Goal: Task Accomplishment & Management: Use online tool/utility

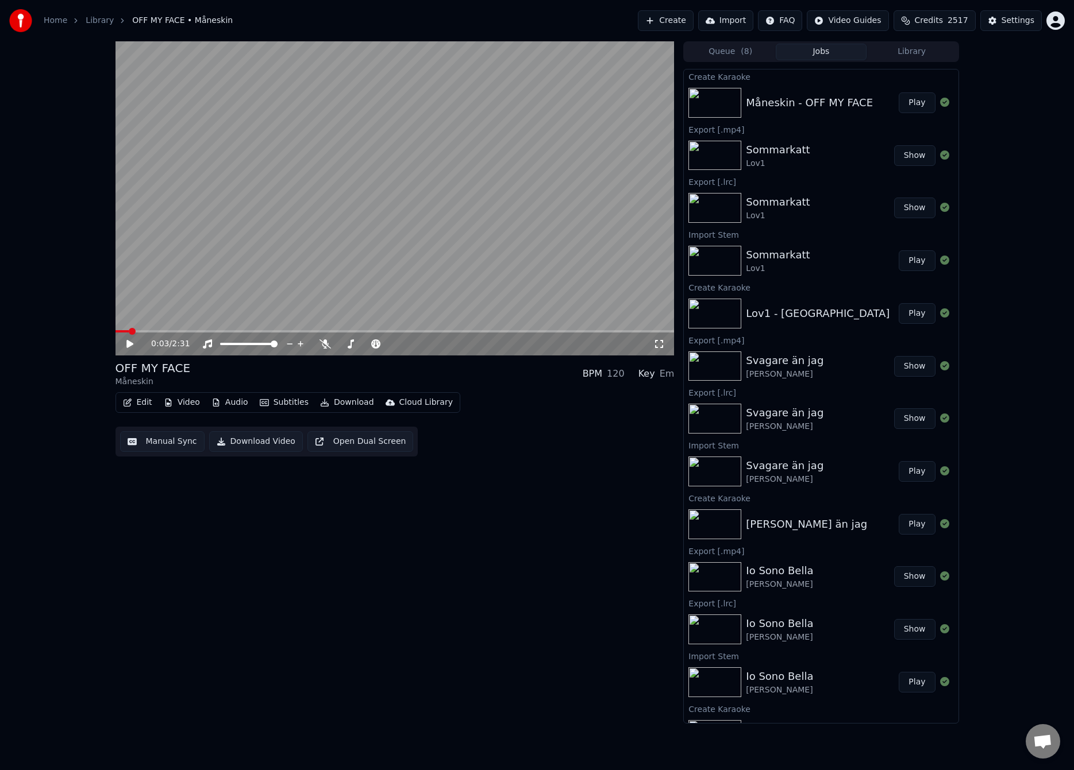
click at [245, 567] on div "0:03 / 2:31 OFF MY FACE Måneskin BPM 120 Key Em Edit Video Audio Subtitles Dow…" at bounding box center [394, 382] width 559 height 682
click at [132, 342] on icon at bounding box center [138, 343] width 27 height 9
click at [156, 443] on button "Manual Sync" at bounding box center [162, 441] width 84 height 21
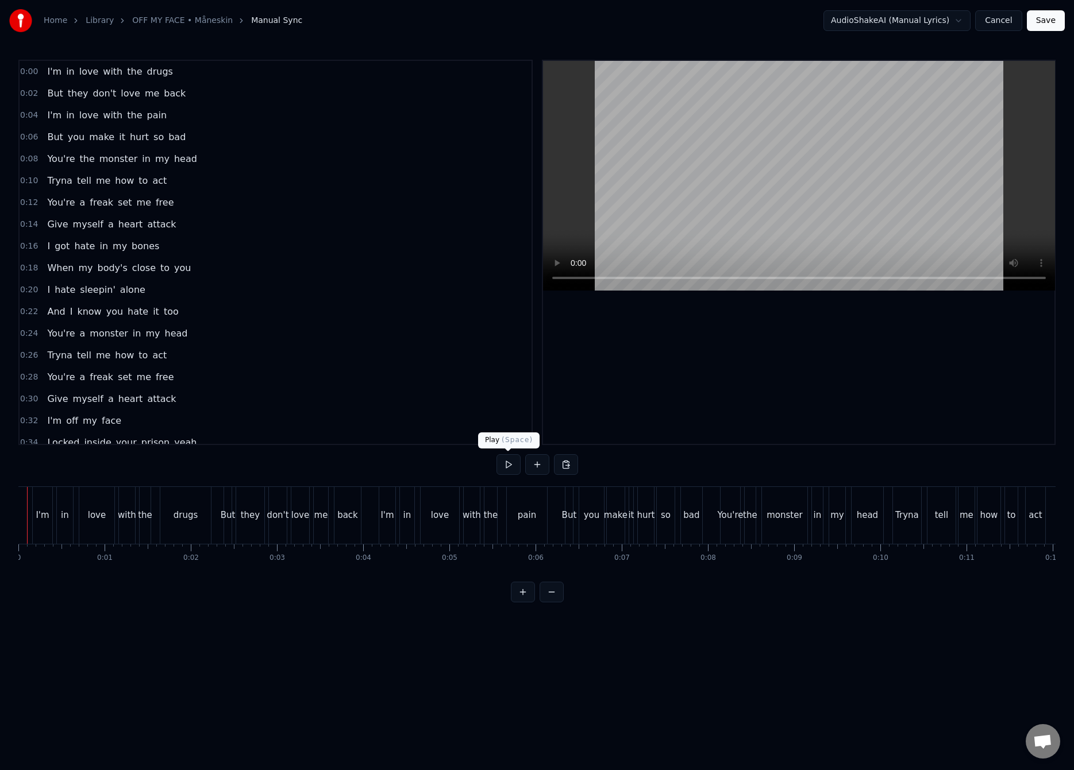
click at [502, 468] on button at bounding box center [508, 464] width 24 height 21
click at [499, 466] on button at bounding box center [508, 464] width 24 height 21
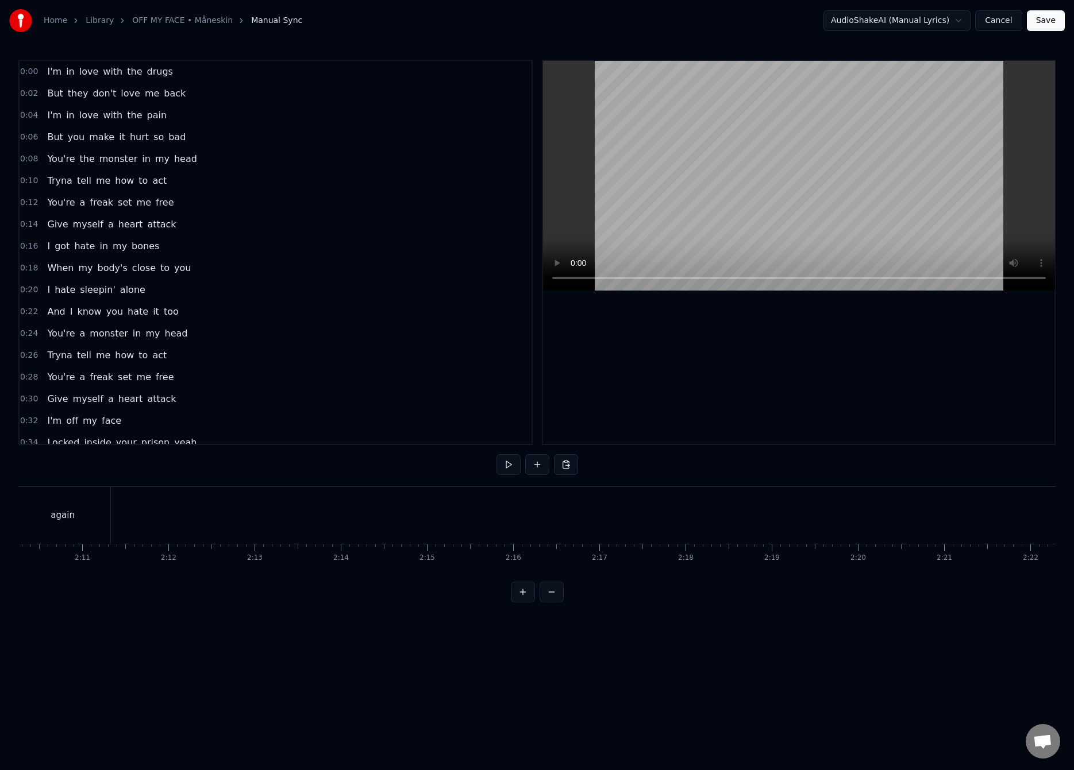
scroll to position [0, 10796]
click at [493, 509] on div "again" at bounding box center [489, 515] width 24 height 13
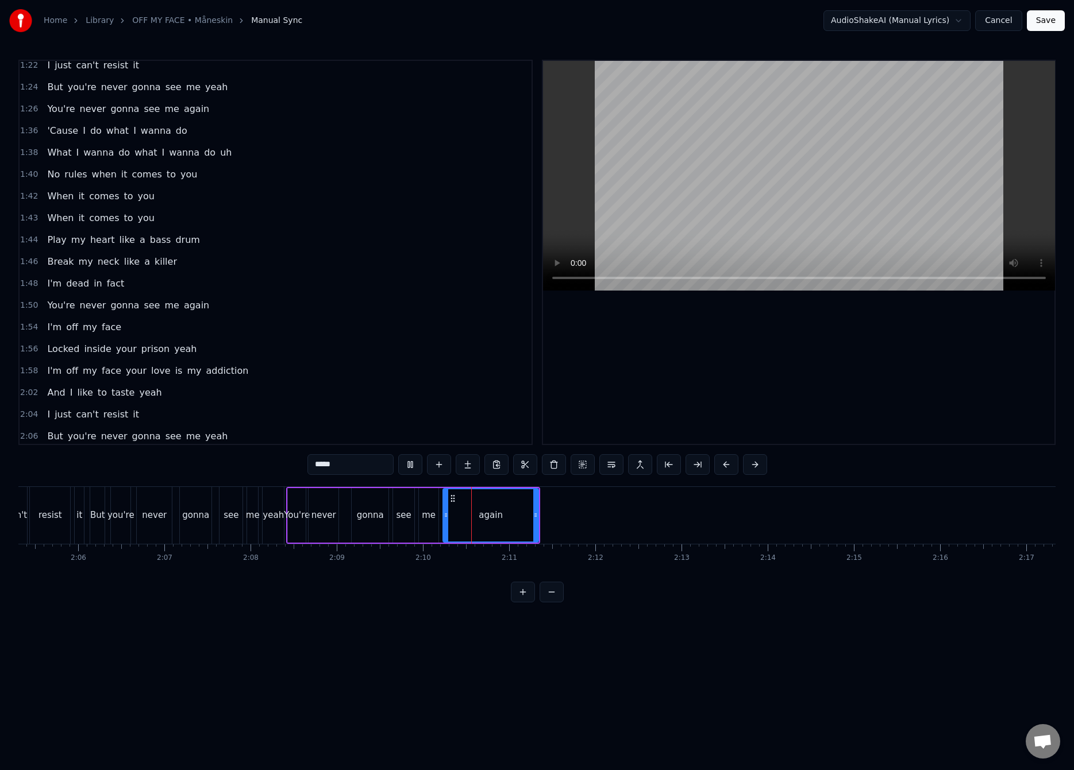
scroll to position [774, 0]
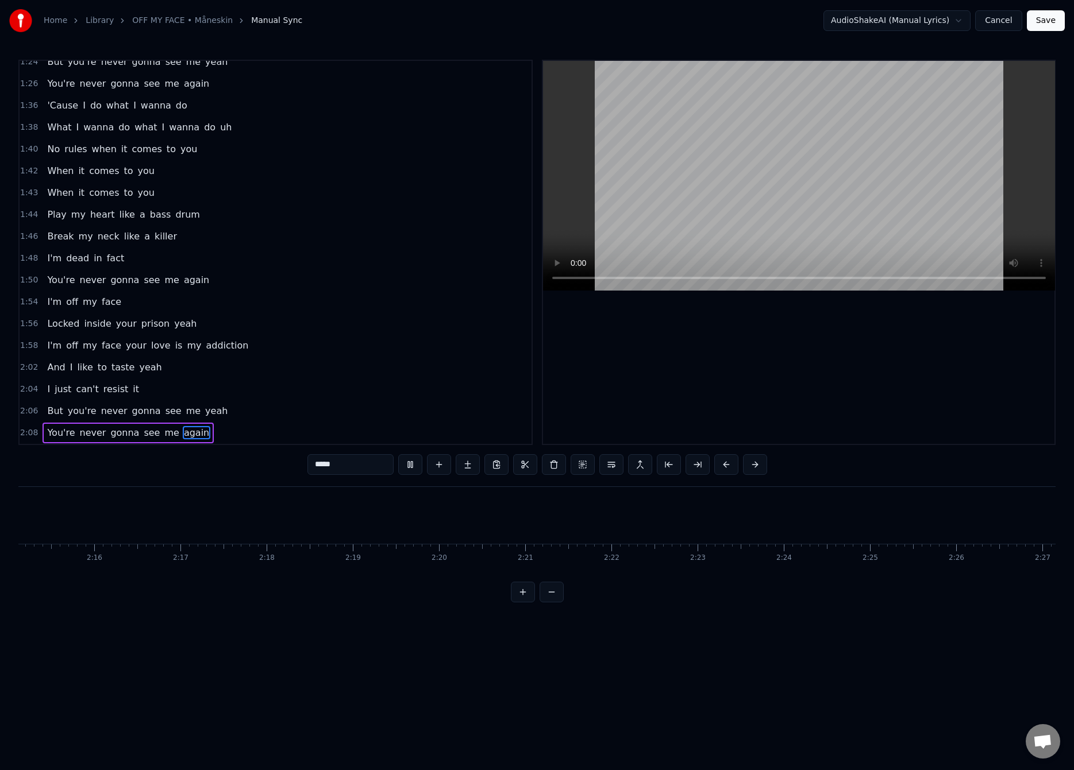
drag, startPoint x: 920, startPoint y: 581, endPoint x: 984, endPoint y: 577, distance: 64.4
click at [984, 577] on div "0:00 I'm in love with the drugs 0:02 But they don't love me back 0:04 I'm in lo…" at bounding box center [536, 331] width 1037 height 543
click at [1043, 26] on button "Save" at bounding box center [1045, 20] width 38 height 21
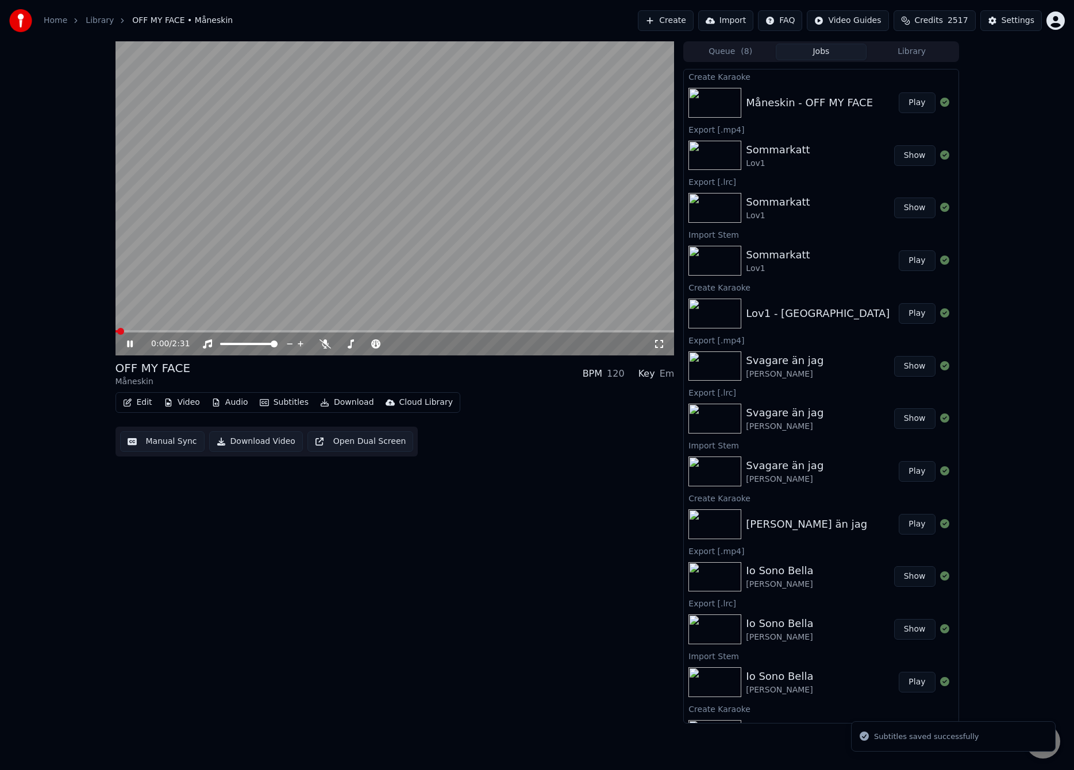
click at [449, 227] on video at bounding box center [394, 198] width 559 height 314
click at [225, 403] on button "Audio" at bounding box center [230, 403] width 46 height 16
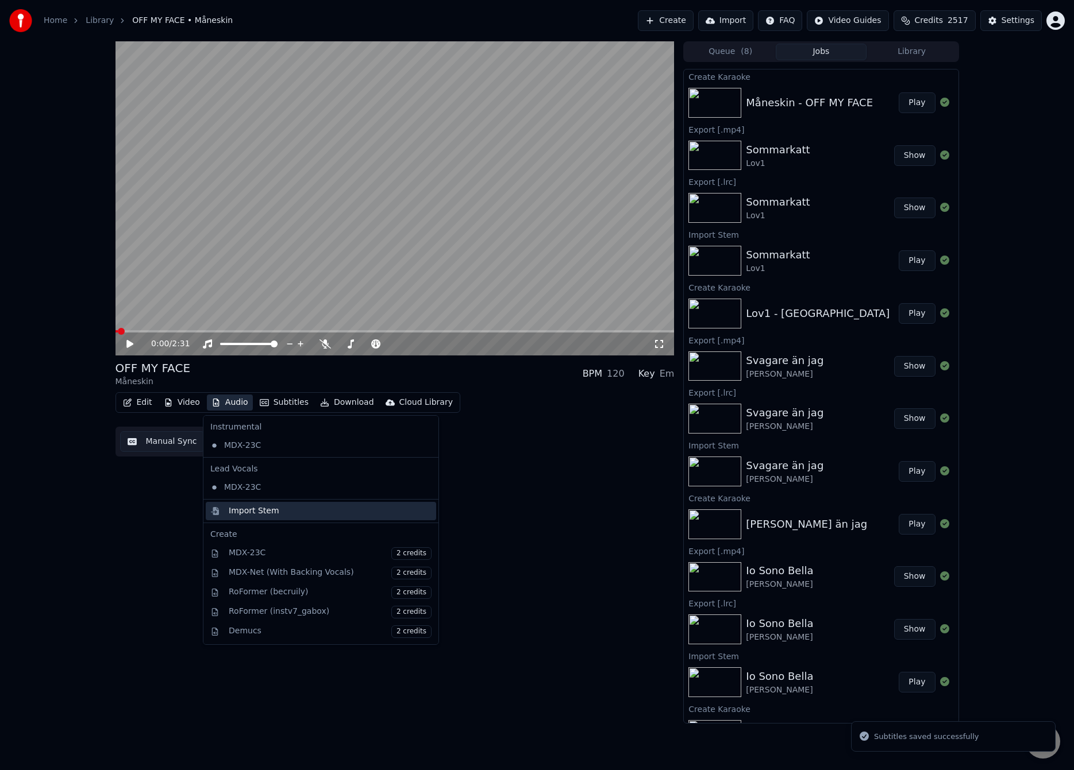
click at [262, 509] on div "Import Stem" at bounding box center [254, 510] width 51 height 11
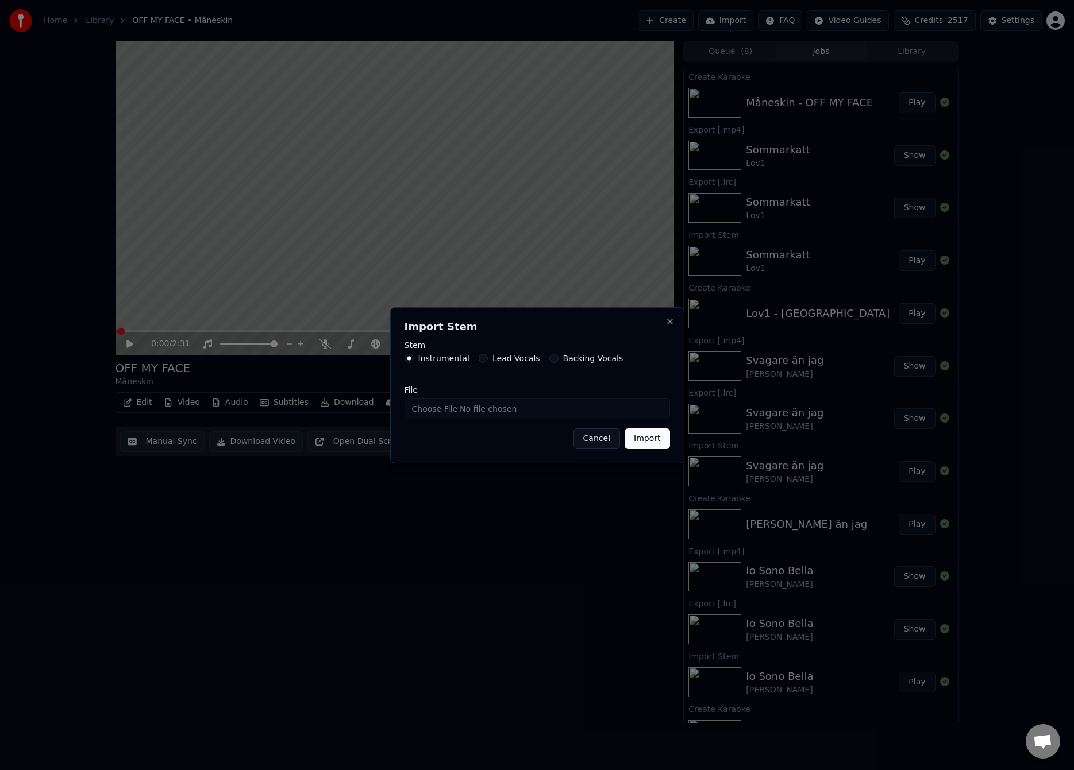
click at [433, 410] on input "File" at bounding box center [536, 409] width 265 height 21
type input "**********"
click at [649, 440] on button "Import" at bounding box center [646, 438] width 45 height 21
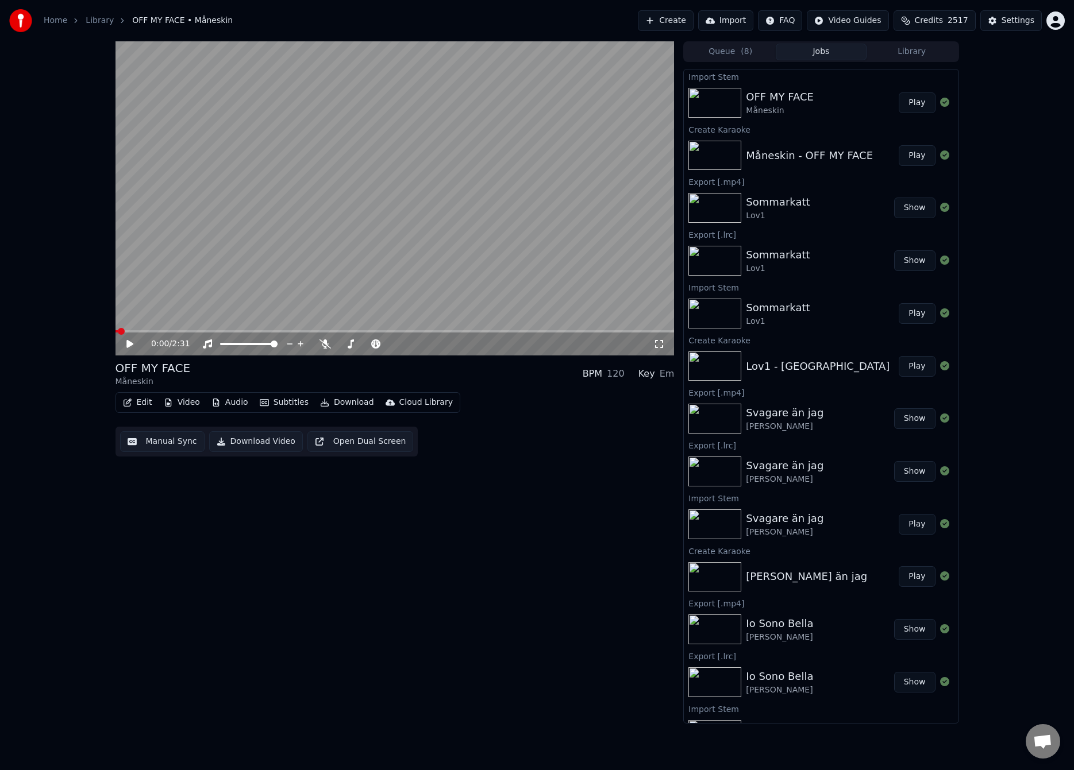
click at [150, 301] on video at bounding box center [394, 198] width 559 height 314
click at [123, 335] on span at bounding box center [126, 331] width 7 height 7
click at [161, 312] on video at bounding box center [394, 198] width 559 height 314
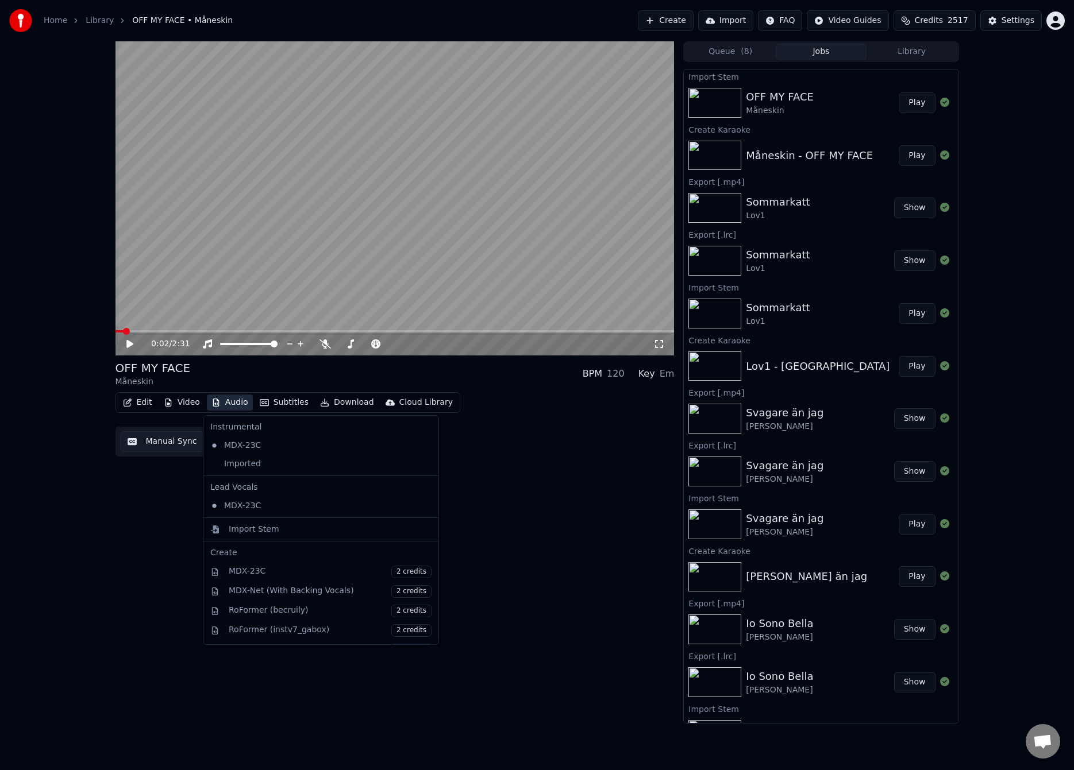
click at [224, 401] on button "Audio" at bounding box center [230, 403] width 46 height 16
click at [256, 460] on div "Imported" at bounding box center [312, 464] width 213 height 18
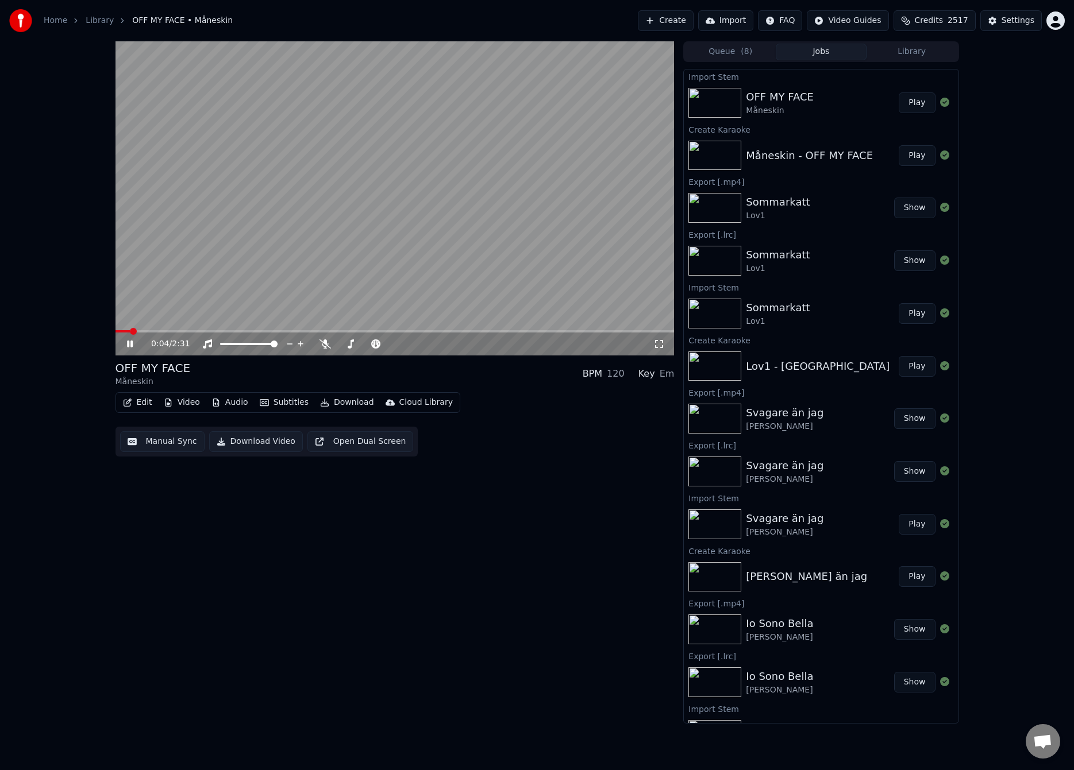
click at [130, 334] on span at bounding box center [133, 331] width 7 height 7
click at [198, 280] on video at bounding box center [394, 198] width 559 height 314
click at [160, 445] on button "Manual Sync" at bounding box center [162, 441] width 84 height 21
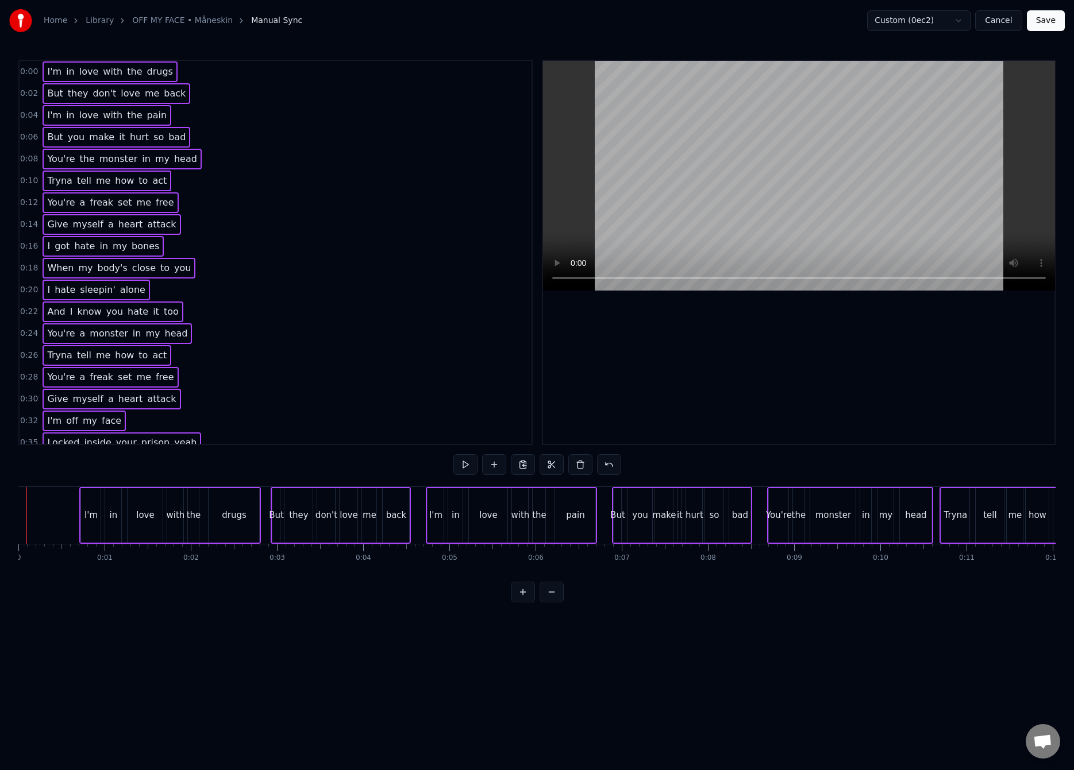
click at [26, 507] on div at bounding box center [26, 515] width 1 height 57
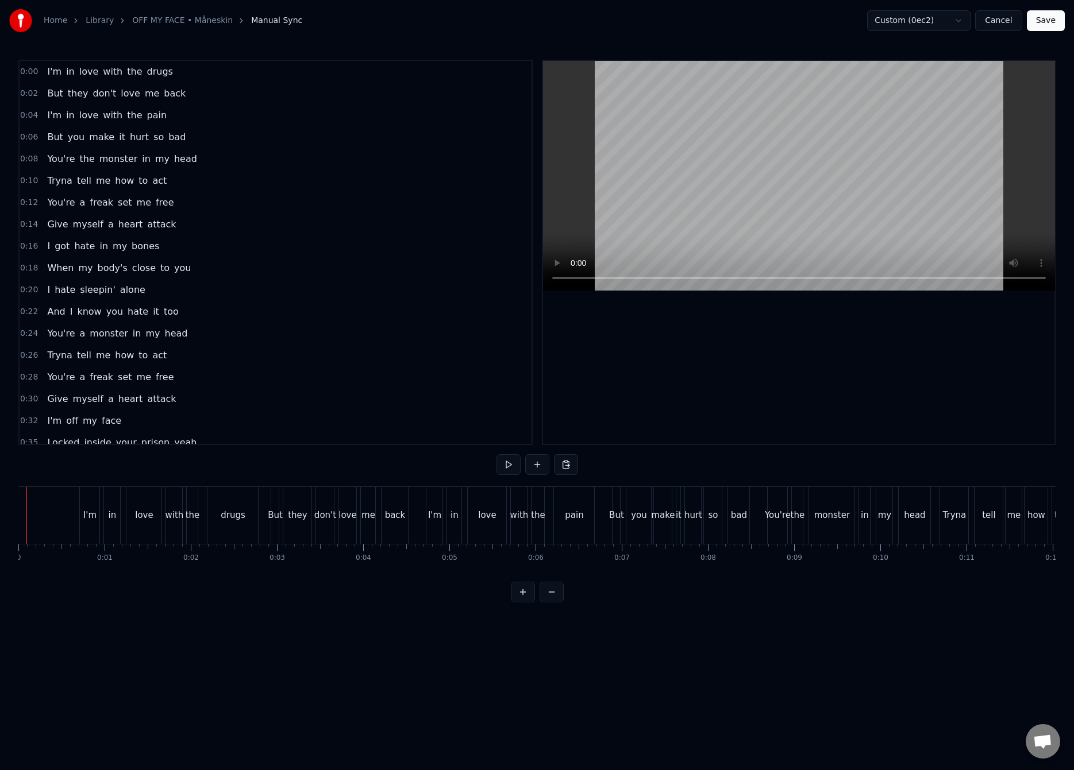
click at [1044, 21] on button "Save" at bounding box center [1045, 20] width 38 height 21
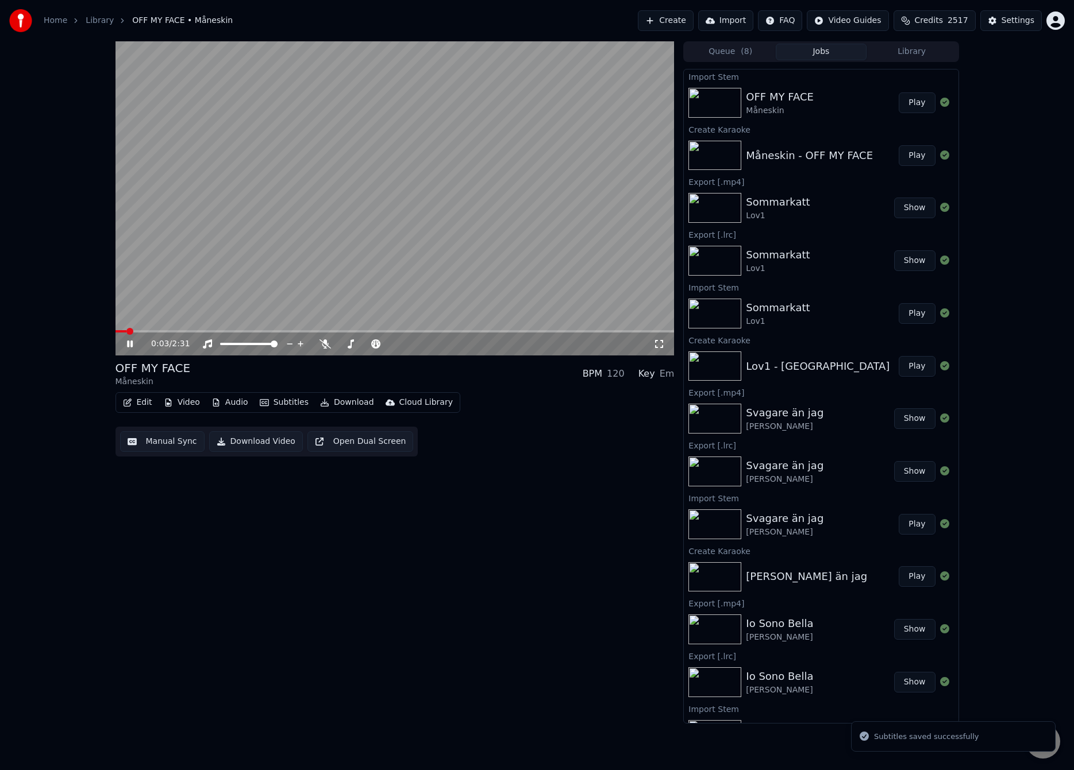
click at [149, 440] on button "Manual Sync" at bounding box center [162, 441] width 84 height 21
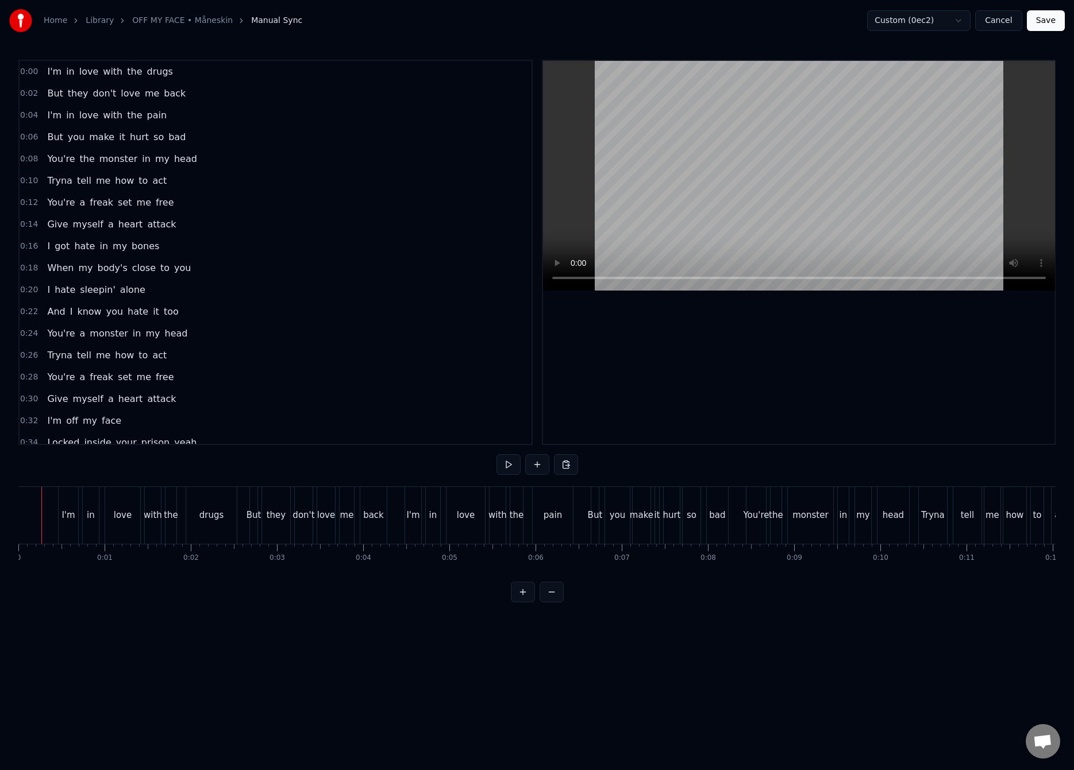
click at [1049, 21] on button "Save" at bounding box center [1045, 20] width 38 height 21
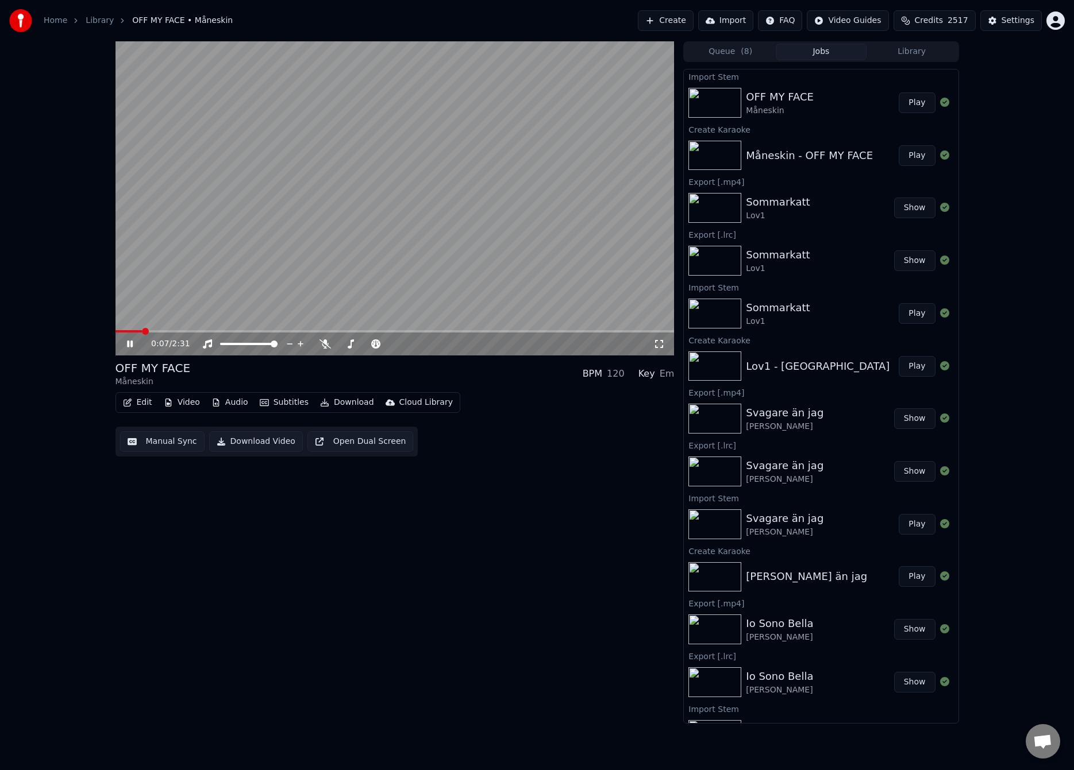
click at [148, 315] on video at bounding box center [394, 198] width 559 height 314
click at [149, 441] on button "Manual Sync" at bounding box center [162, 441] width 84 height 21
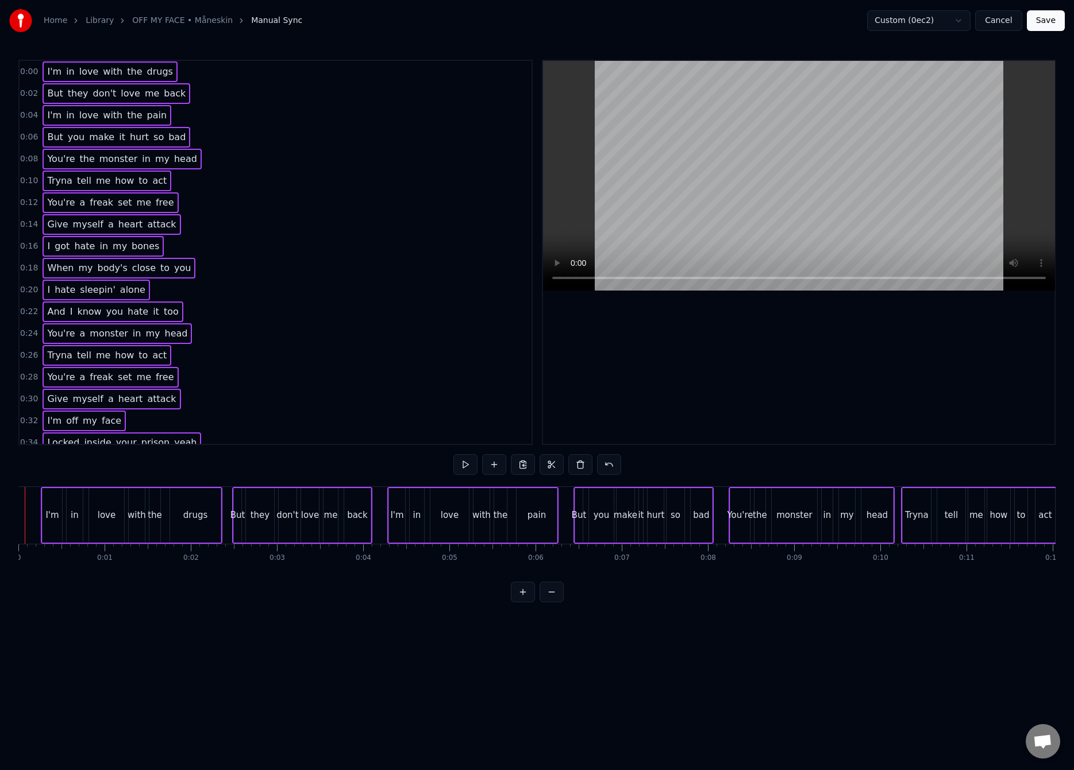
click at [25, 514] on div at bounding box center [25, 515] width 1 height 57
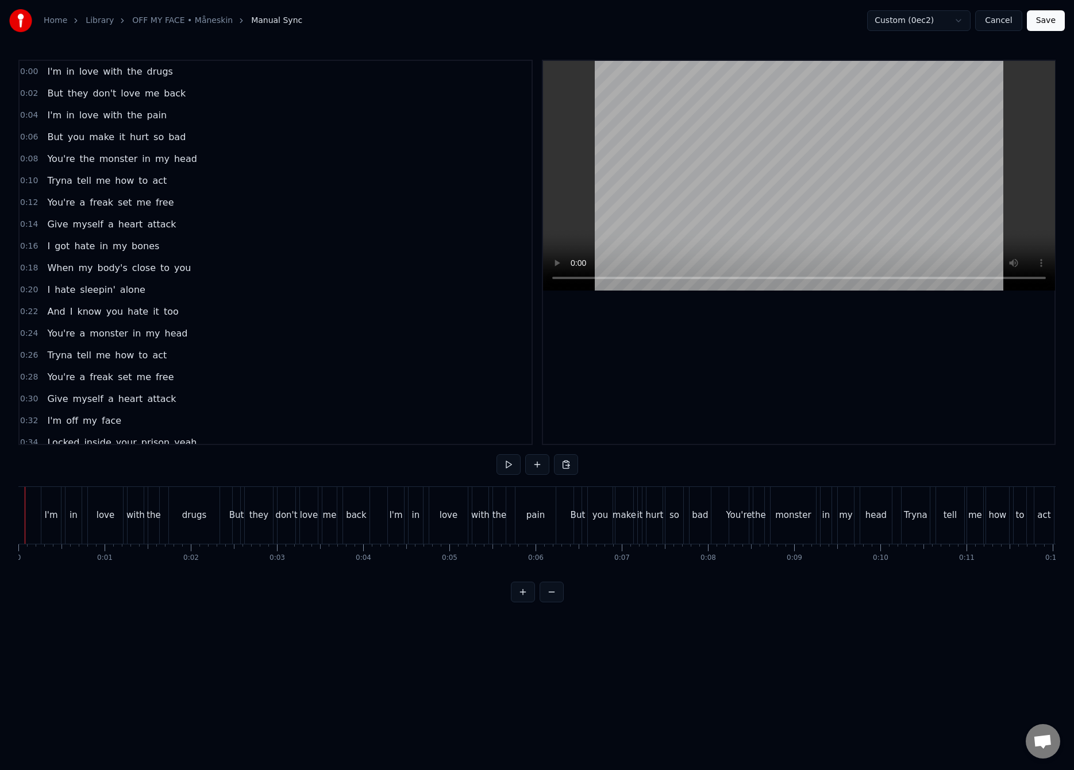
click at [1045, 18] on button "Save" at bounding box center [1045, 20] width 38 height 21
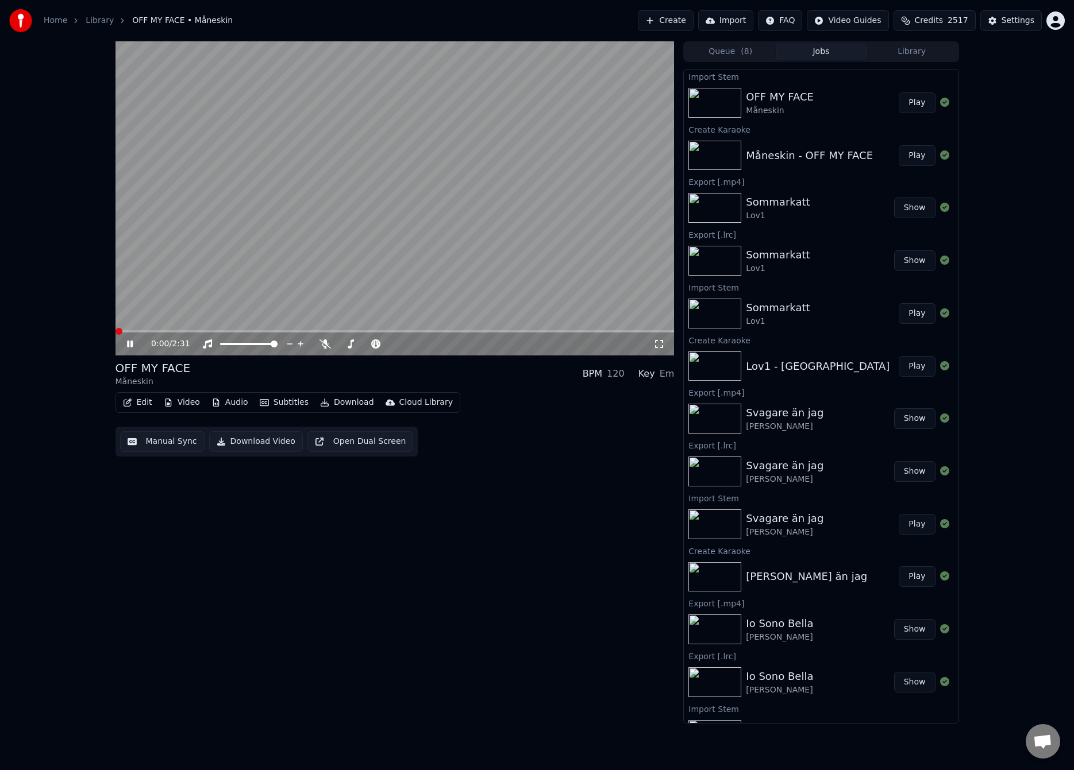
click at [115, 333] on span at bounding box center [394, 331] width 559 height 2
click at [185, 265] on video at bounding box center [394, 198] width 559 height 314
click at [125, 330] on span at bounding box center [128, 331] width 7 height 7
click at [182, 315] on video at bounding box center [394, 198] width 559 height 314
click at [203, 260] on video at bounding box center [394, 198] width 559 height 314
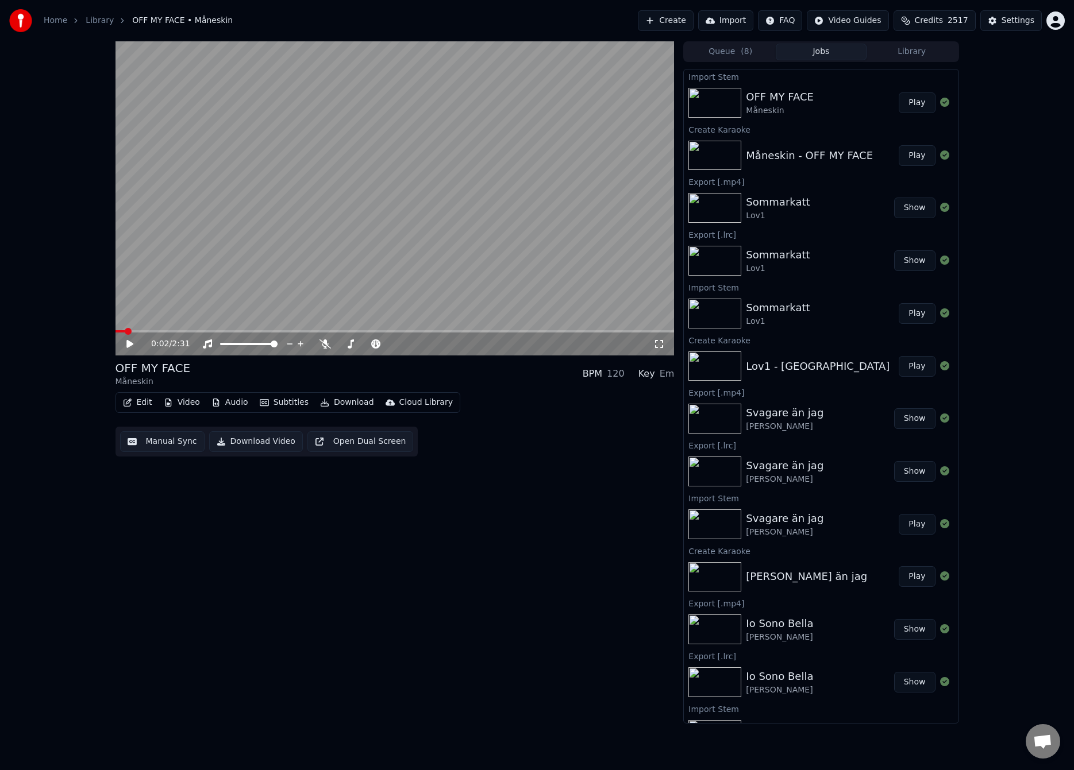
click at [164, 445] on button "Manual Sync" at bounding box center [162, 441] width 84 height 21
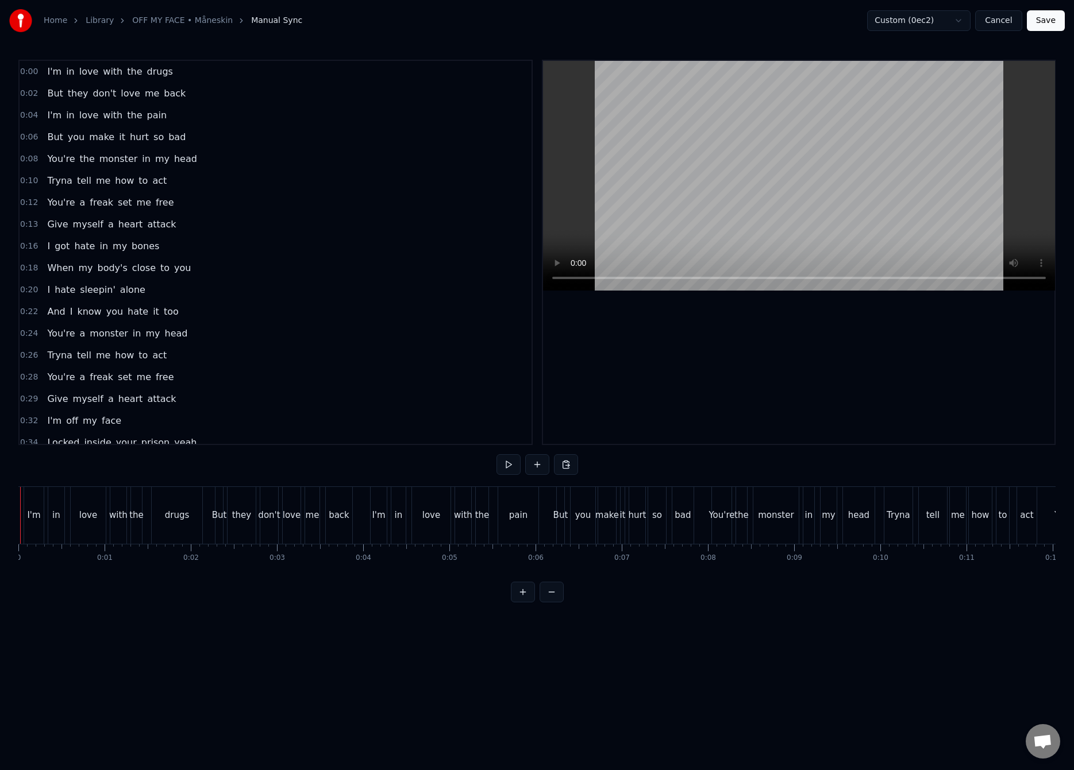
click at [1044, 28] on button "Save" at bounding box center [1045, 20] width 38 height 21
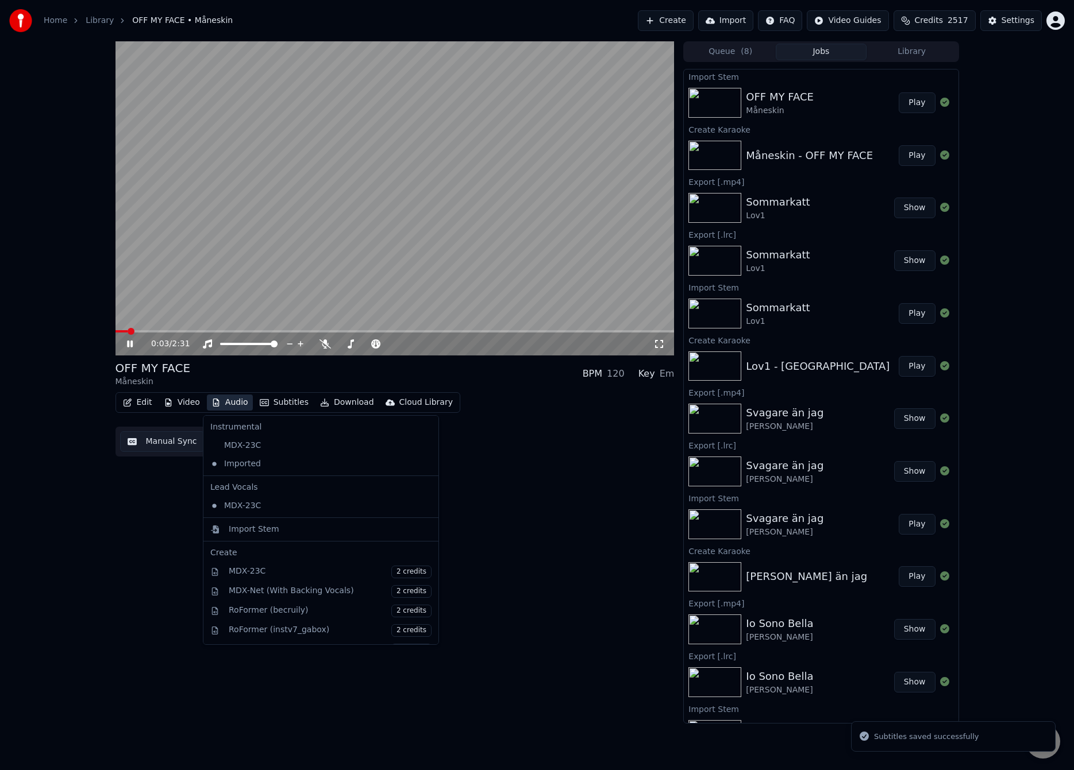
click at [234, 401] on button "Audio" at bounding box center [230, 403] width 46 height 16
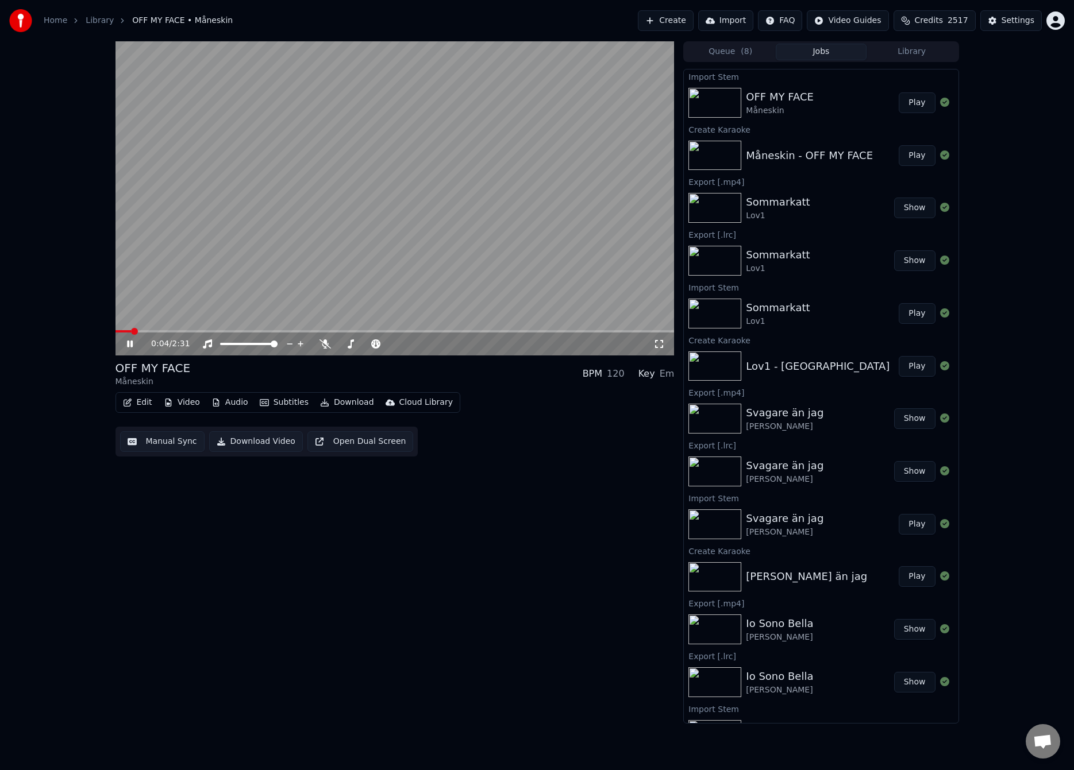
click at [245, 385] on div "OFF MY FACE Måneskin BPM 120 Key Em" at bounding box center [394, 374] width 559 height 28
click at [115, 335] on span at bounding box center [118, 331] width 7 height 7
click at [222, 265] on video at bounding box center [394, 198] width 559 height 314
click at [115, 333] on span at bounding box center [118, 331] width 7 height 7
click at [154, 298] on video at bounding box center [394, 198] width 559 height 314
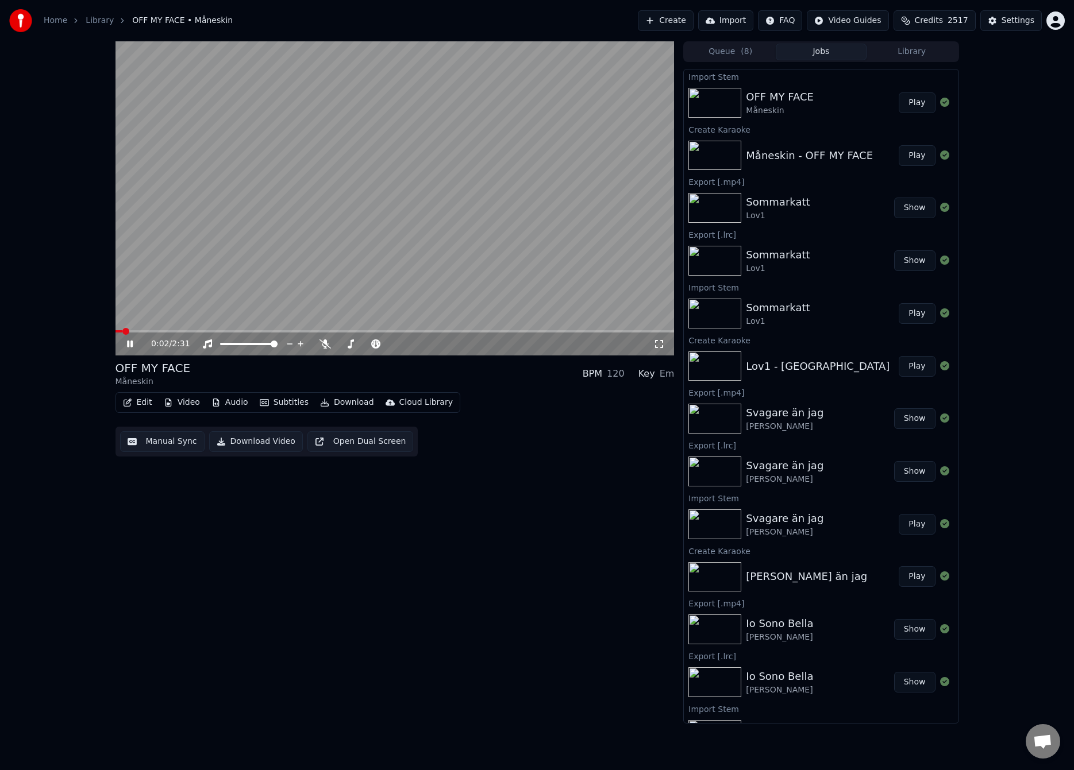
click at [158, 296] on video at bounding box center [394, 198] width 559 height 314
click at [232, 401] on button "Audio" at bounding box center [230, 403] width 46 height 16
click at [164, 523] on div "0:02 / 2:31 OFF MY FACE Måneskin BPM 120 Key Em Edit Video Audio Subtitles Dow…" at bounding box center [394, 382] width 559 height 682
click at [144, 449] on button "Manual Sync" at bounding box center [162, 441] width 84 height 21
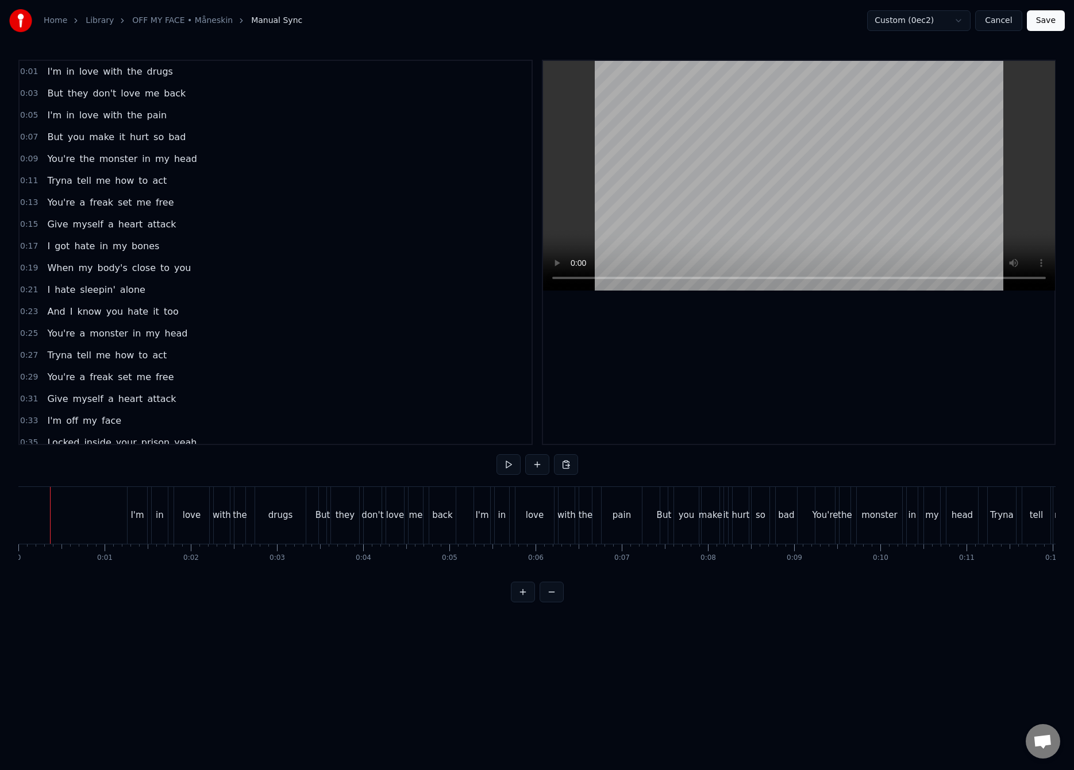
click at [1056, 14] on button "Save" at bounding box center [1045, 20] width 38 height 21
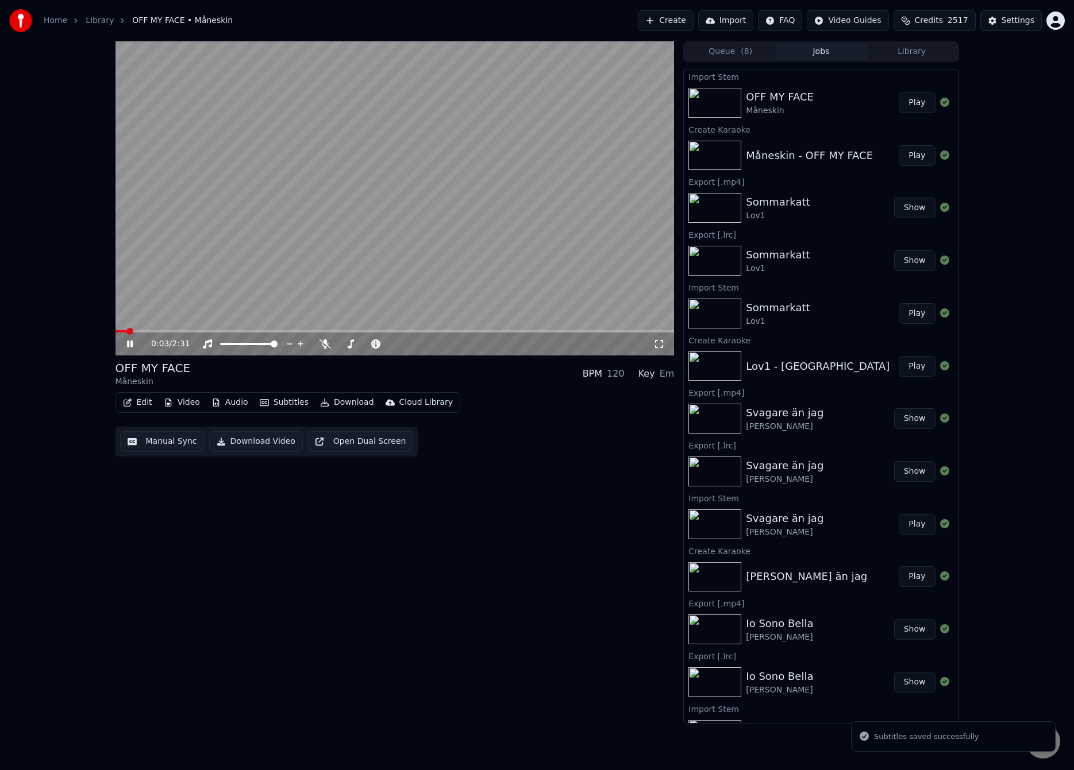
click at [198, 281] on video at bounding box center [394, 198] width 559 height 314
click at [165, 441] on button "Manual Sync" at bounding box center [162, 441] width 84 height 21
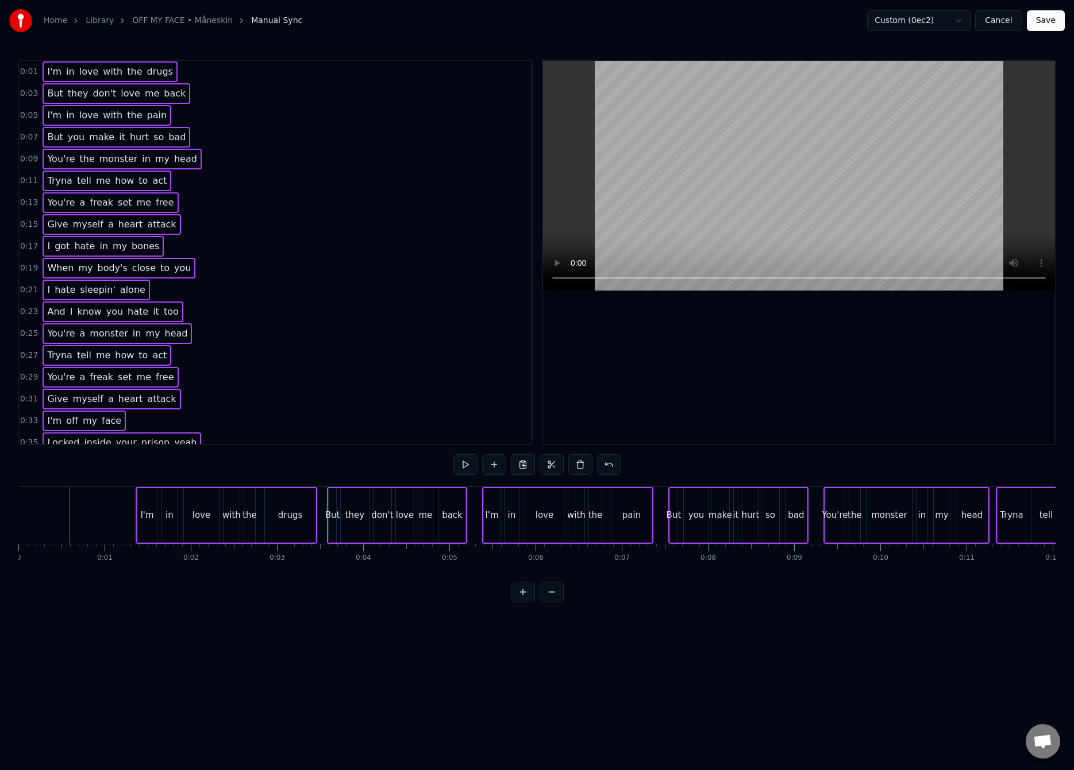
drag, startPoint x: 129, startPoint y: 495, endPoint x: 70, endPoint y: 516, distance: 63.4
click at [70, 516] on div at bounding box center [70, 515] width 1 height 57
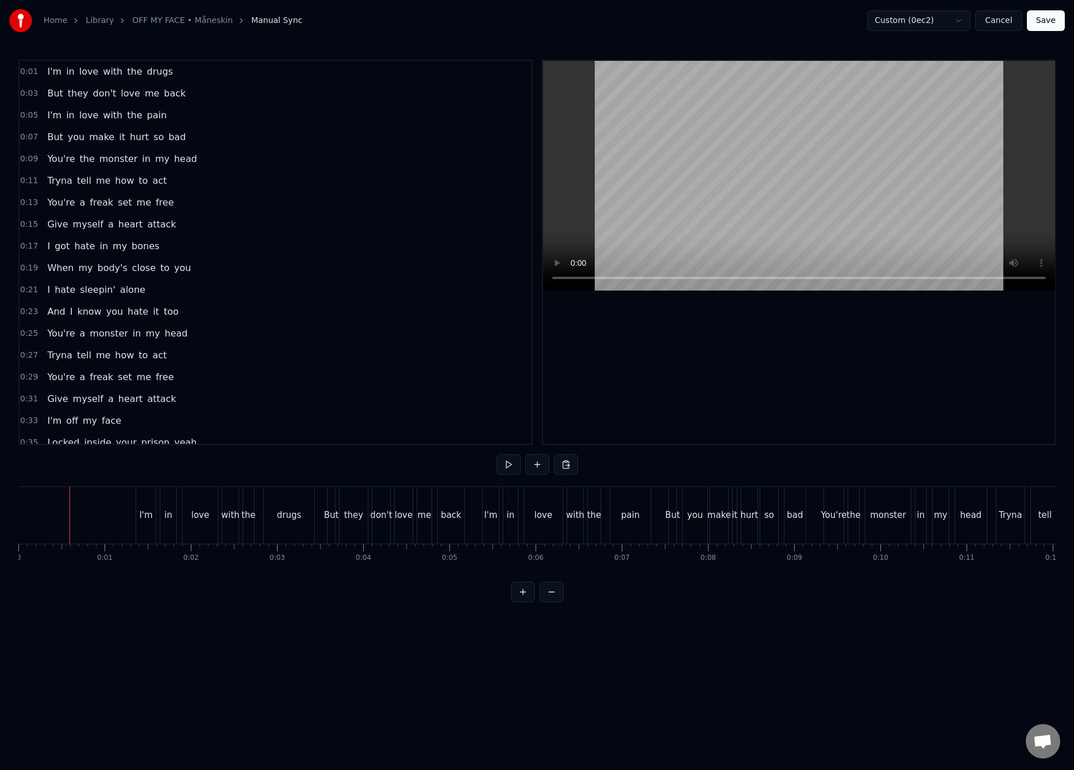
click at [1049, 25] on button "Save" at bounding box center [1045, 20] width 38 height 21
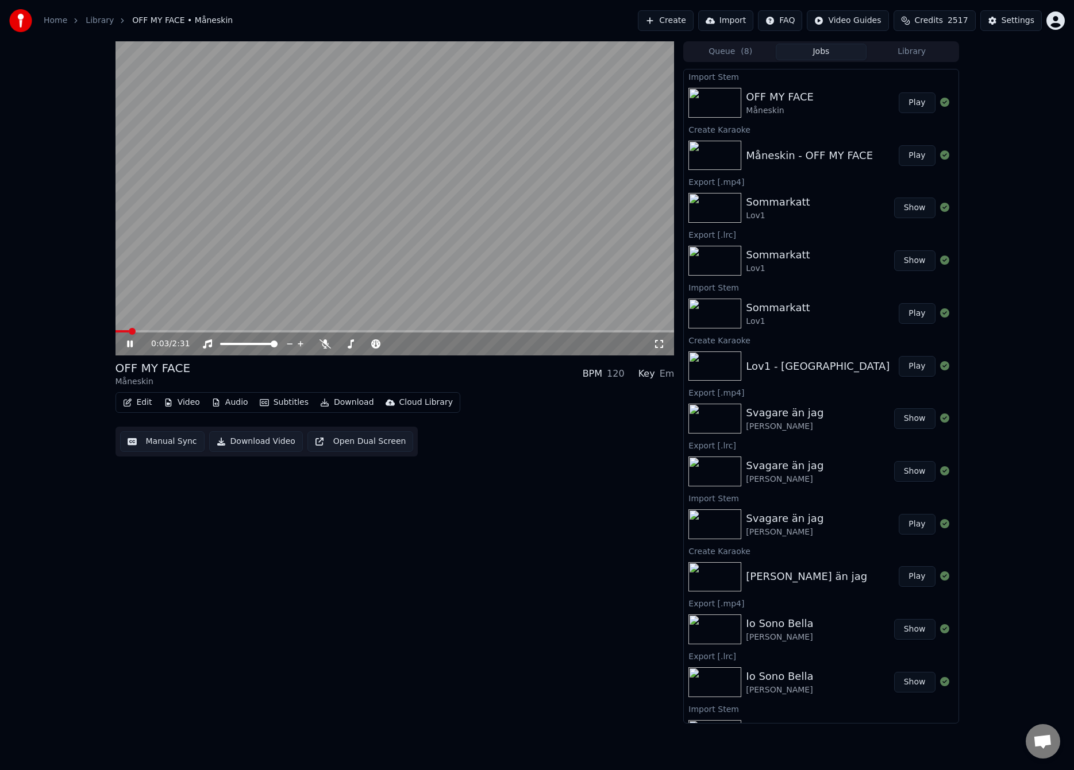
click at [158, 331] on span at bounding box center [394, 331] width 559 height 2
click at [115, 333] on span at bounding box center [118, 331] width 7 height 2
click at [130, 448] on button "Manual Sync" at bounding box center [162, 441] width 84 height 21
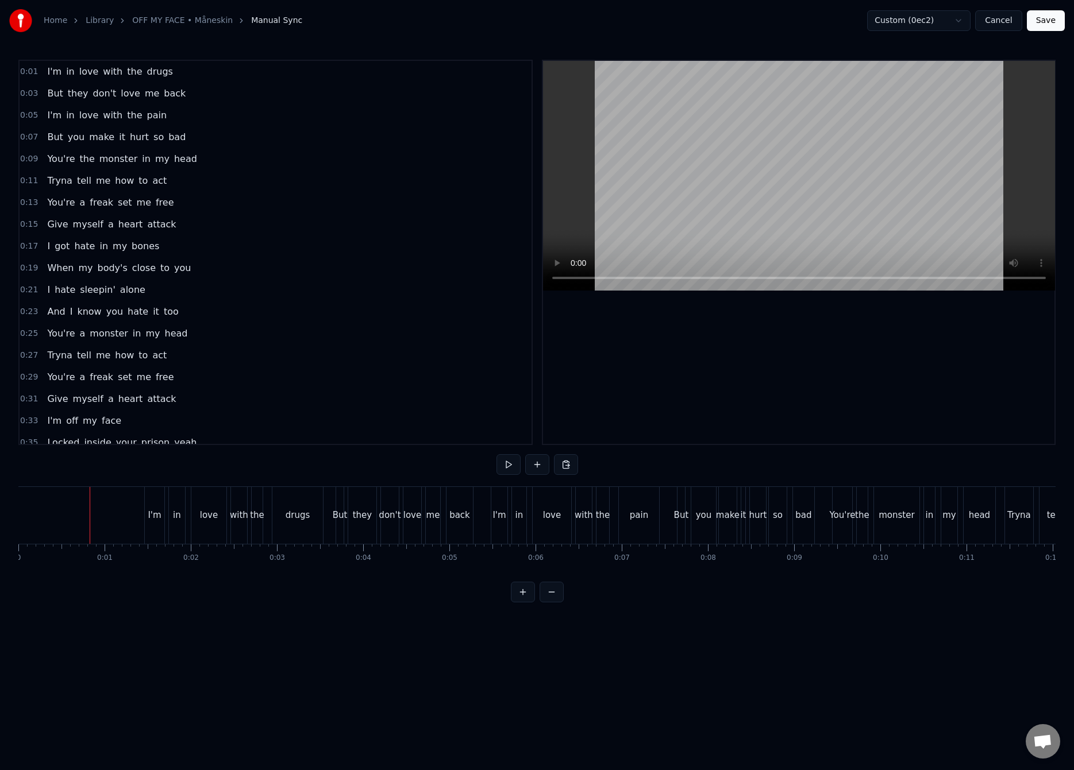
click at [1040, 19] on button "Save" at bounding box center [1045, 20] width 38 height 21
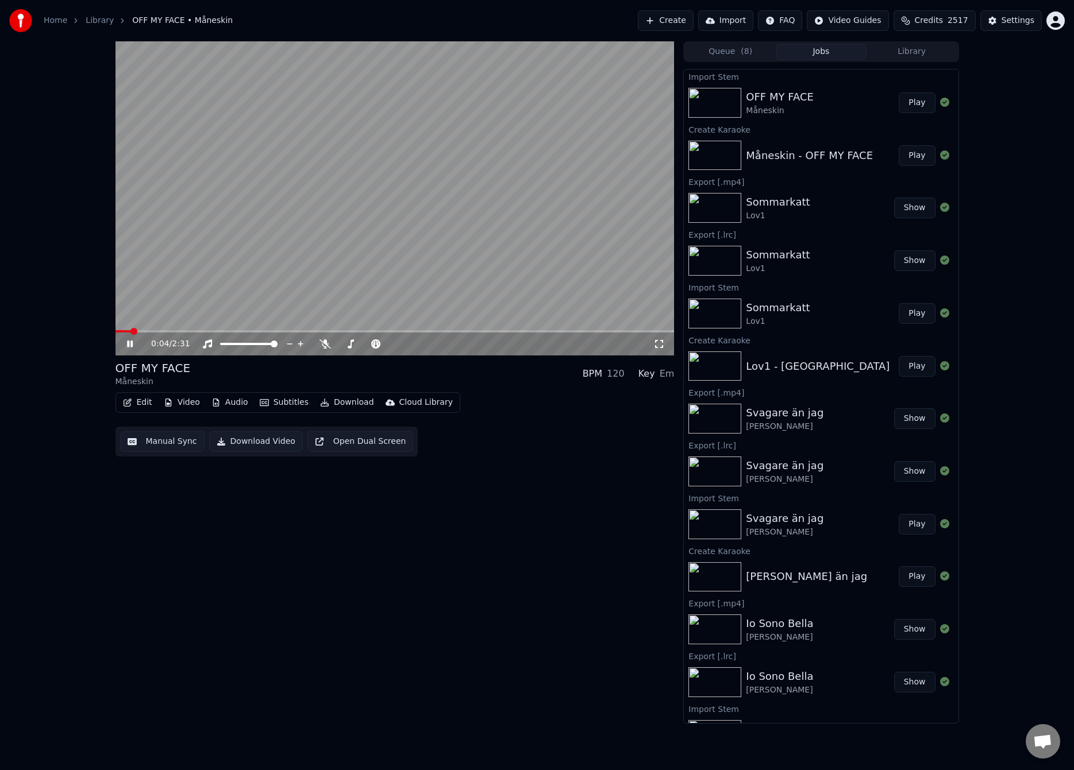
click at [140, 449] on button "Manual Sync" at bounding box center [162, 441] width 84 height 21
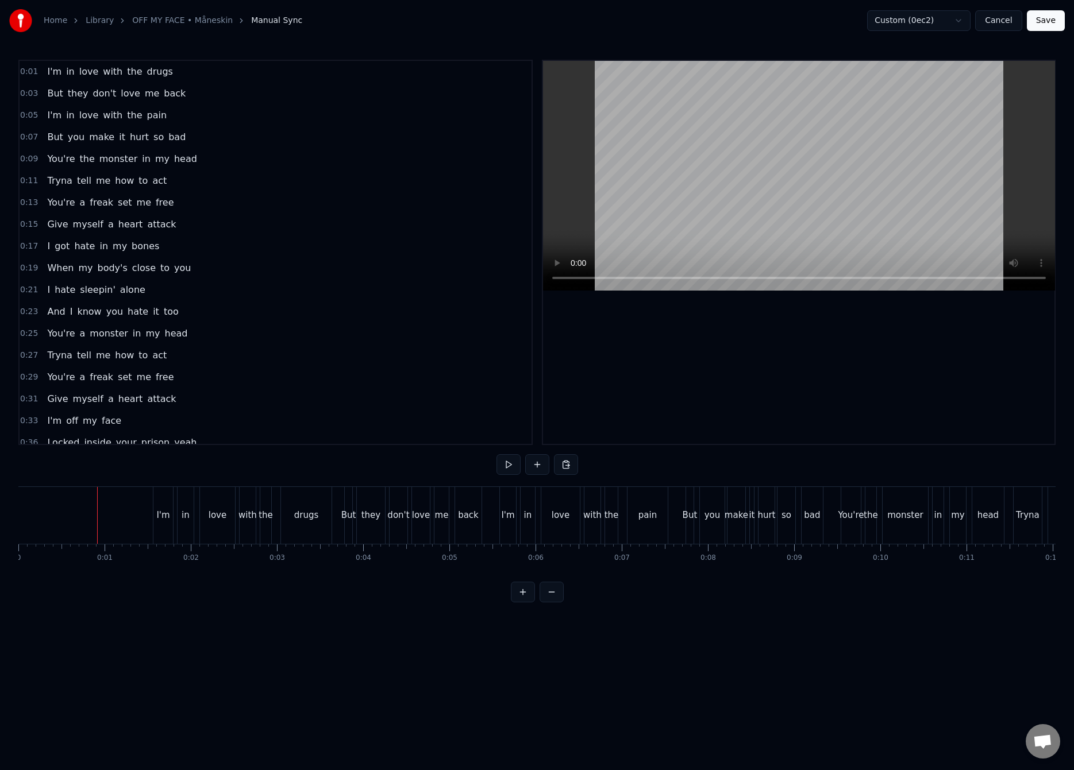
click at [1055, 23] on button "Save" at bounding box center [1045, 20] width 38 height 21
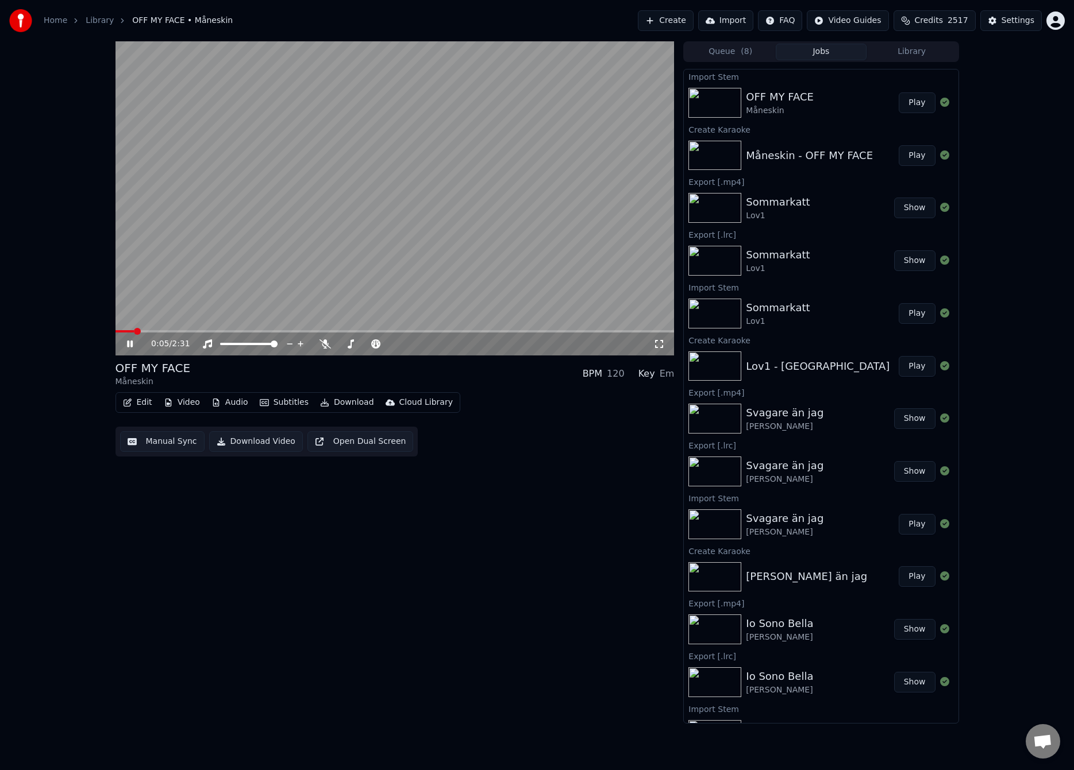
click at [159, 440] on button "Manual Sync" at bounding box center [162, 441] width 84 height 21
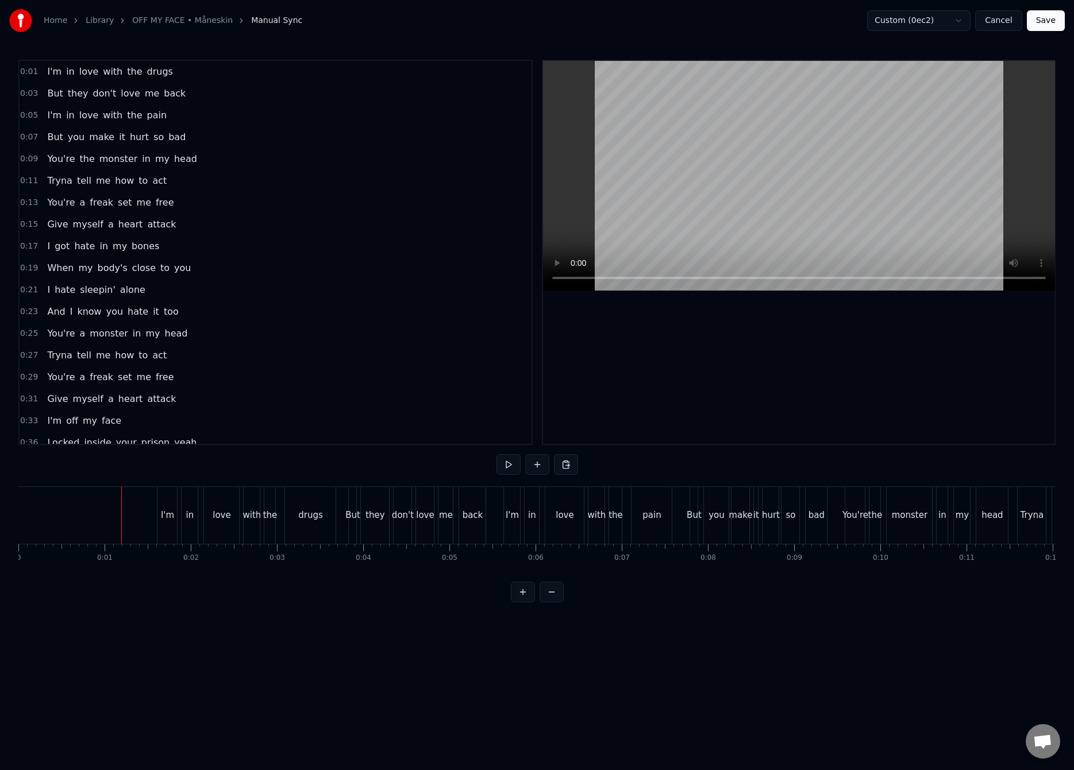
click at [1049, 25] on button "Save" at bounding box center [1045, 20] width 38 height 21
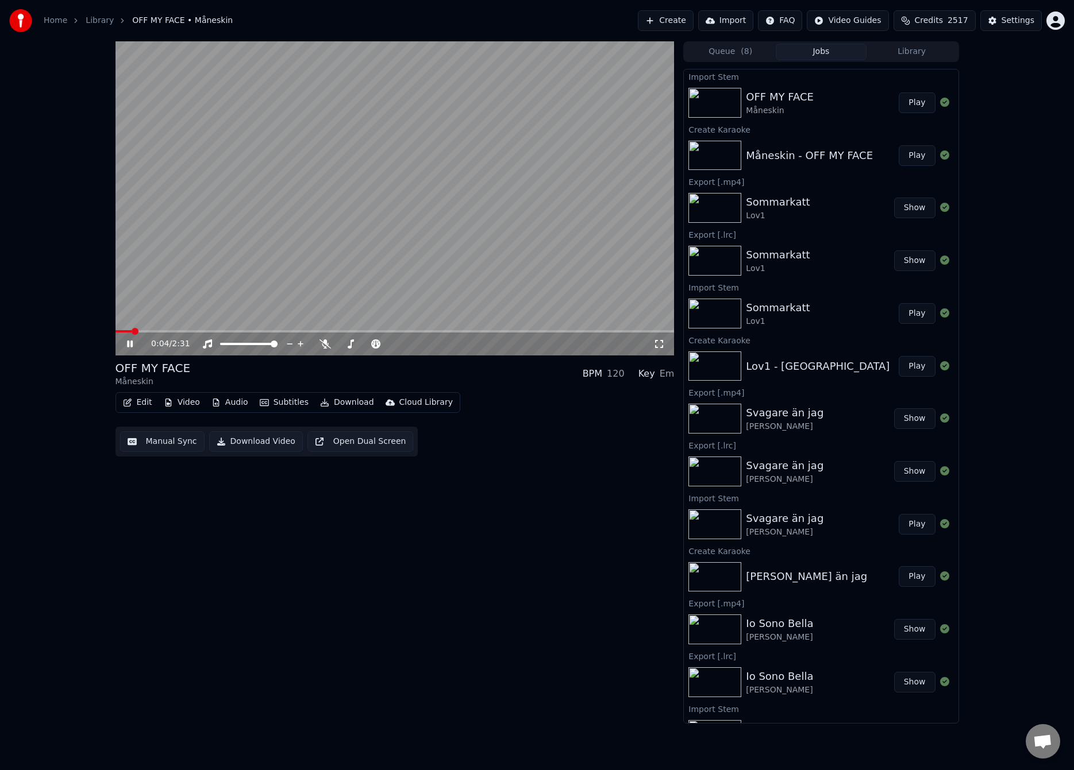
click at [151, 438] on button "Manual Sync" at bounding box center [162, 441] width 84 height 21
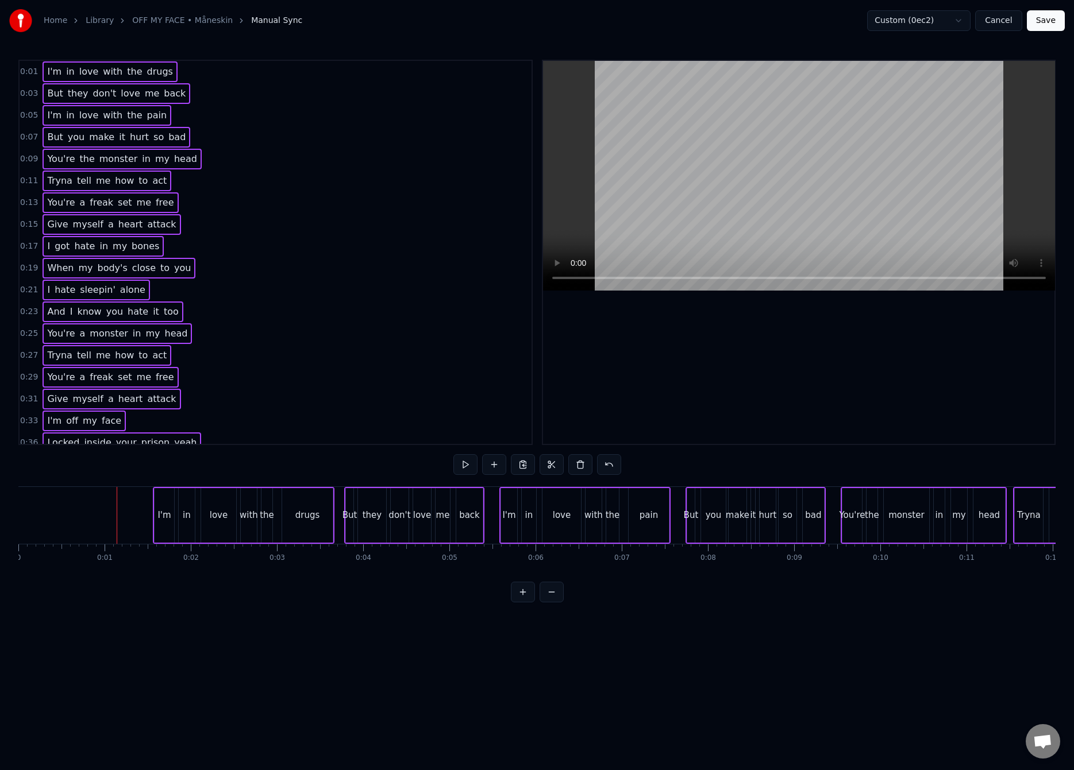
click at [117, 509] on div at bounding box center [117, 515] width 1 height 57
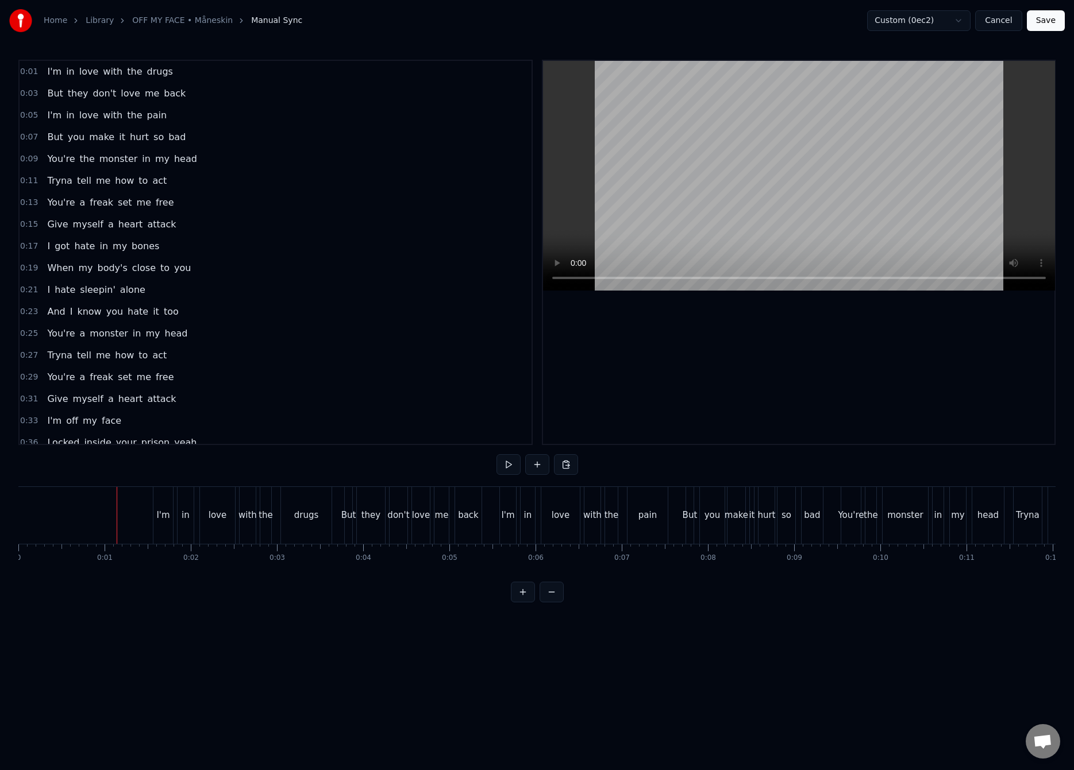
click at [1052, 13] on button "Save" at bounding box center [1045, 20] width 38 height 21
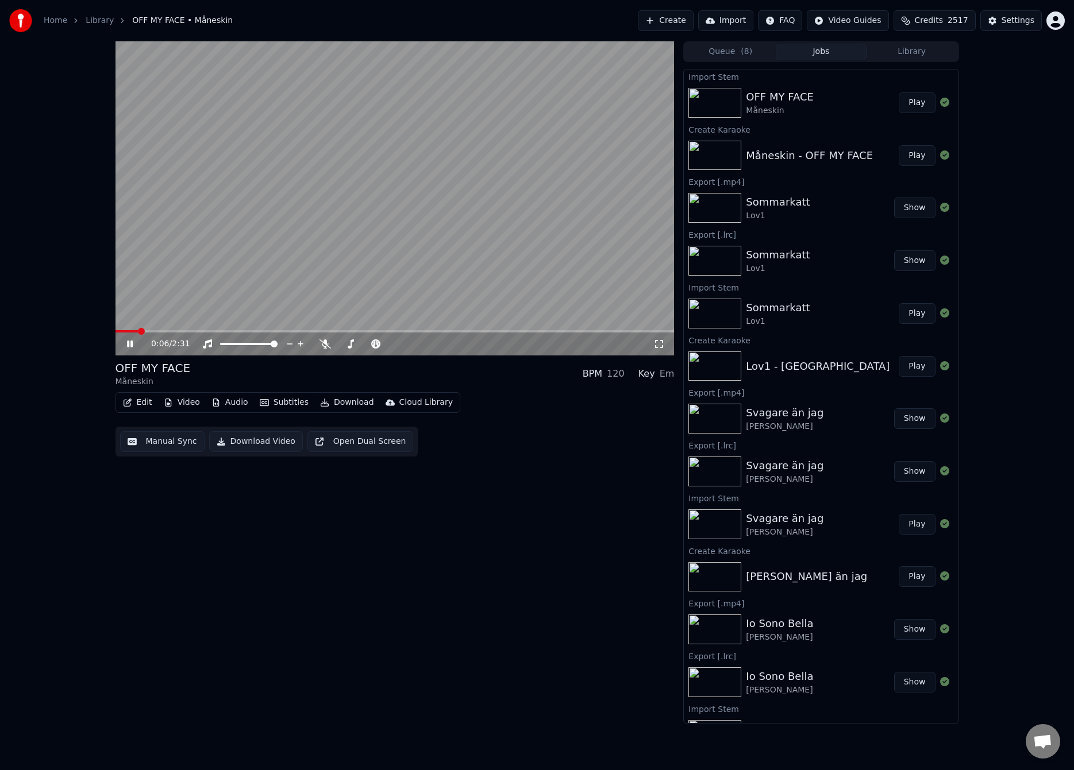
click at [229, 250] on video at bounding box center [394, 198] width 559 height 314
click at [162, 443] on button "Manual Sync" at bounding box center [162, 441] width 84 height 21
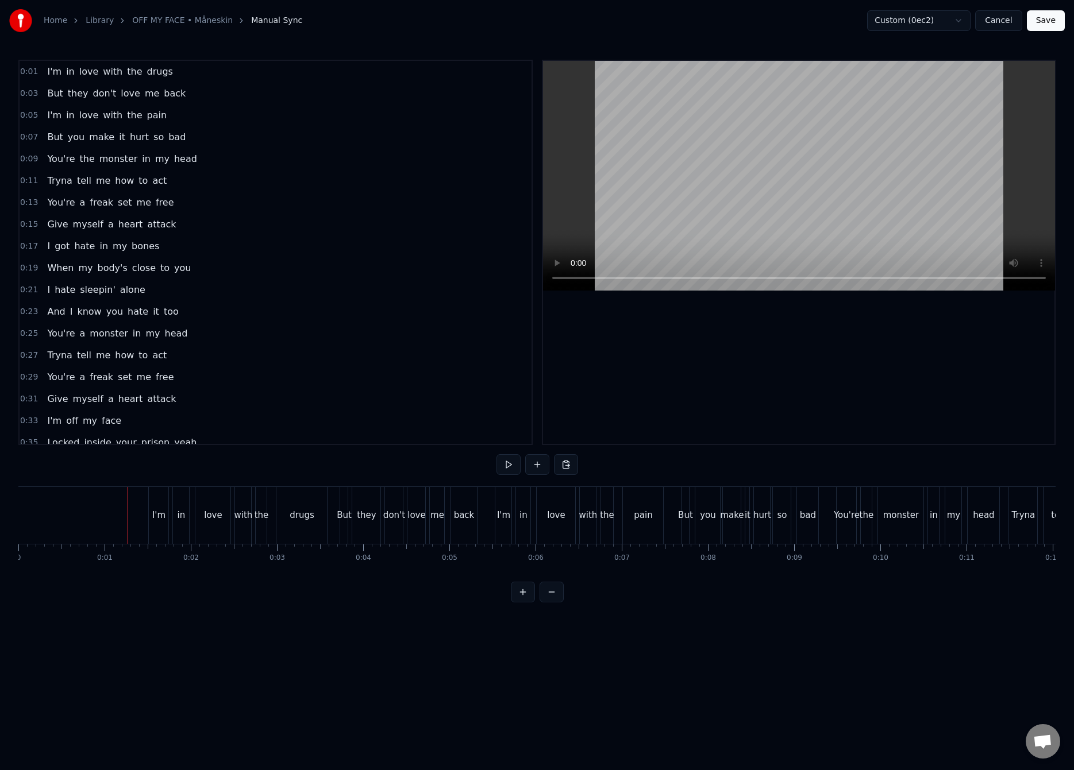
click at [1053, 22] on button "Save" at bounding box center [1045, 20] width 38 height 21
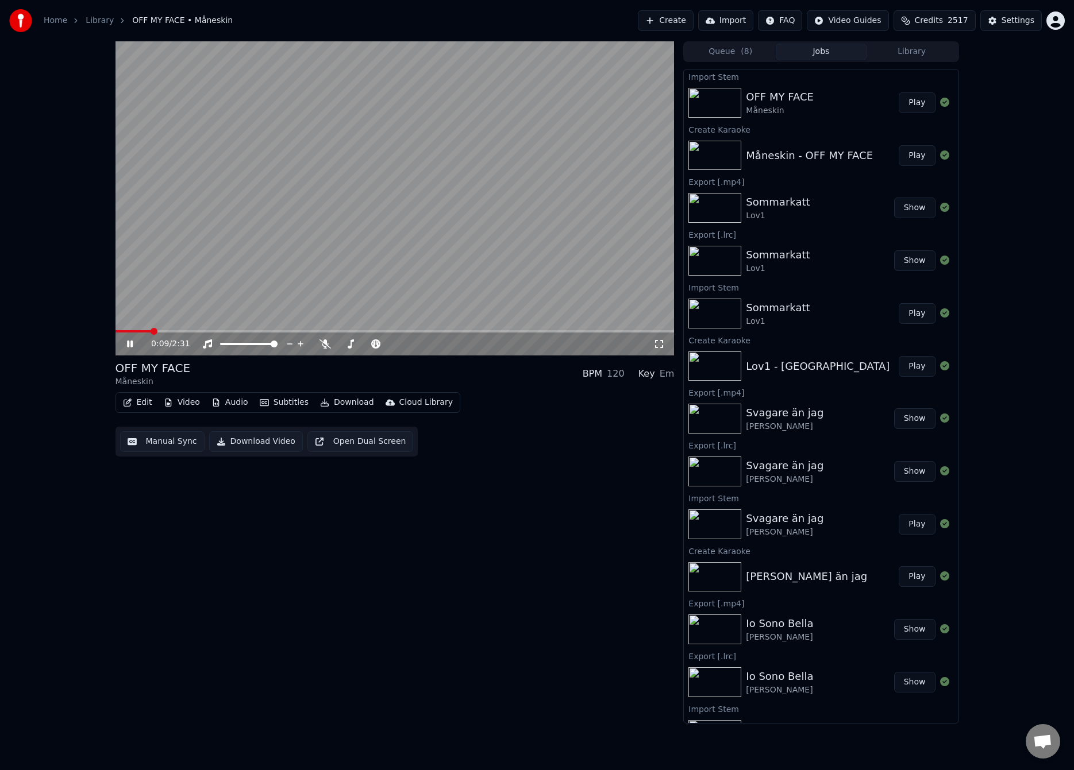
click at [161, 444] on button "Manual Sync" at bounding box center [162, 441] width 84 height 21
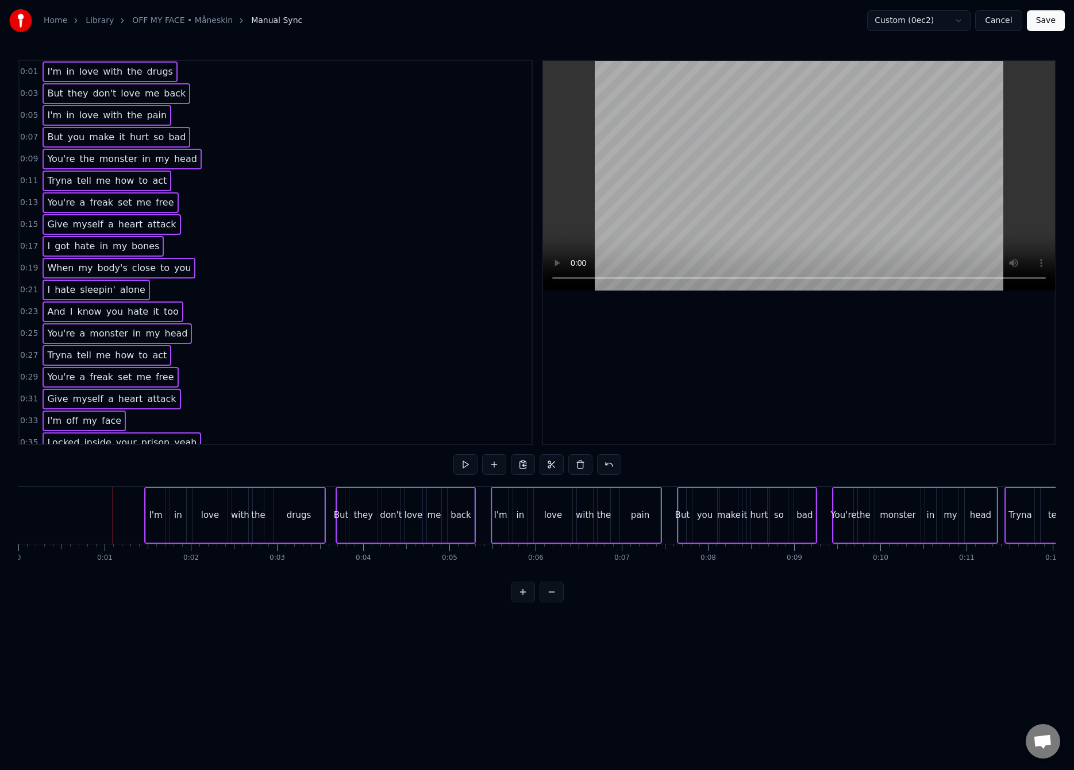
click at [113, 515] on div at bounding box center [113, 515] width 1 height 57
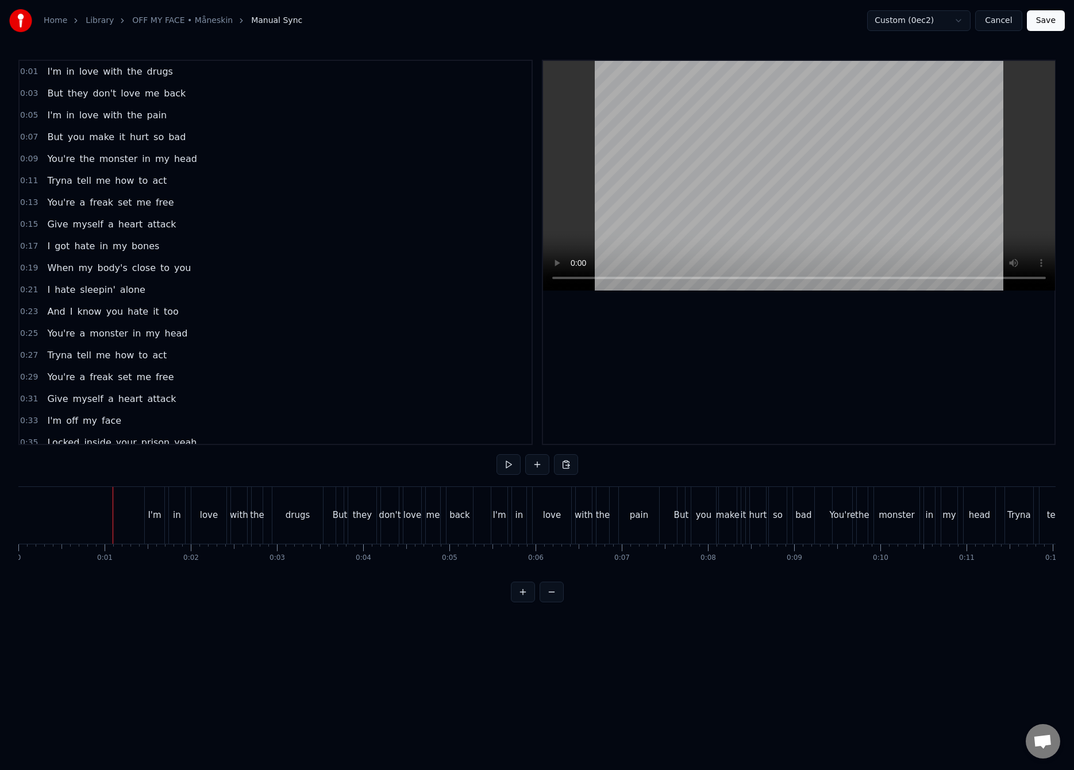
click at [1045, 21] on button "Save" at bounding box center [1045, 20] width 38 height 21
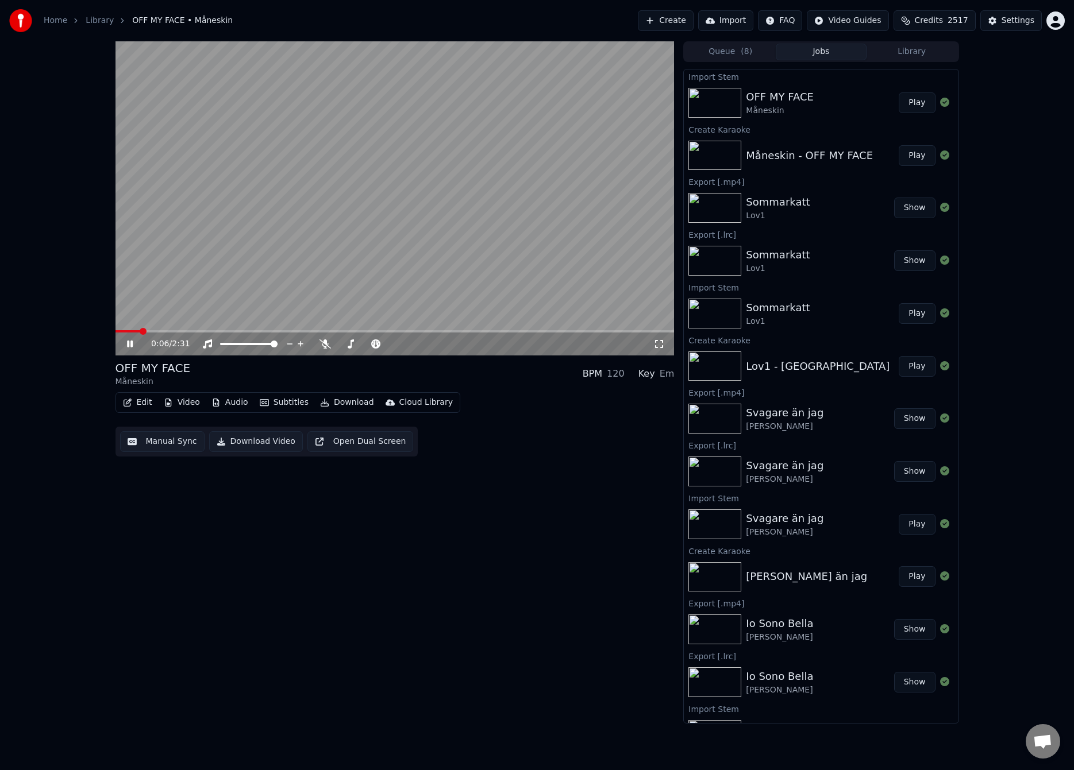
click at [165, 438] on button "Manual Sync" at bounding box center [162, 441] width 84 height 21
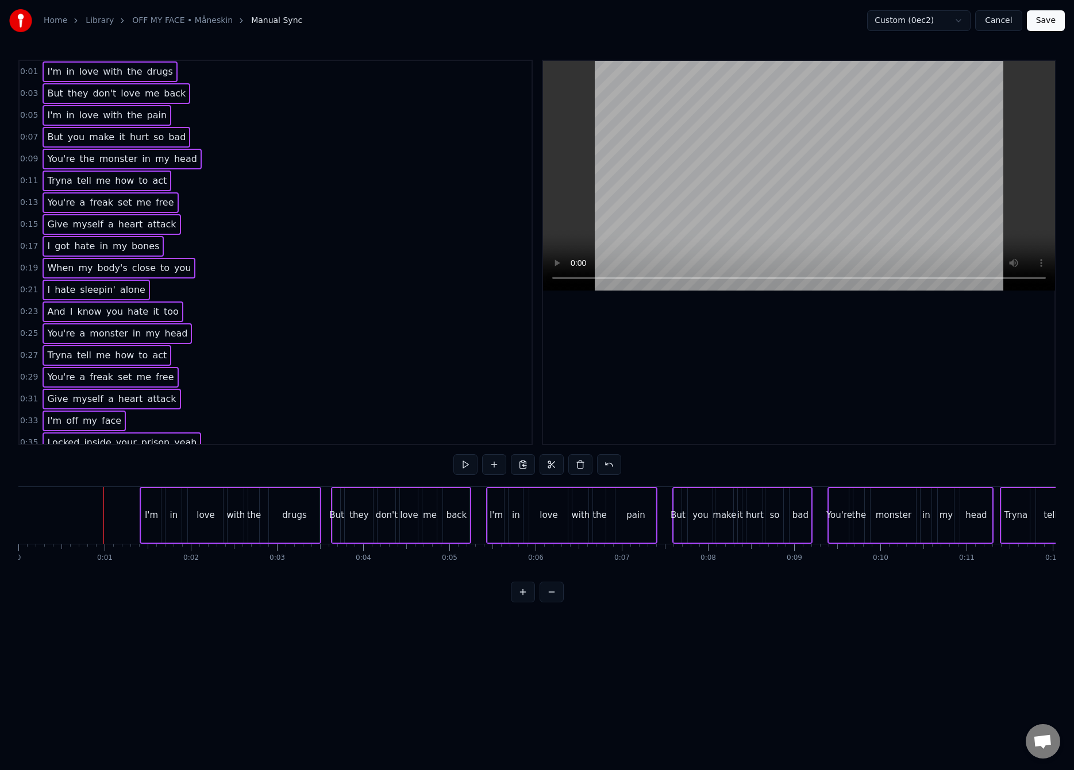
click at [103, 518] on div at bounding box center [103, 515] width 1 height 57
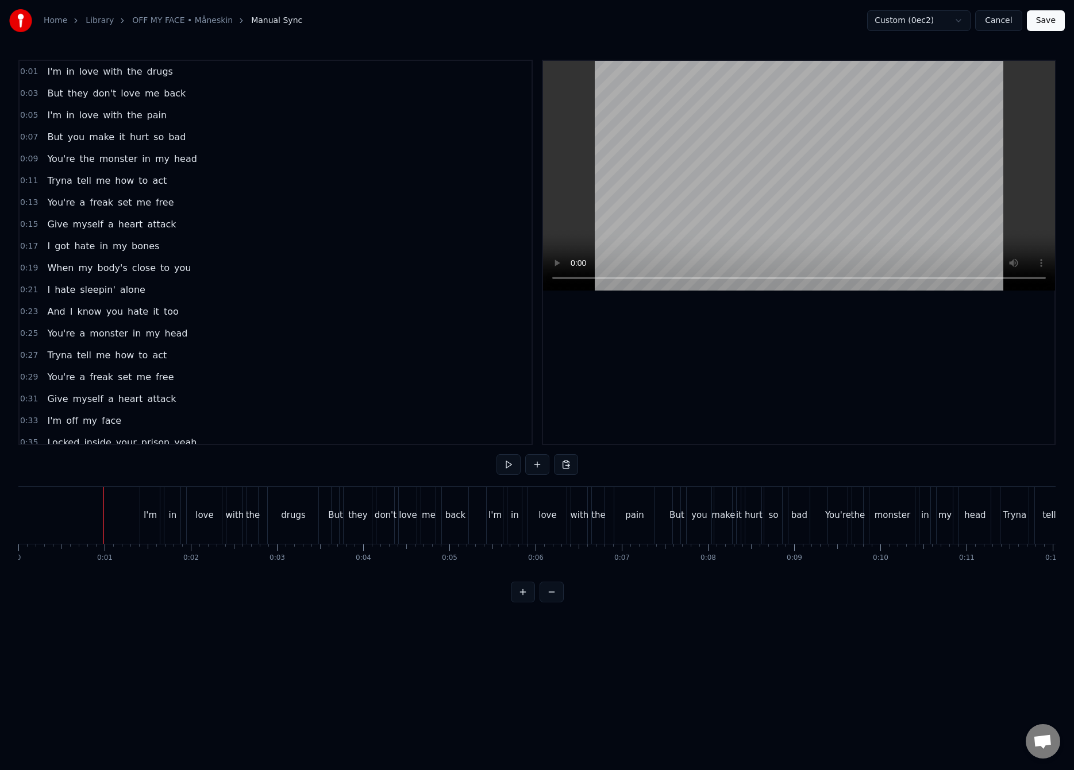
click at [1039, 17] on button "Save" at bounding box center [1045, 20] width 38 height 21
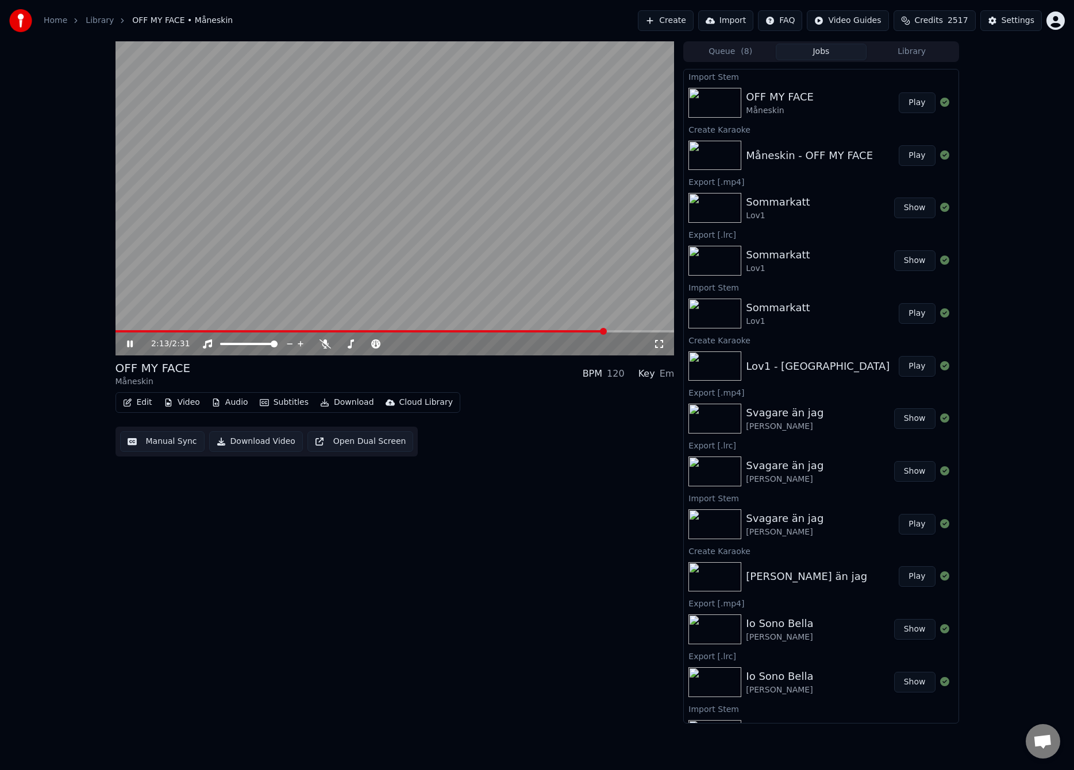
click at [607, 331] on span at bounding box center [394, 331] width 559 height 2
click at [635, 330] on span at bounding box center [394, 331] width 559 height 2
click at [646, 330] on span at bounding box center [394, 331] width 559 height 2
click at [658, 330] on span at bounding box center [394, 331] width 559 height 2
click at [666, 331] on span at bounding box center [394, 331] width 559 height 2
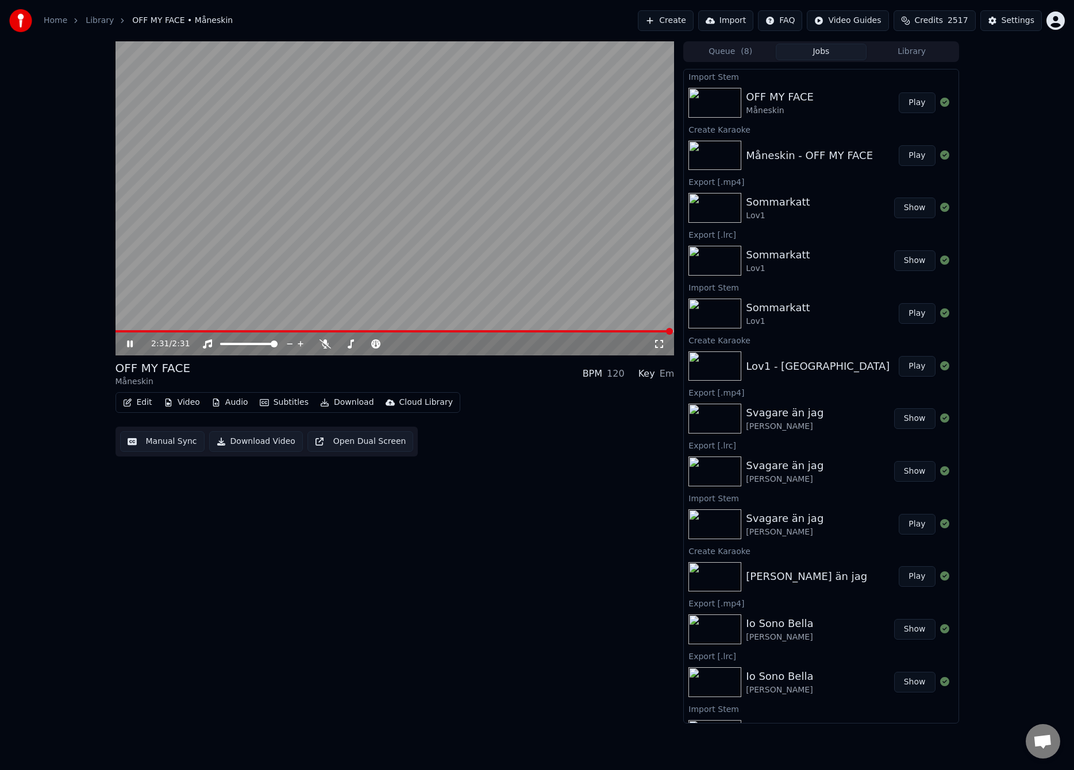
click at [670, 331] on span at bounding box center [394, 331] width 559 height 2
click at [580, 332] on span at bounding box center [347, 331] width 465 height 2
click at [473, 219] on video at bounding box center [394, 198] width 559 height 314
click at [485, 233] on video at bounding box center [394, 198] width 559 height 314
click at [516, 230] on video at bounding box center [394, 198] width 559 height 314
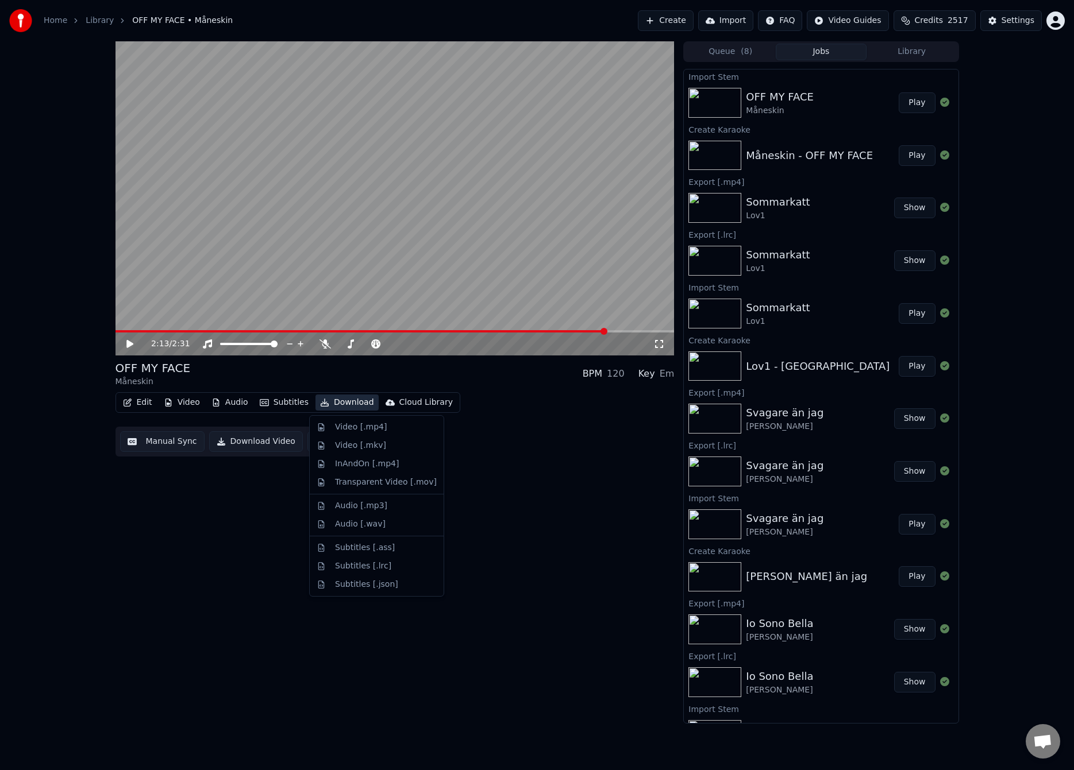
click at [361, 397] on button "Download" at bounding box center [346, 403] width 63 height 16
click at [361, 564] on div "Subtitles [.lrc]" at bounding box center [363, 566] width 56 height 11
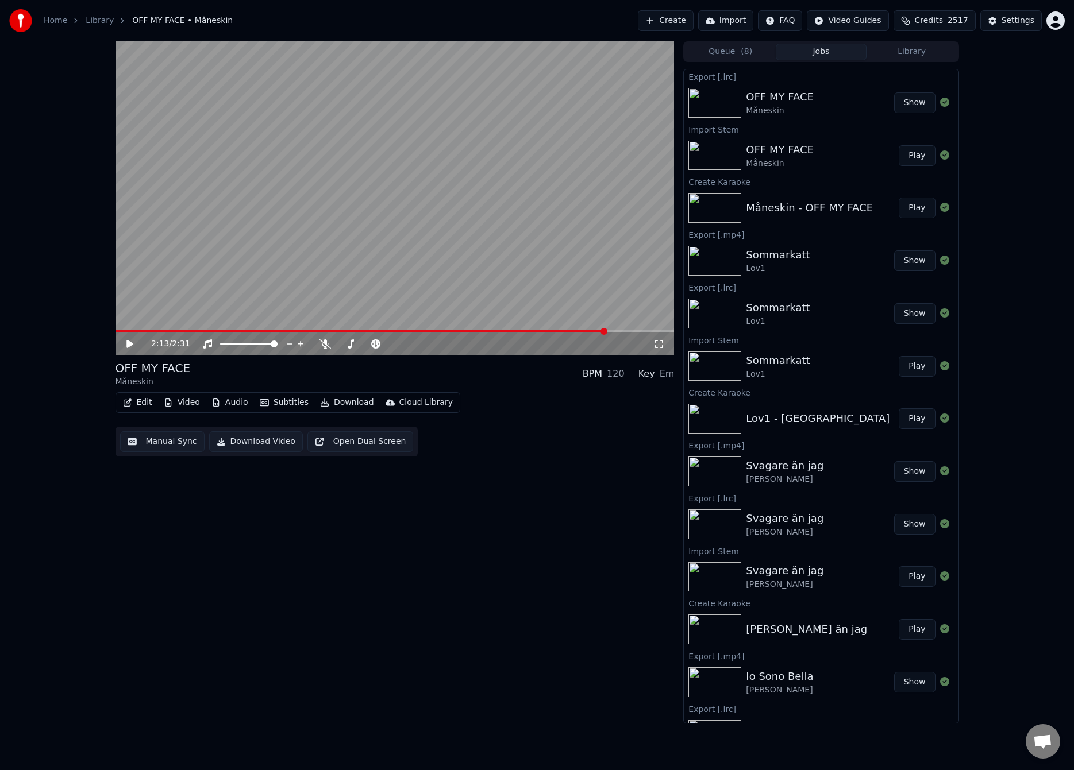
click at [342, 400] on button "Download" at bounding box center [346, 403] width 63 height 16
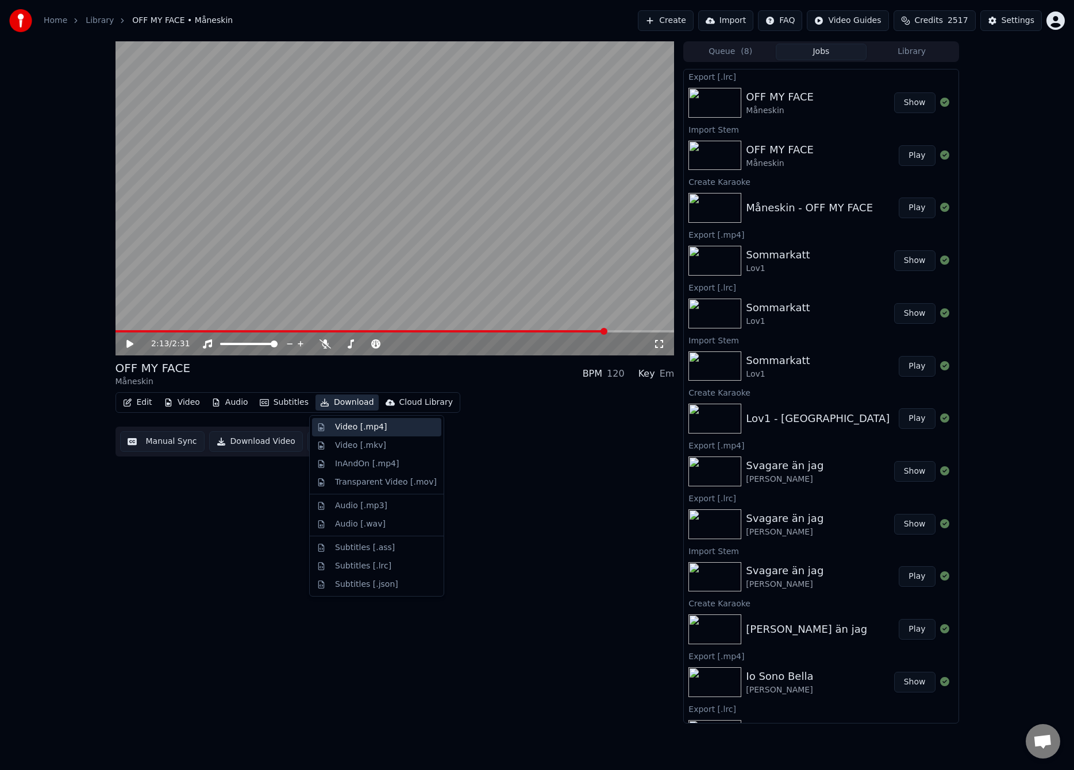
click at [345, 423] on div "Video [.mp4]" at bounding box center [361, 427] width 52 height 11
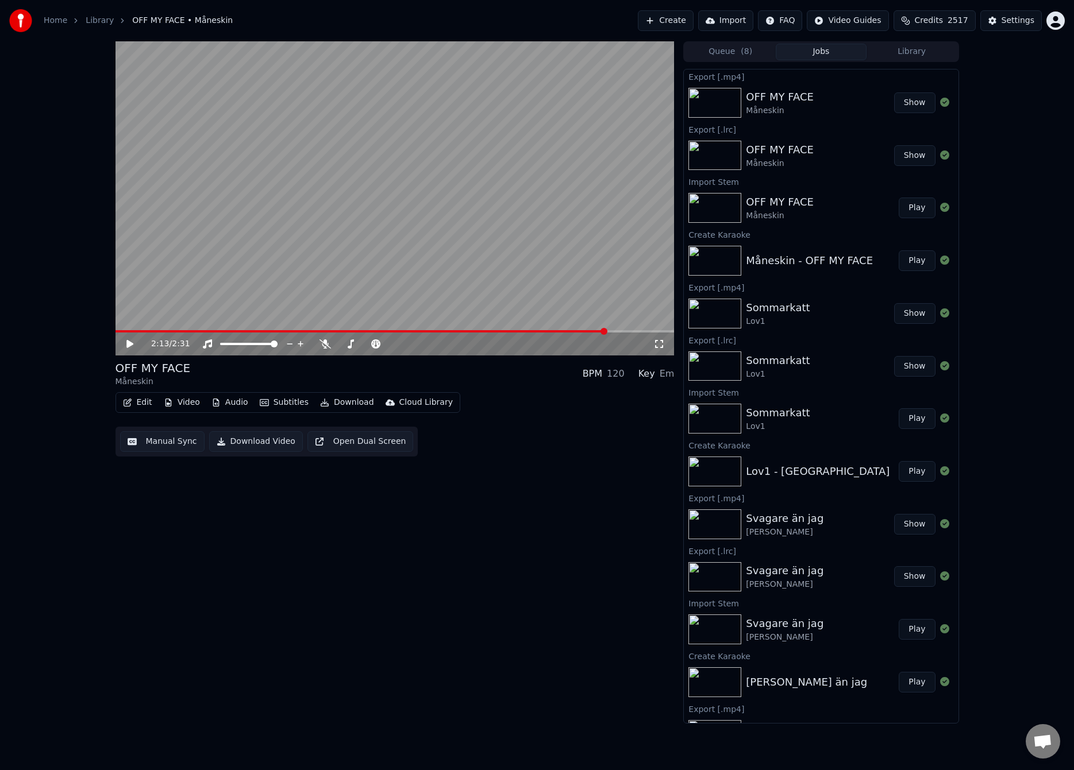
click at [680, 17] on button "Create" at bounding box center [666, 20] width 56 height 21
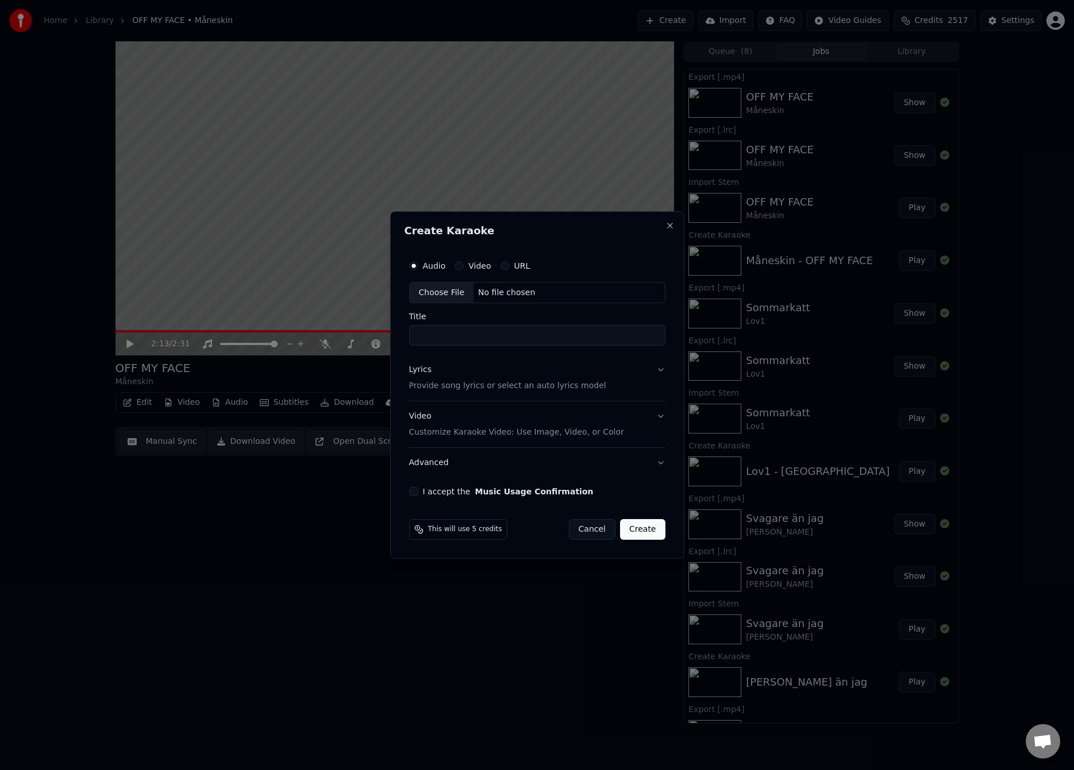
click at [451, 288] on div "Choose File" at bounding box center [442, 293] width 64 height 21
type input "**********"
click at [489, 381] on p "Provide song lyrics or select an auto lyrics model" at bounding box center [505, 386] width 197 height 11
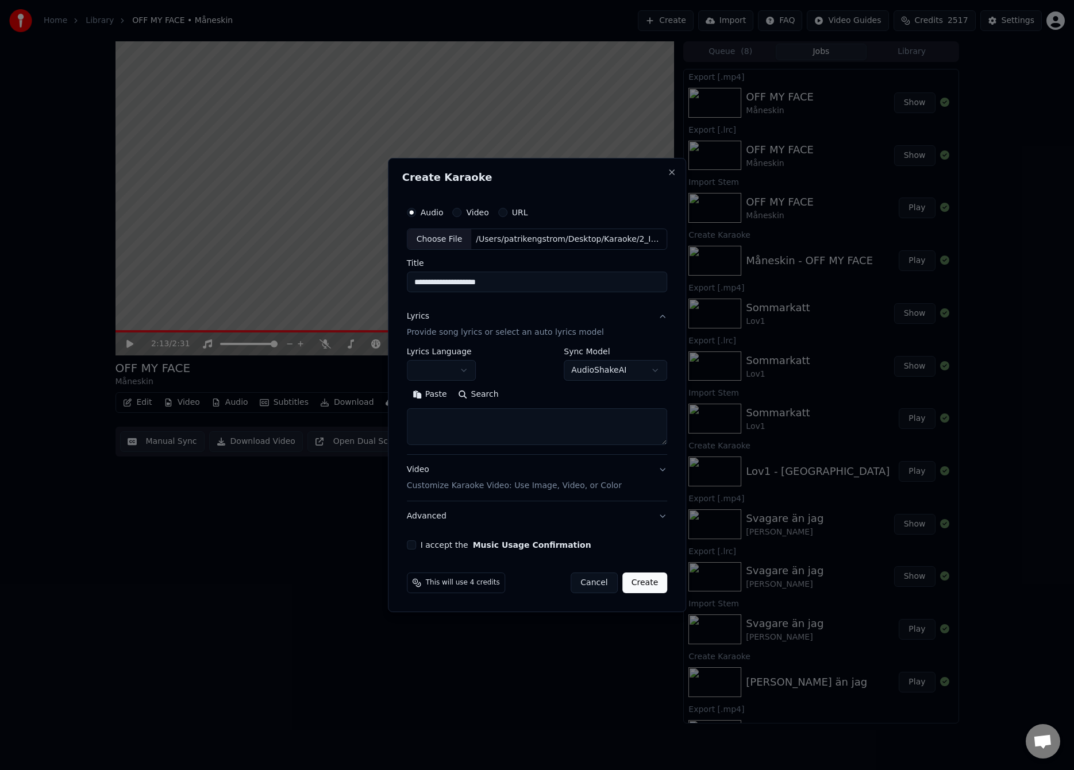
click at [435, 393] on button "Paste" at bounding box center [430, 395] width 46 height 18
type textarea "**********"
click at [446, 364] on body "Home Library OFF MY FACE • Måneskin Create Import FAQ Video Guides Credits 251…" at bounding box center [537, 385] width 1074 height 770
click at [468, 362] on body "Home Library OFF MY FACE • Måneskin Create Import FAQ Video Guides Credits 251…" at bounding box center [537, 385] width 1074 height 770
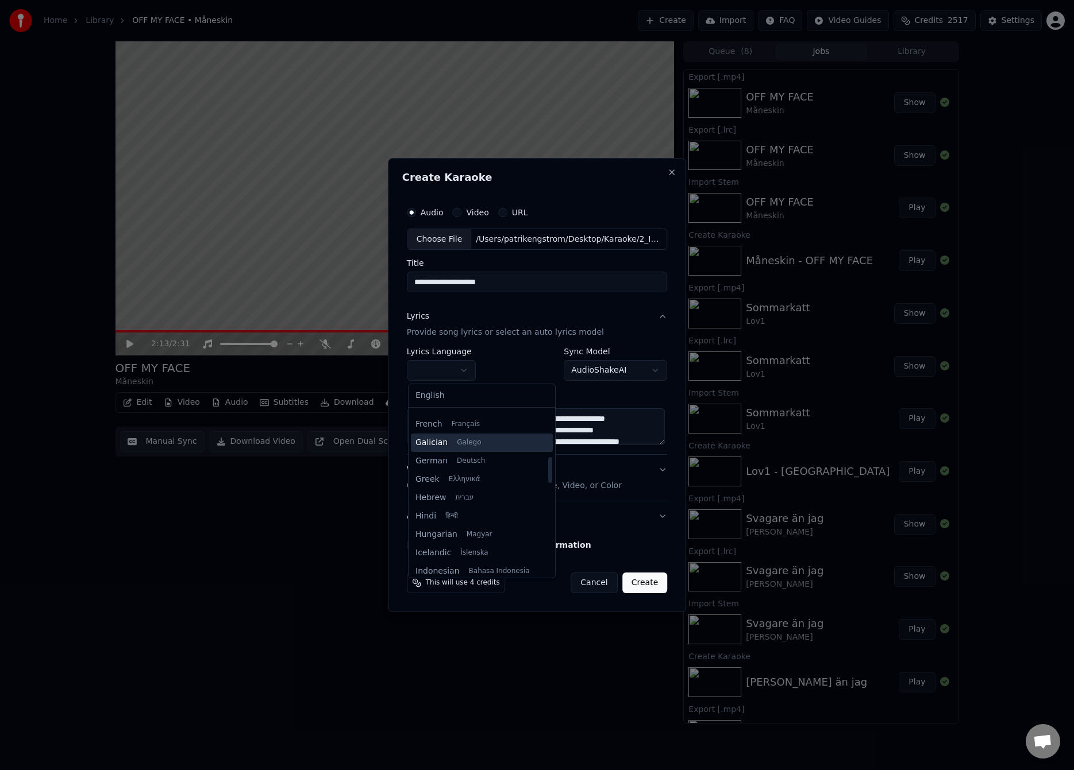
scroll to position [281, 0]
select select "**"
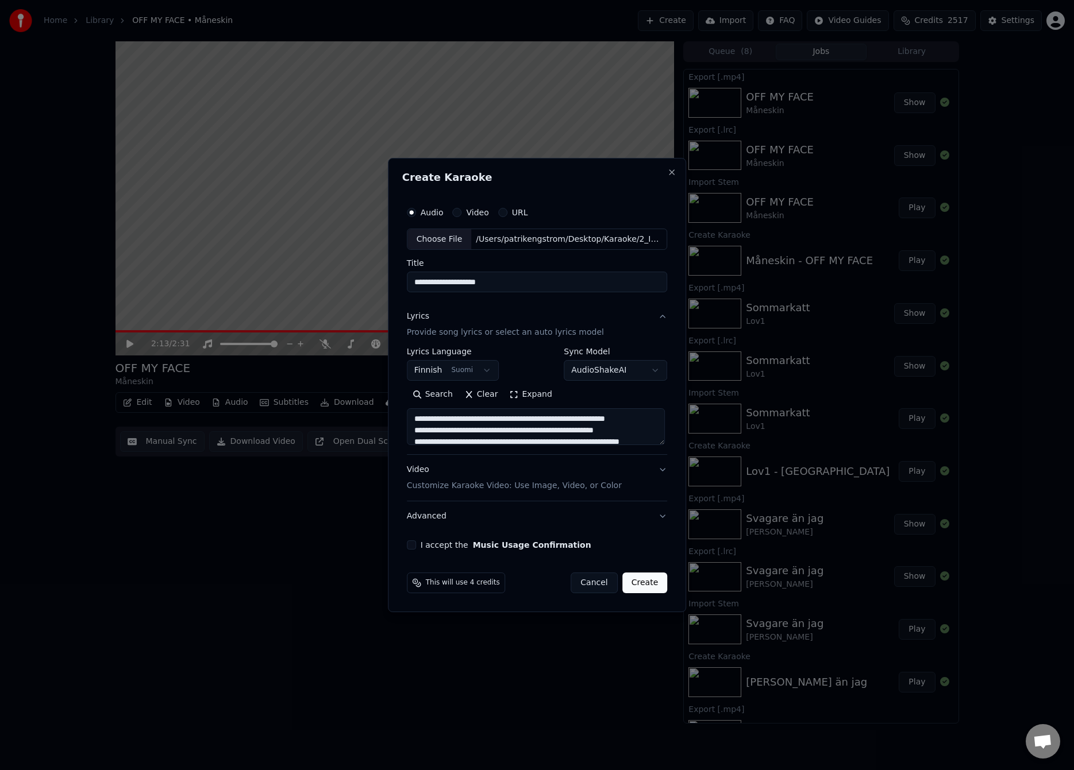
click at [524, 362] on div "**********" at bounding box center [537, 364] width 261 height 33
click at [533, 394] on button "Expand" at bounding box center [530, 395] width 54 height 18
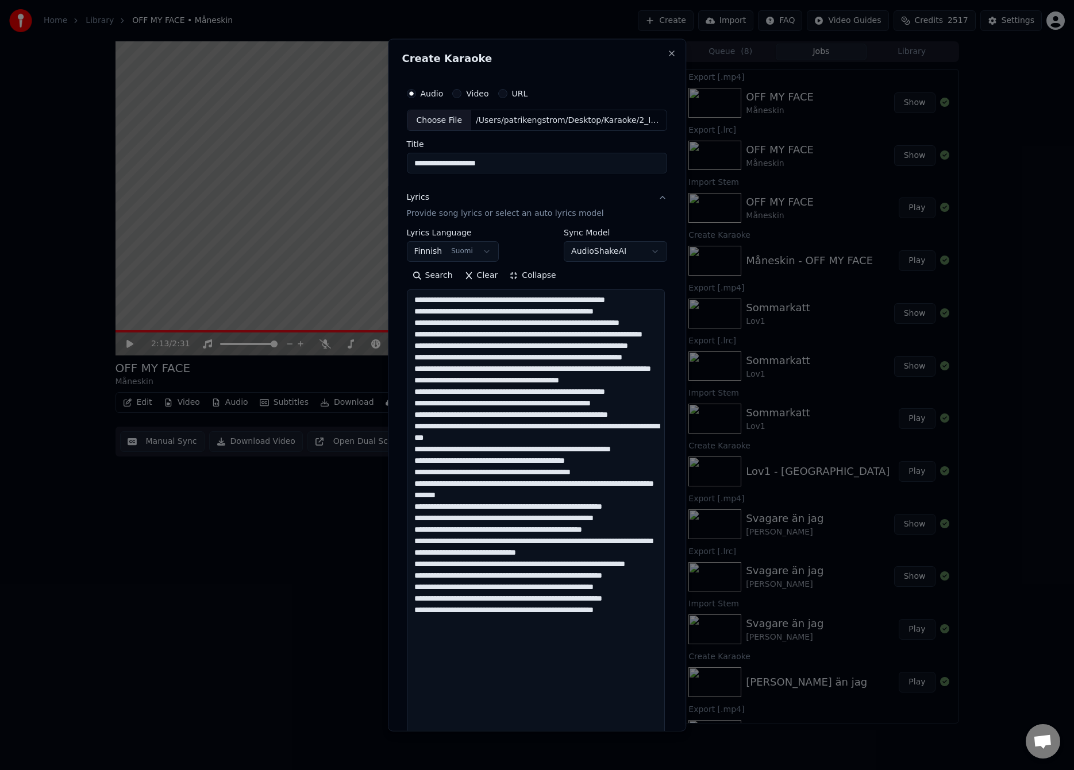
click at [504, 300] on textarea at bounding box center [536, 534] width 258 height 491
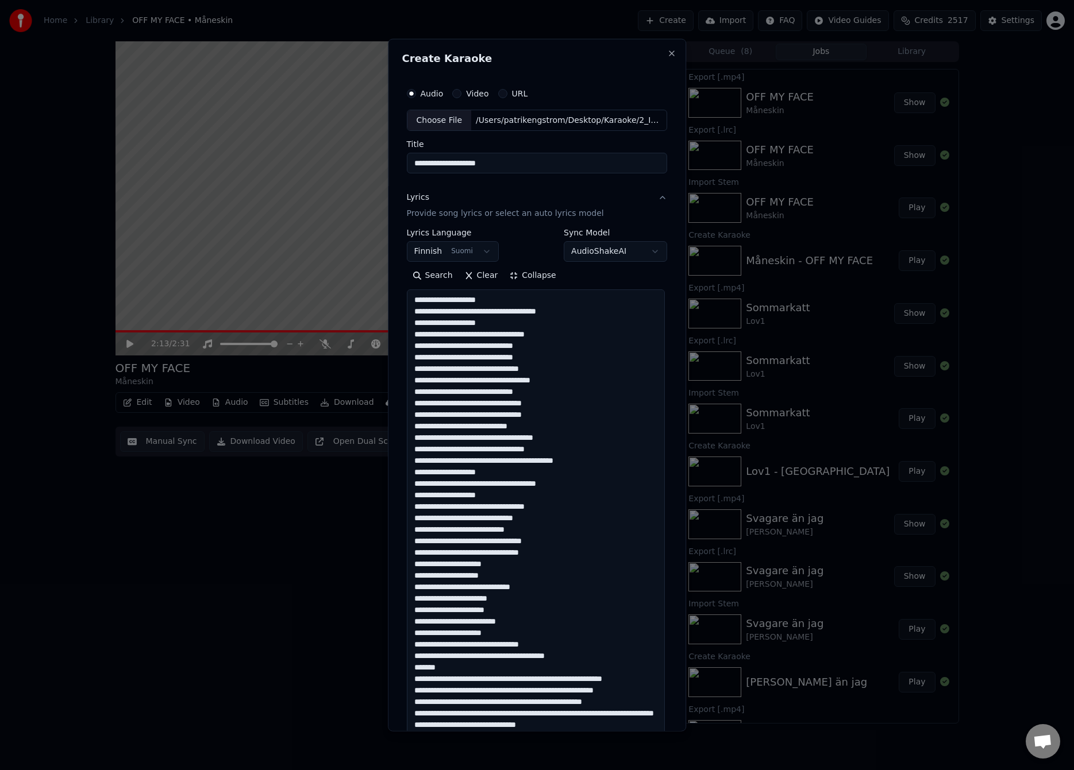
drag, startPoint x: 556, startPoint y: 362, endPoint x: 581, endPoint y: 396, distance: 42.3
click at [577, 396] on textarea at bounding box center [536, 534] width 258 height 491
click at [520, 658] on textarea at bounding box center [536, 534] width 258 height 491
click at [519, 658] on textarea at bounding box center [536, 534] width 258 height 491
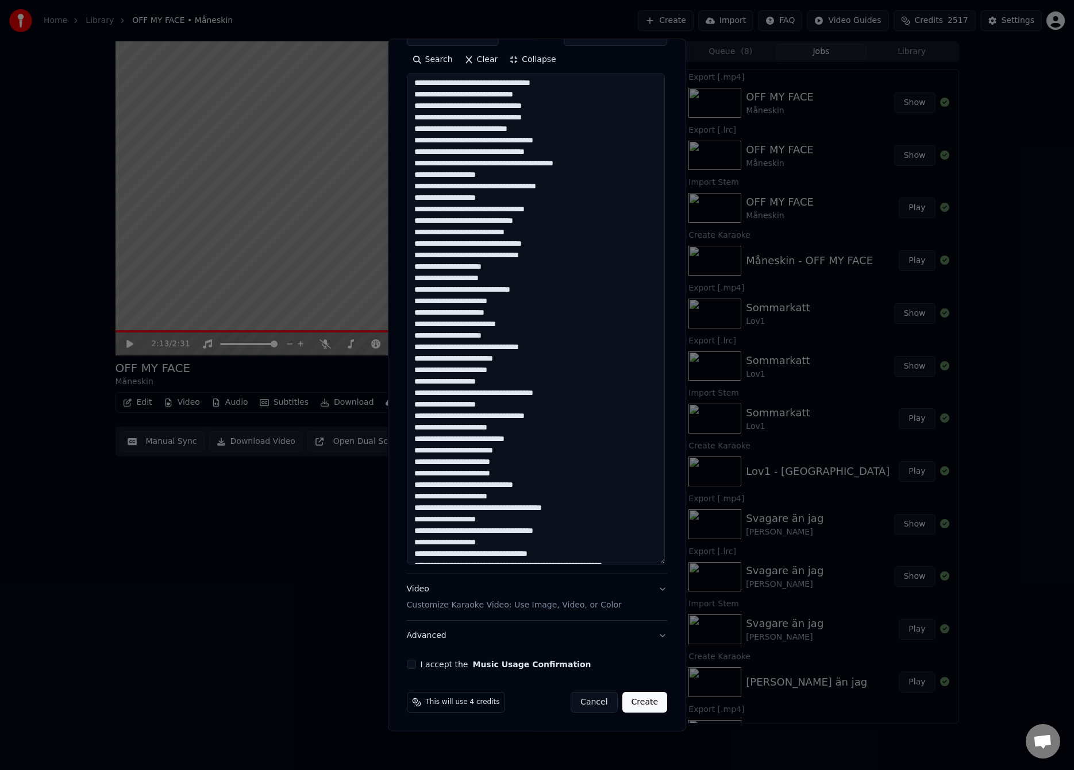
scroll to position [116, 0]
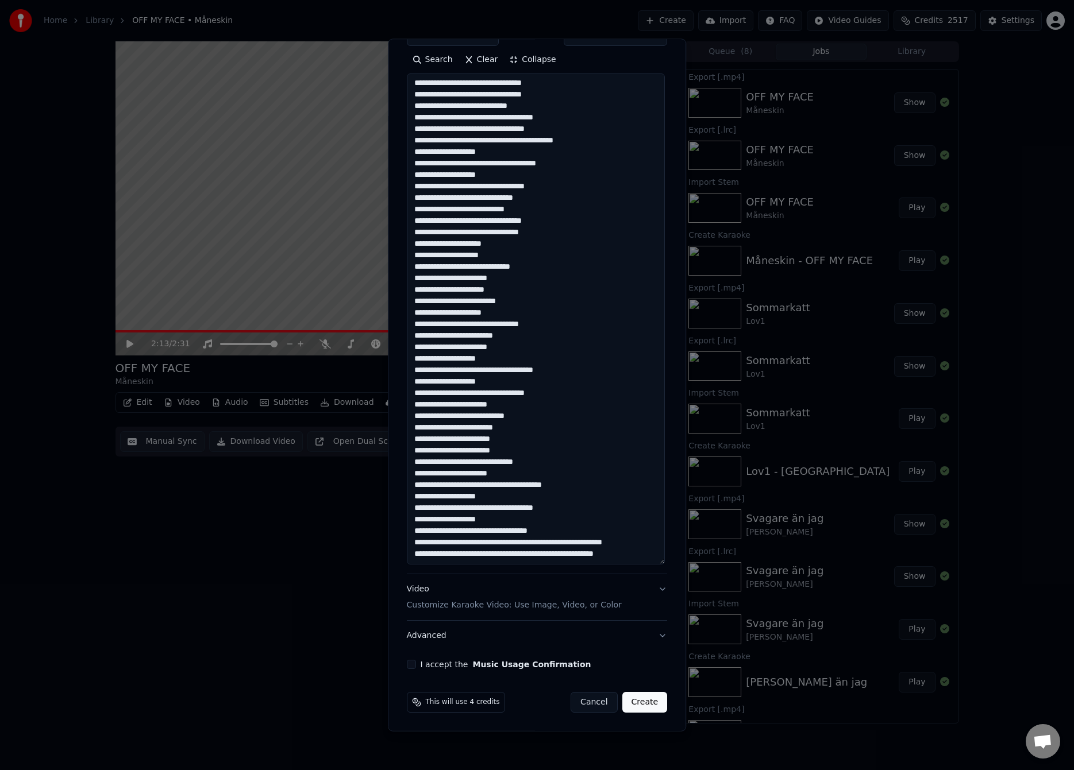
click at [576, 517] on textarea at bounding box center [536, 319] width 258 height 491
click at [503, 534] on textarea at bounding box center [536, 319] width 258 height 491
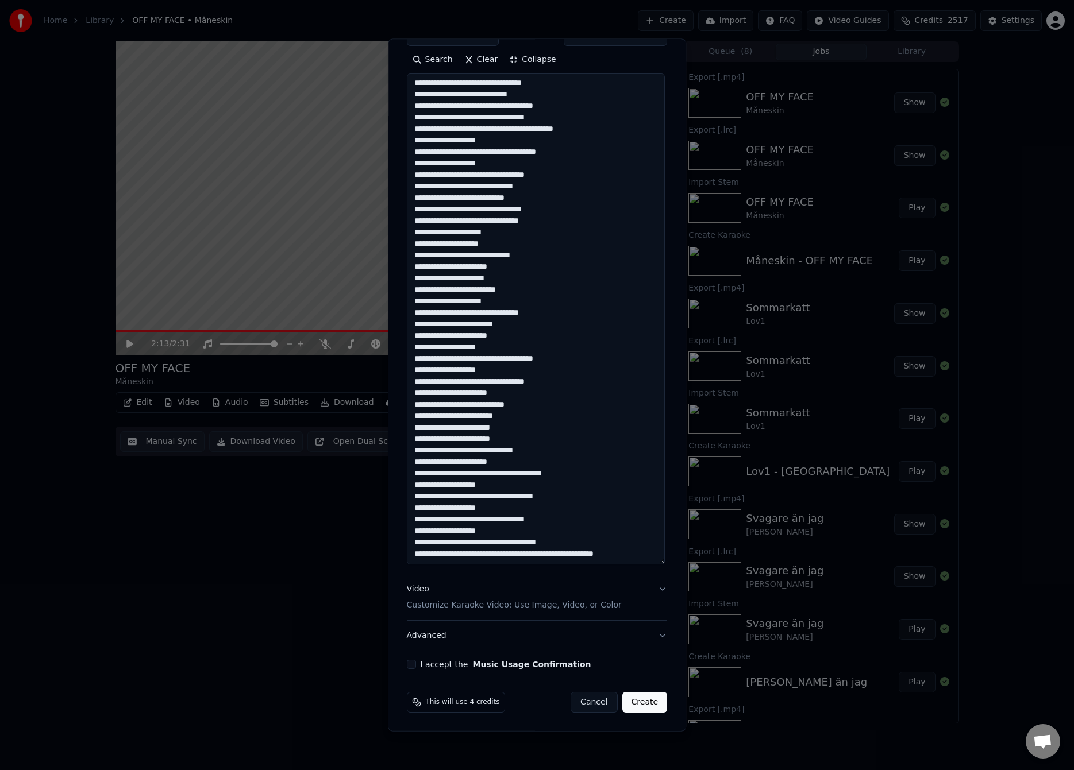
click at [597, 539] on textarea at bounding box center [536, 319] width 258 height 491
click at [504, 554] on textarea at bounding box center [536, 319] width 258 height 491
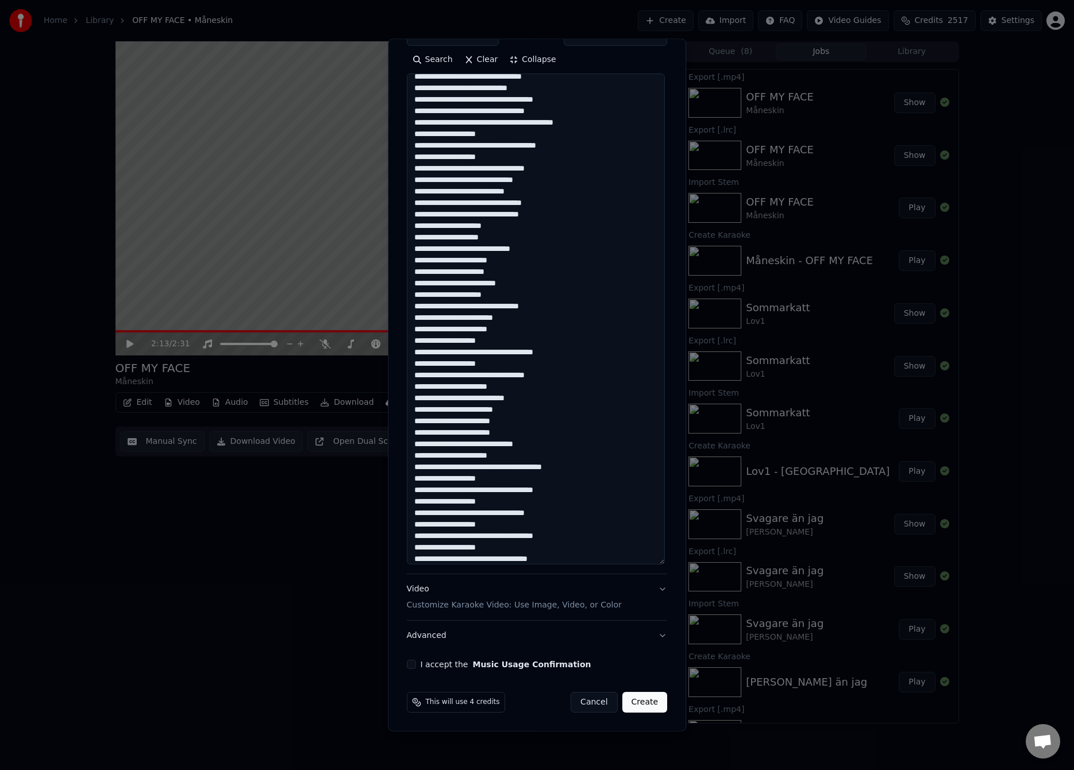
scroll to position [128, 0]
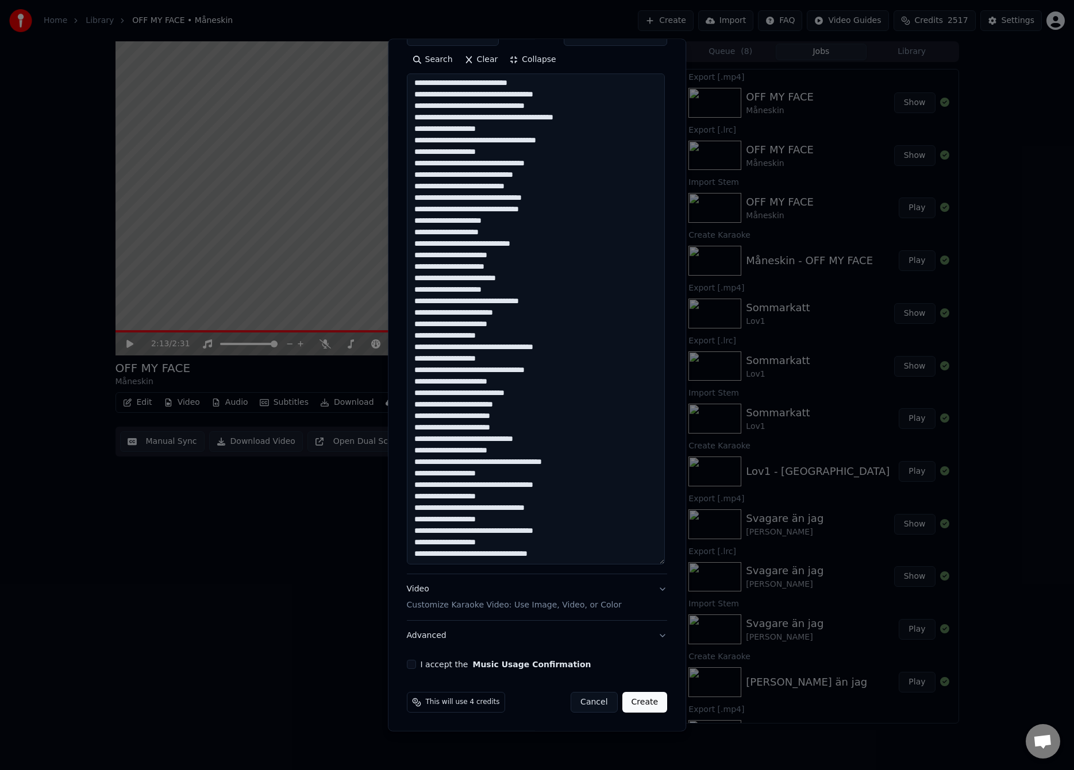
click at [560, 552] on textarea at bounding box center [536, 319] width 258 height 491
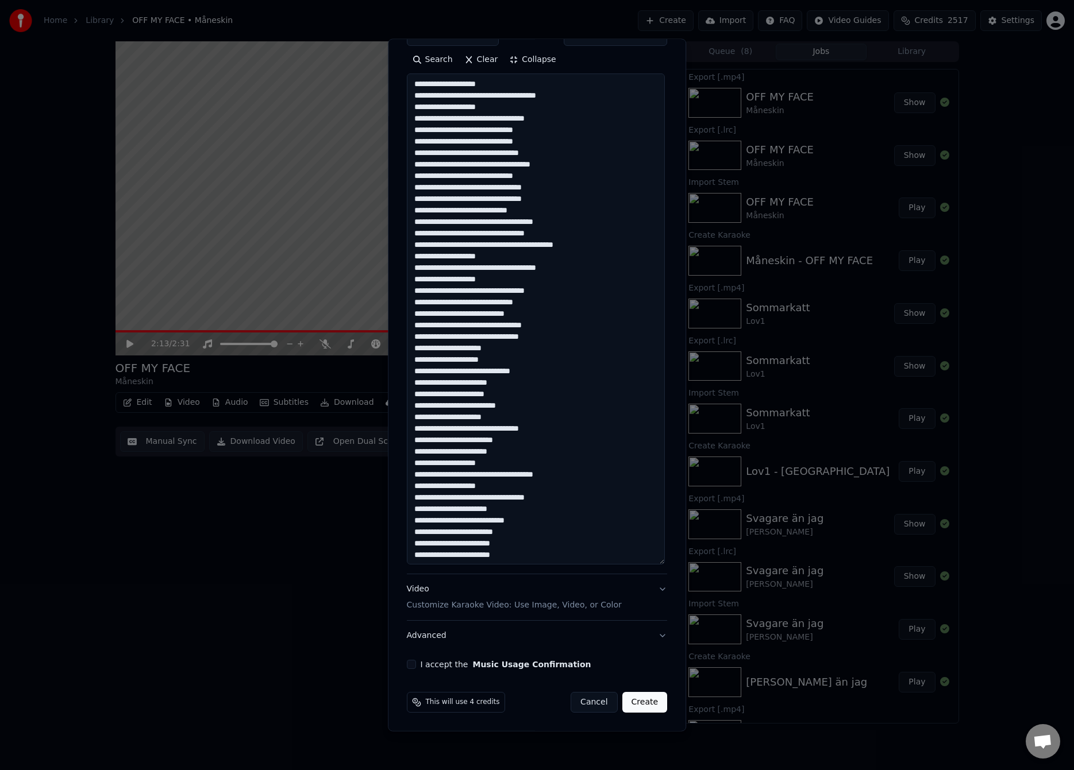
scroll to position [115, 0]
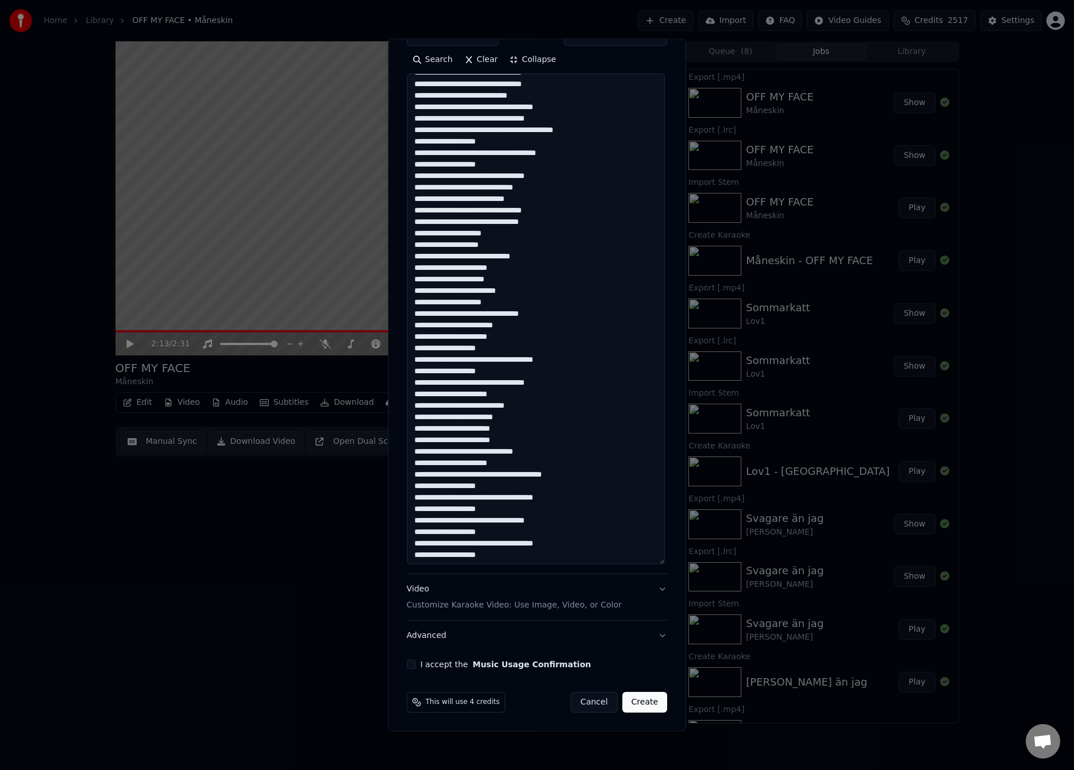
click at [536, 404] on textarea at bounding box center [536, 319] width 258 height 491
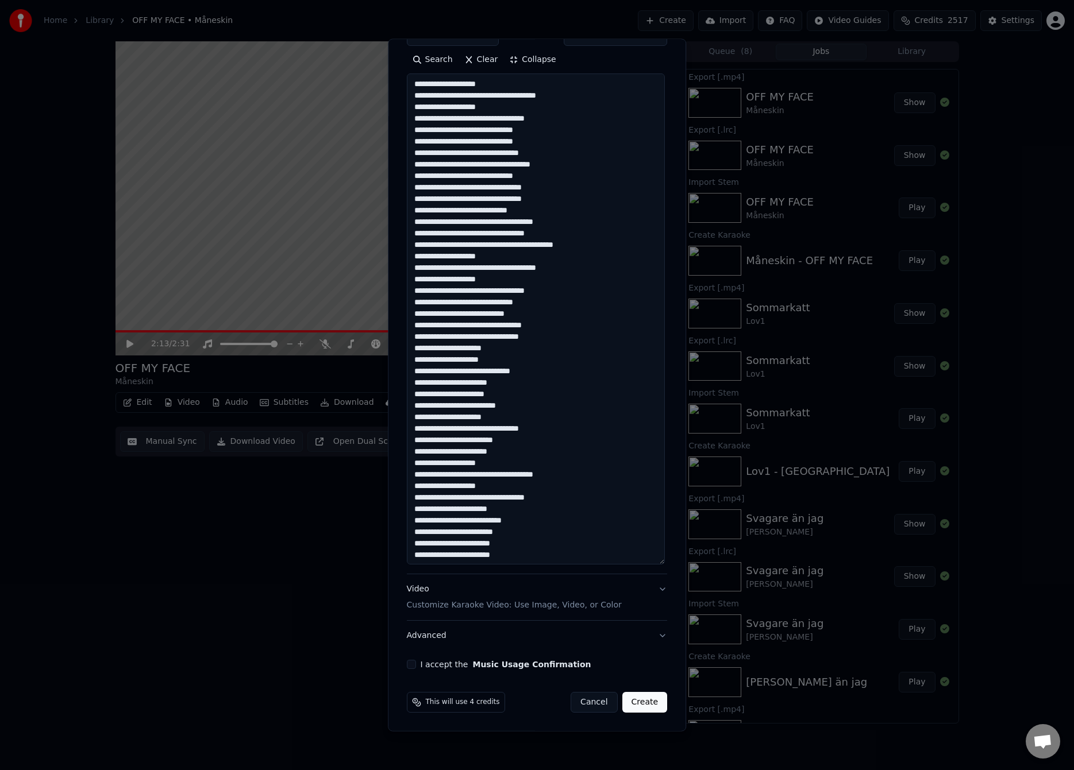
type textarea "**********"
click at [408, 667] on button "I accept the Music Usage Confirmation" at bounding box center [411, 664] width 9 height 9
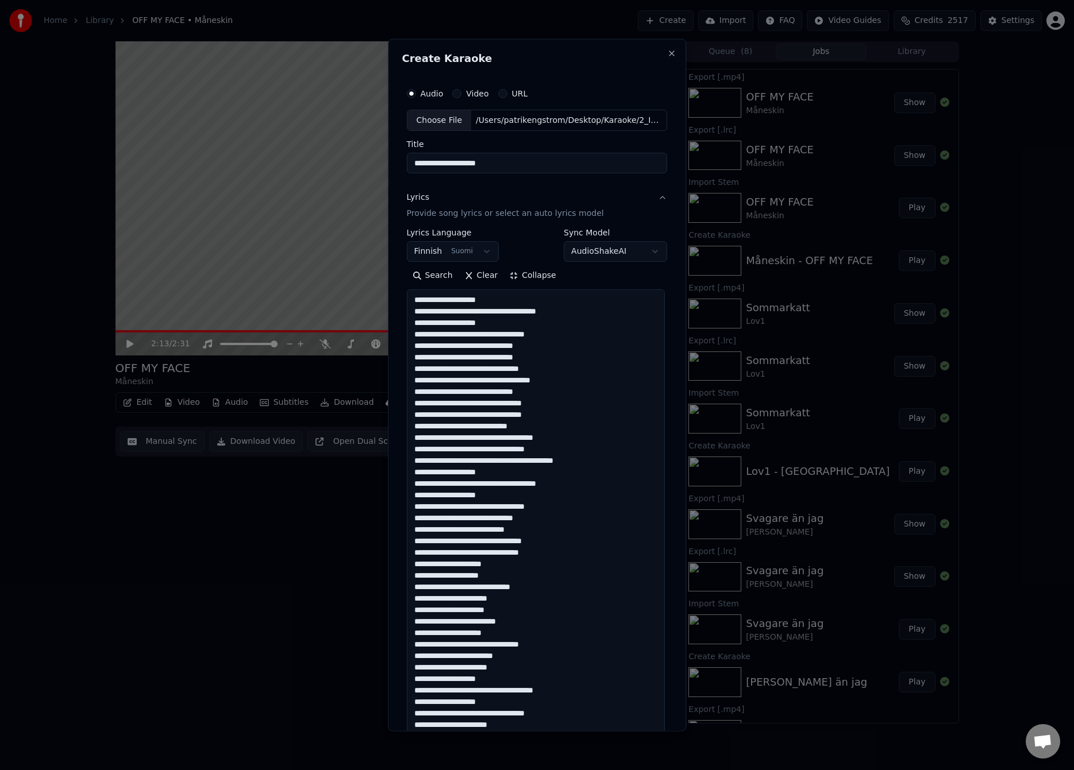
scroll to position [216, 0]
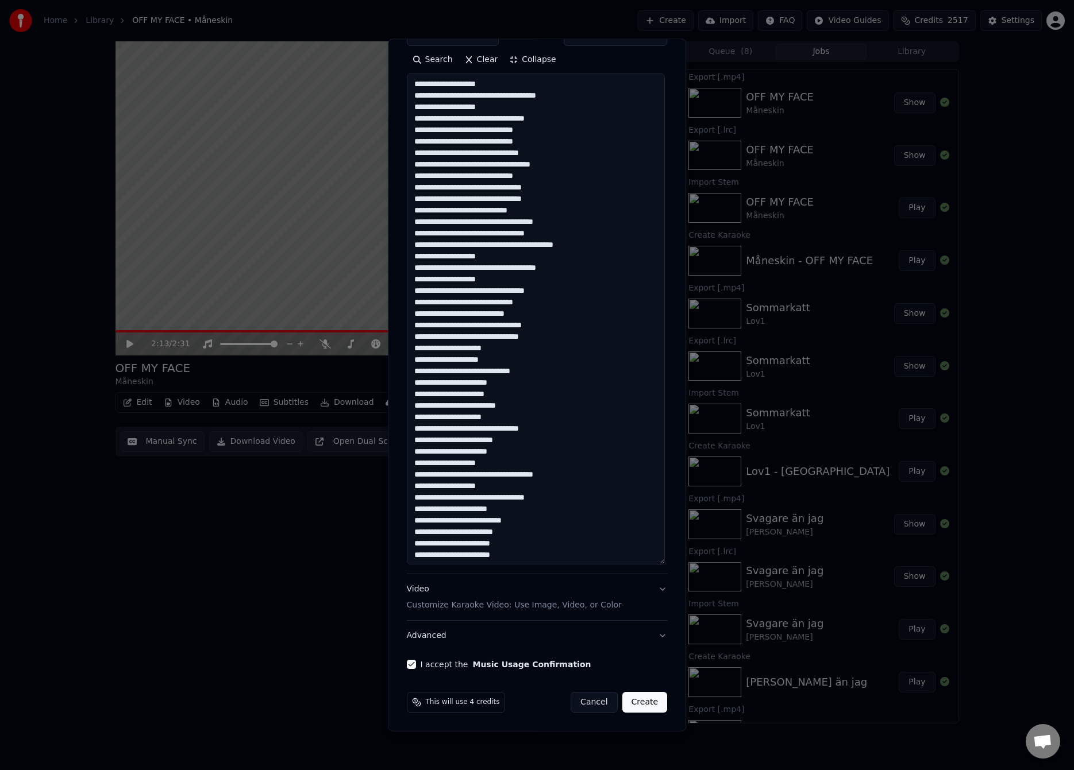
click at [641, 701] on button "Create" at bounding box center [644, 702] width 45 height 21
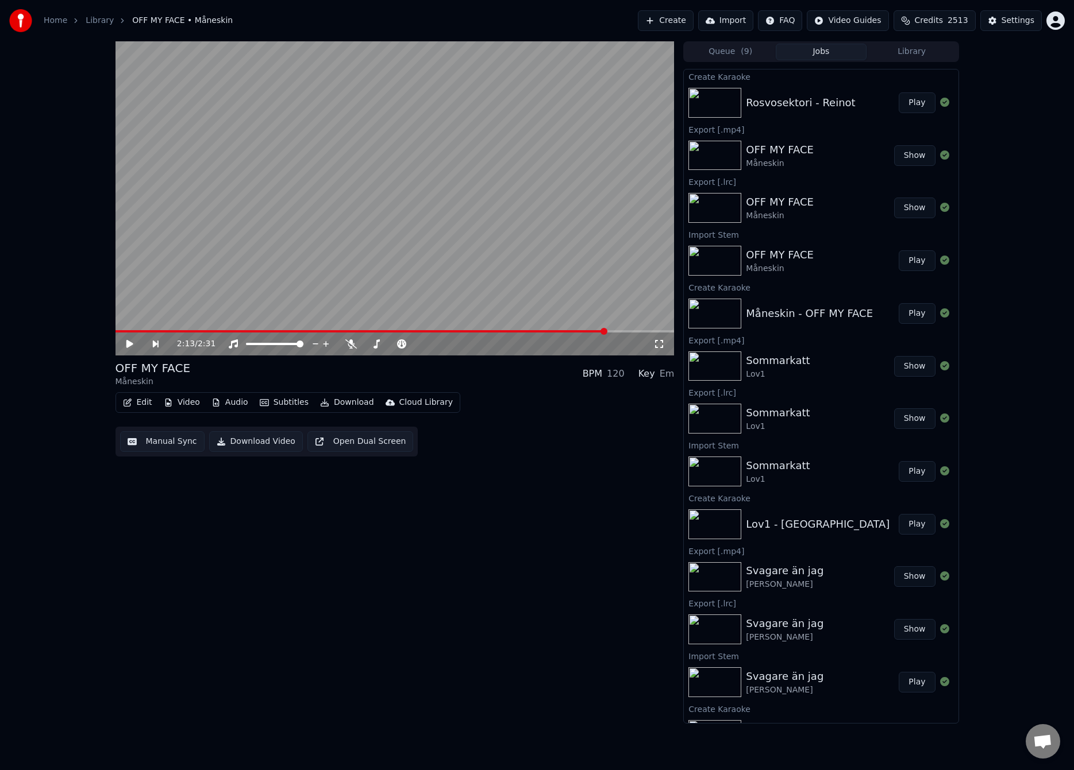
click at [902, 102] on button "Play" at bounding box center [916, 102] width 36 height 21
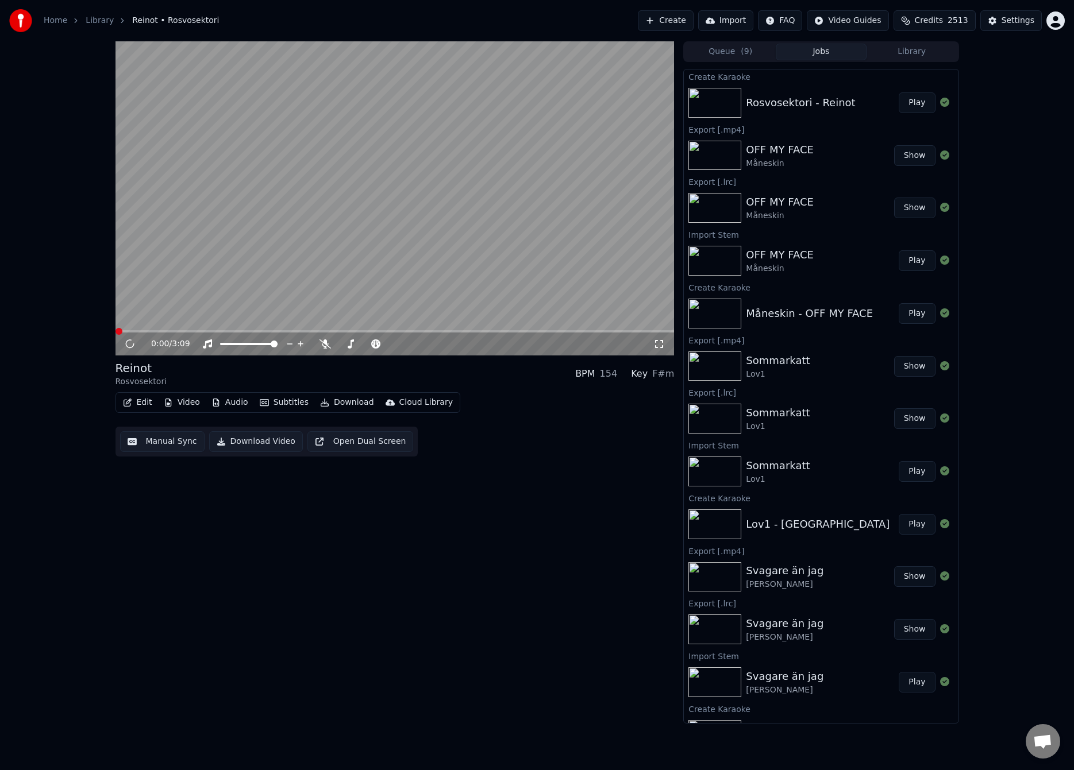
click at [148, 451] on button "Manual Sync" at bounding box center [162, 441] width 84 height 21
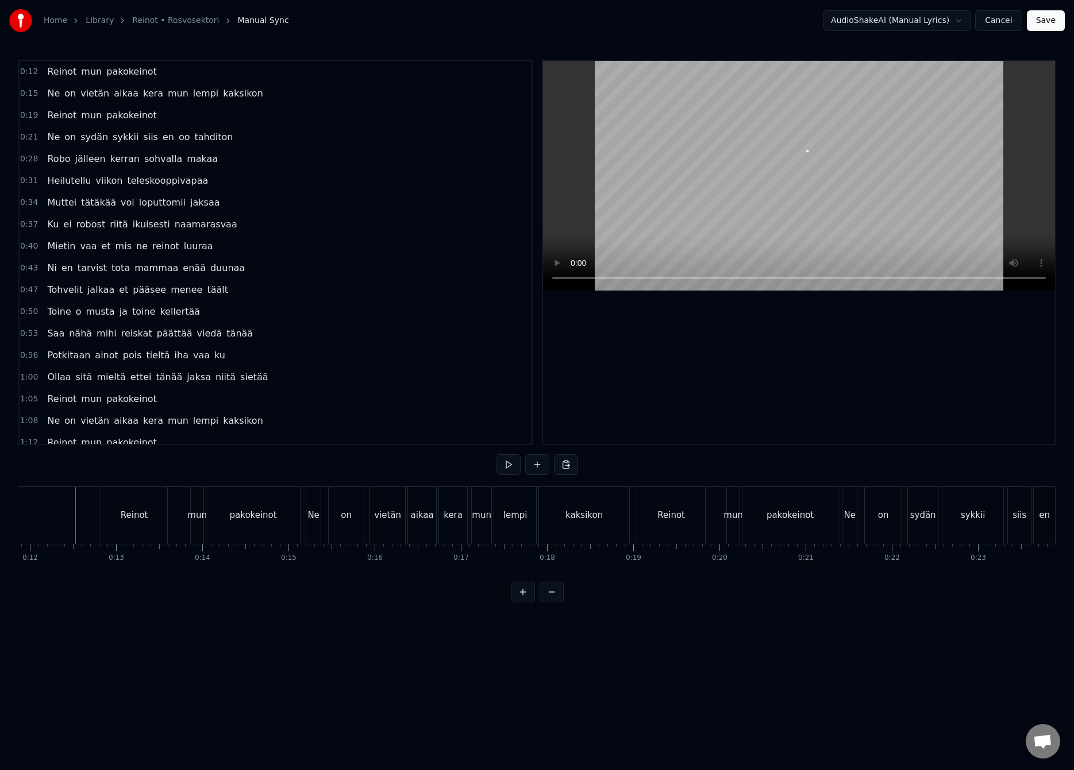
scroll to position [0, 1022]
click at [572, 509] on div "kaksikon" at bounding box center [584, 515] width 37 height 13
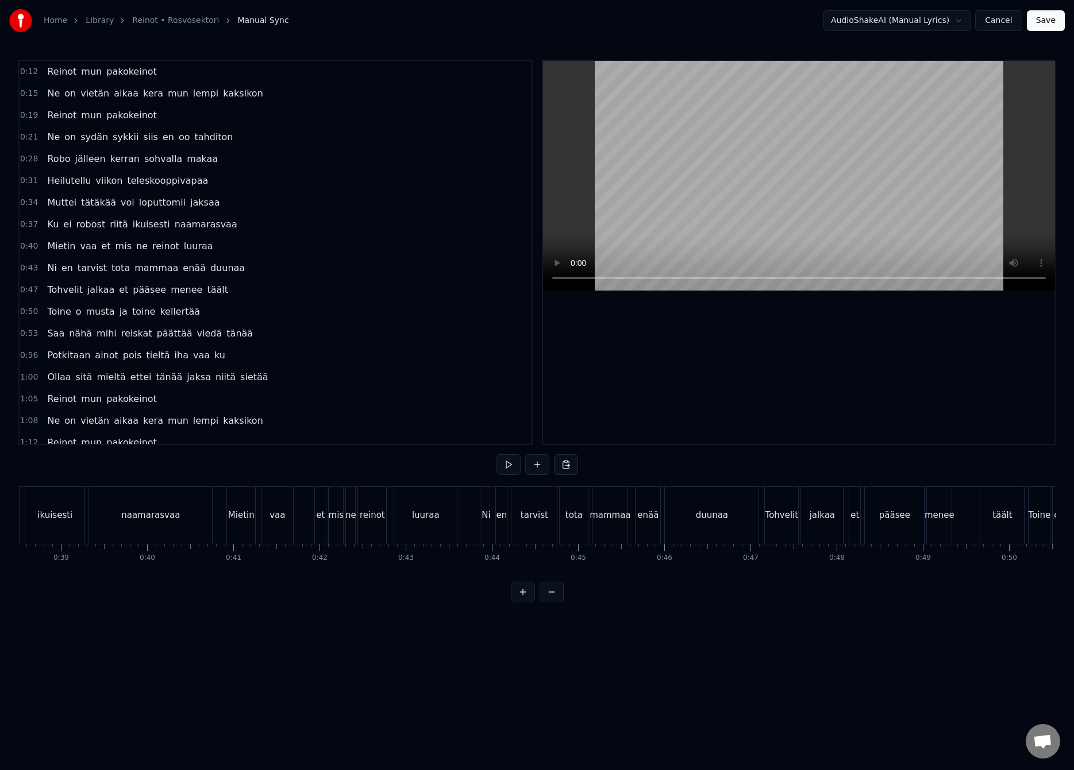
scroll to position [0, 3155]
click at [297, 518] on div "naamarasvaa" at bounding box center [313, 515] width 59 height 13
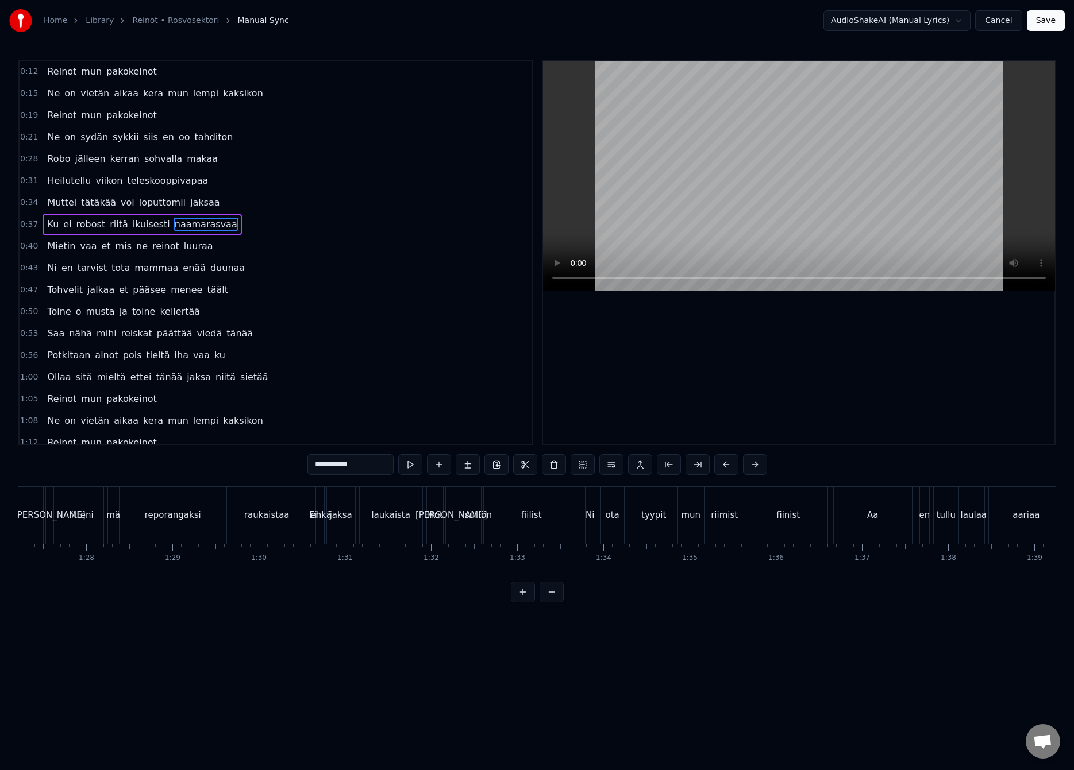
scroll to position [0, 7225]
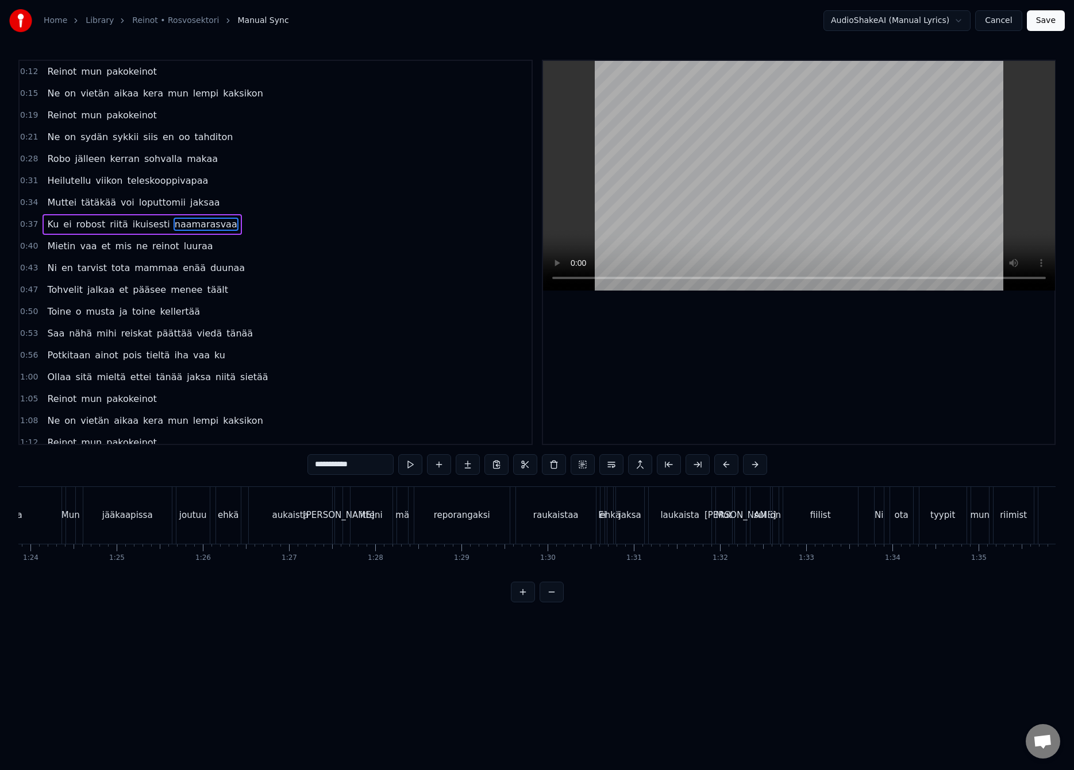
click at [472, 504] on div "reporangaksi" at bounding box center [461, 515] width 95 height 57
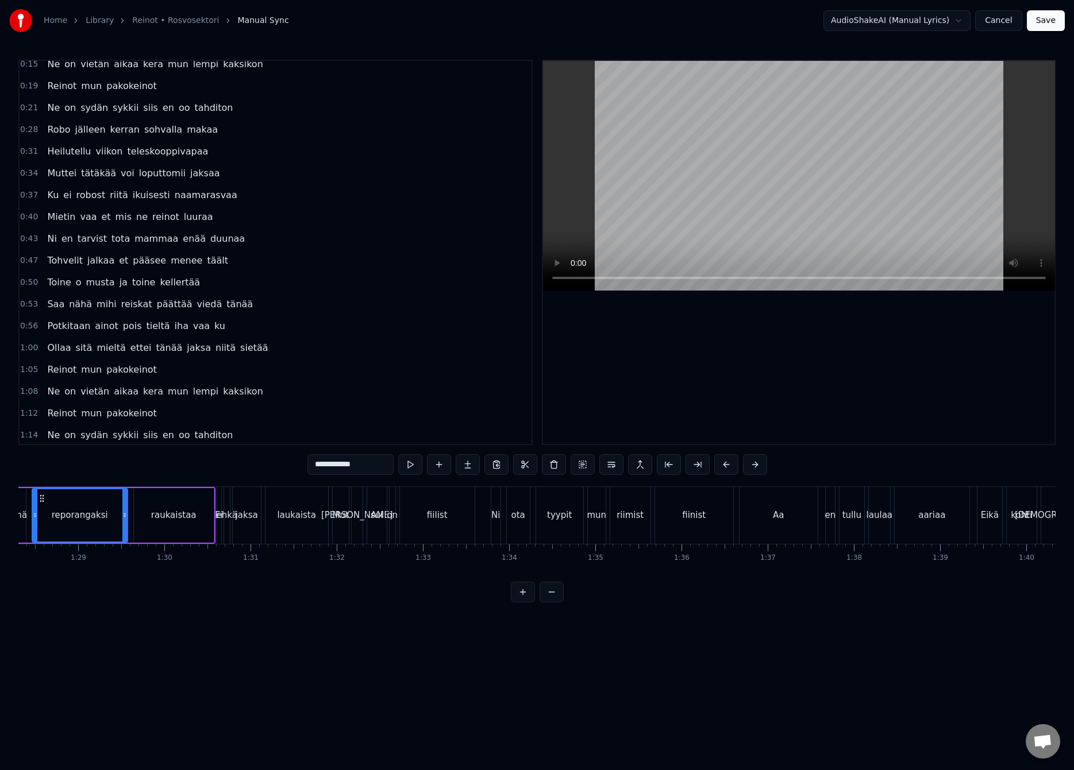
scroll to position [0, 8132]
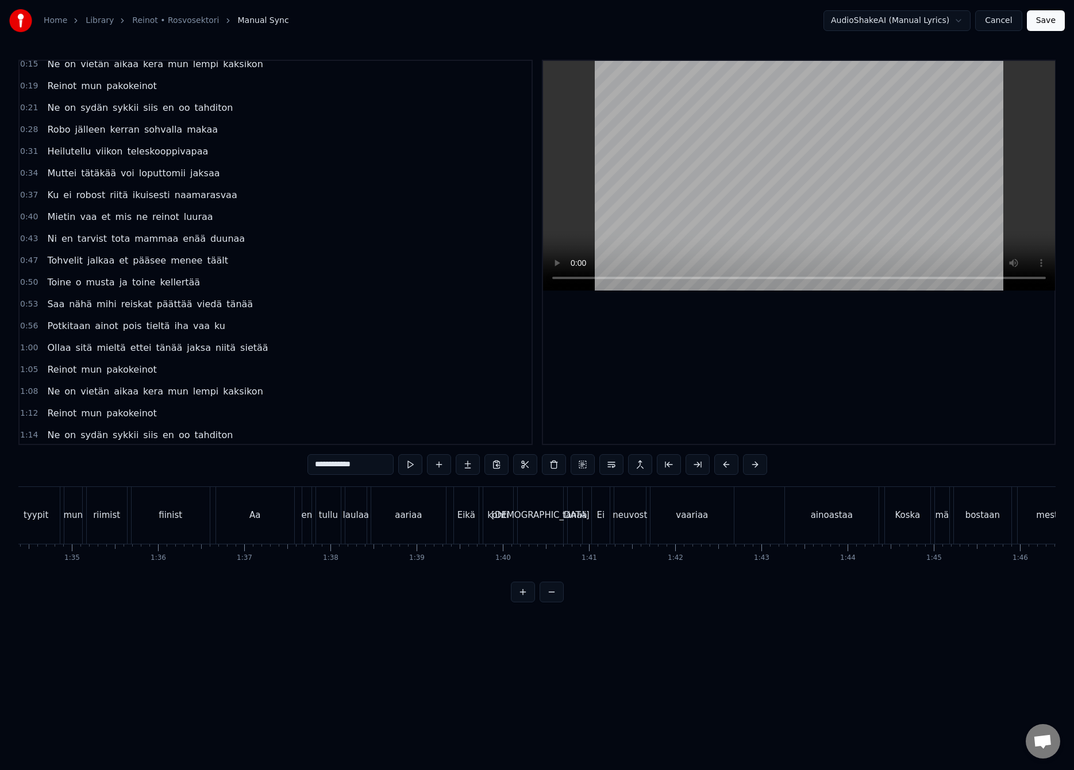
click at [256, 516] on div "Aa" at bounding box center [254, 515] width 11 height 13
type input "**"
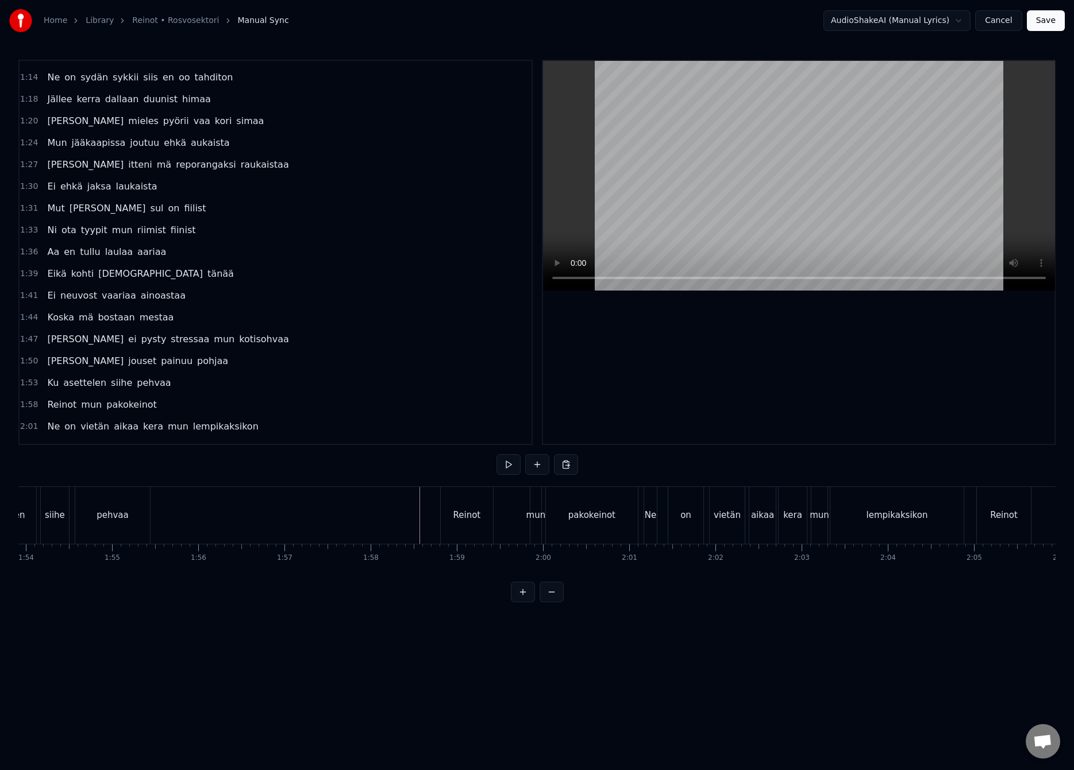
scroll to position [0, 10040]
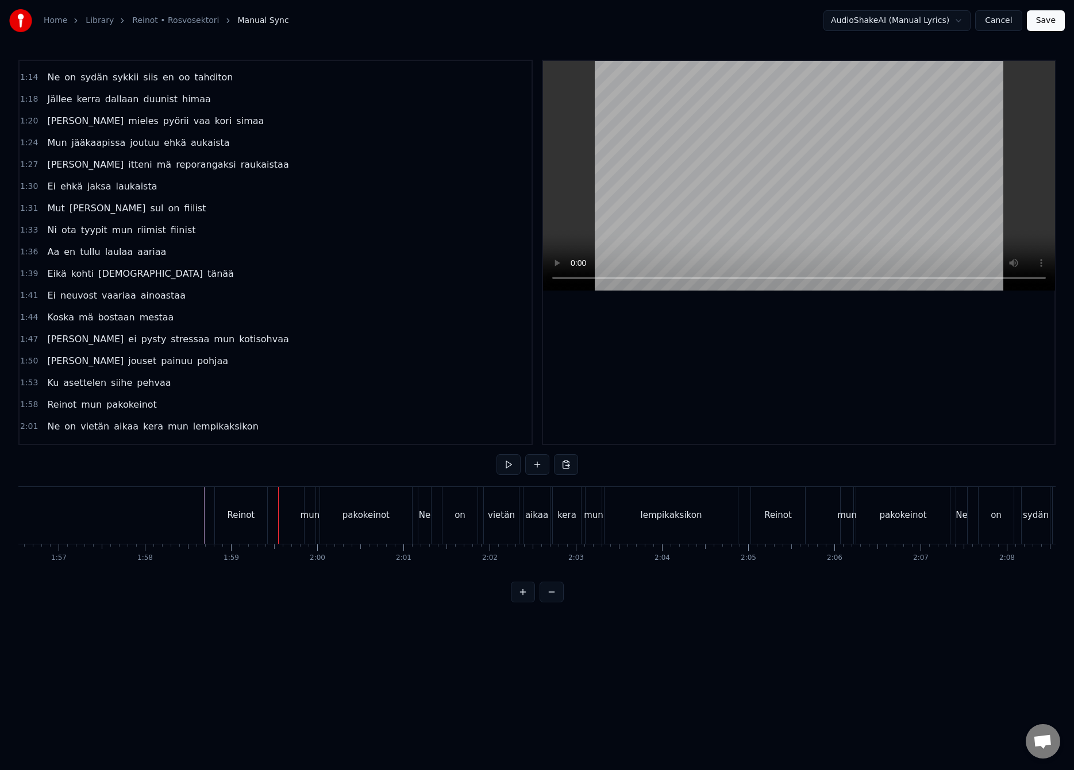
click at [686, 525] on div "lempikaksikon" at bounding box center [670, 515] width 133 height 57
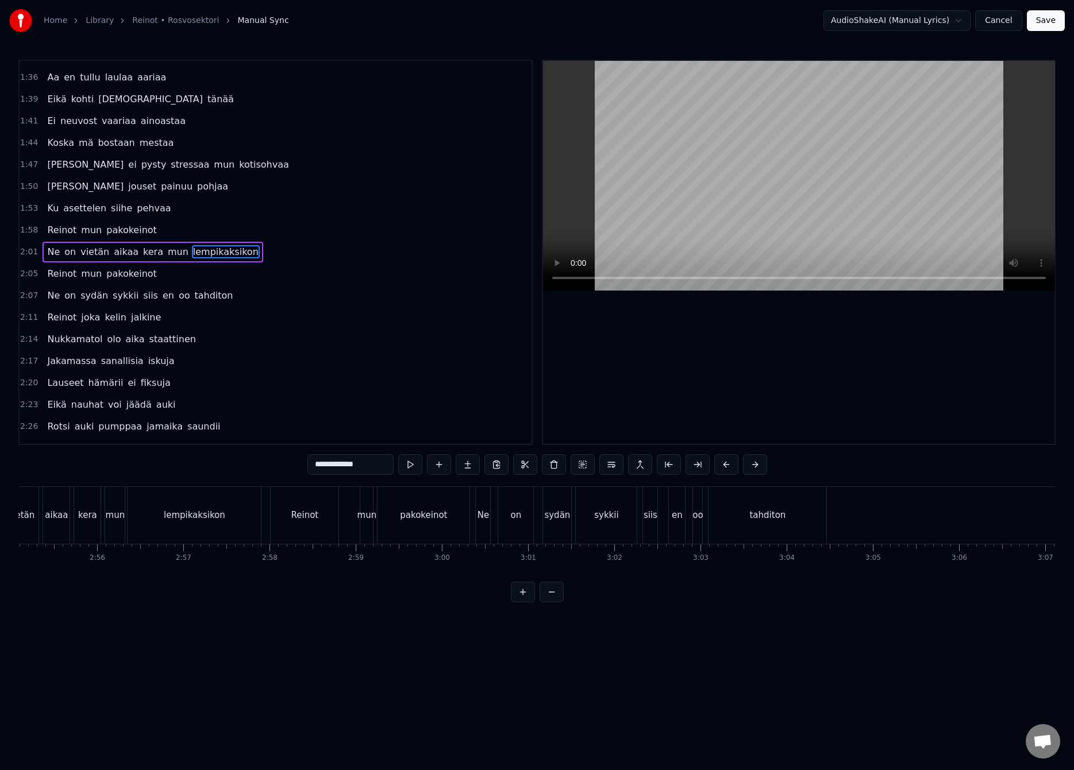
scroll to position [0, 15252]
click at [631, 521] on div "tahditon" at bounding box center [601, 515] width 118 height 57
type input "********"
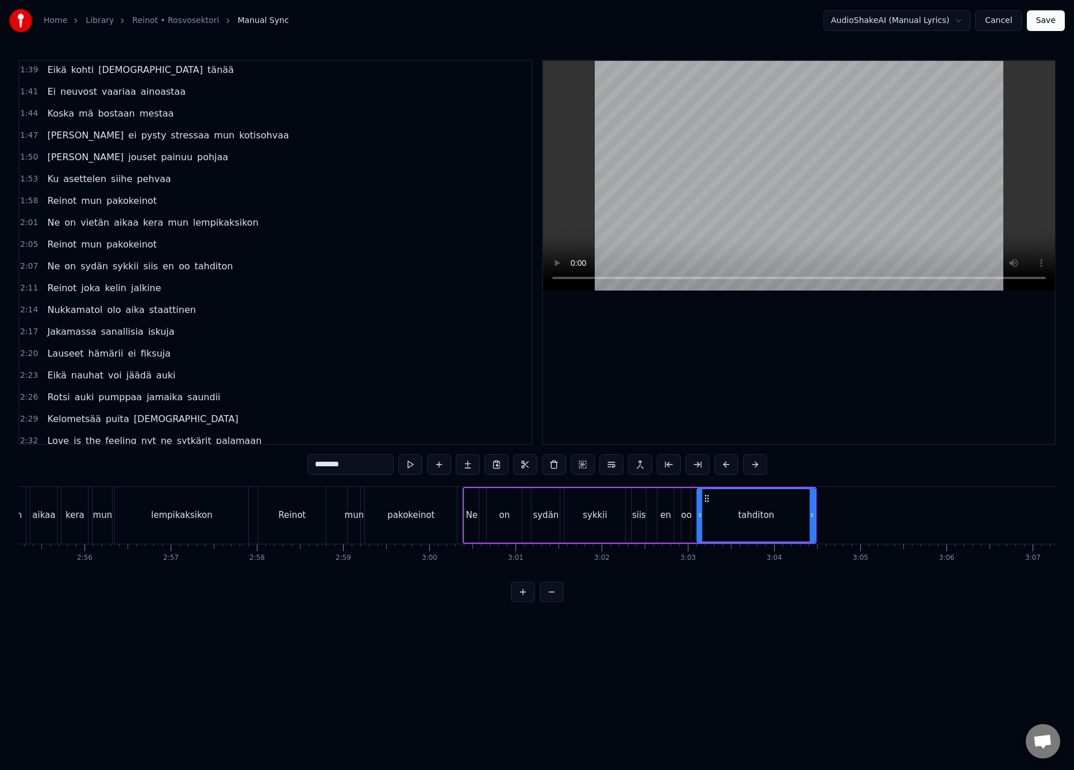
scroll to position [0, 15242]
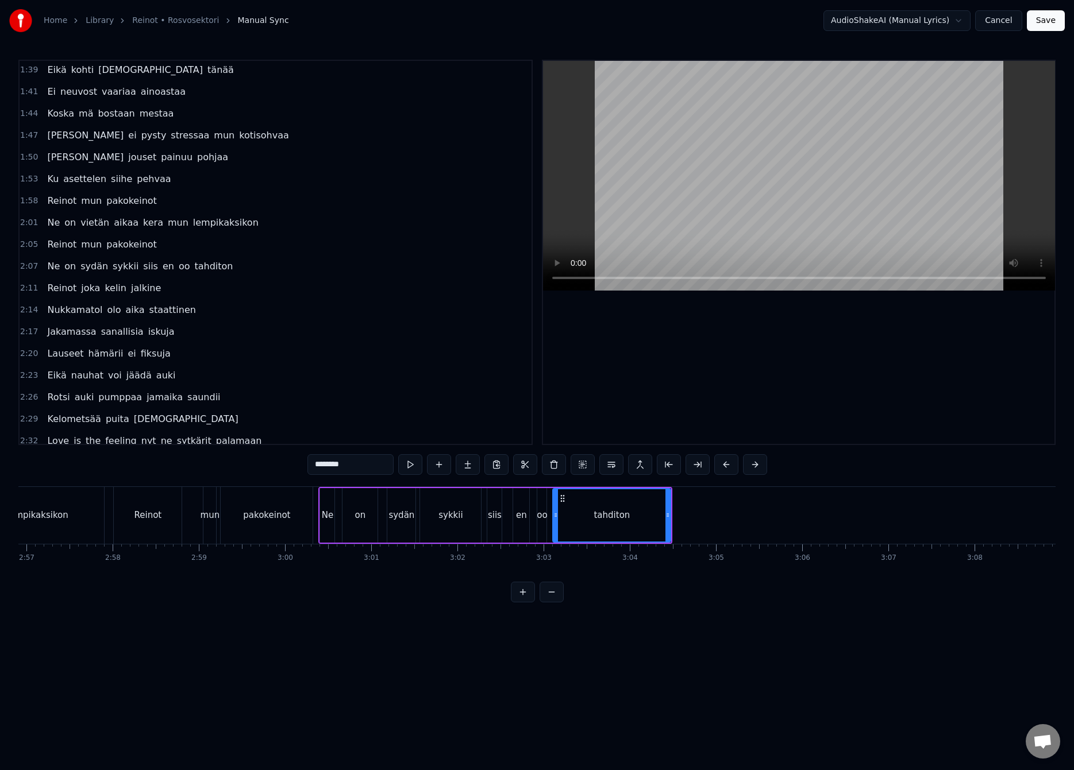
click at [607, 516] on div "tahditon" at bounding box center [611, 515] width 36 height 13
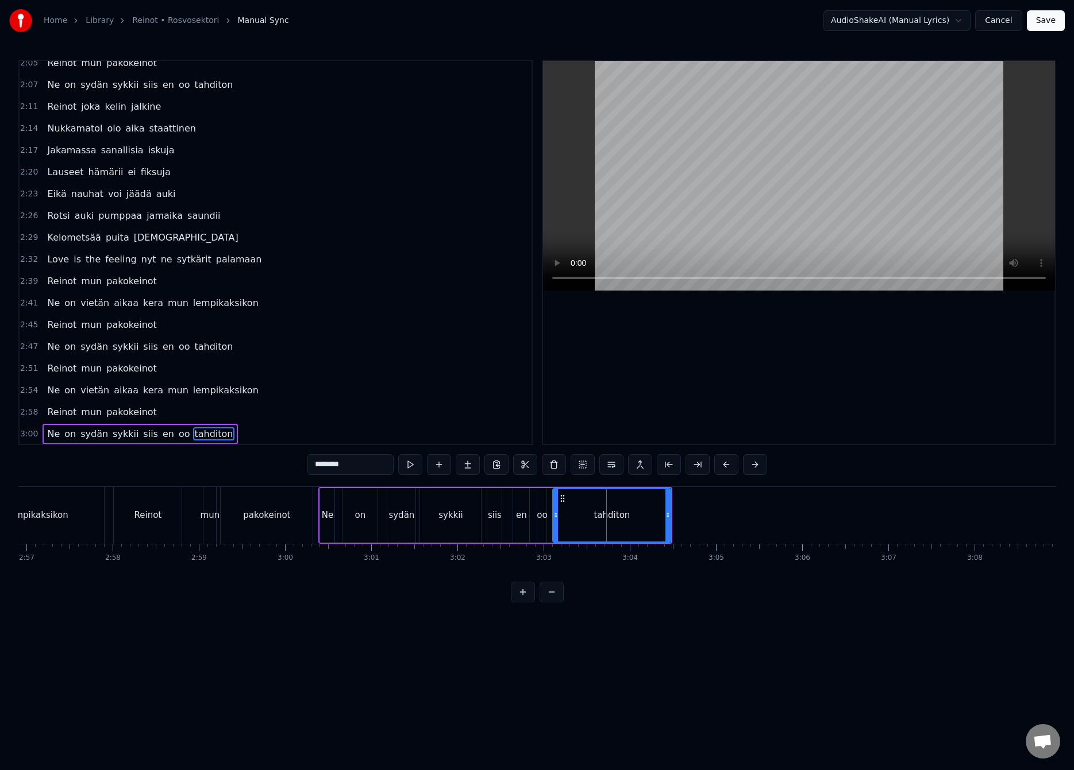
scroll to position [774, 0]
click at [1038, 20] on button "Save" at bounding box center [1045, 20] width 38 height 21
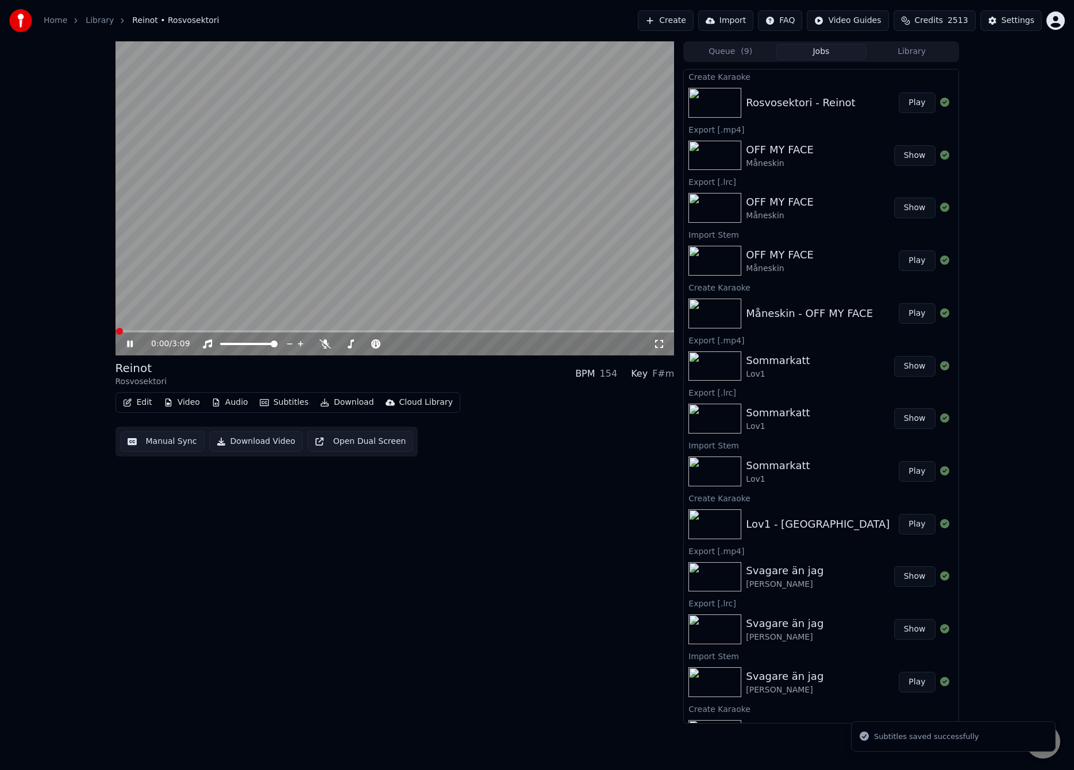
click at [311, 250] on video at bounding box center [394, 198] width 559 height 314
click at [236, 396] on button "Audio" at bounding box center [230, 403] width 46 height 16
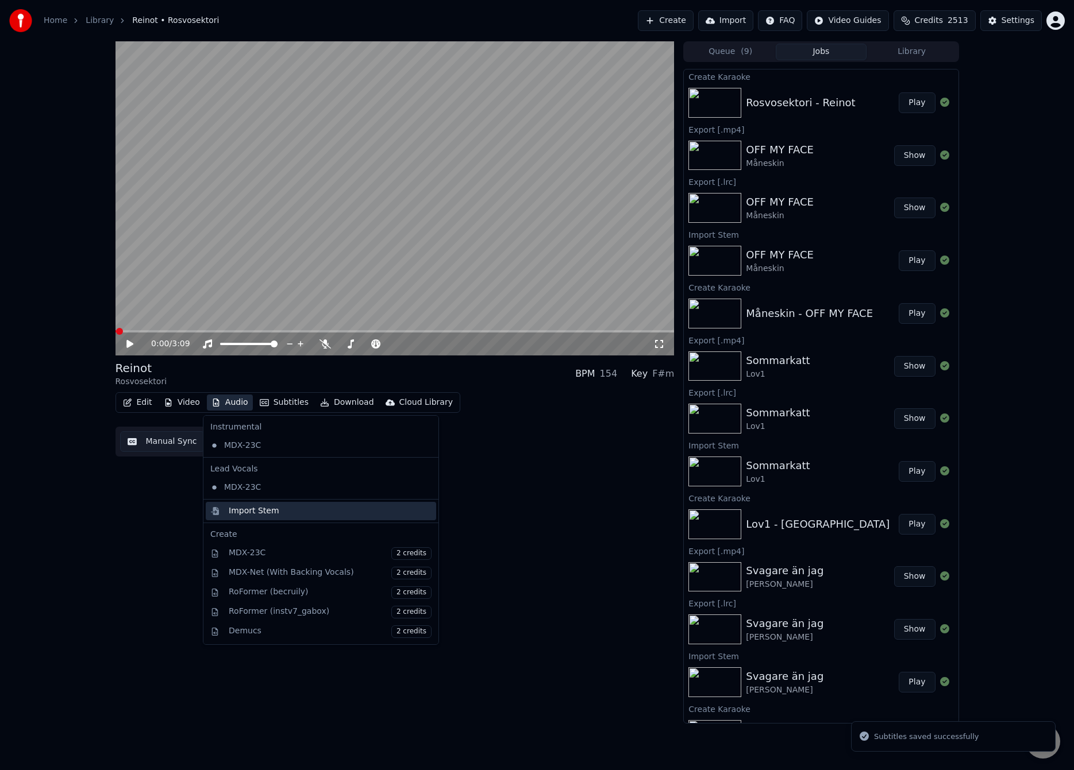
click at [257, 508] on div "Import Stem" at bounding box center [254, 510] width 51 height 11
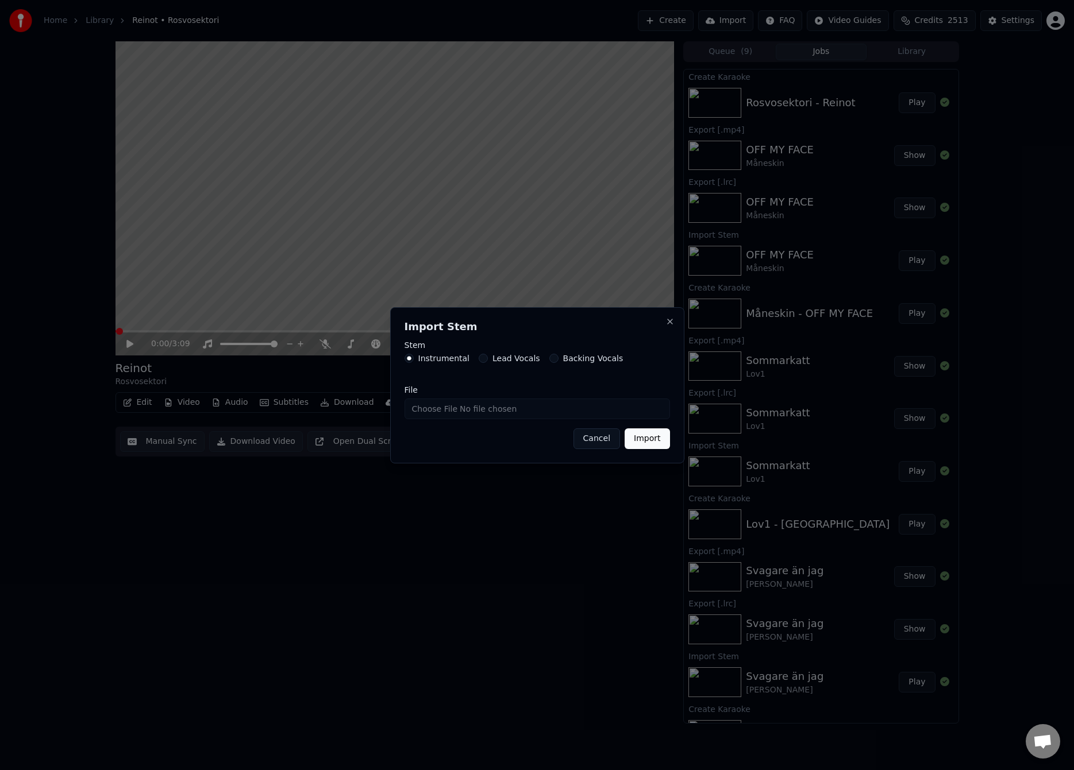
click at [423, 412] on input "File" at bounding box center [536, 409] width 265 height 21
type input "**********"
click at [646, 438] on button "Import" at bounding box center [646, 438] width 45 height 21
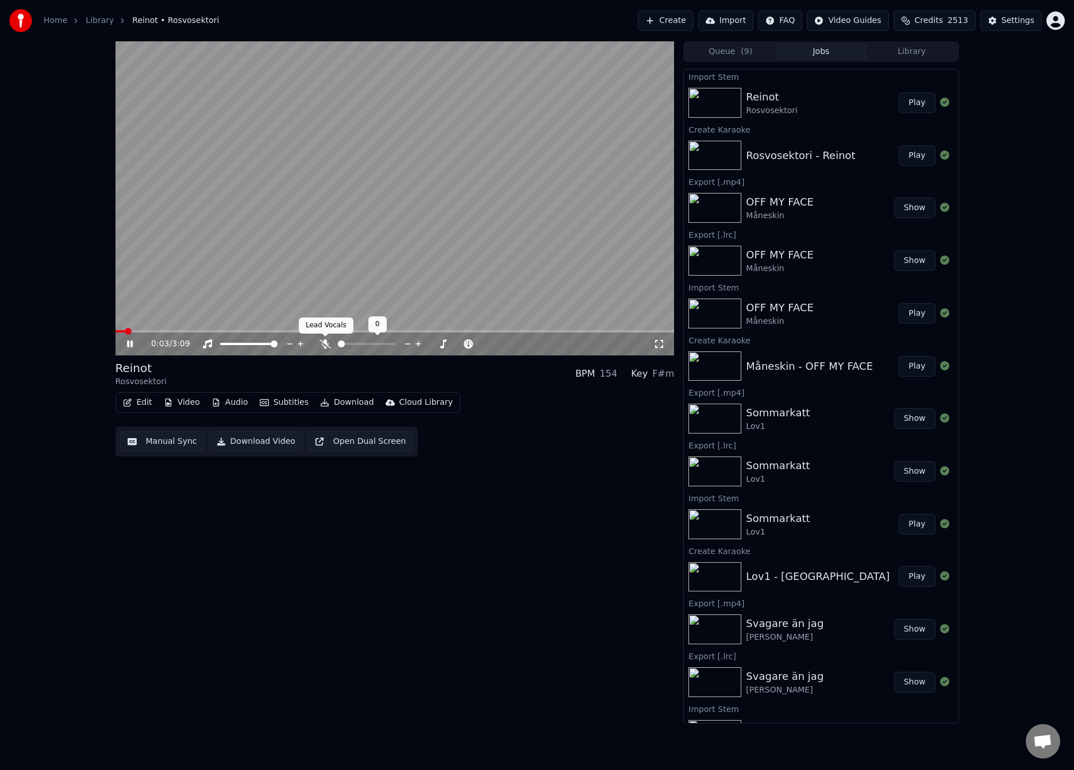
click at [322, 346] on icon at bounding box center [324, 343] width 11 height 9
click at [323, 346] on icon at bounding box center [325, 343] width 6 height 9
click at [148, 331] on span at bounding box center [394, 331] width 559 height 2
click at [308, 269] on video at bounding box center [394, 198] width 559 height 314
click at [237, 399] on button "Audio" at bounding box center [230, 403] width 46 height 16
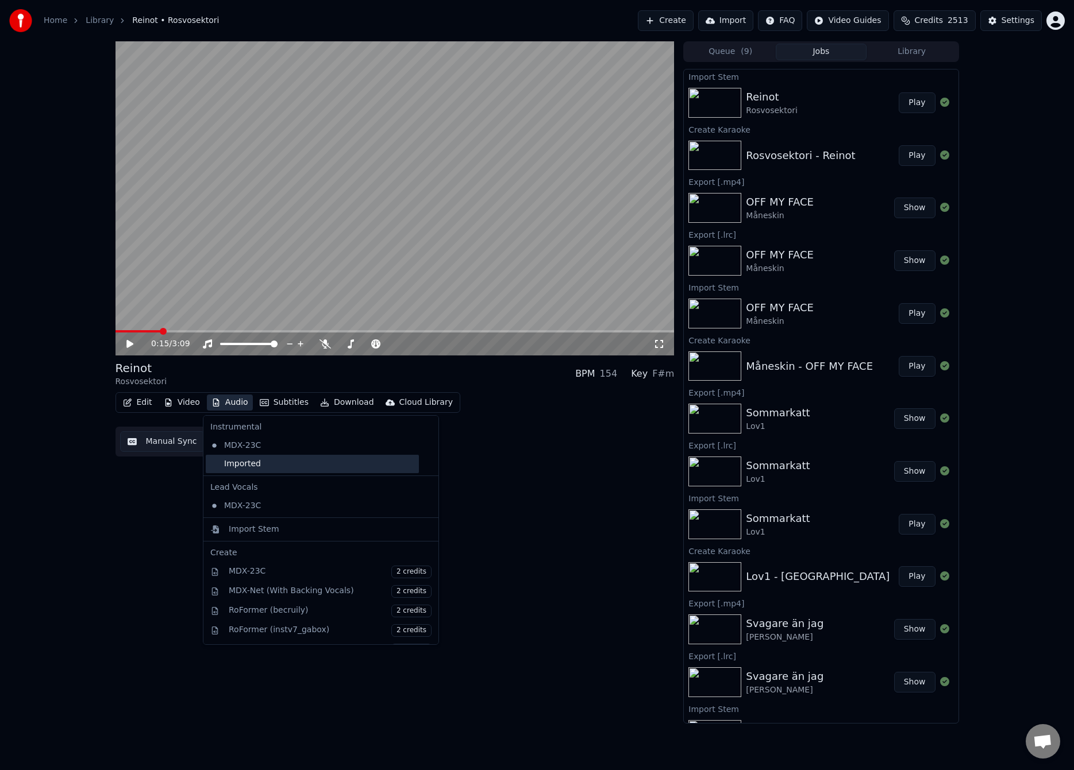
click at [248, 467] on div "Imported" at bounding box center [312, 464] width 213 height 18
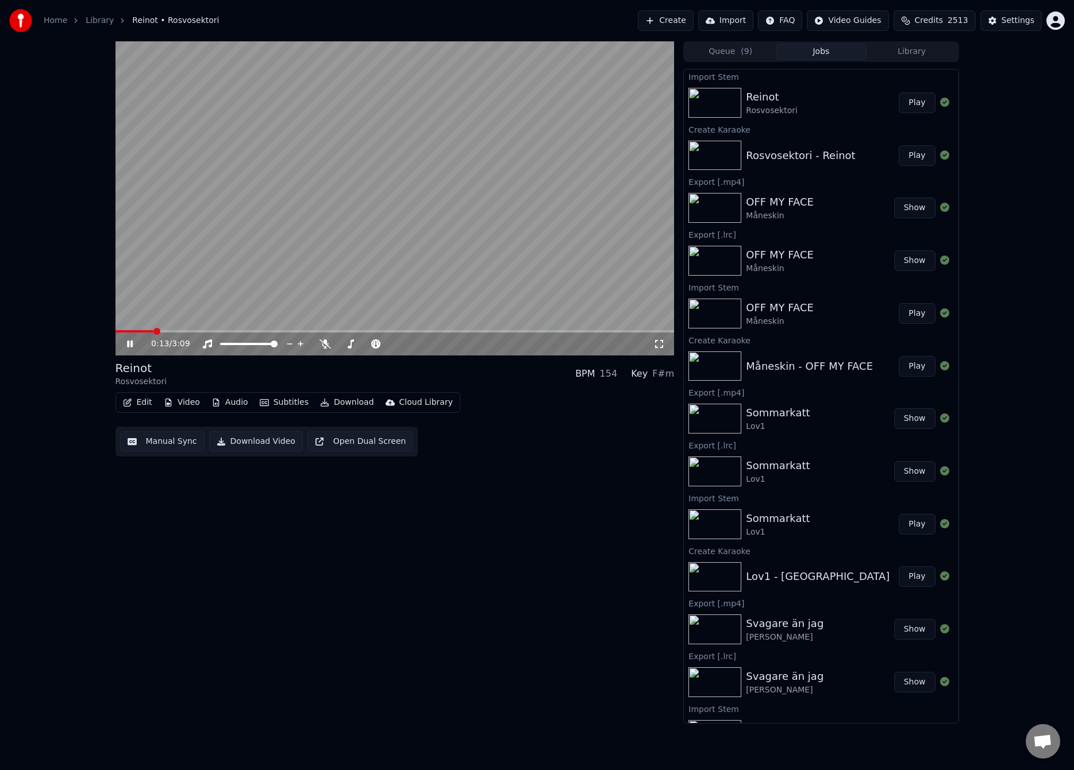
click at [154, 330] on span at bounding box center [134, 331] width 38 height 2
click at [149, 333] on div "0:13 / 3:09" at bounding box center [394, 344] width 559 height 23
click at [144, 331] on span at bounding box center [129, 331] width 29 height 2
click at [148, 446] on button "Manual Sync" at bounding box center [162, 441] width 84 height 21
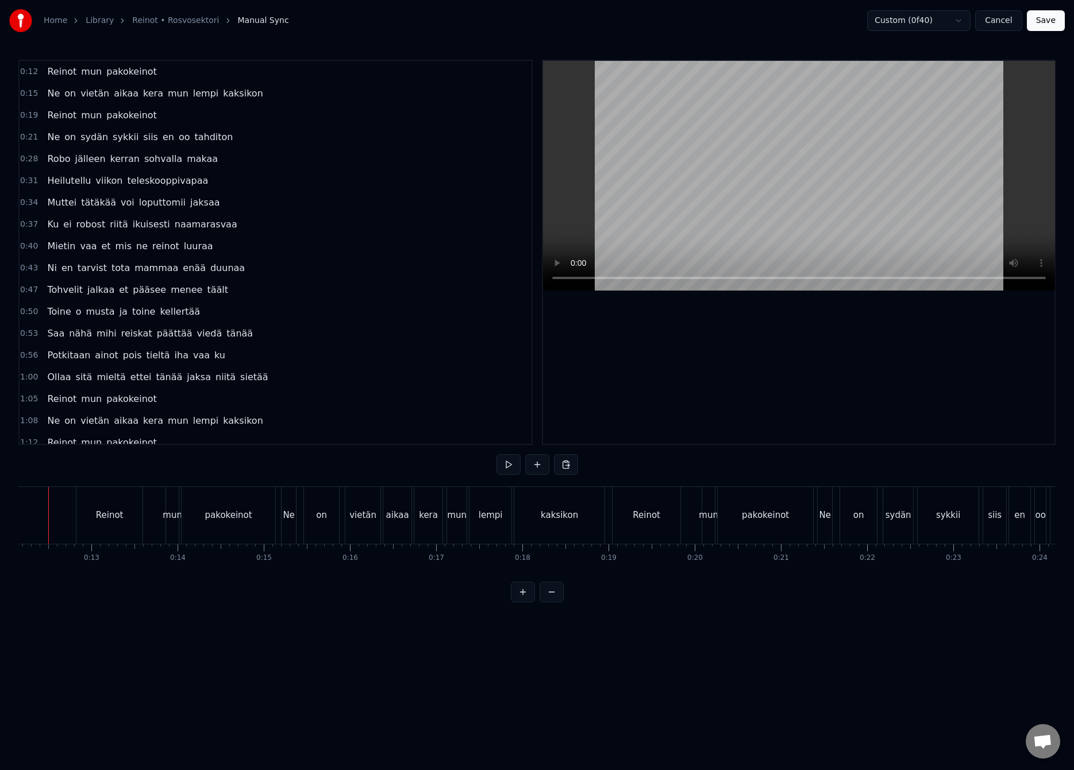
scroll to position [0, 1020]
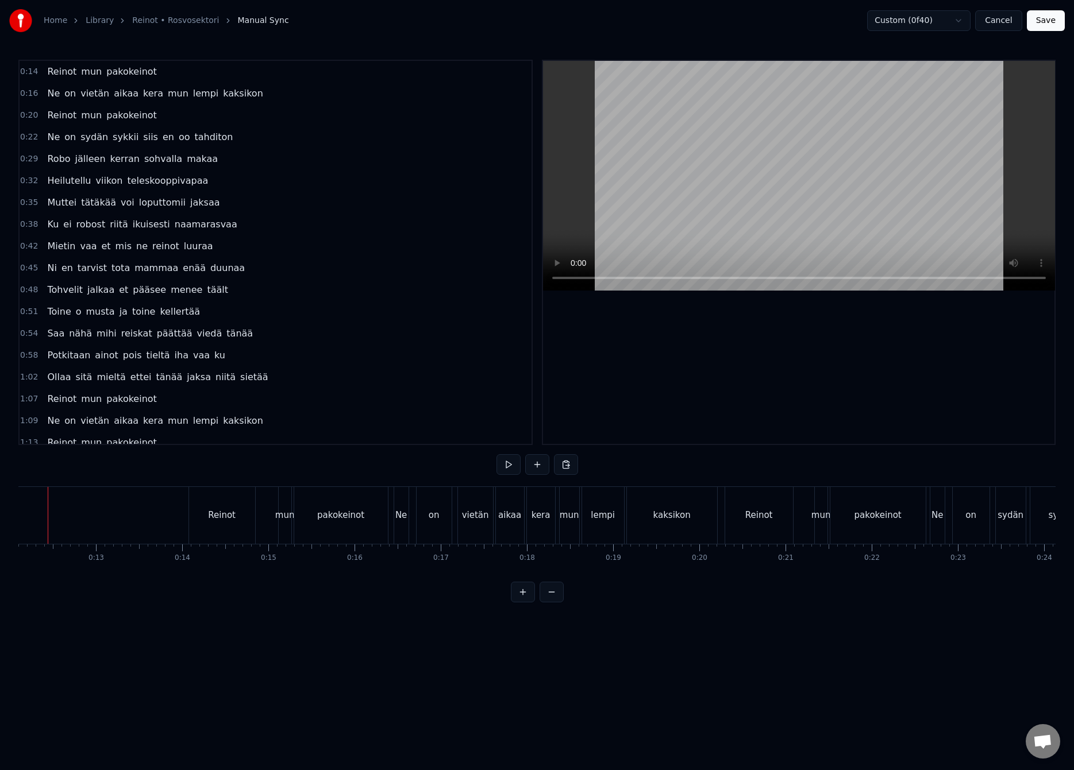
scroll to position [0, 1014]
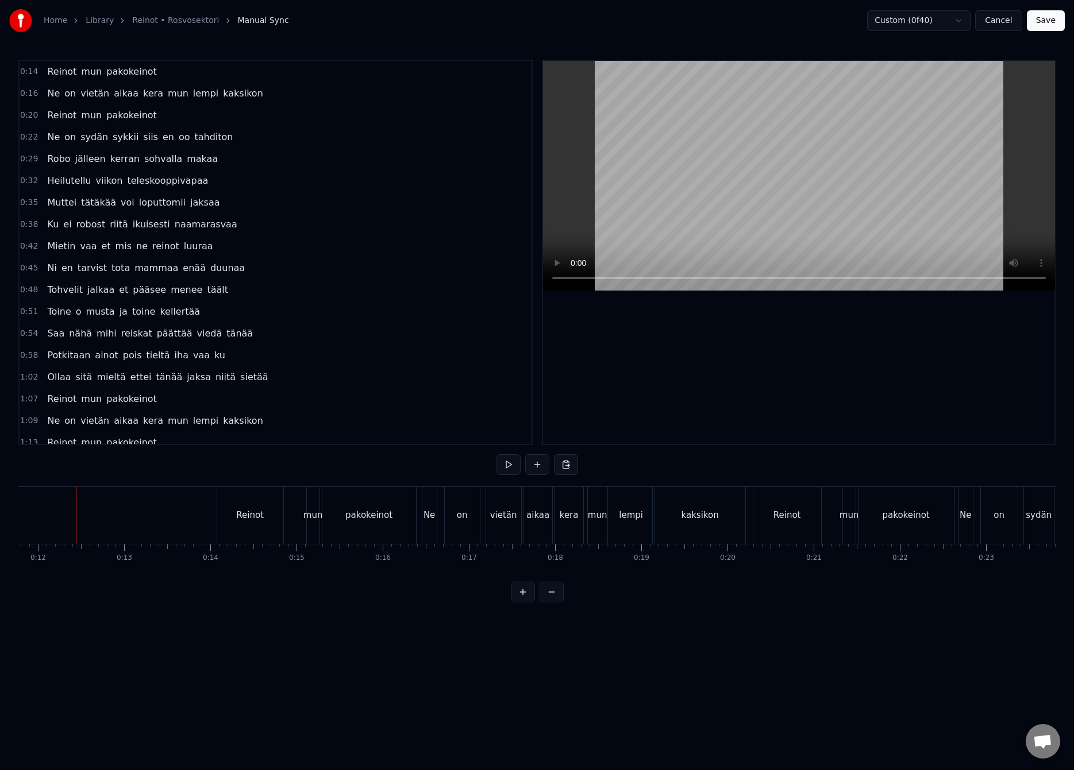
click at [1042, 11] on button "Save" at bounding box center [1045, 20] width 38 height 21
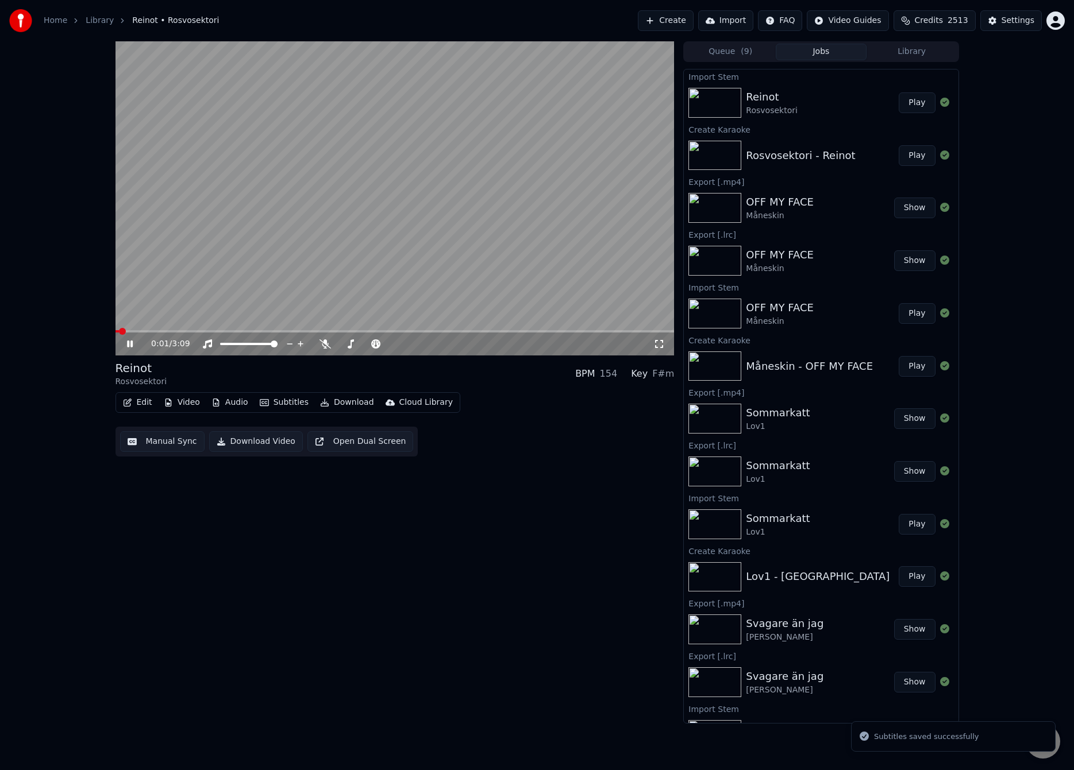
click at [138, 330] on span at bounding box center [394, 331] width 559 height 2
click at [218, 376] on div "Reinot Rosvosektori BPM 154 Key F#m" at bounding box center [394, 374] width 559 height 28
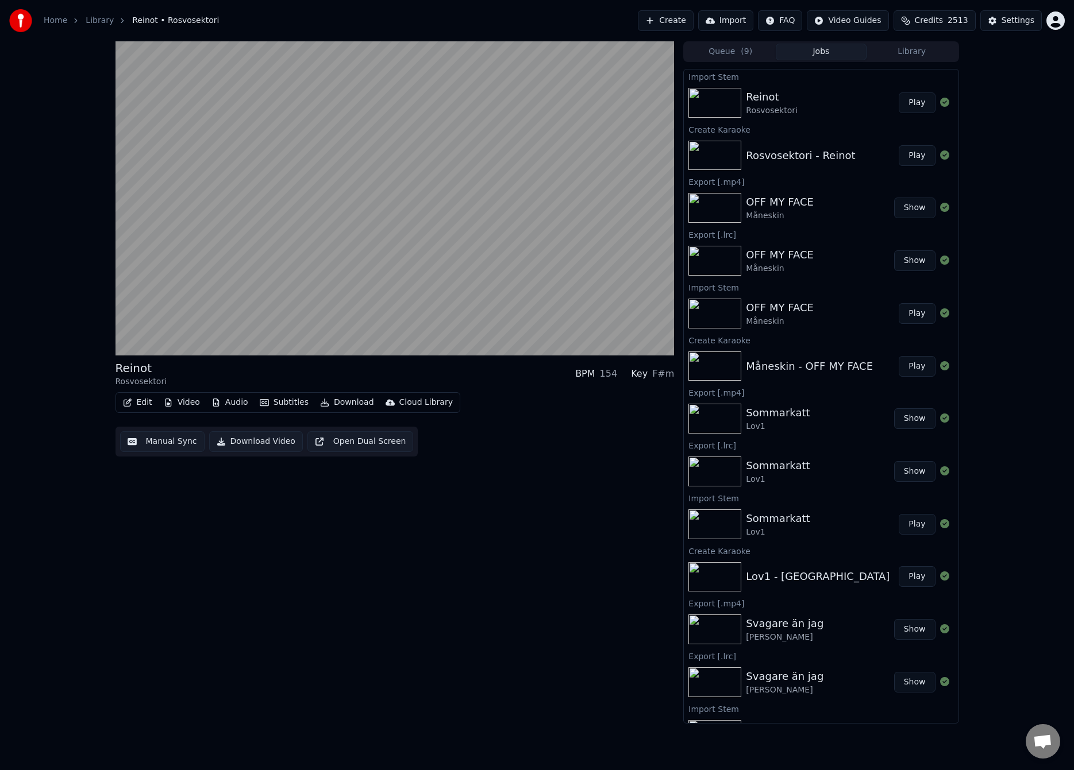
click at [163, 438] on button "Manual Sync" at bounding box center [162, 441] width 84 height 21
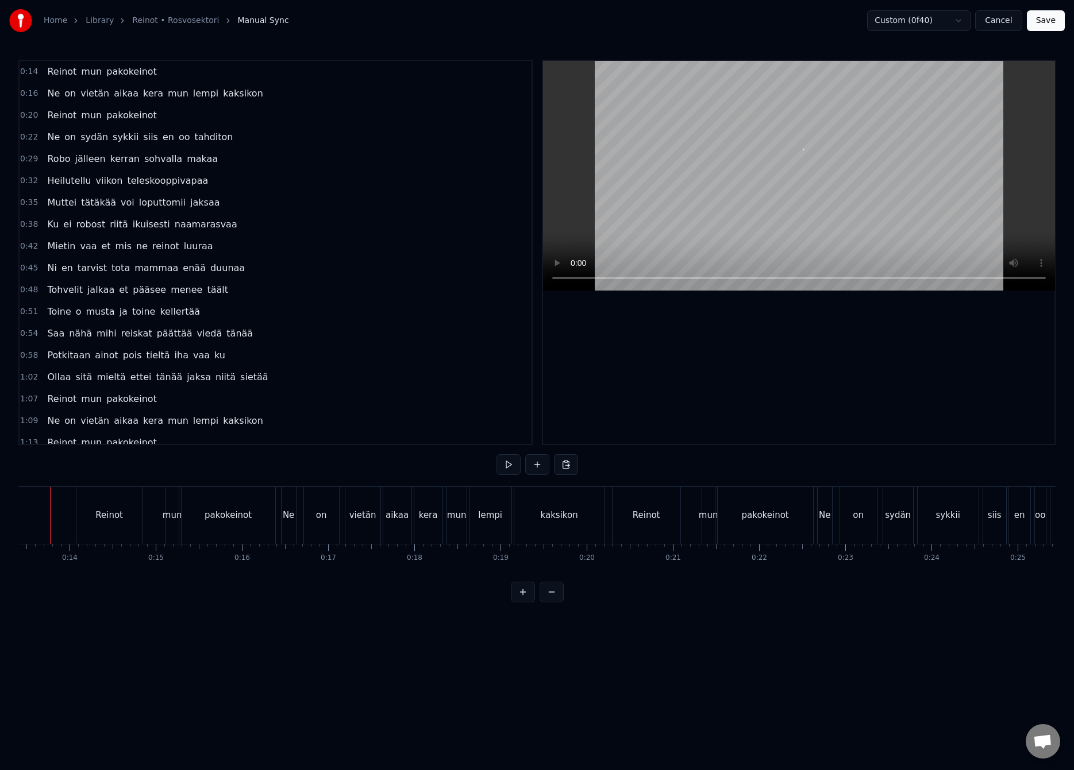
scroll to position [0, 1129]
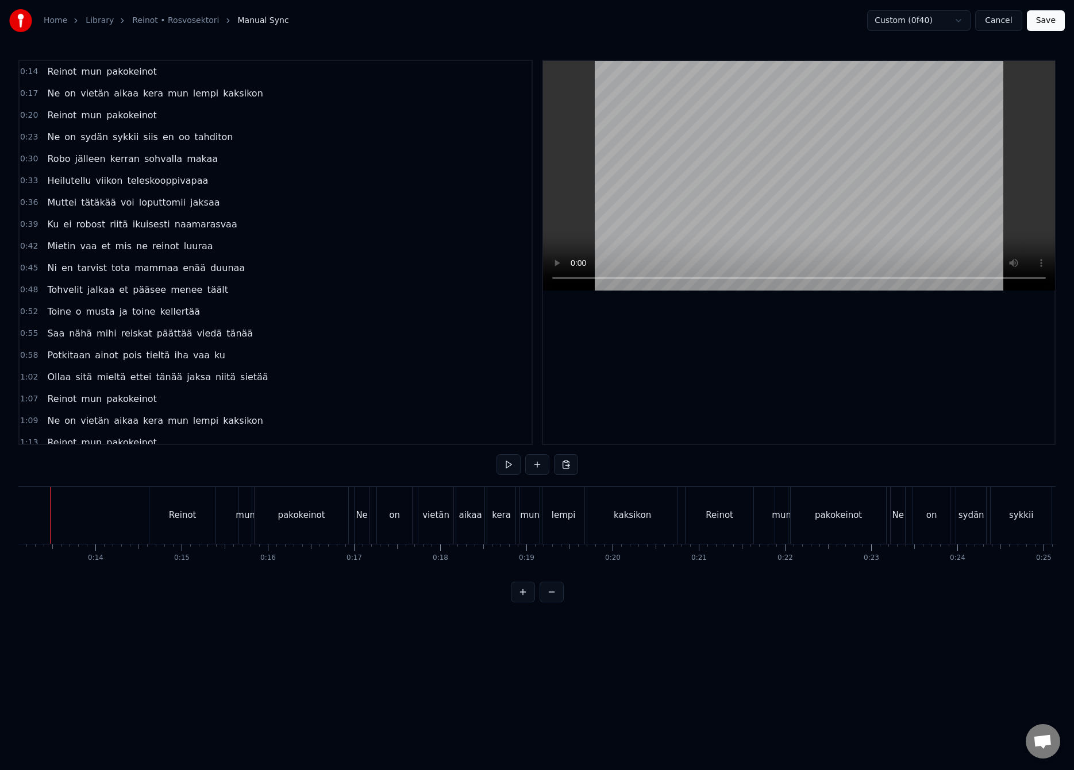
scroll to position [0, 1103]
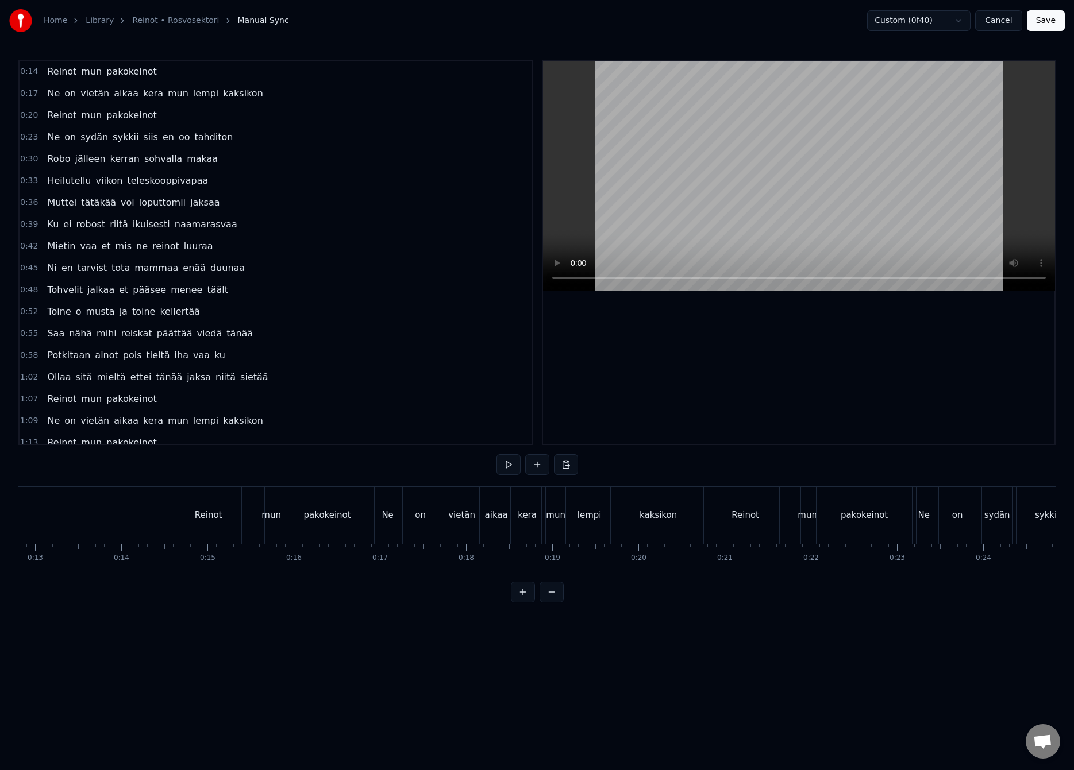
click at [1040, 18] on button "Save" at bounding box center [1045, 20] width 38 height 21
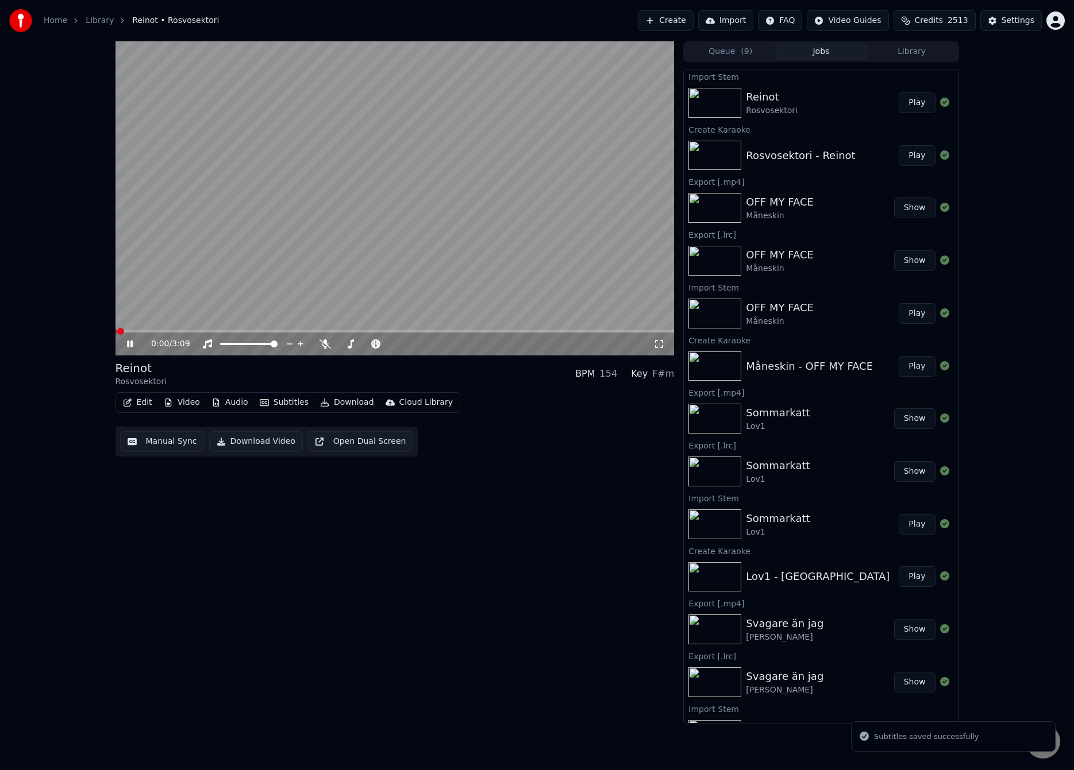
click at [231, 367] on div "Reinot Rosvosektori BPM 154 Key F#m" at bounding box center [394, 374] width 559 height 28
click at [148, 330] on span at bounding box center [394, 331] width 559 height 2
click at [265, 277] on video at bounding box center [394, 198] width 559 height 314
click at [155, 435] on button "Manual Sync" at bounding box center [162, 441] width 84 height 21
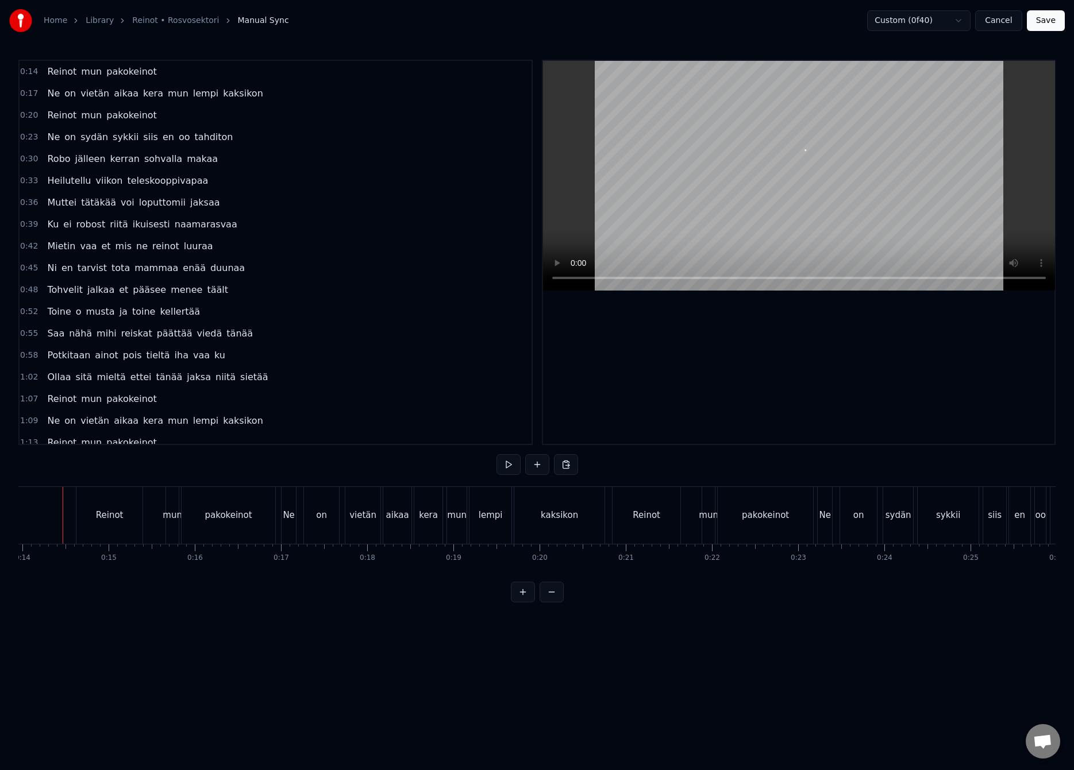
scroll to position [0, 1189]
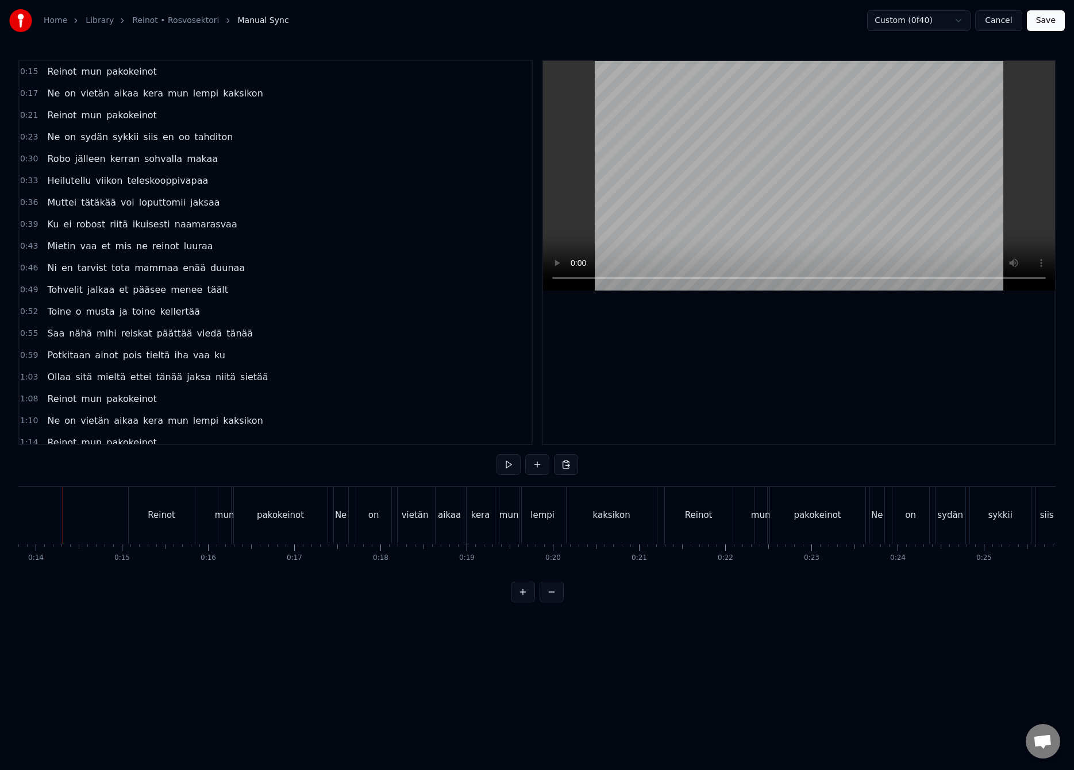
scroll to position [0, 1176]
click at [1044, 27] on button "Save" at bounding box center [1045, 20] width 38 height 21
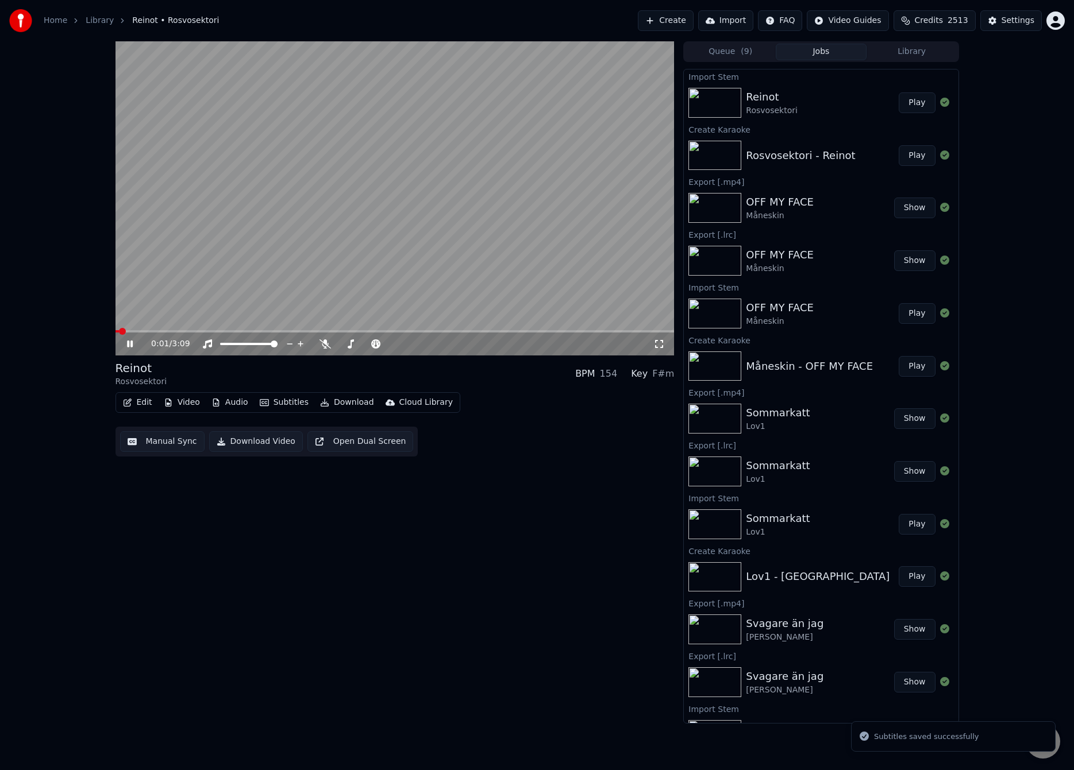
click at [151, 332] on span at bounding box center [394, 331] width 559 height 2
click at [249, 377] on div "Reinot Rosvosektori BPM 154 Key F#m" at bounding box center [394, 374] width 559 height 28
click at [609, 331] on span at bounding box center [394, 331] width 559 height 2
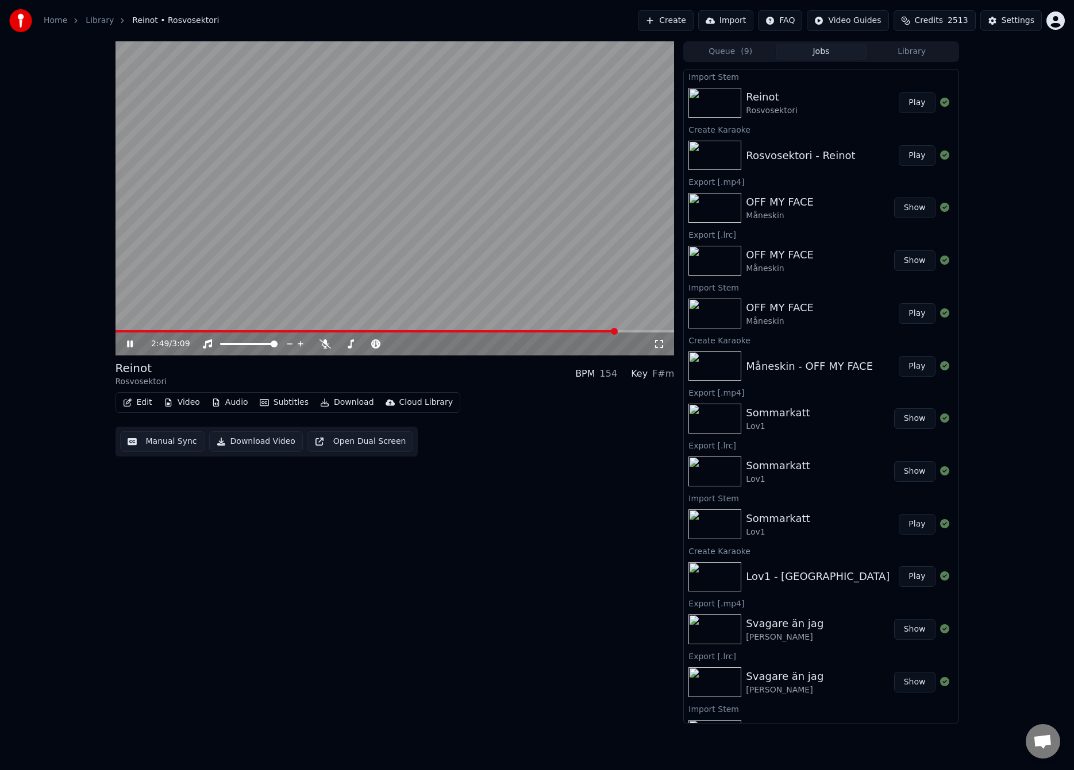
click at [498, 240] on video at bounding box center [394, 198] width 559 height 314
click at [330, 406] on button "Download" at bounding box center [346, 403] width 63 height 16
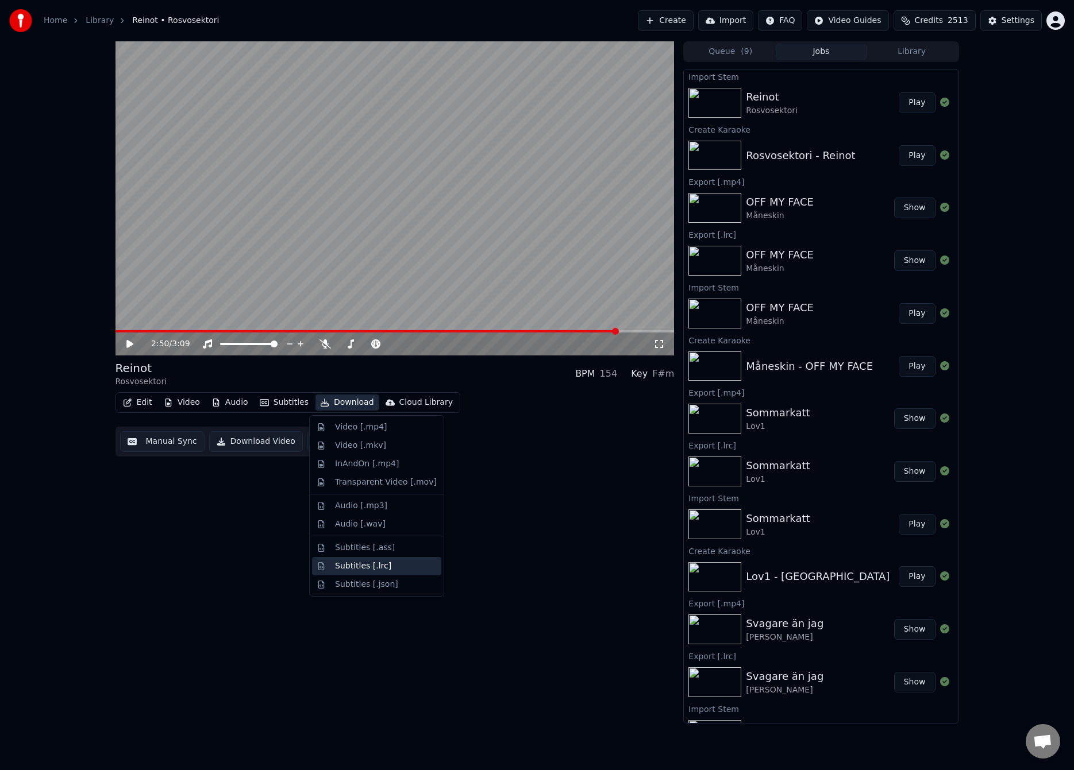
click at [377, 566] on div "Subtitles [.lrc]" at bounding box center [363, 566] width 56 height 11
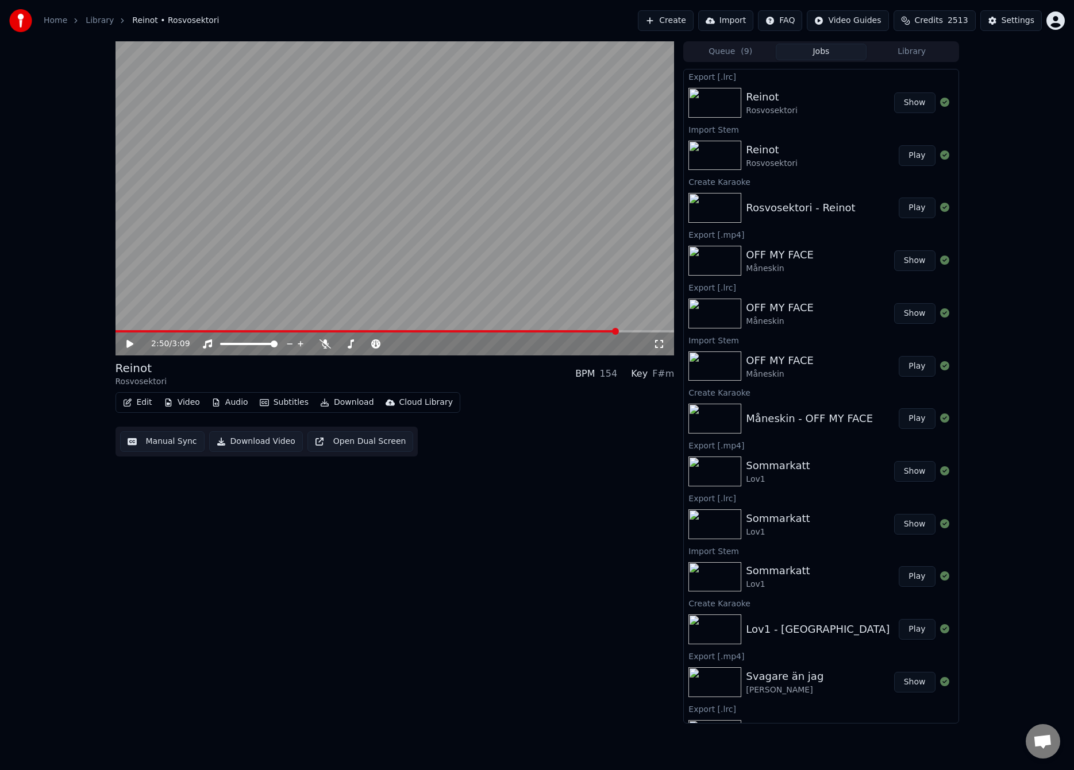
click at [355, 401] on button "Download" at bounding box center [346, 403] width 63 height 16
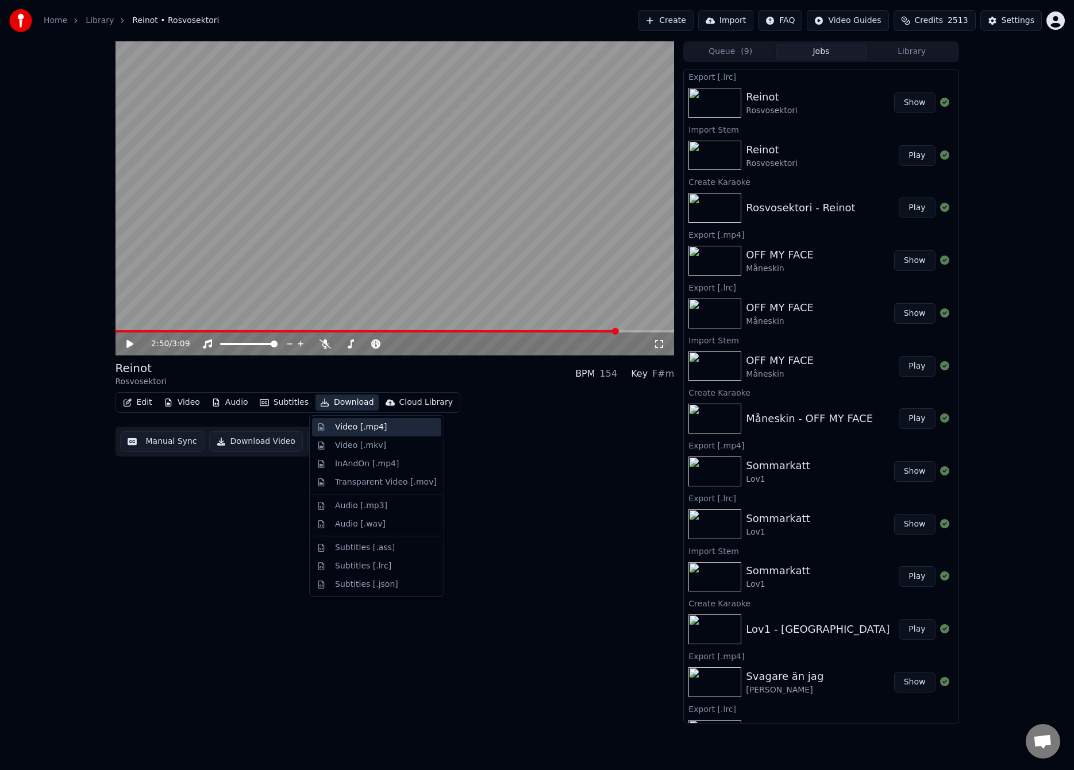
click at [358, 424] on div "Video [.mp4]" at bounding box center [361, 427] width 52 height 11
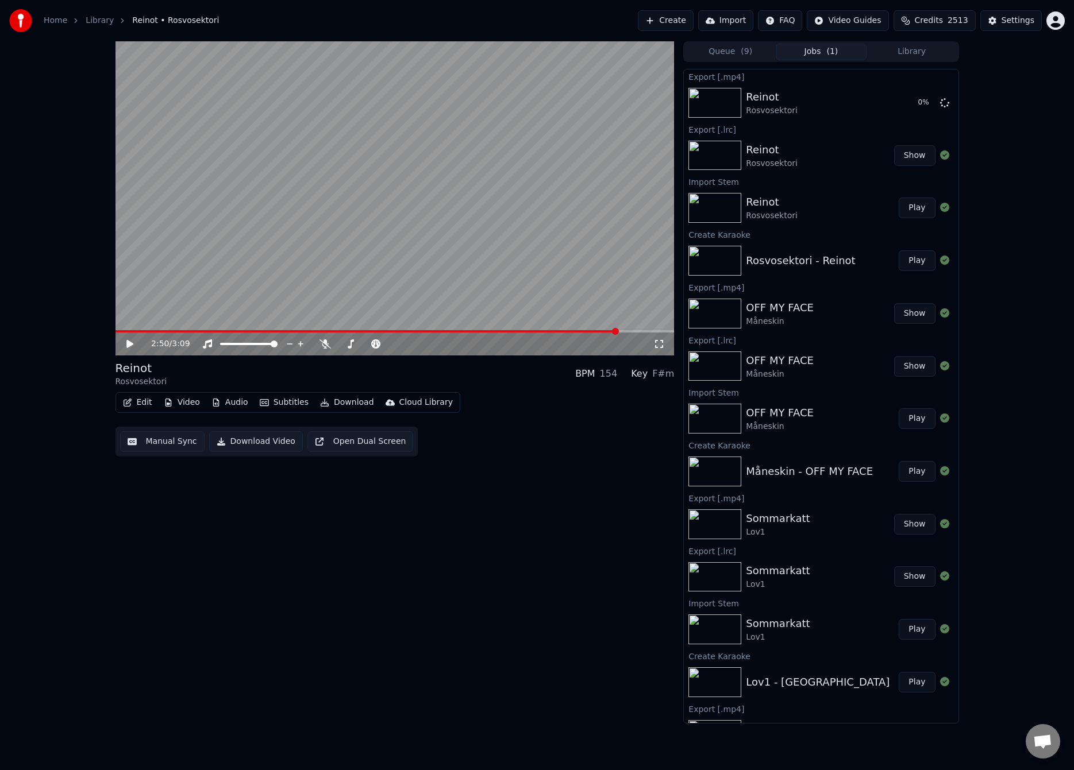
click at [164, 505] on div "2:50 / 3:09 Reinot Rosvosektori BPM 154 Key F#m Edit Video Audio Subtitles Down…" at bounding box center [394, 382] width 559 height 682
click at [688, 16] on button "Create" at bounding box center [666, 20] width 56 height 21
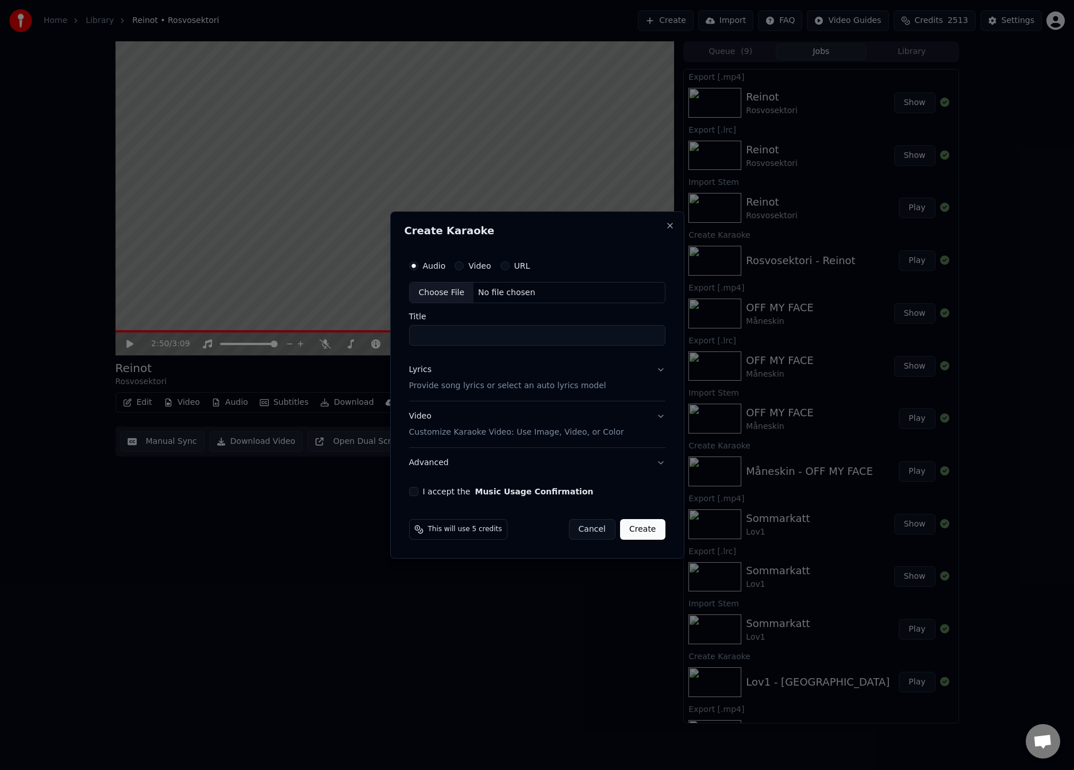
click at [443, 288] on div "Choose File" at bounding box center [442, 293] width 64 height 21
type input "**********"
click at [501, 385] on p "Provide song lyrics or select an auto lyrics model" at bounding box center [505, 386] width 197 height 11
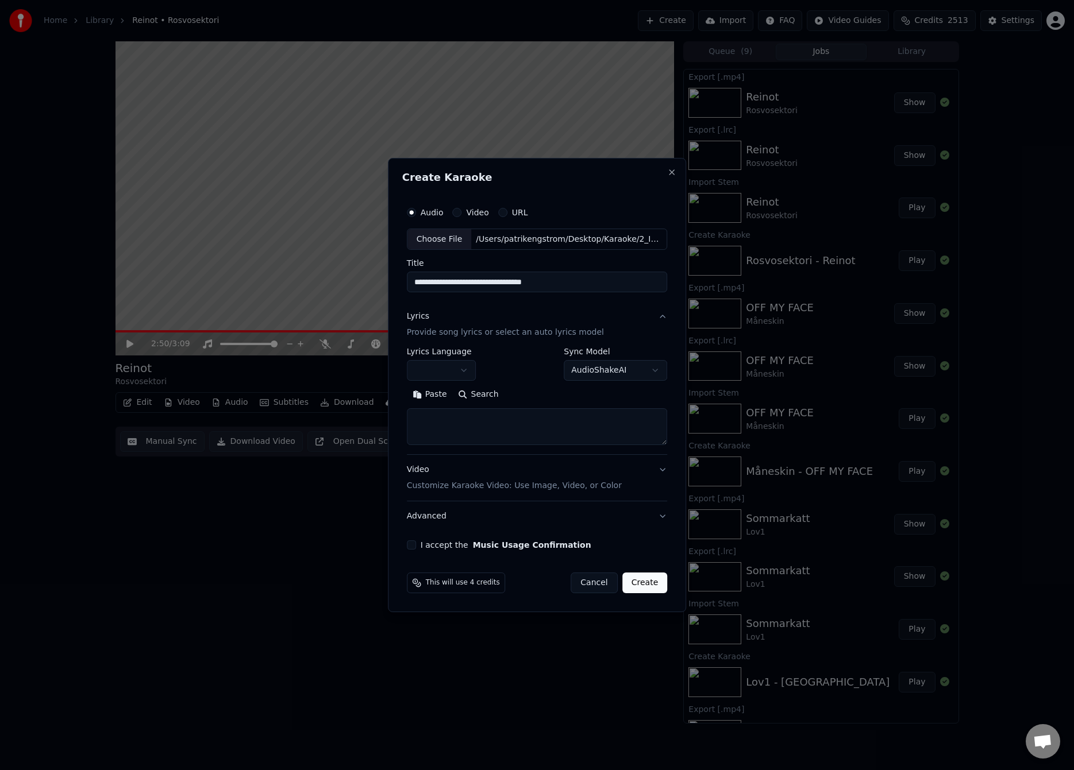
click at [433, 397] on button "Paste" at bounding box center [430, 395] width 46 height 18
type textarea "**********"
click at [530, 392] on button "Expand" at bounding box center [530, 395] width 54 height 18
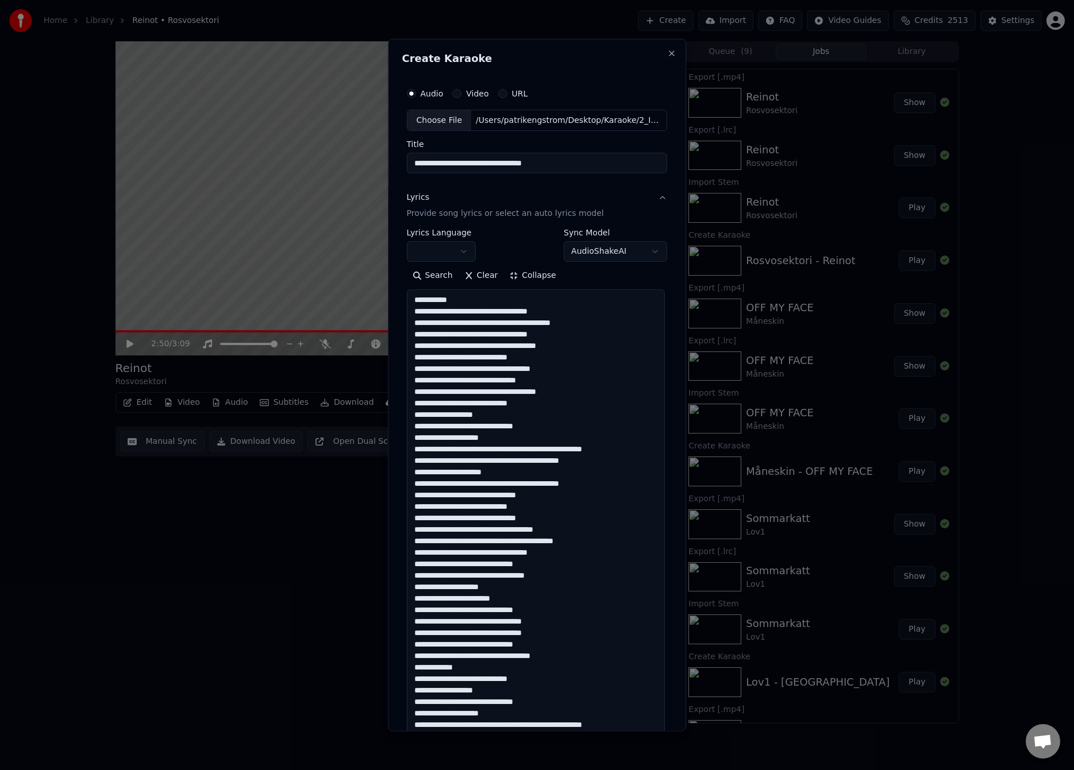
click at [447, 249] on body "Home Library Reinot • Rosvosektori Create Import FAQ Video Guides Credits 2513 …" at bounding box center [537, 385] width 1074 height 770
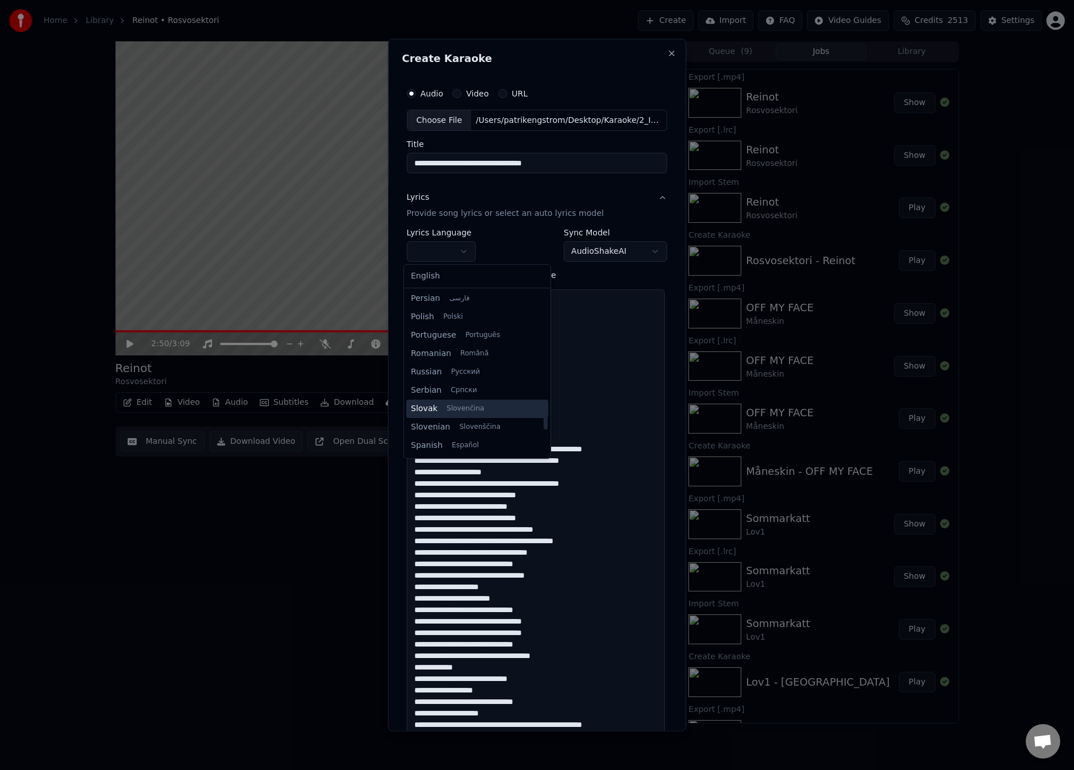
scroll to position [746, 0]
select select "**"
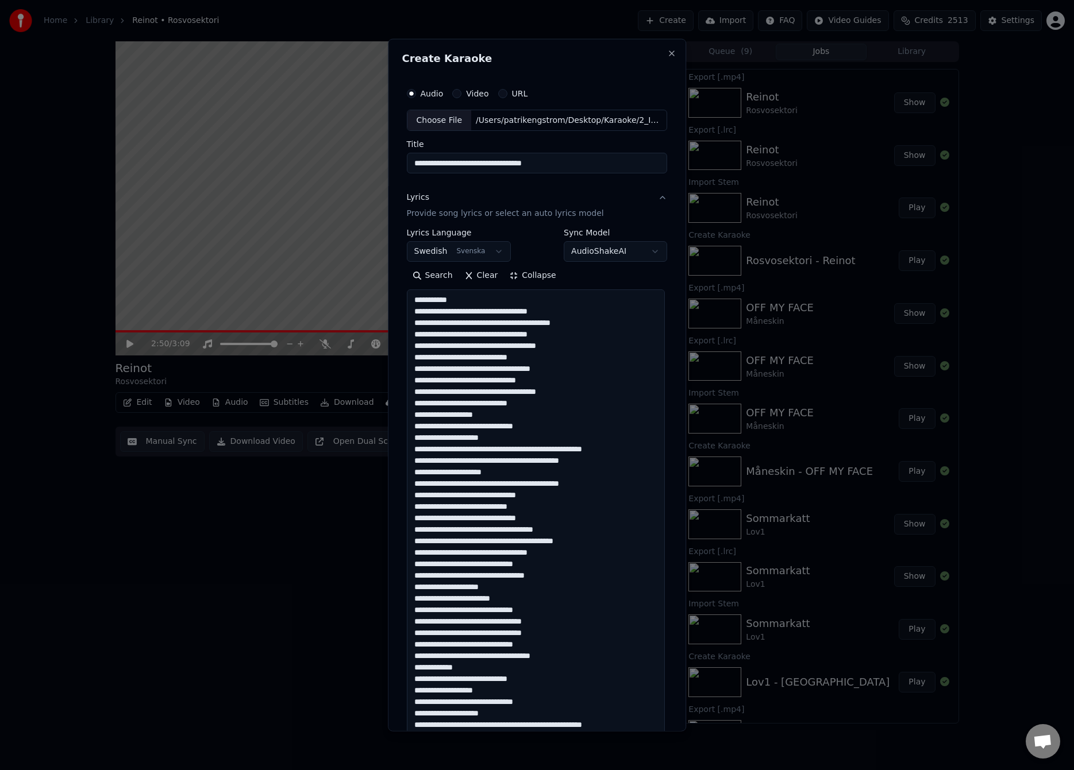
click at [488, 322] on textarea at bounding box center [536, 615] width 258 height 652
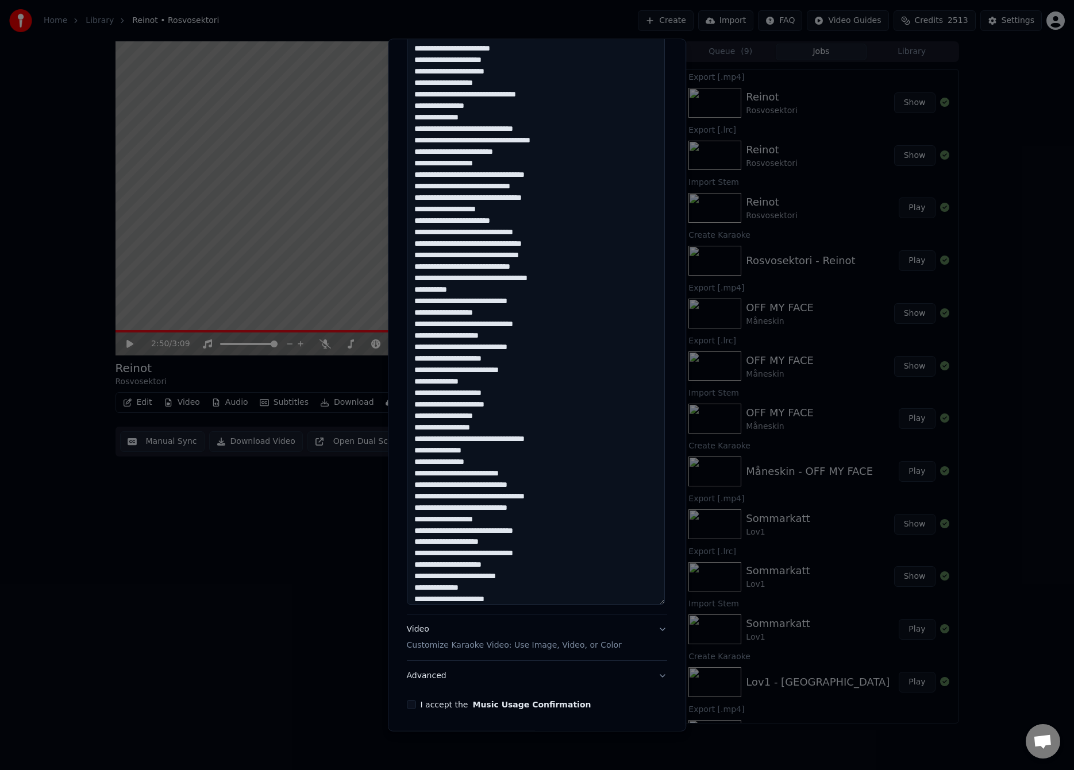
scroll to position [150, 0]
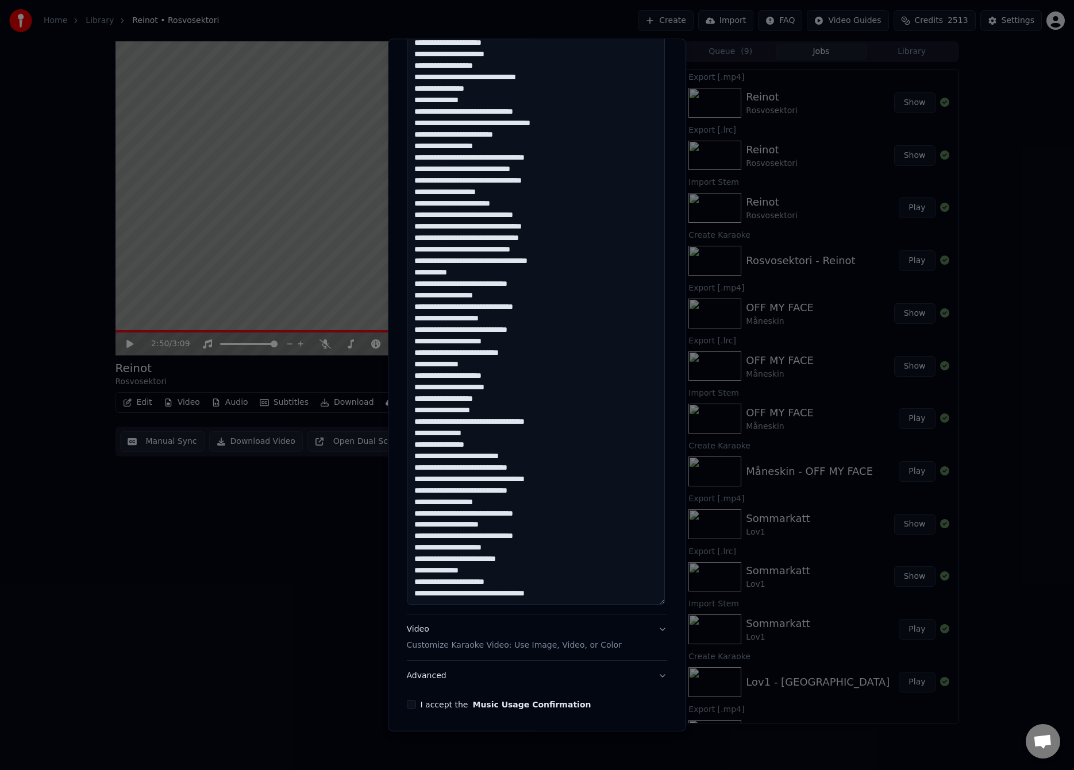
click at [487, 594] on textarea at bounding box center [536, 279] width 258 height 652
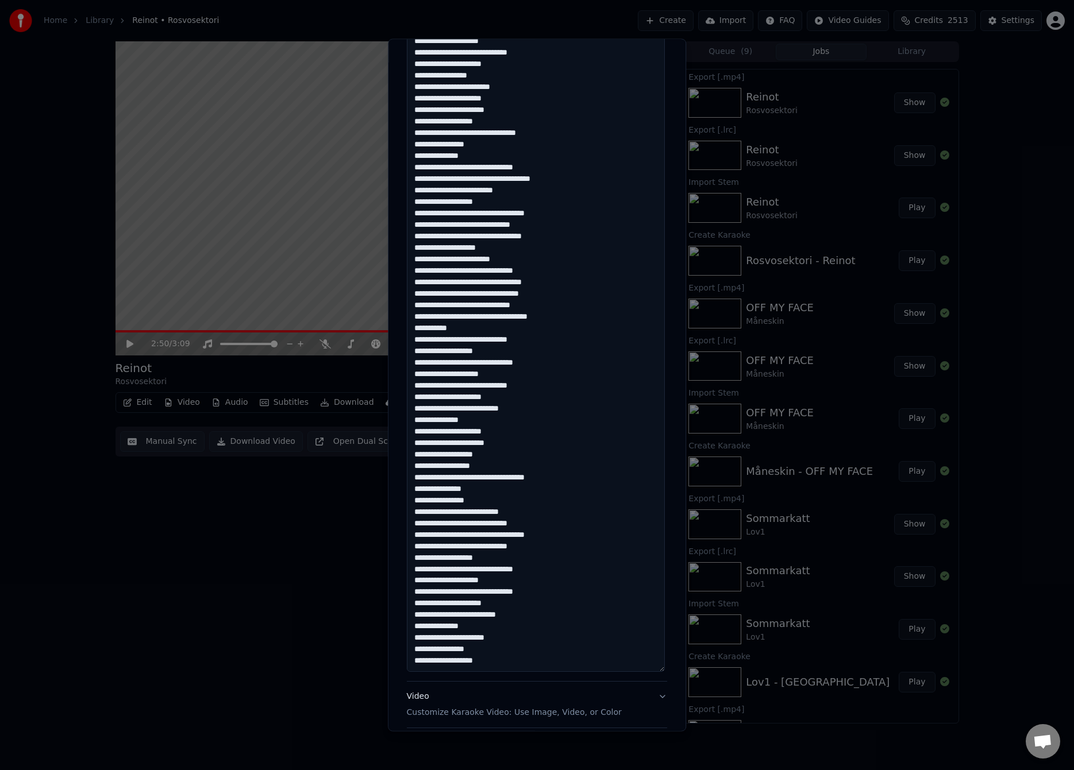
scroll to position [377, 0]
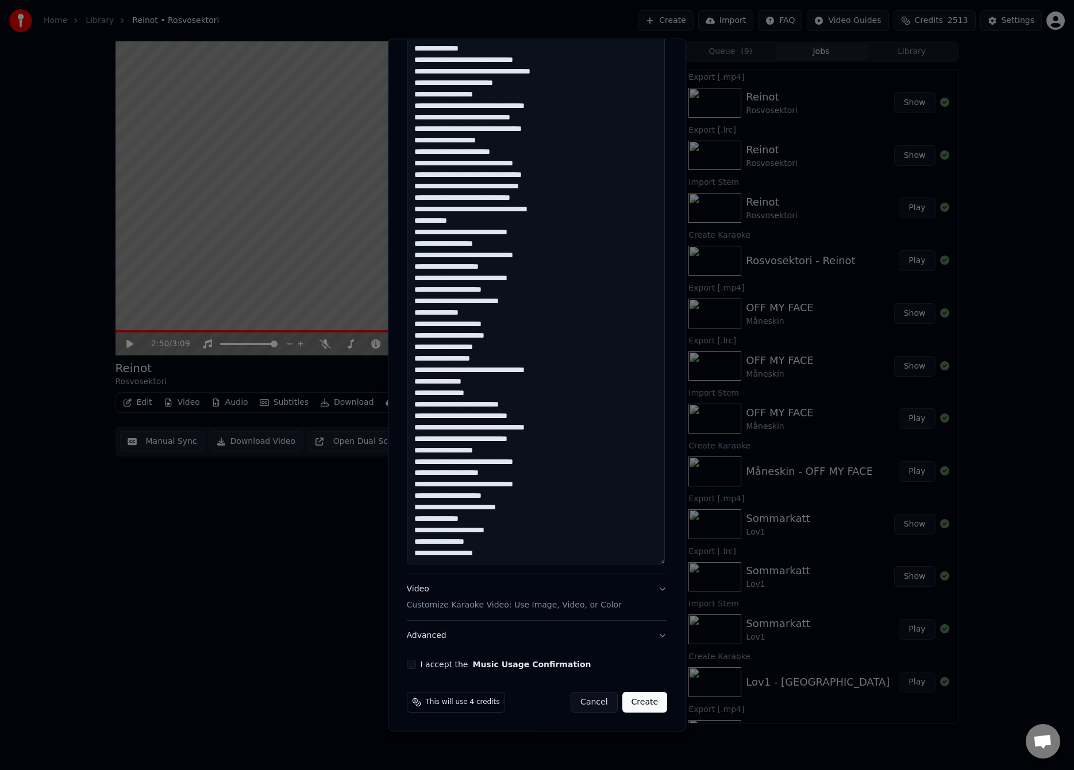
type textarea "**********"
click at [407, 666] on button "I accept the Music Usage Confirmation" at bounding box center [411, 664] width 9 height 9
click at [634, 701] on button "Create" at bounding box center [644, 702] width 45 height 21
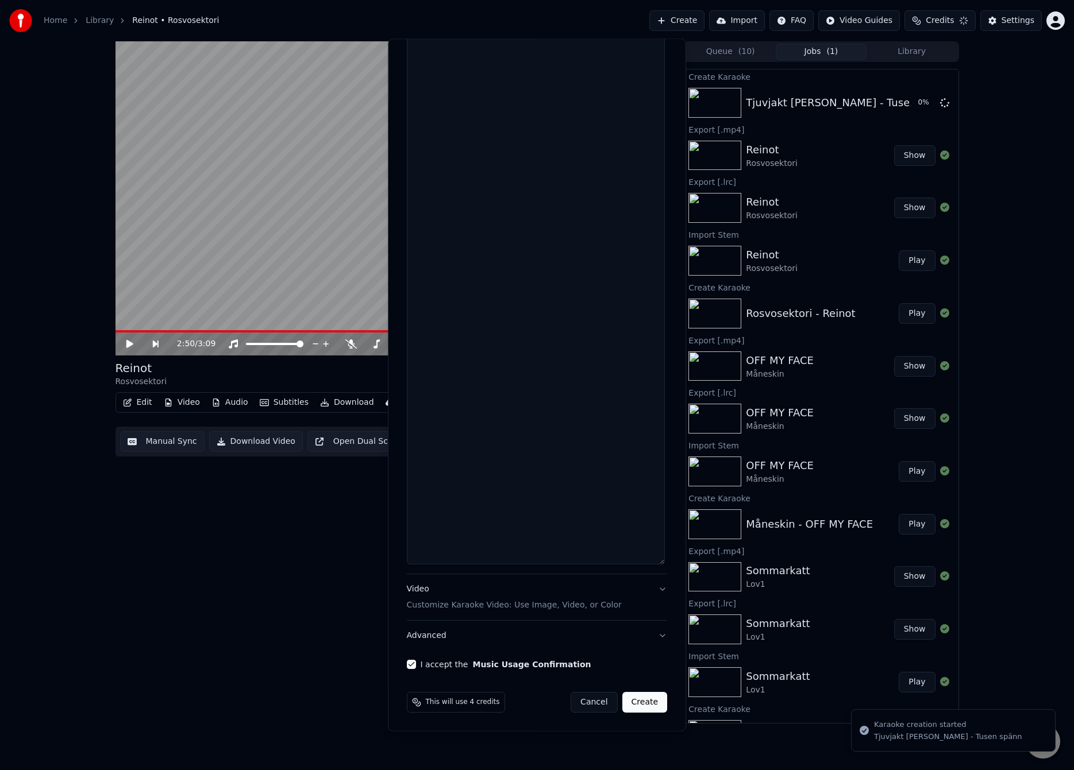
scroll to position [0, 0]
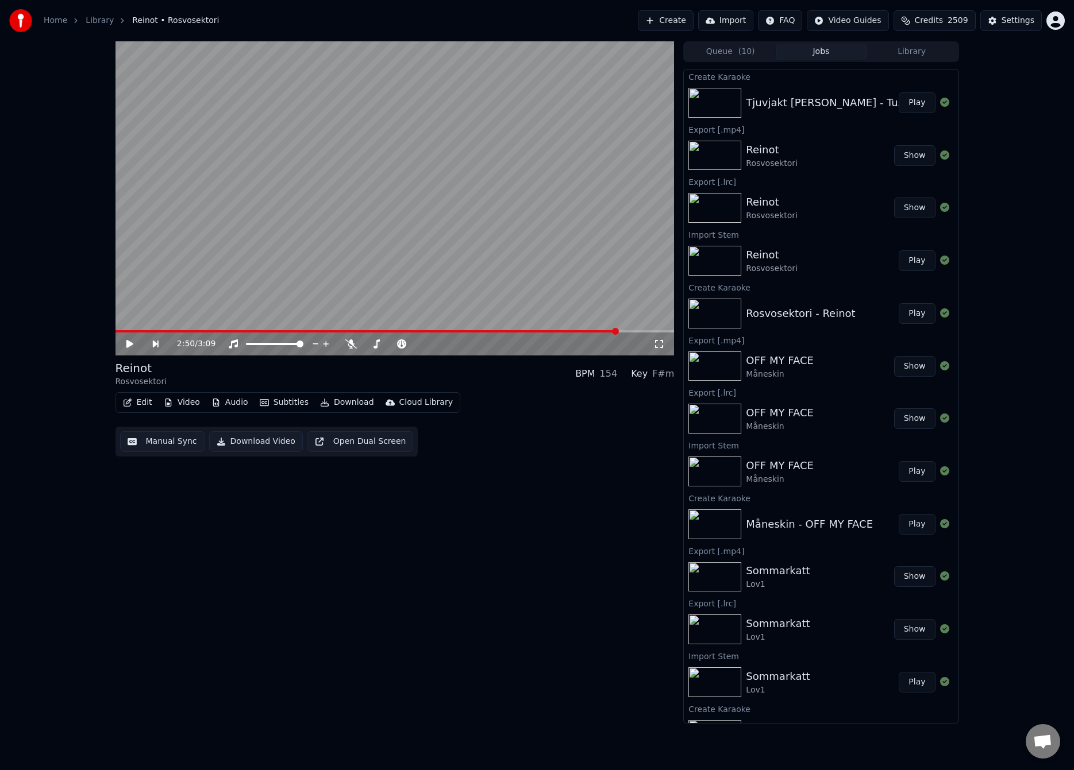
click at [910, 101] on button "Play" at bounding box center [916, 102] width 36 height 21
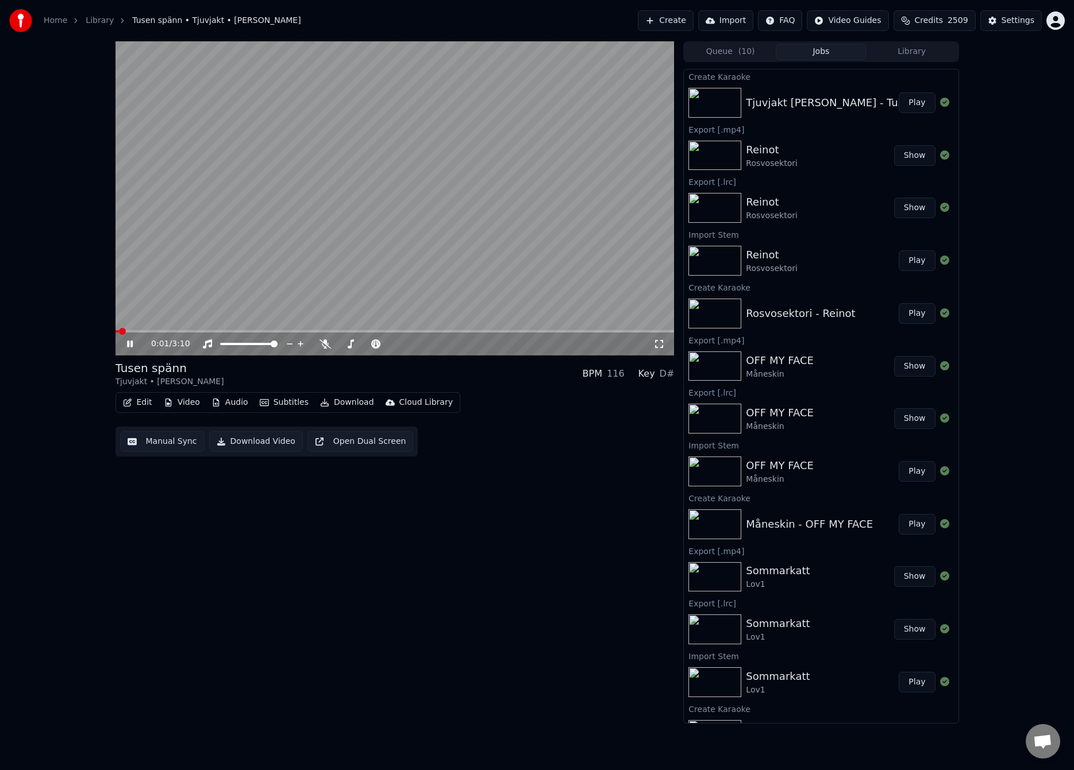
click at [169, 440] on button "Manual Sync" at bounding box center [162, 441] width 84 height 21
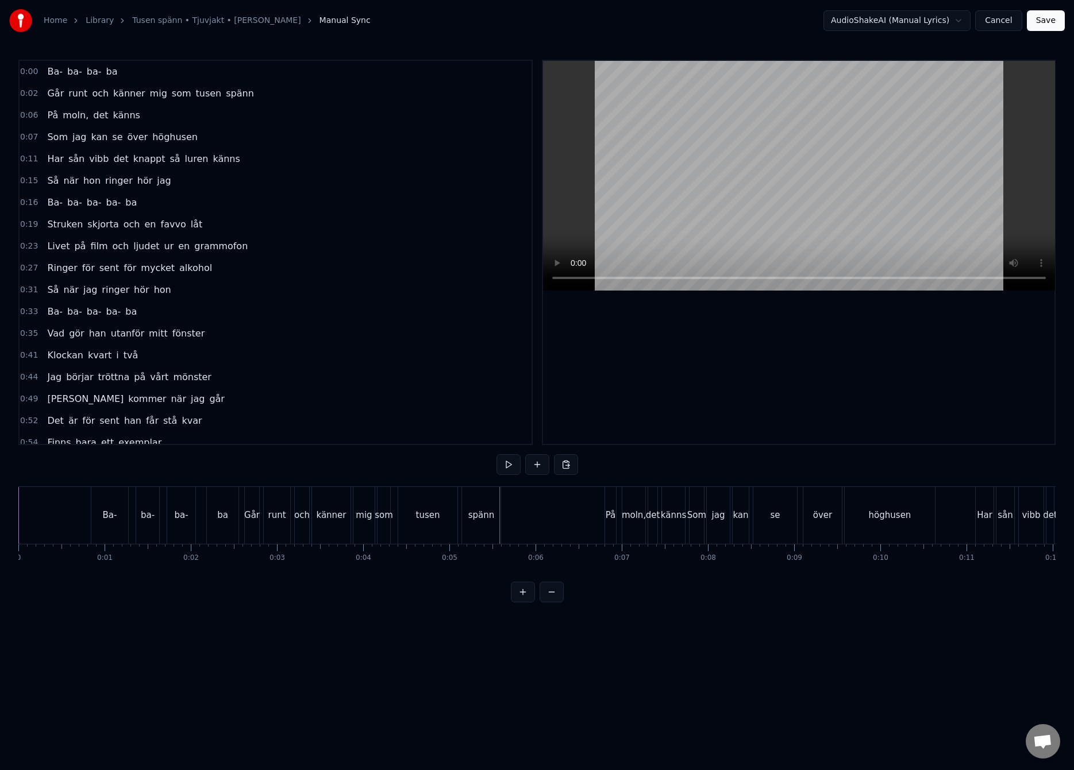
click at [635, 516] on div "moln," at bounding box center [633, 515] width 24 height 13
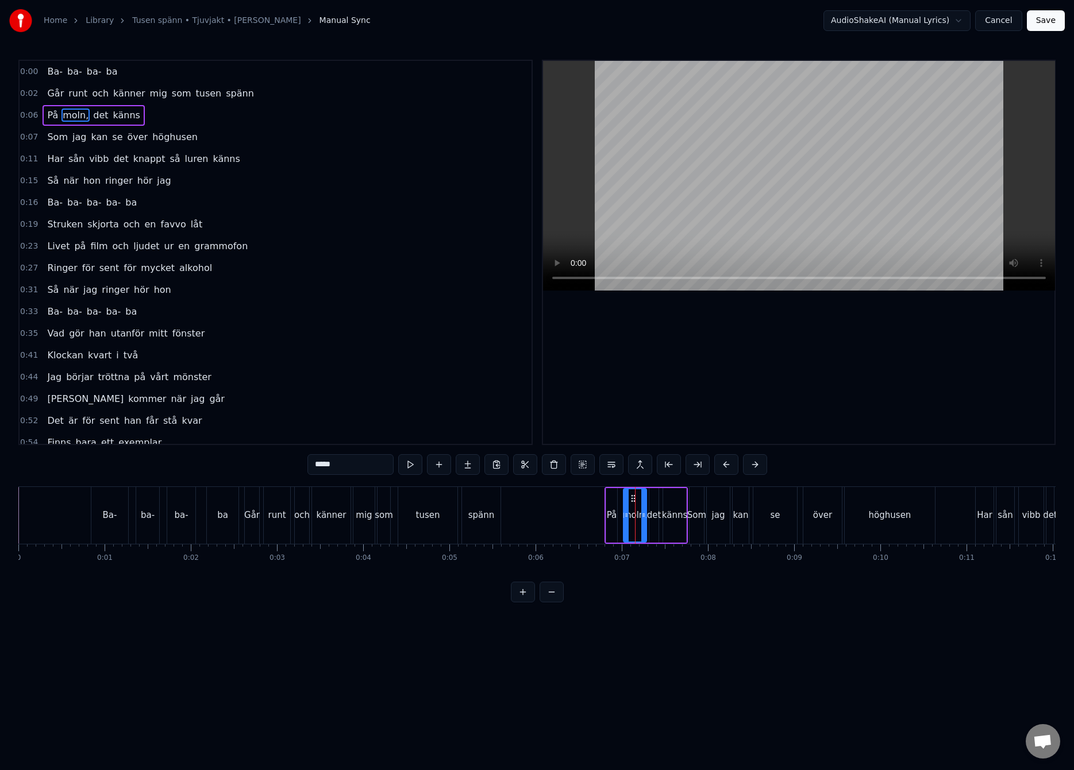
click at [366, 463] on input "*****" at bounding box center [350, 464] width 86 height 21
type input "****"
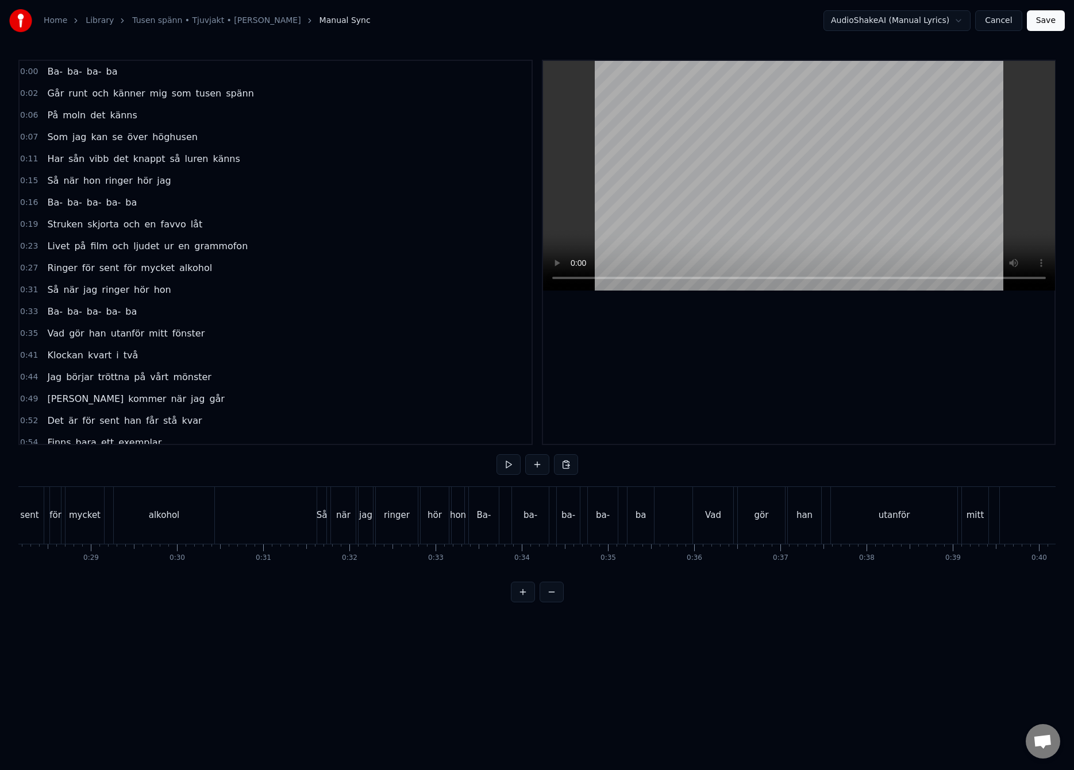
scroll to position [0, 2463]
click at [126, 501] on div "alkohol" at bounding box center [127, 515] width 101 height 57
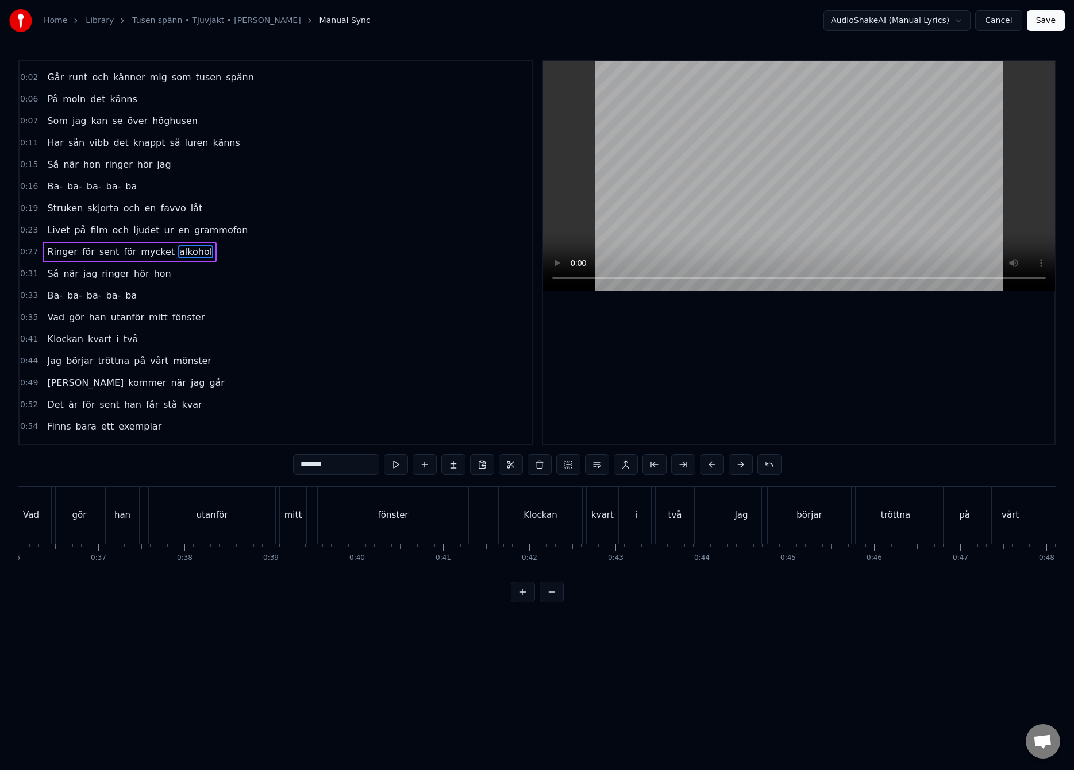
scroll to position [0, 3217]
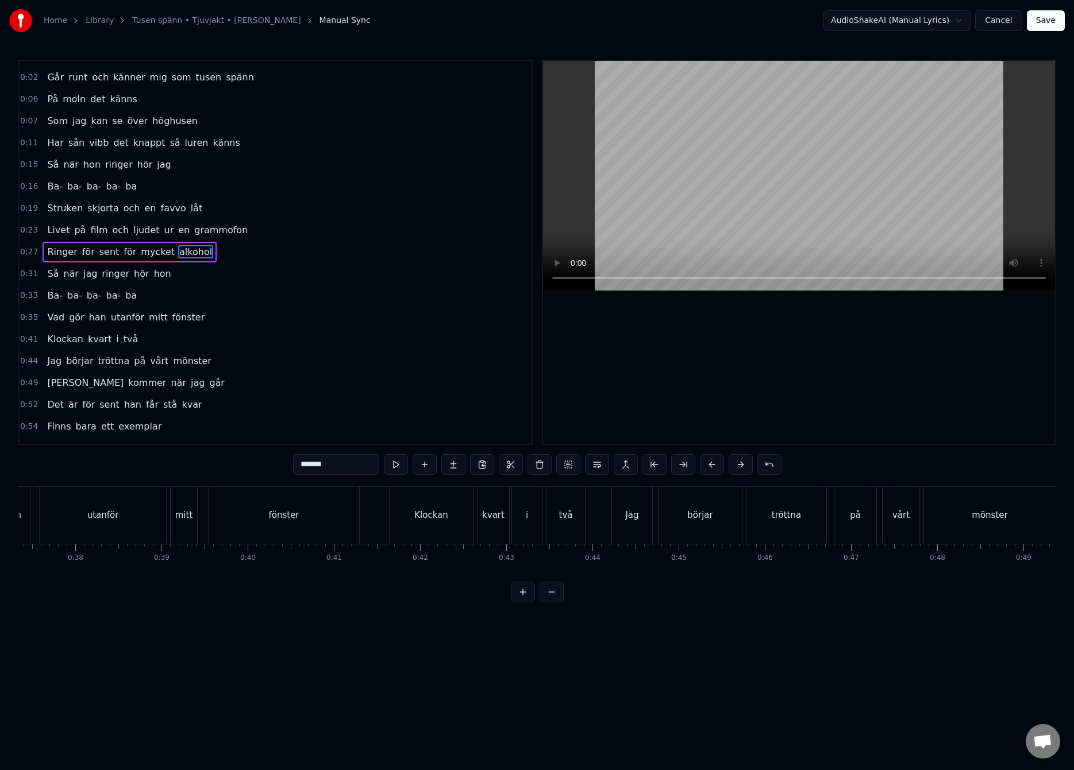
click at [269, 501] on div "fönster" at bounding box center [284, 515] width 150 height 57
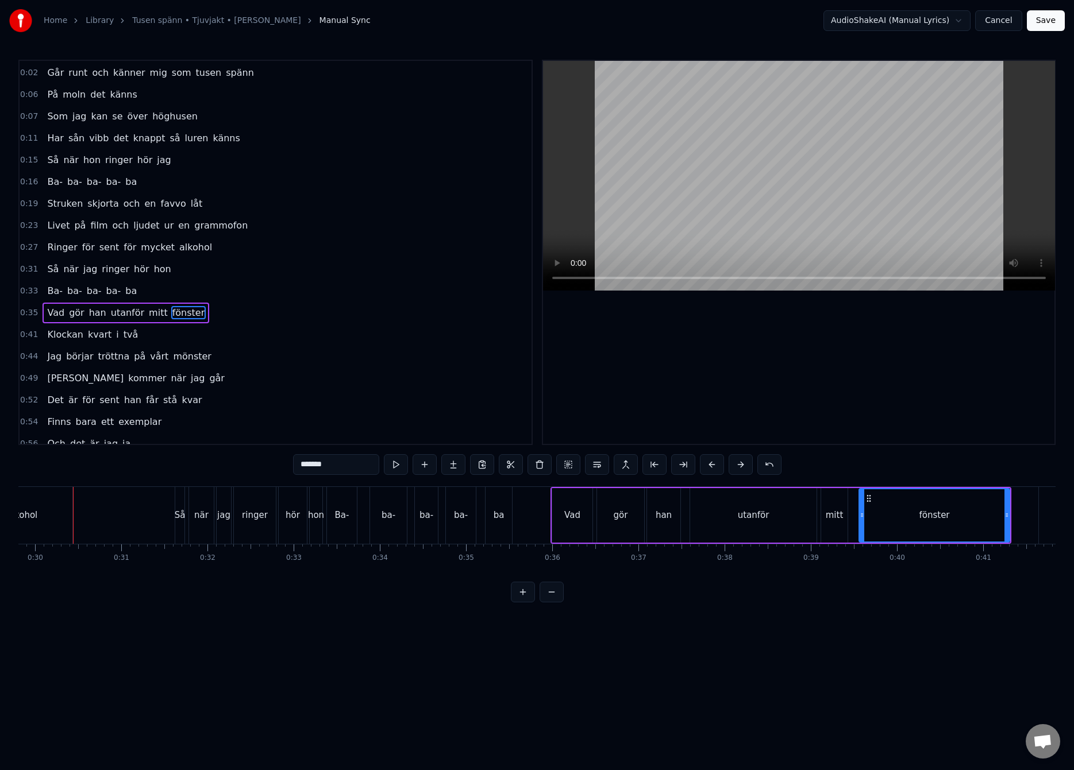
scroll to position [0, 2565]
click at [933, 515] on div "fönster" at bounding box center [936, 515] width 30 height 13
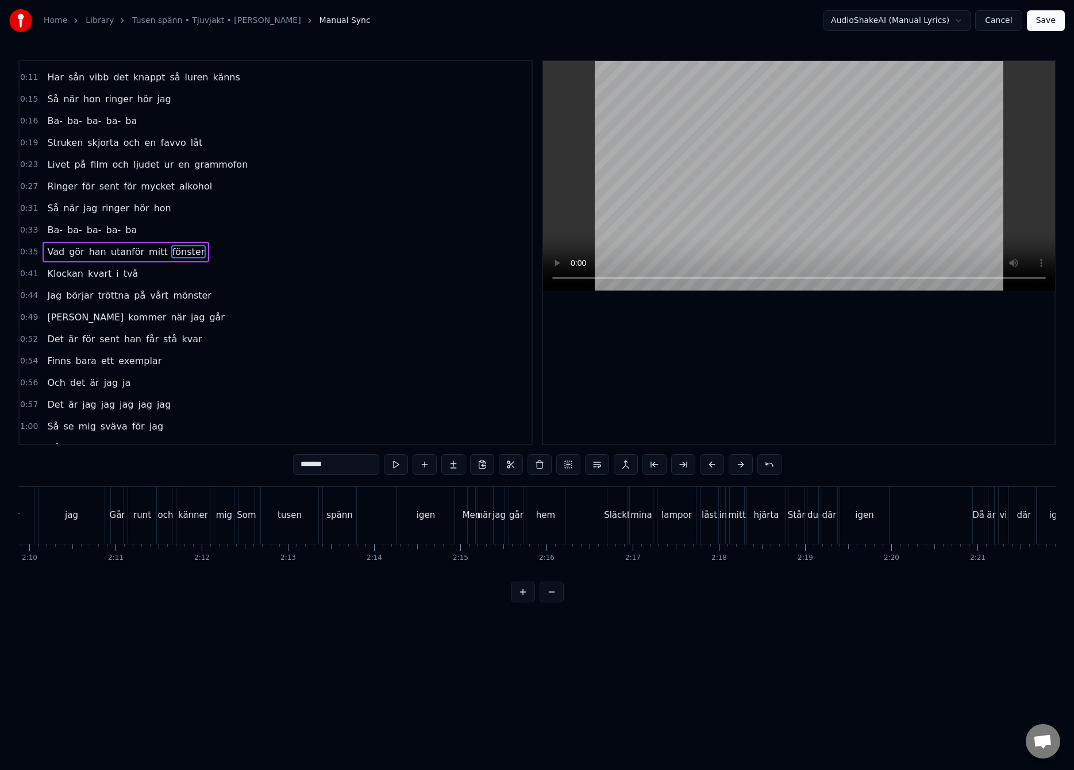
scroll to position [0, 11380]
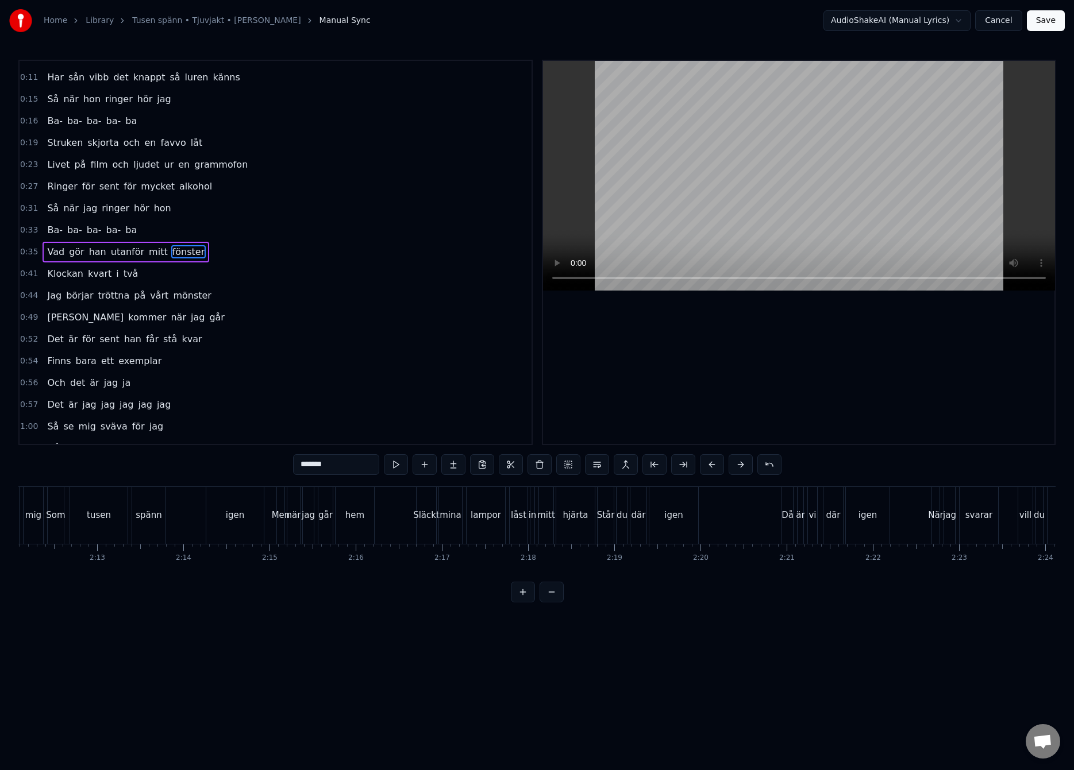
click at [690, 518] on div "igen" at bounding box center [673, 515] width 49 height 57
type input "****"
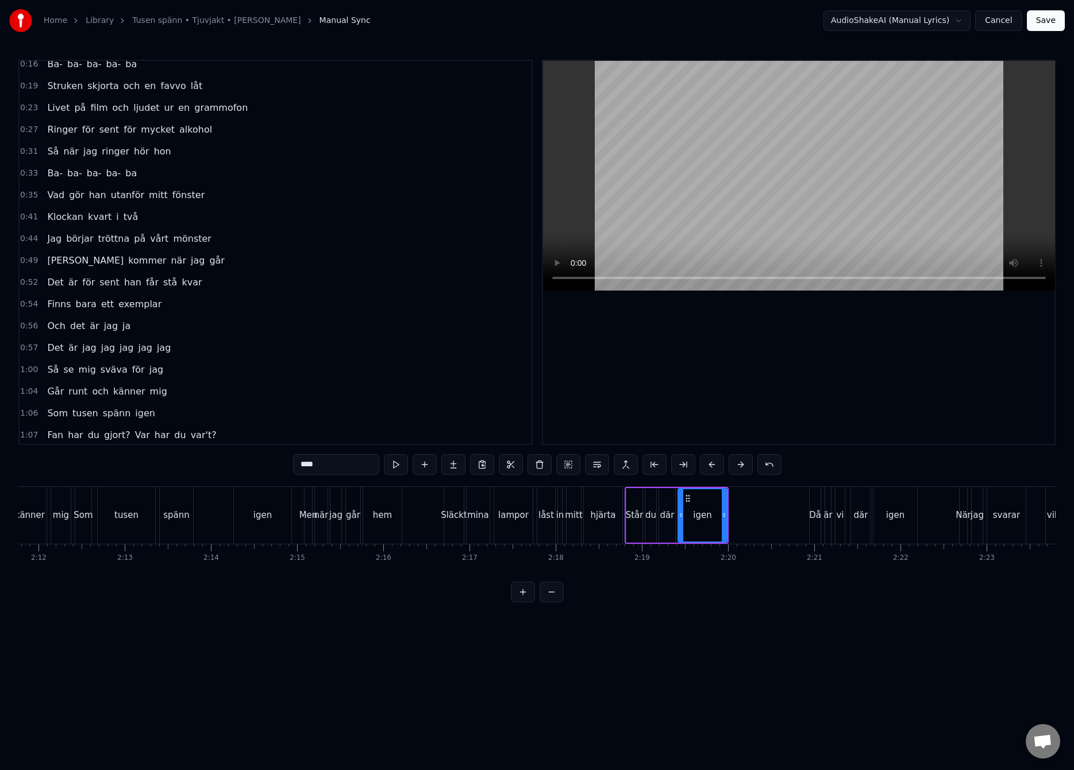
scroll to position [0, 11407]
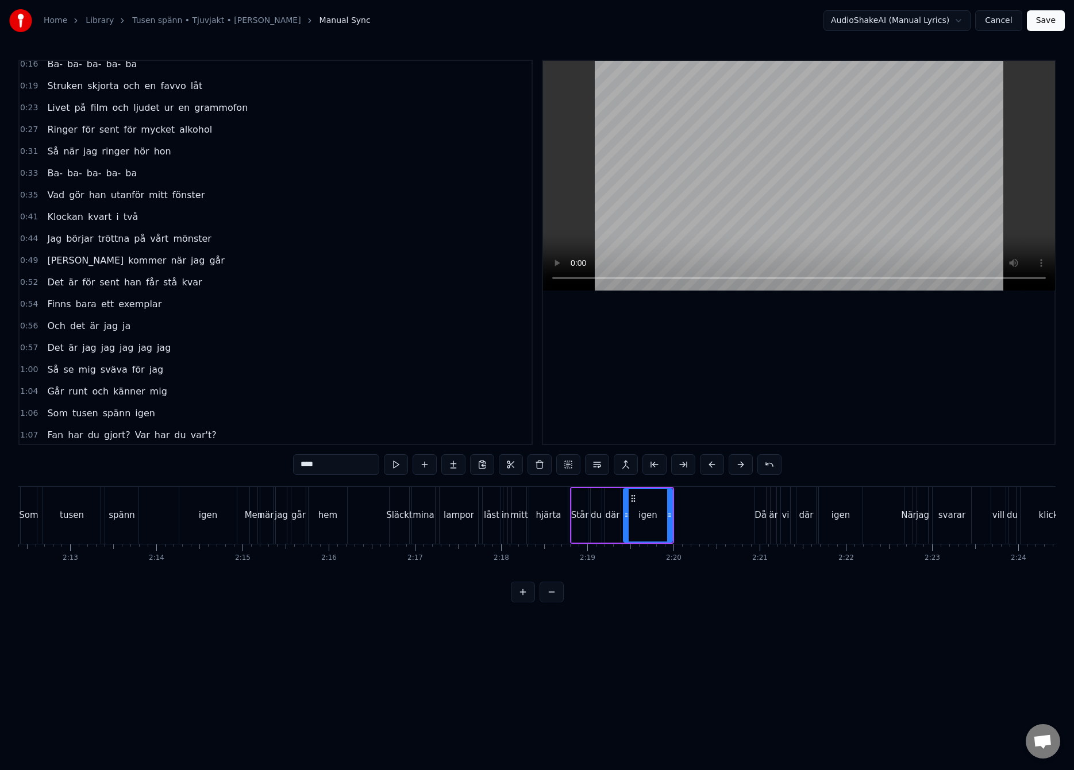
click at [644, 515] on div "igen" at bounding box center [647, 515] width 18 height 13
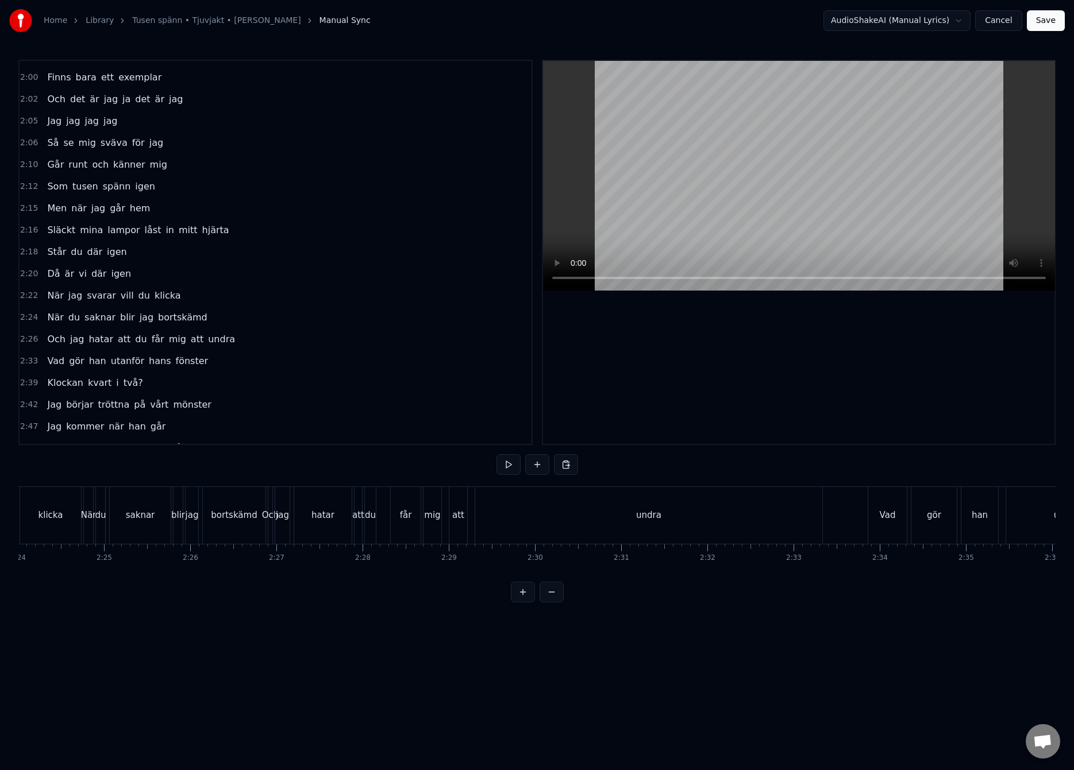
scroll to position [0, 12580]
click at [503, 523] on div "undra" at bounding box center [476, 515] width 347 height 57
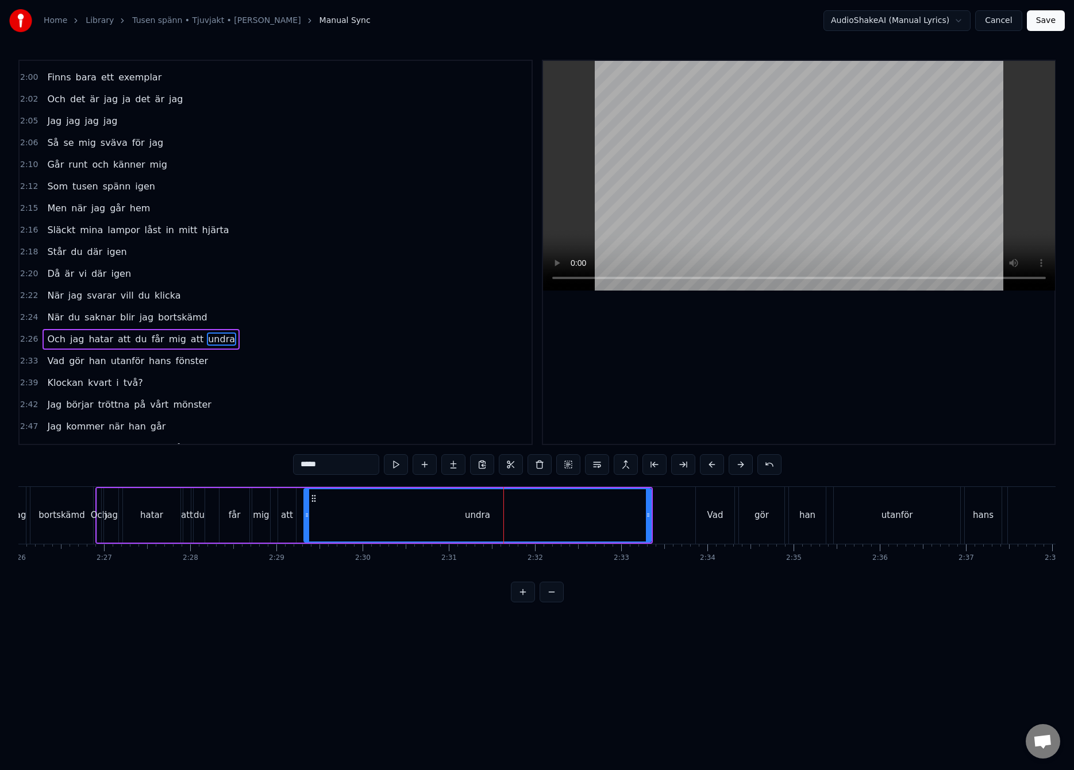
scroll to position [1086, 0]
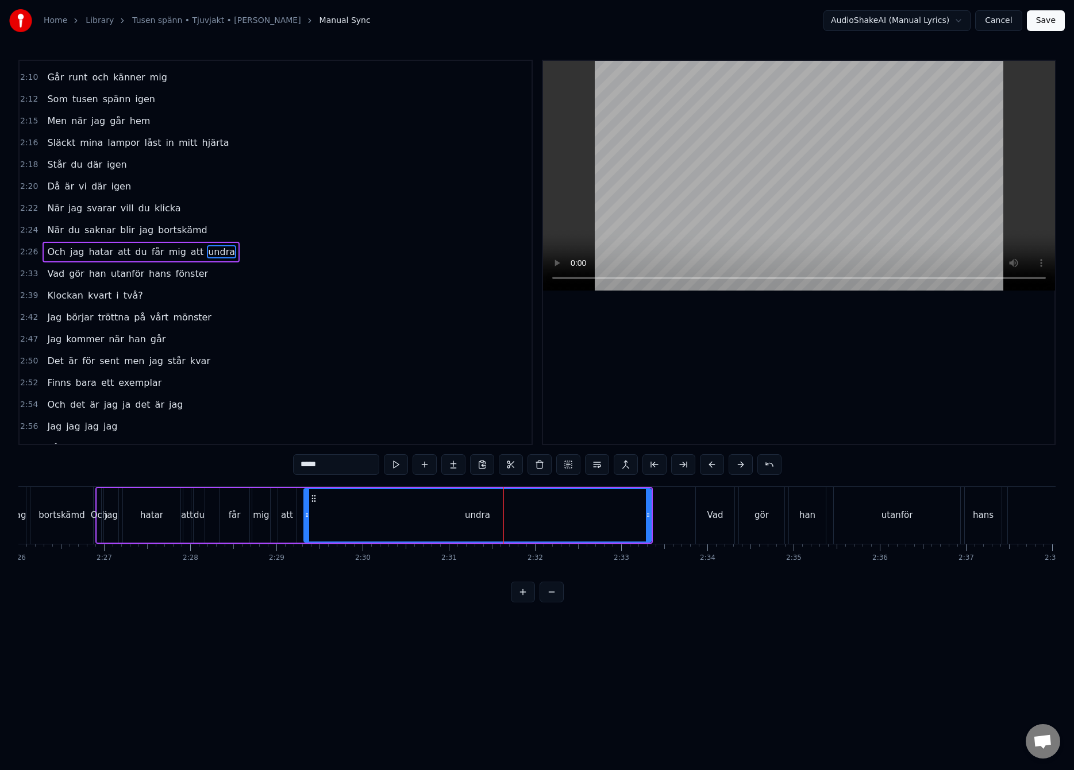
click at [392, 512] on div "undra" at bounding box center [477, 515] width 346 height 52
click at [341, 513] on div "undra" at bounding box center [477, 515] width 346 height 52
drag, startPoint x: 305, startPoint y: 517, endPoint x: 334, endPoint y: 513, distance: 29.0
click at [334, 513] on icon at bounding box center [335, 515] width 5 height 9
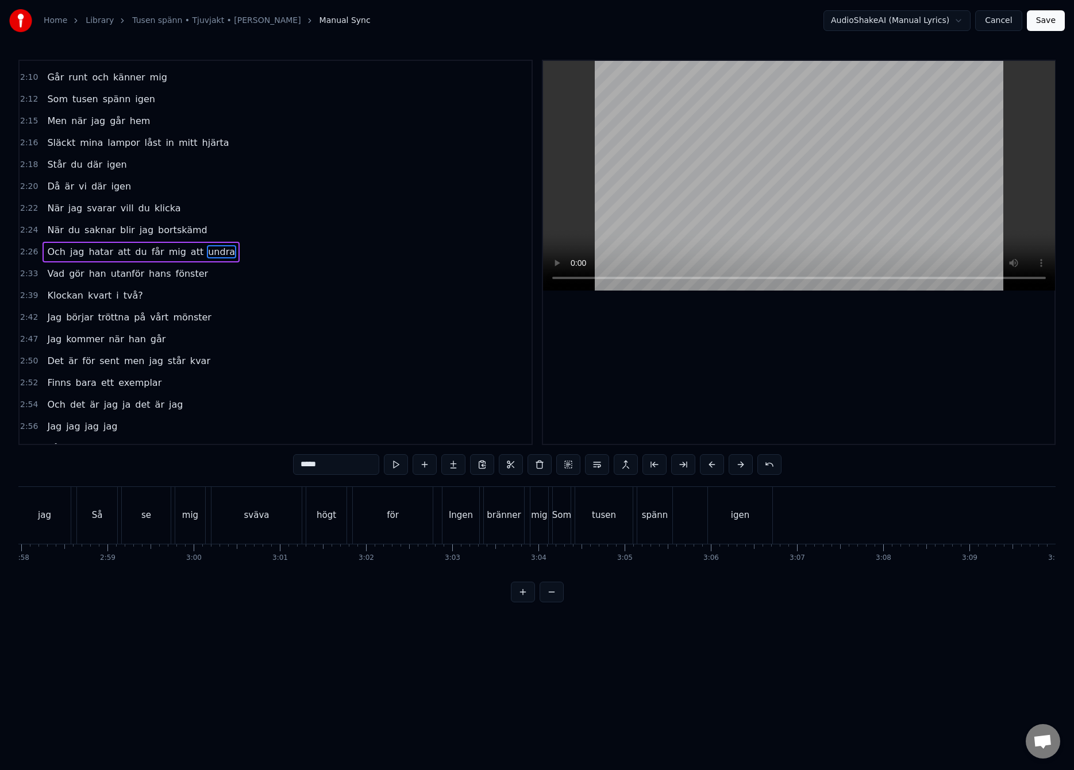
scroll to position [0, 15368]
click at [1051, 19] on button "Save" at bounding box center [1045, 20] width 38 height 21
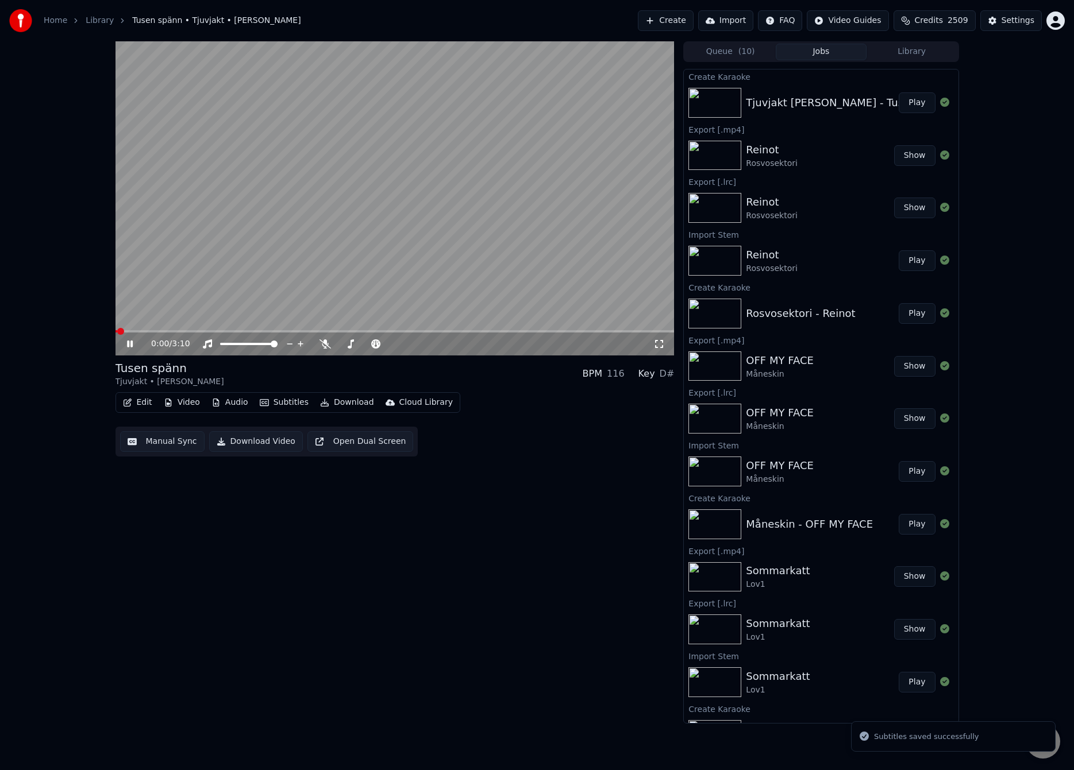
click at [381, 218] on video at bounding box center [394, 198] width 559 height 314
click at [285, 271] on video at bounding box center [394, 198] width 559 height 314
click at [320, 282] on video at bounding box center [394, 198] width 559 height 314
click at [240, 408] on button "Audio" at bounding box center [230, 403] width 46 height 16
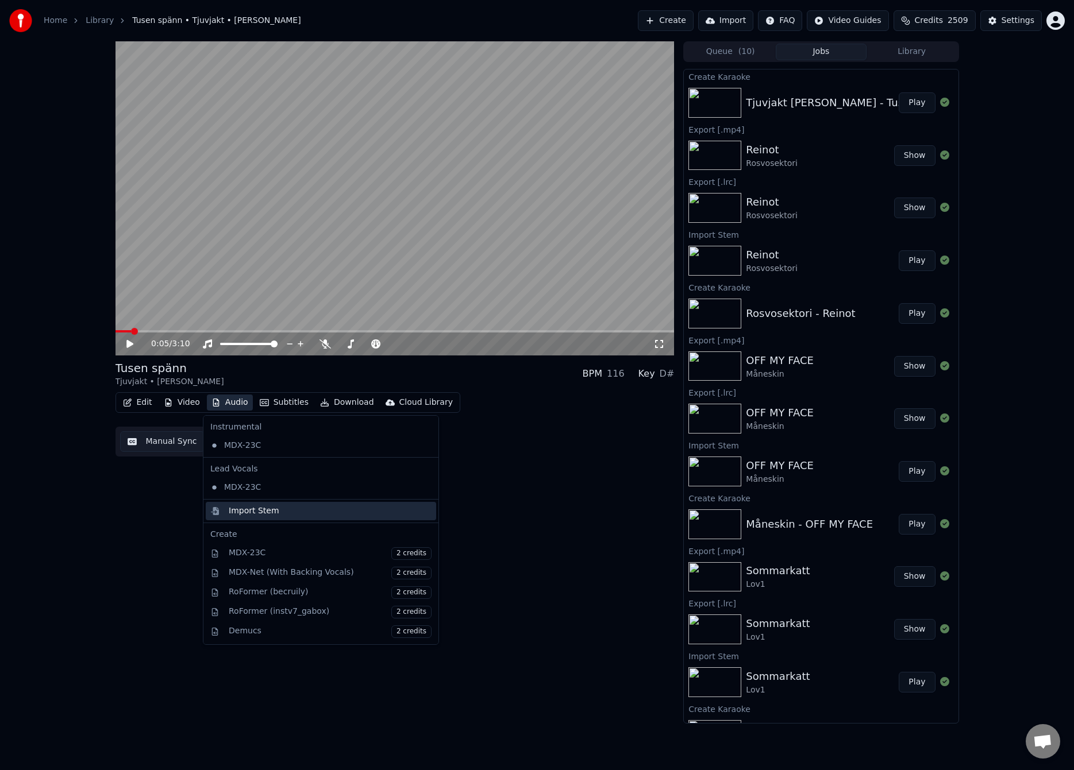
click at [256, 506] on div "Import Stem" at bounding box center [254, 510] width 51 height 11
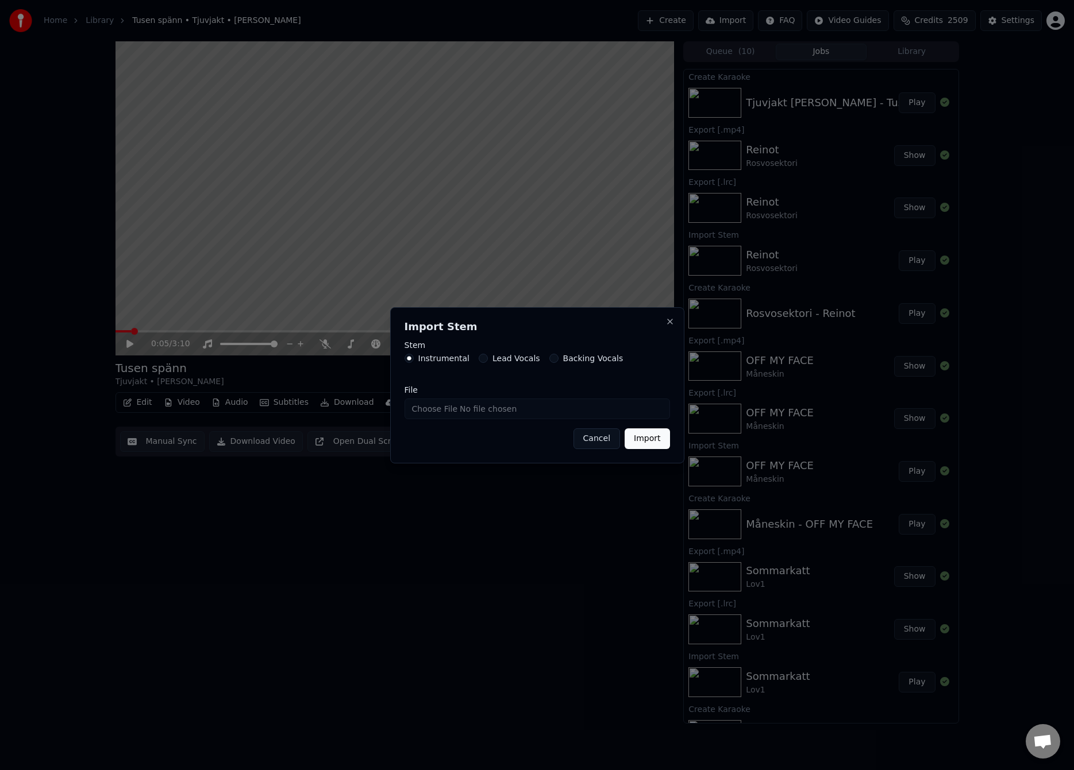
click at [445, 415] on input "File" at bounding box center [536, 409] width 265 height 21
type input "**********"
click at [654, 435] on button "Import" at bounding box center [646, 438] width 45 height 21
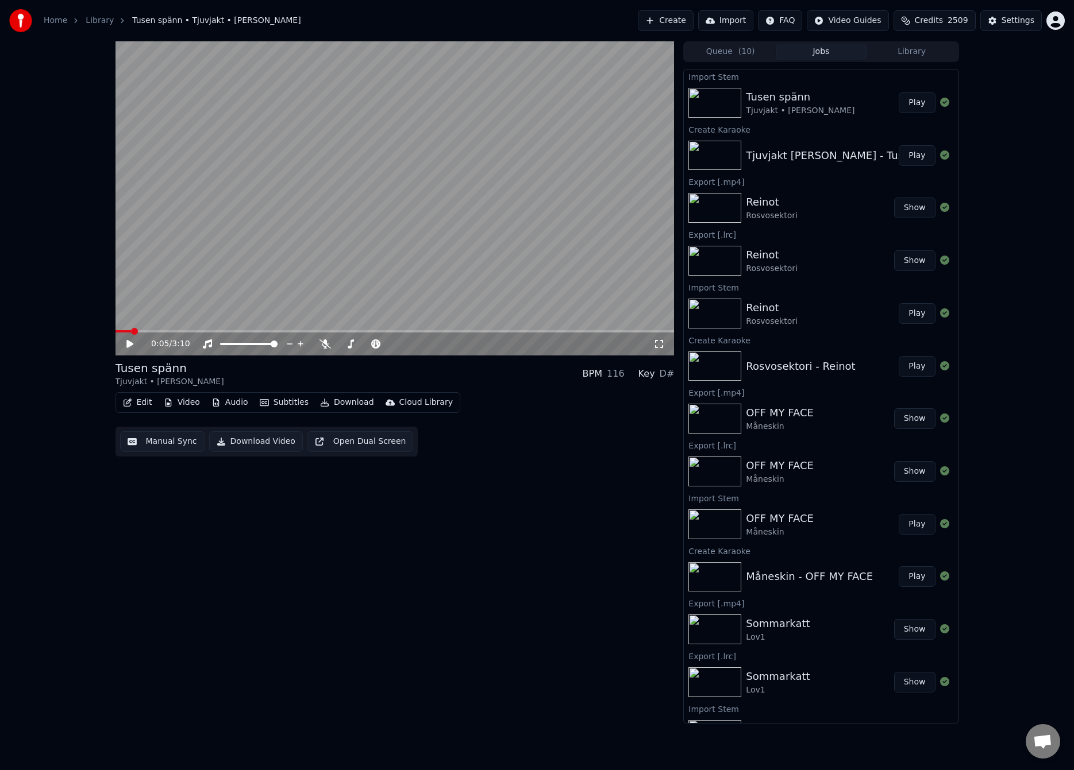
click at [231, 400] on button "Audio" at bounding box center [230, 403] width 46 height 16
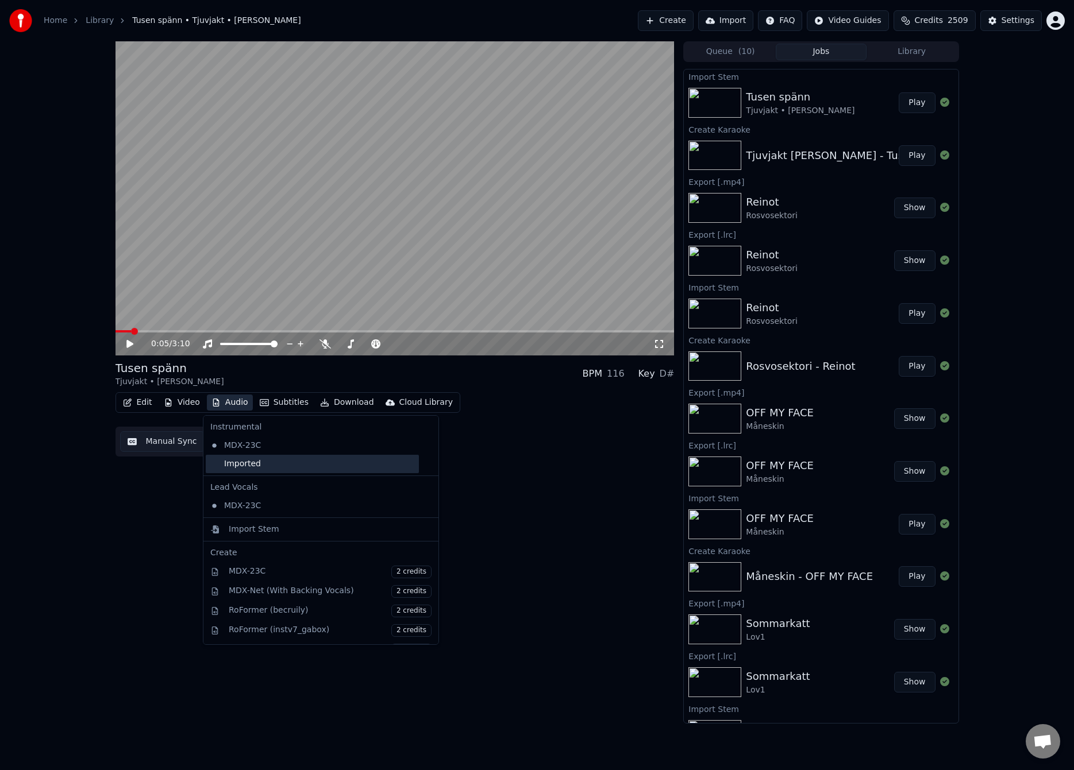
click at [240, 464] on div "Imported" at bounding box center [312, 464] width 213 height 18
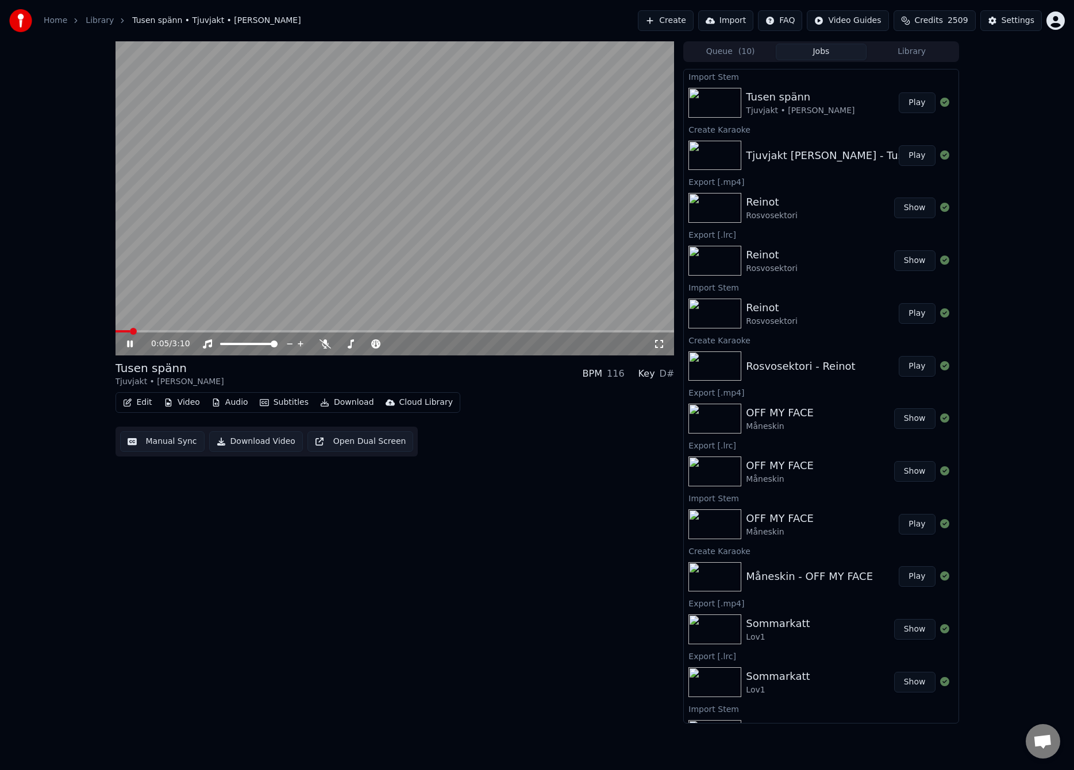
click at [130, 334] on span at bounding box center [133, 331] width 7 height 7
click at [130, 335] on span at bounding box center [133, 331] width 7 height 7
click at [115, 335] on span at bounding box center [118, 331] width 7 height 7
click at [165, 296] on video at bounding box center [394, 198] width 559 height 314
click at [153, 441] on button "Manual Sync" at bounding box center [162, 441] width 84 height 21
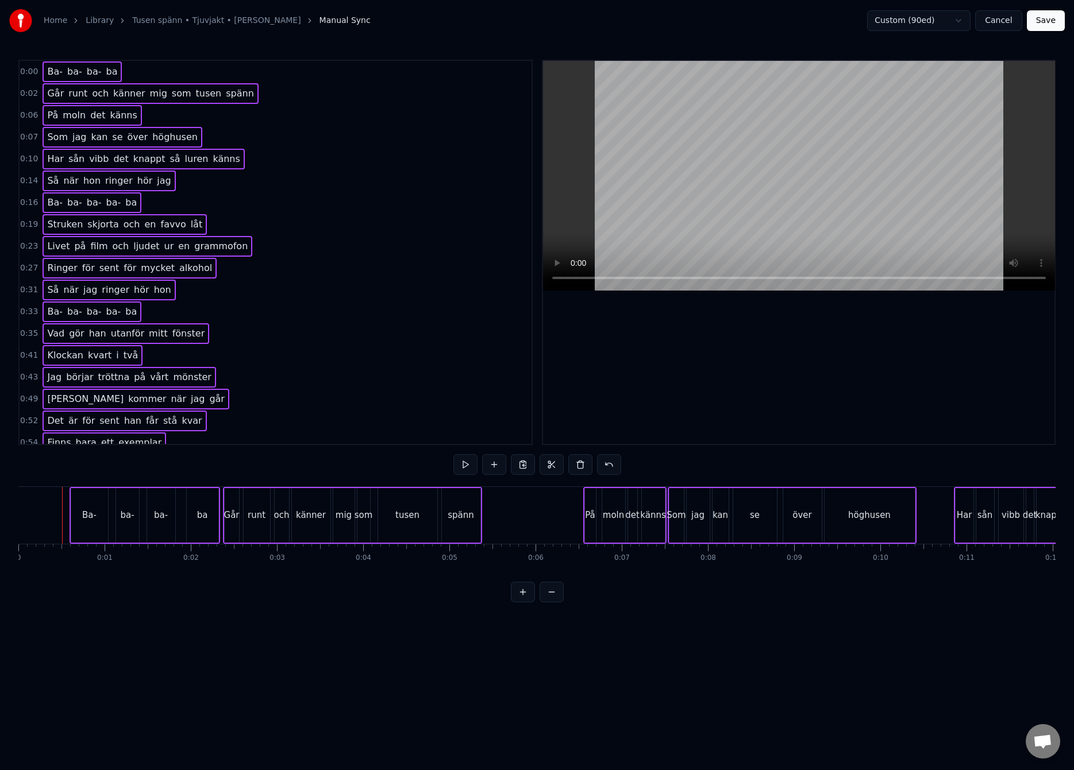
click at [62, 523] on div at bounding box center [62, 515] width 1 height 57
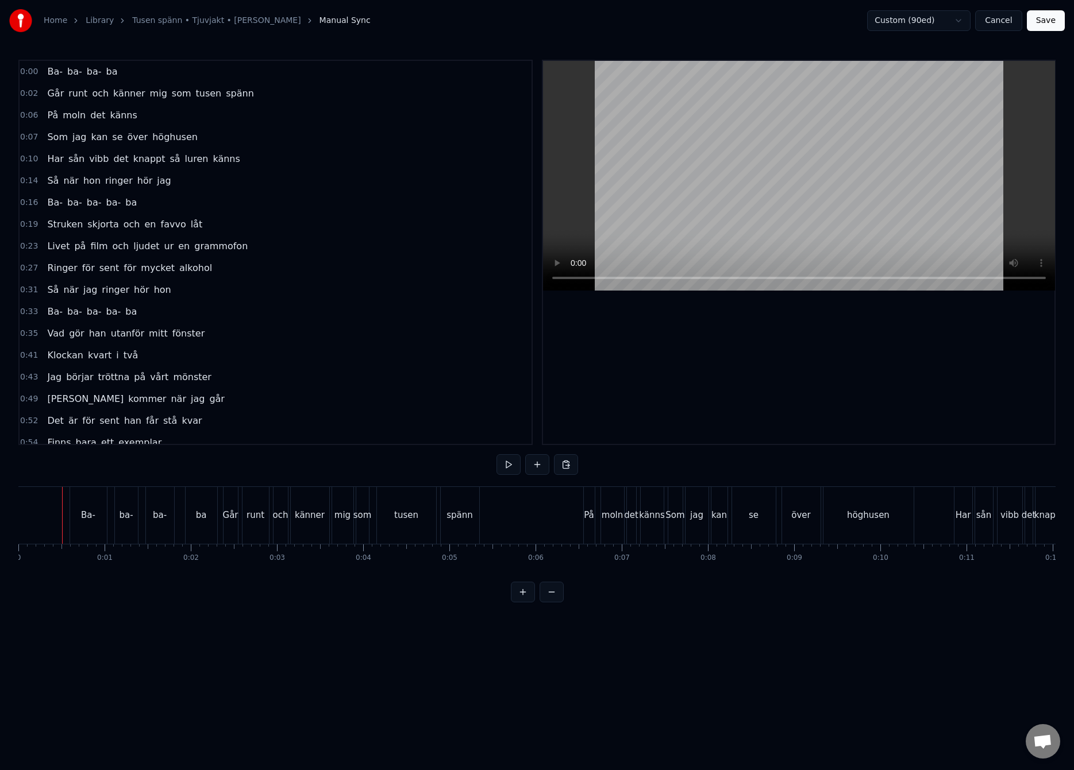
click at [1047, 23] on button "Save" at bounding box center [1045, 20] width 38 height 21
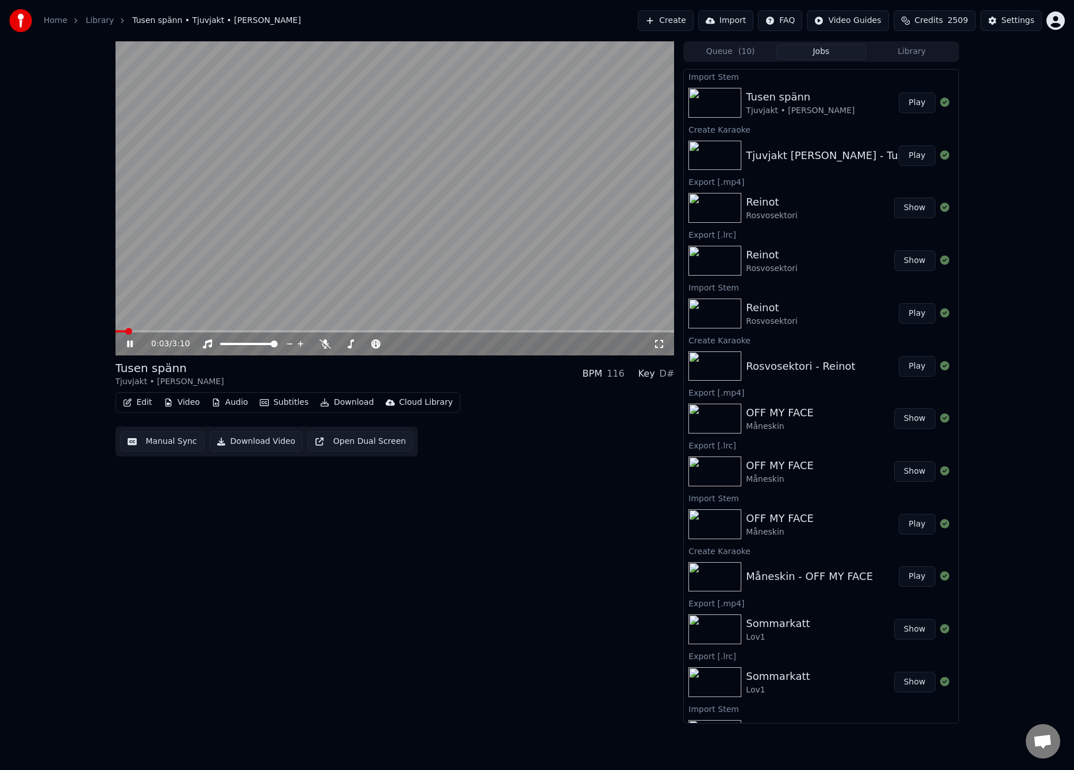
click at [193, 304] on video at bounding box center [394, 198] width 559 height 314
click at [150, 441] on button "Manual Sync" at bounding box center [162, 441] width 84 height 21
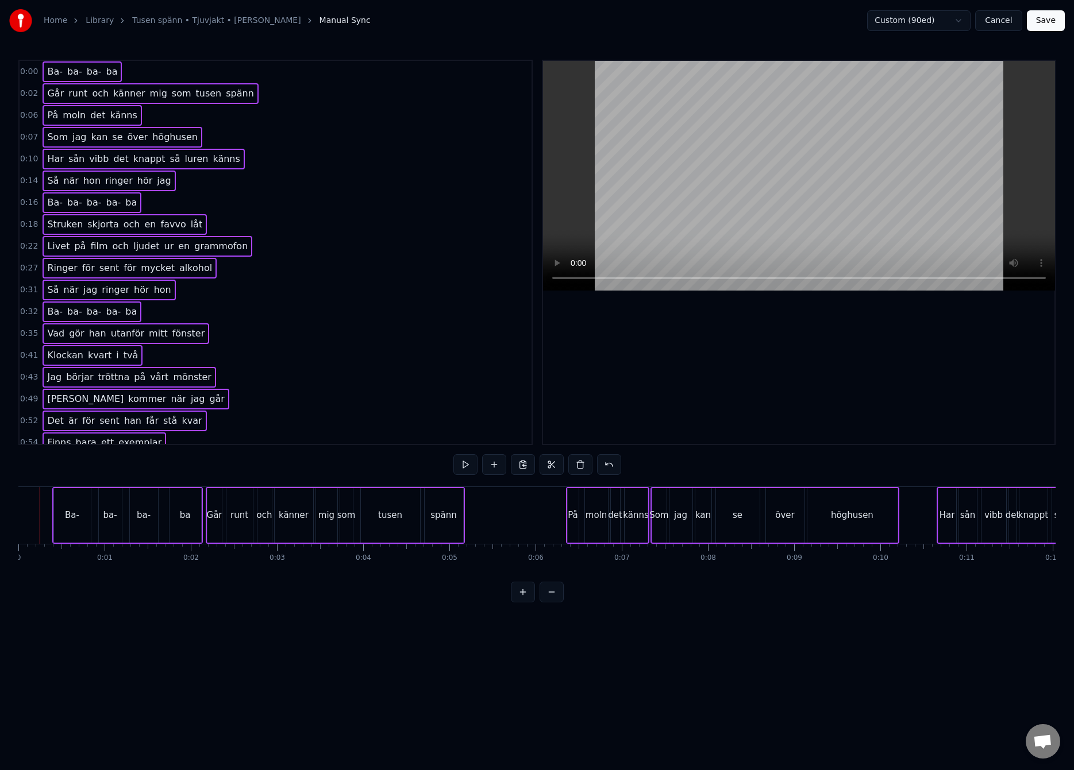
click at [40, 506] on div at bounding box center [40, 515] width 1 height 57
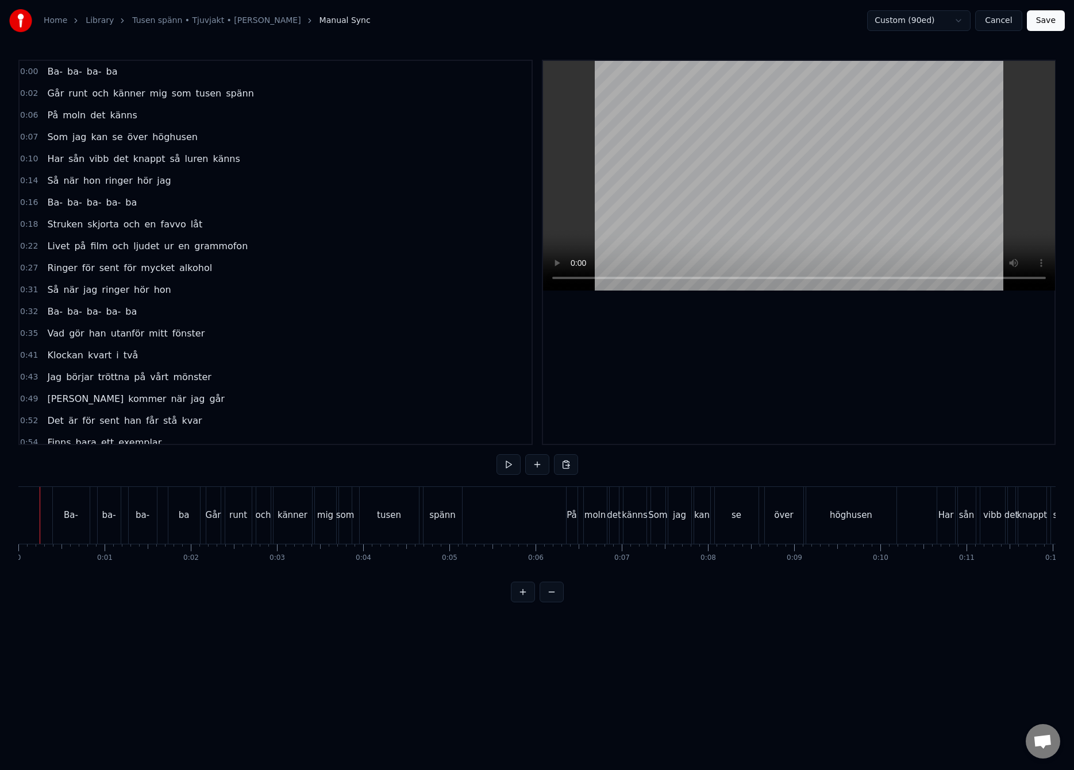
click at [1047, 18] on button "Save" at bounding box center [1045, 20] width 38 height 21
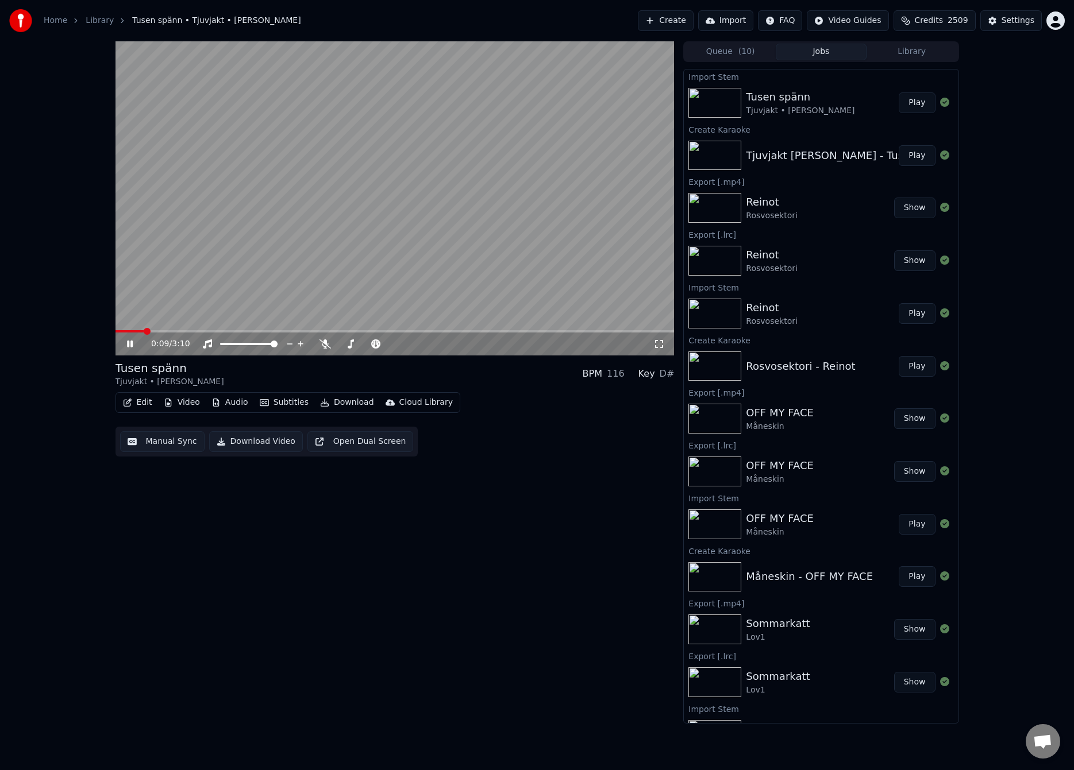
click at [205, 306] on video at bounding box center [394, 198] width 559 height 314
click at [143, 442] on button "Manual Sync" at bounding box center [162, 441] width 84 height 21
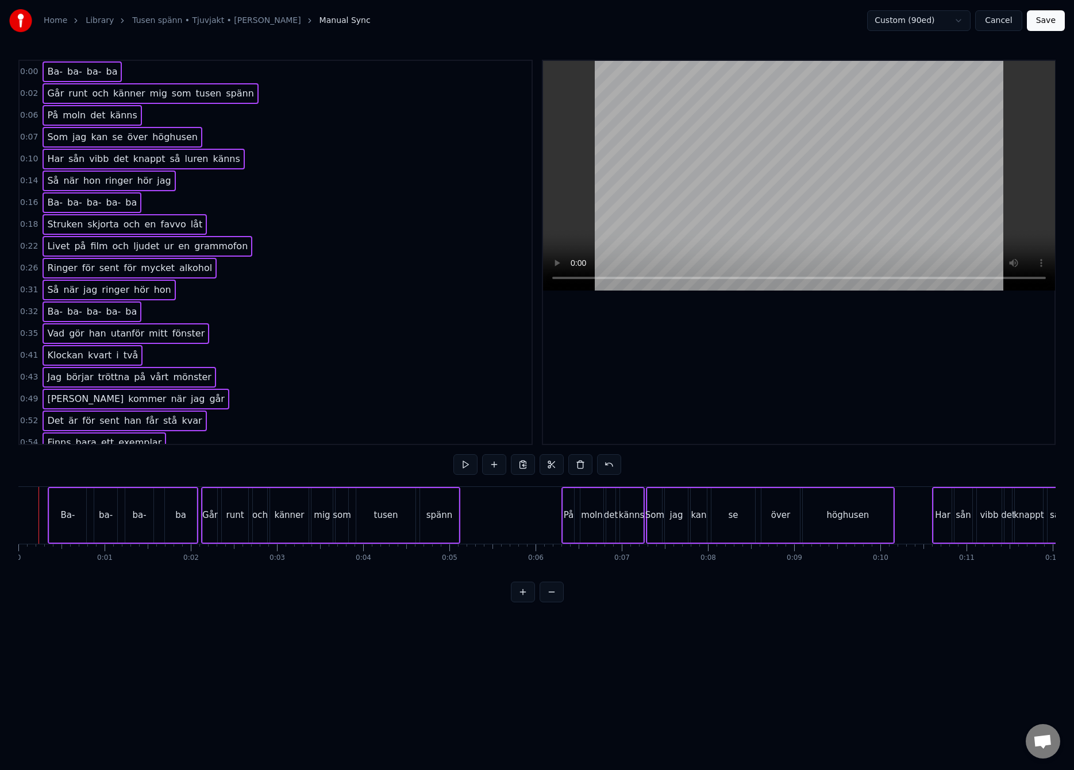
click at [38, 513] on div at bounding box center [38, 515] width 1 height 57
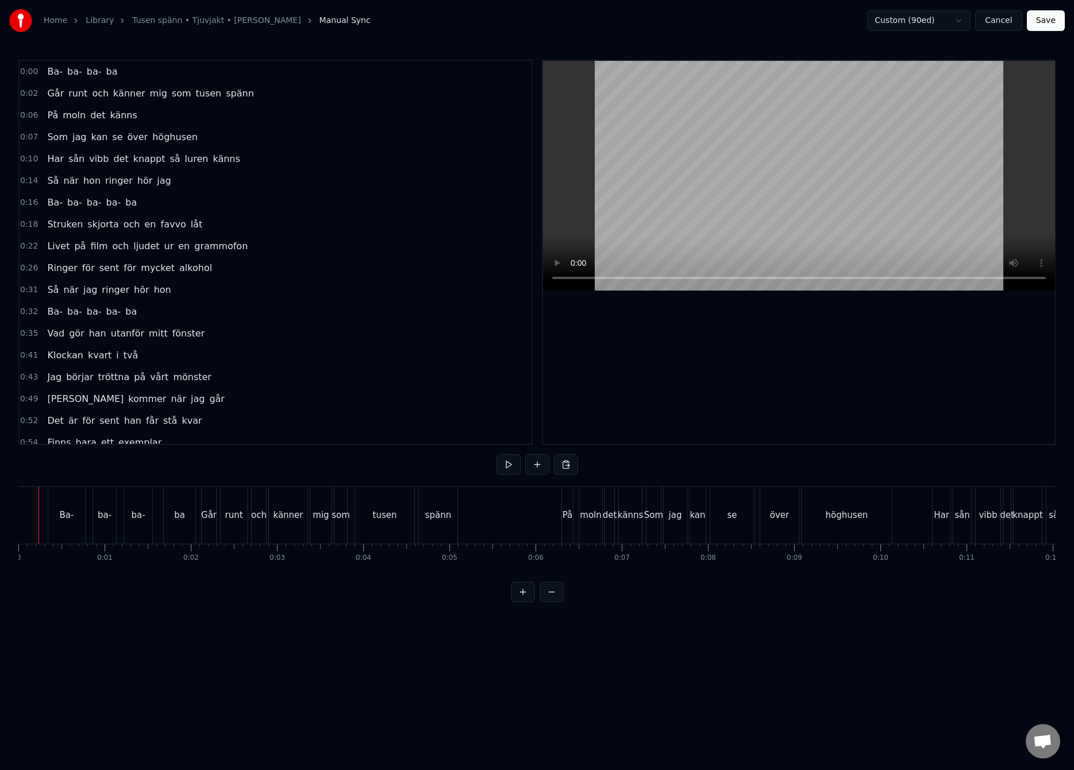
click at [1053, 17] on button "Save" at bounding box center [1045, 20] width 38 height 21
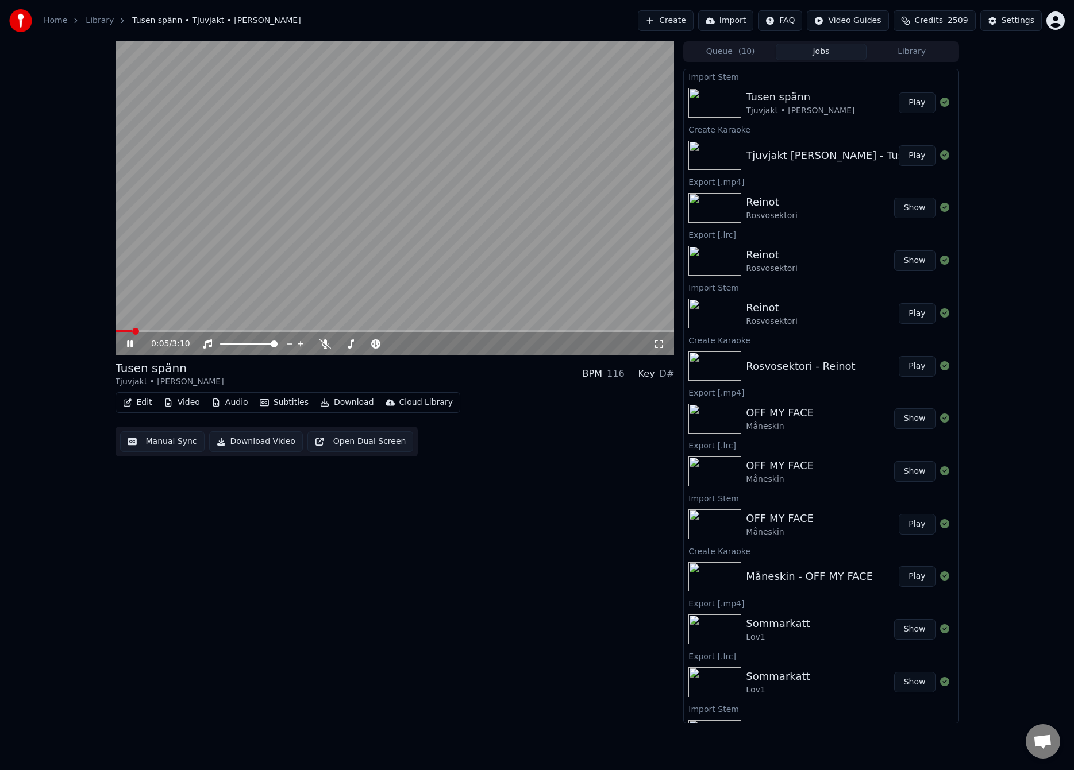
click at [361, 210] on video at bounding box center [394, 198] width 559 height 314
click at [607, 329] on video at bounding box center [394, 198] width 559 height 314
click at [607, 331] on span at bounding box center [394, 331] width 559 height 2
click at [453, 250] on video at bounding box center [394, 198] width 559 height 314
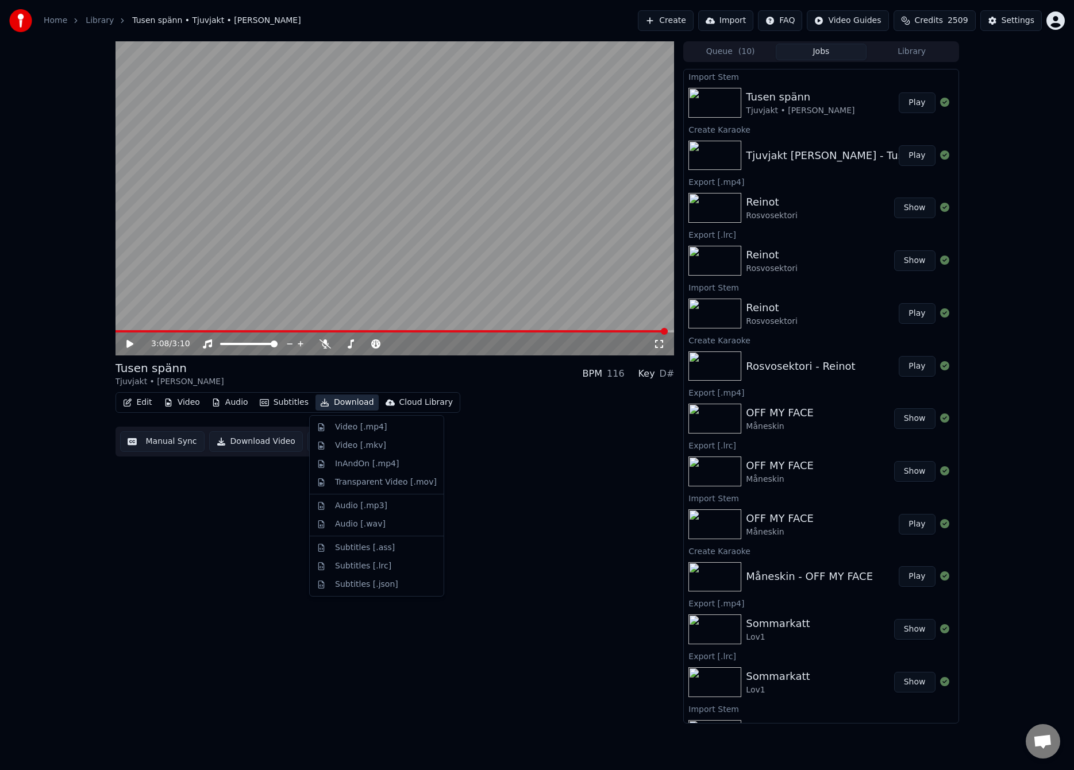
click at [339, 401] on button "Download" at bounding box center [346, 403] width 63 height 16
click at [368, 565] on div "Subtitles [.lrc]" at bounding box center [363, 566] width 56 height 11
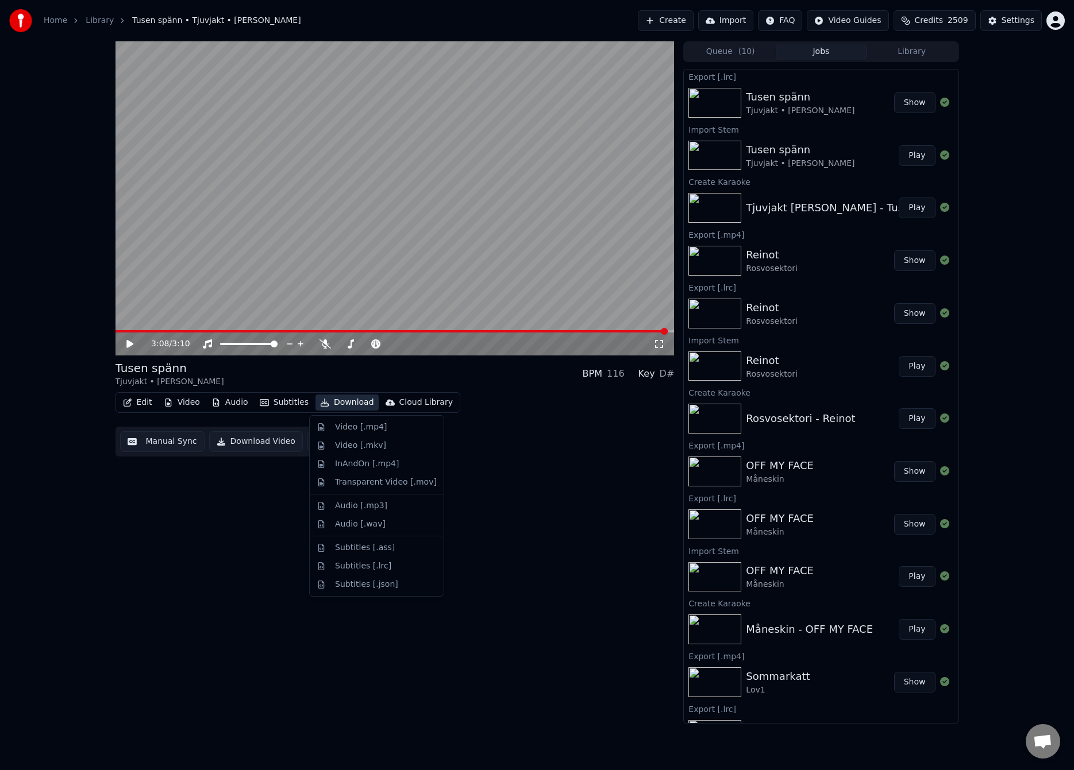
click at [350, 403] on button "Download" at bounding box center [346, 403] width 63 height 16
click at [349, 431] on div "Video [.mp4]" at bounding box center [361, 427] width 52 height 11
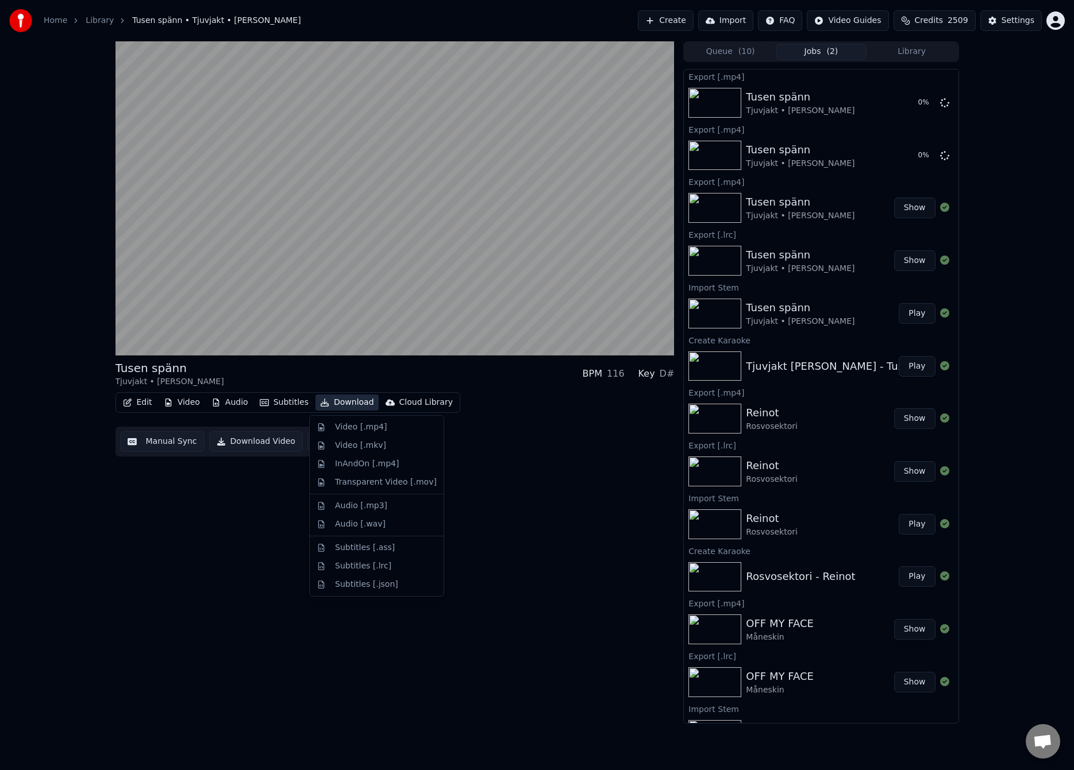
click at [567, 495] on div "Tusen spänn Tjuvjakt • [PERSON_NAME] BPM 116 Key D# Edit Video Audio Subtitles …" at bounding box center [394, 382] width 559 height 682
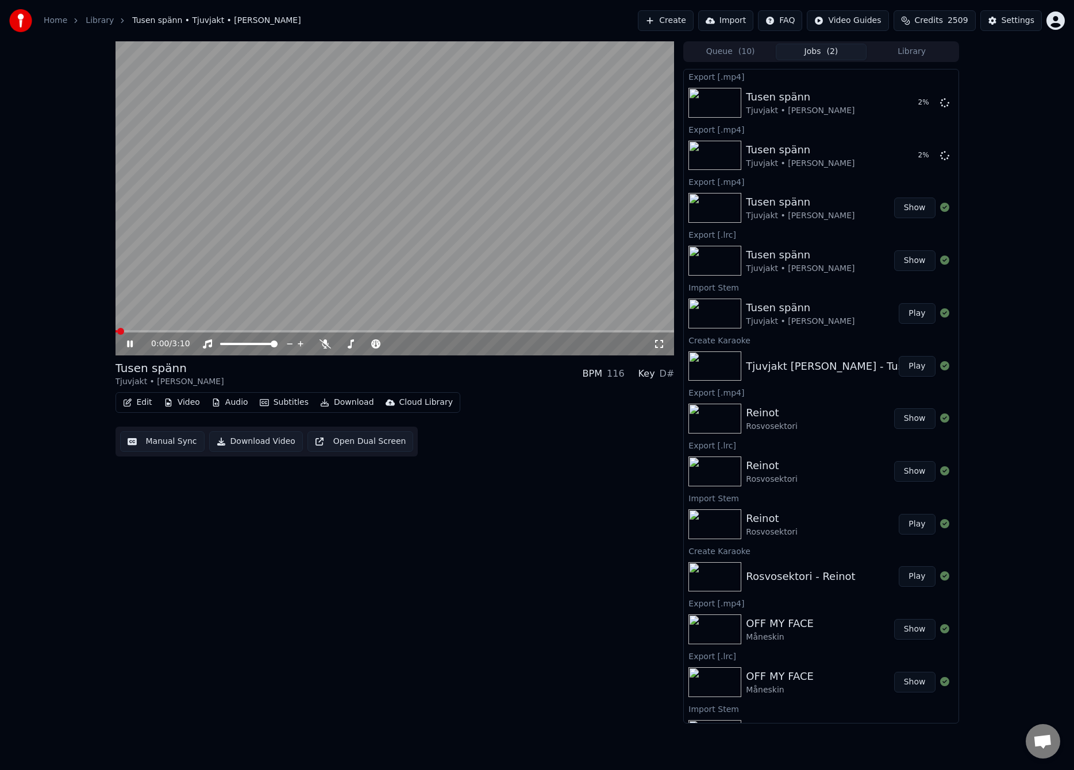
click at [663, 22] on button "Create" at bounding box center [666, 20] width 56 height 21
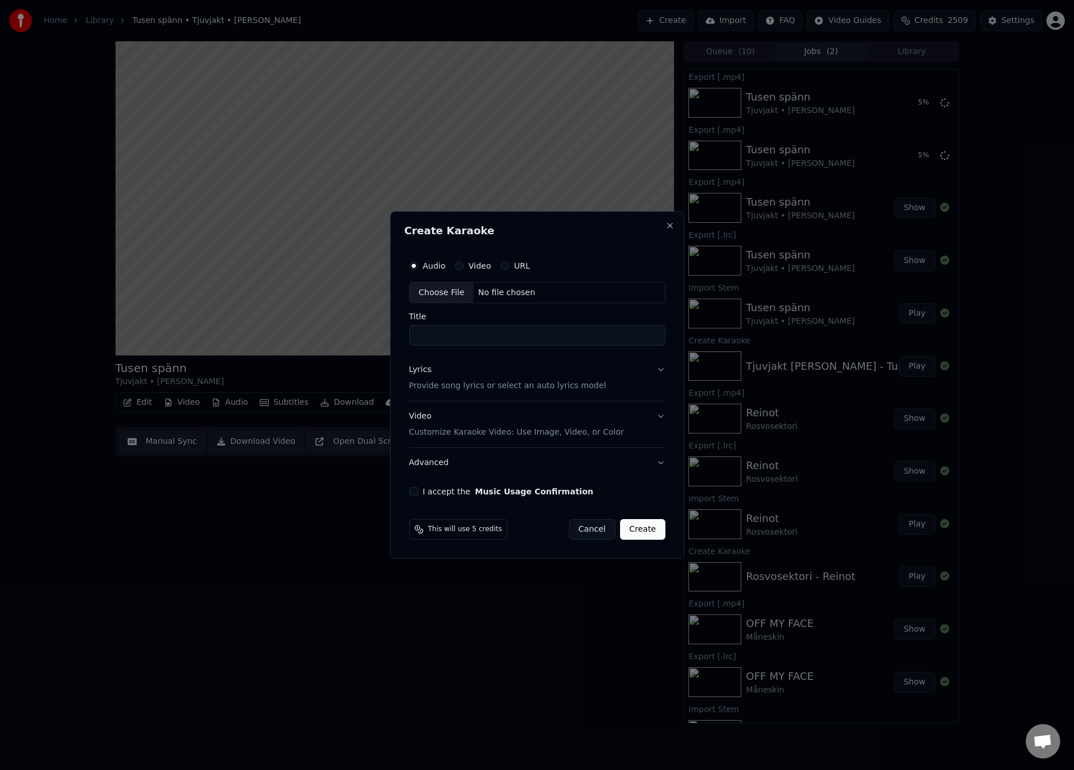
click at [595, 530] on button "Cancel" at bounding box center [592, 529] width 47 height 21
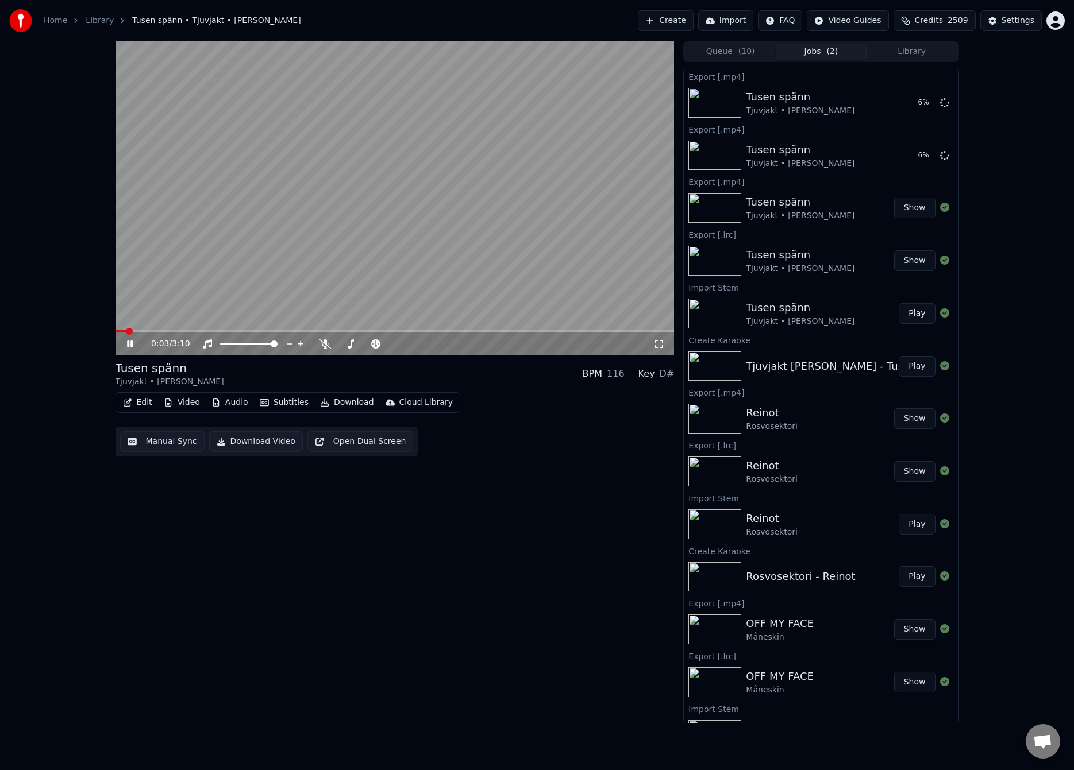
click at [393, 196] on video at bounding box center [394, 198] width 559 height 314
click at [671, 21] on button "Create" at bounding box center [666, 20] width 56 height 21
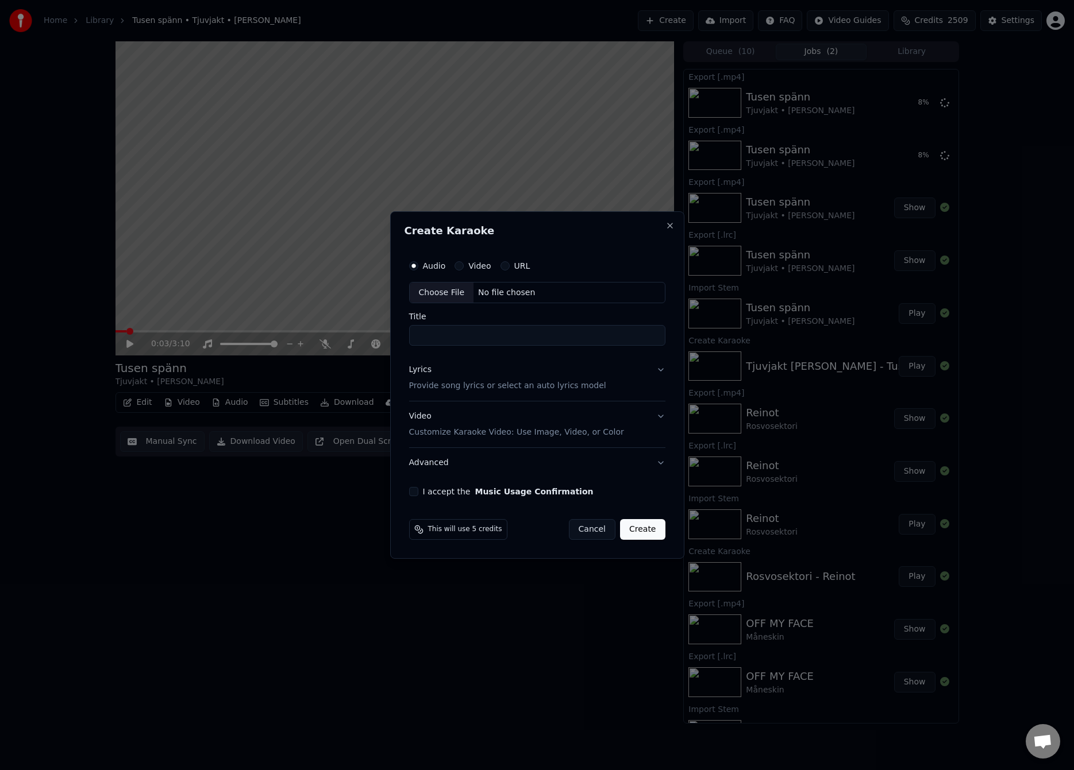
click at [440, 288] on div "Choose File" at bounding box center [442, 293] width 64 height 21
type input "**********"
click at [451, 387] on p "Provide song lyrics or select an auto lyrics model" at bounding box center [505, 386] width 197 height 11
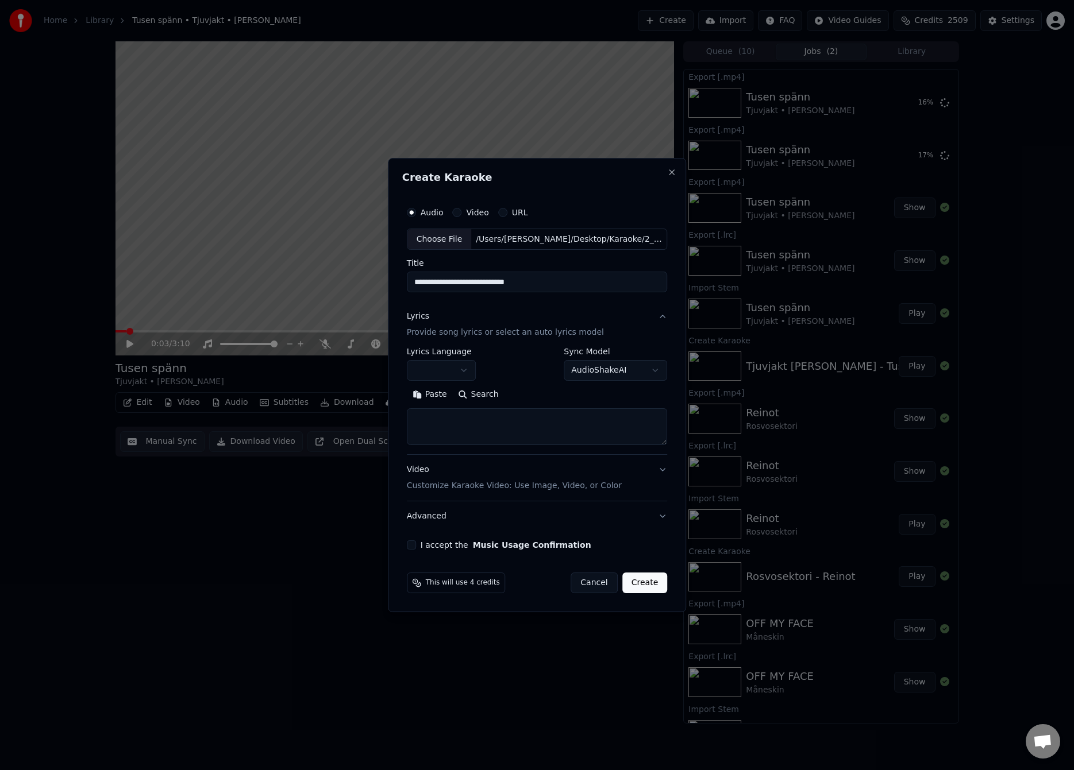
click at [438, 399] on button "Paste" at bounding box center [430, 395] width 46 height 18
type textarea "**********"
click at [528, 395] on button "Expand" at bounding box center [530, 395] width 54 height 18
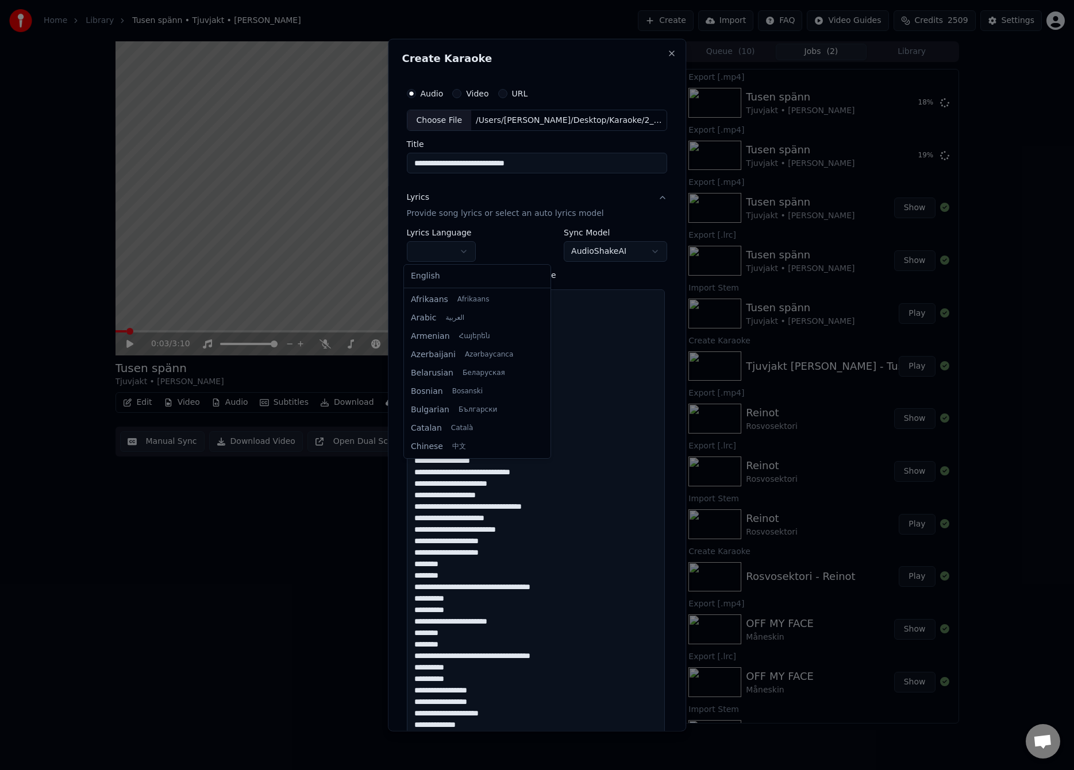
click at [449, 259] on body "Home Library Tusen spänn • Tjuvjakt • [PERSON_NAME] Create Import FAQ Video Gui…" at bounding box center [537, 385] width 1074 height 770
select select "**"
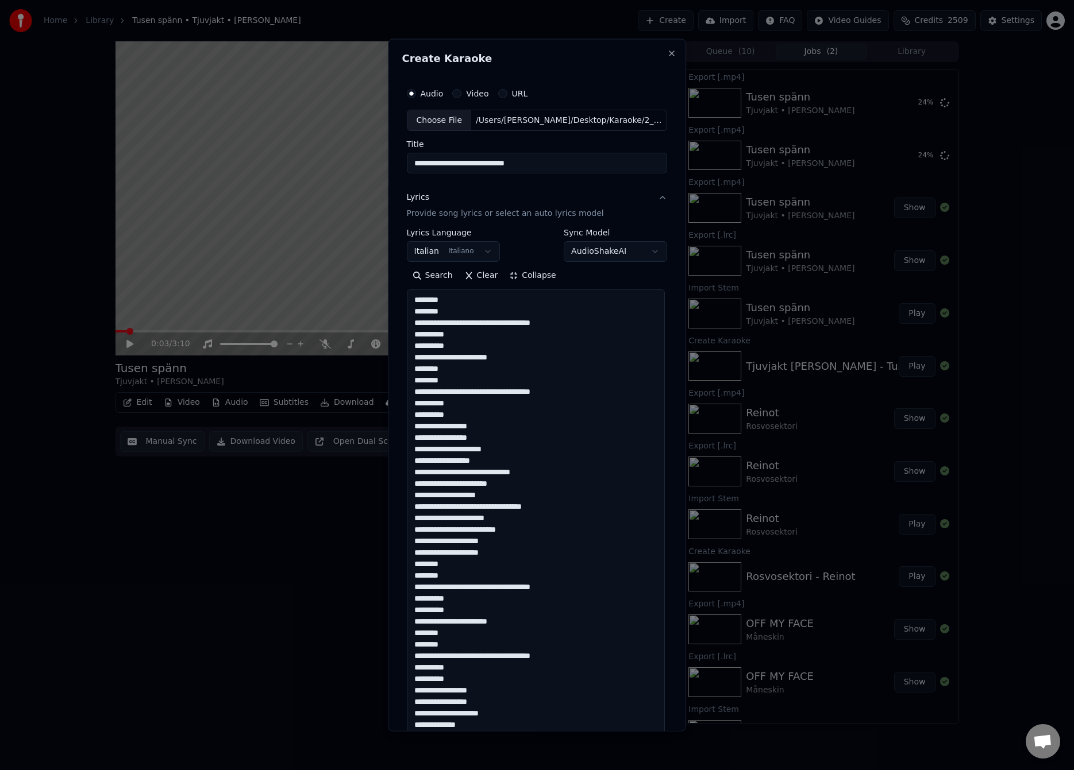
click at [669, 298] on div "**********" at bounding box center [537, 384] width 299 height 693
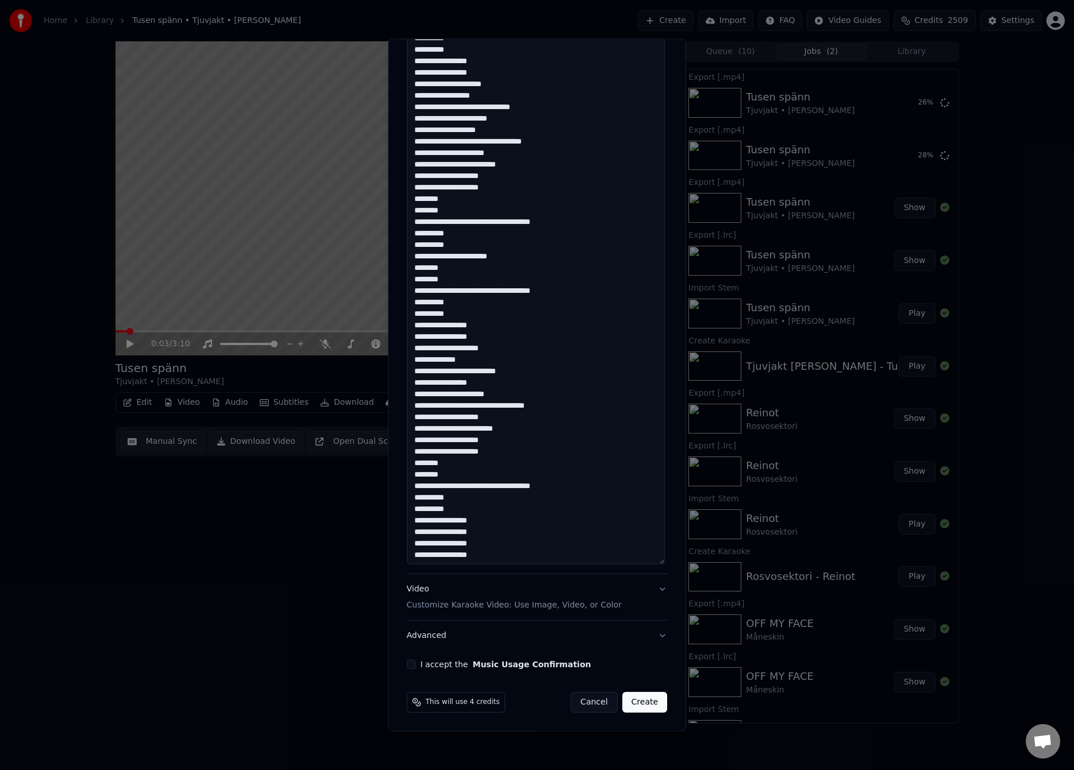
scroll to position [0, 0]
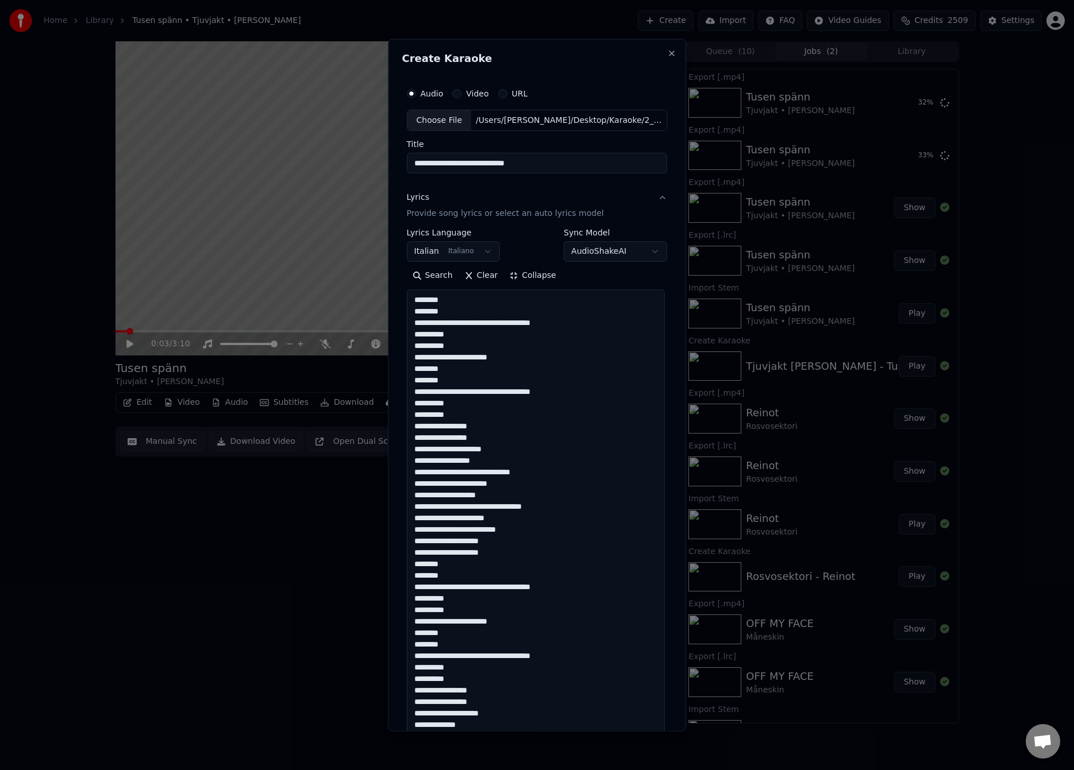
click at [495, 323] on textarea at bounding box center [536, 609] width 258 height 640
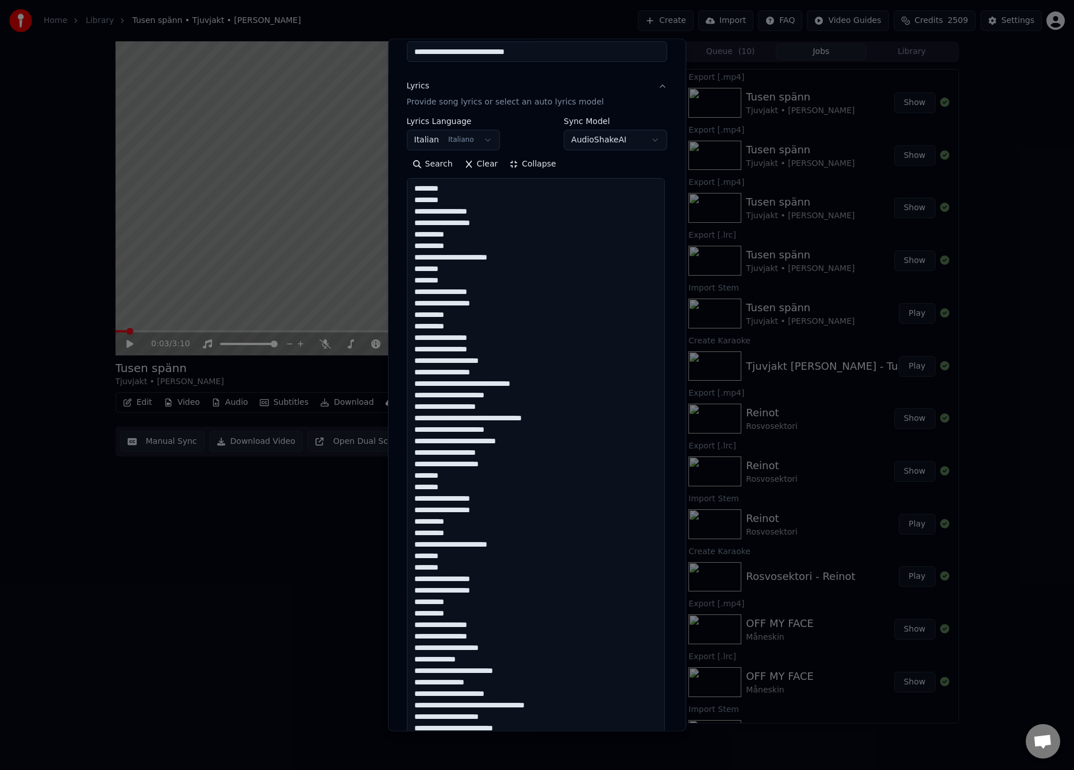
scroll to position [365, 0]
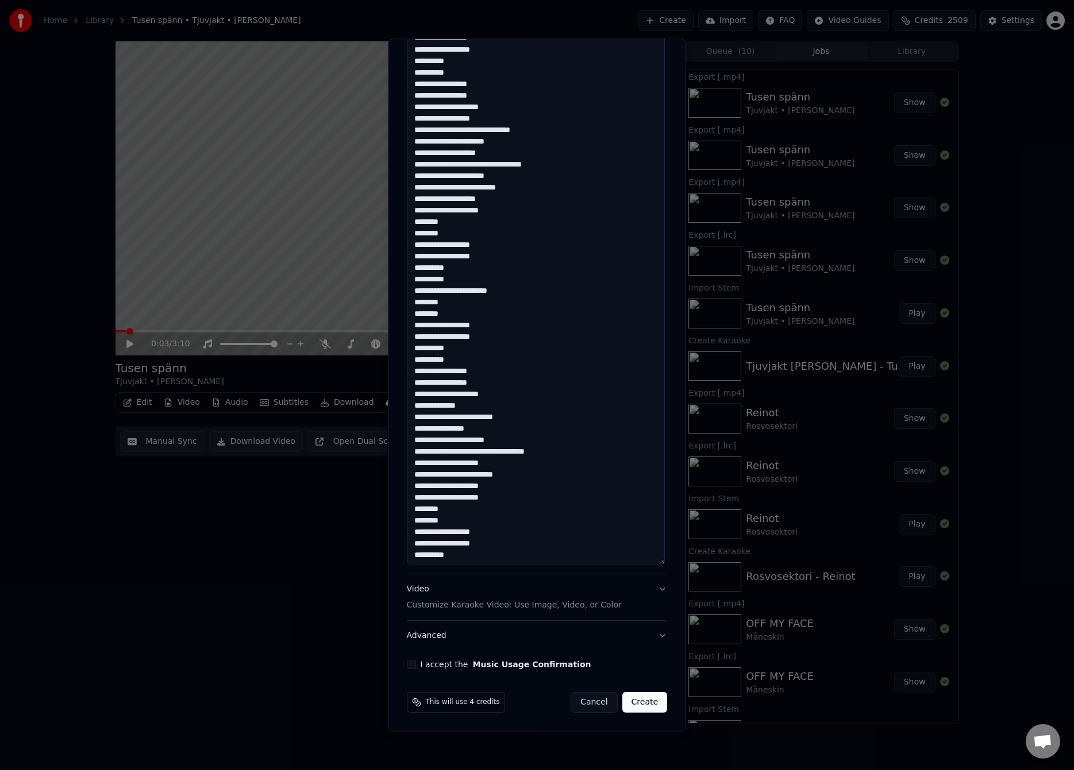
type textarea "**********"
click at [407, 665] on button "I accept the Music Usage Confirmation" at bounding box center [411, 664] width 9 height 9
click at [630, 702] on button "Create" at bounding box center [644, 702] width 45 height 21
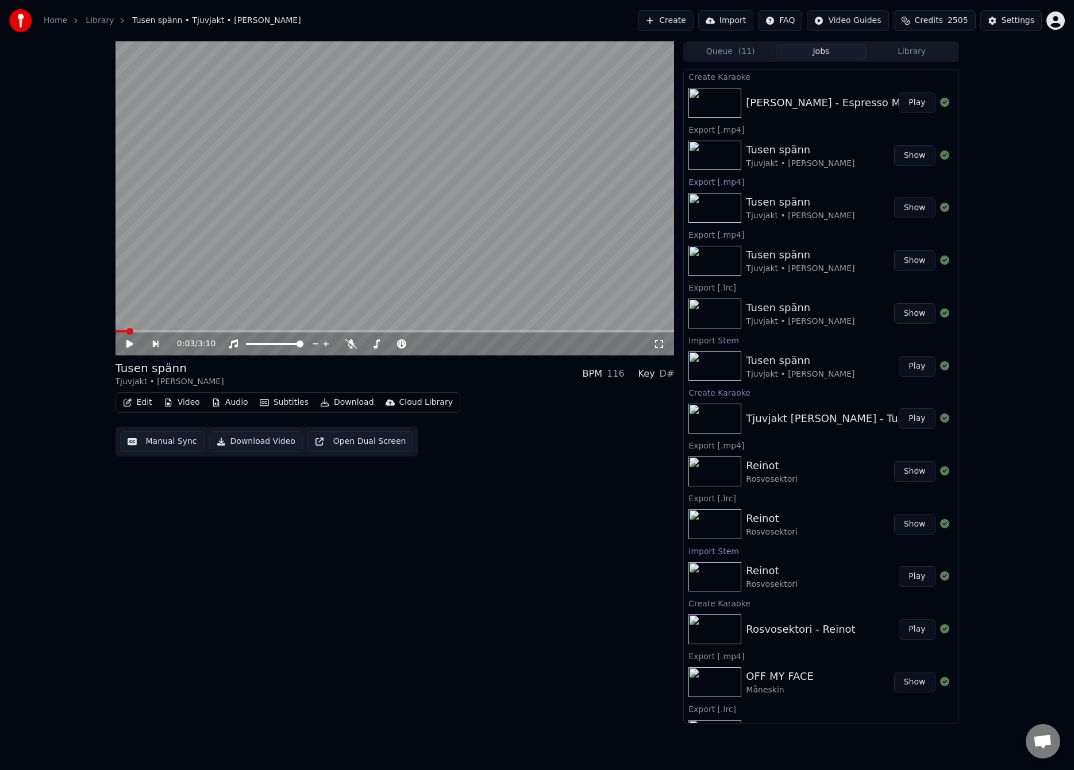
click at [916, 100] on button "Play" at bounding box center [916, 102] width 36 height 21
click at [171, 448] on button "Manual Sync" at bounding box center [162, 441] width 84 height 21
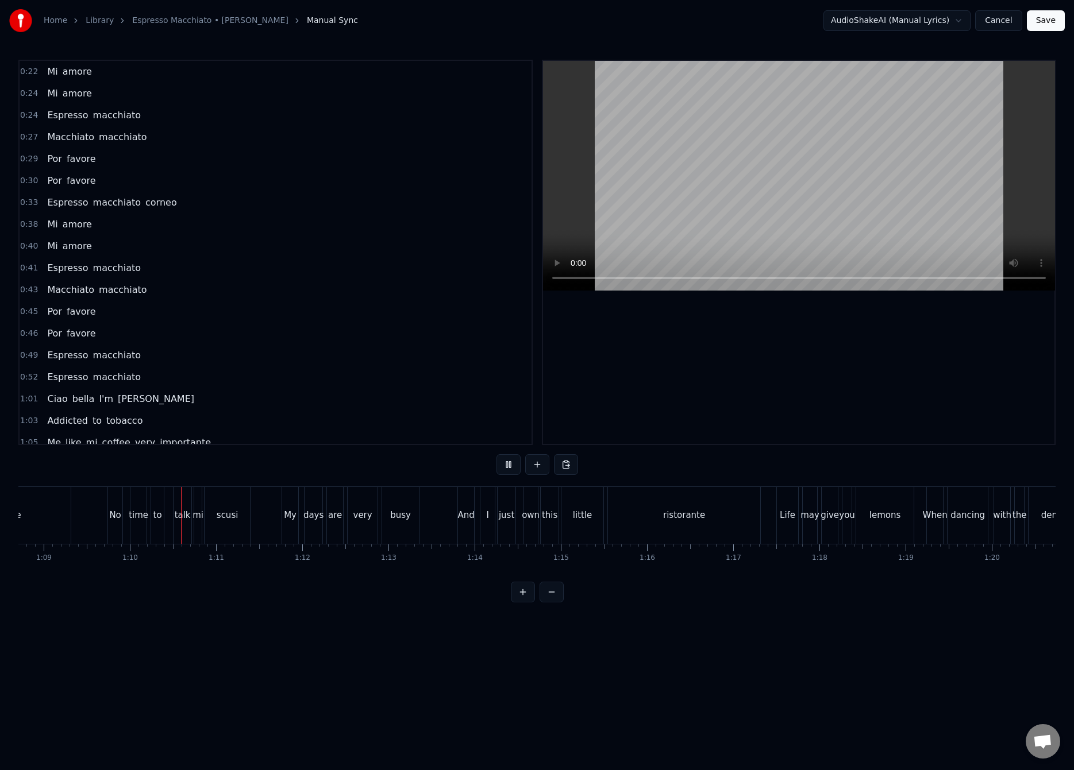
scroll to position [0, 5978]
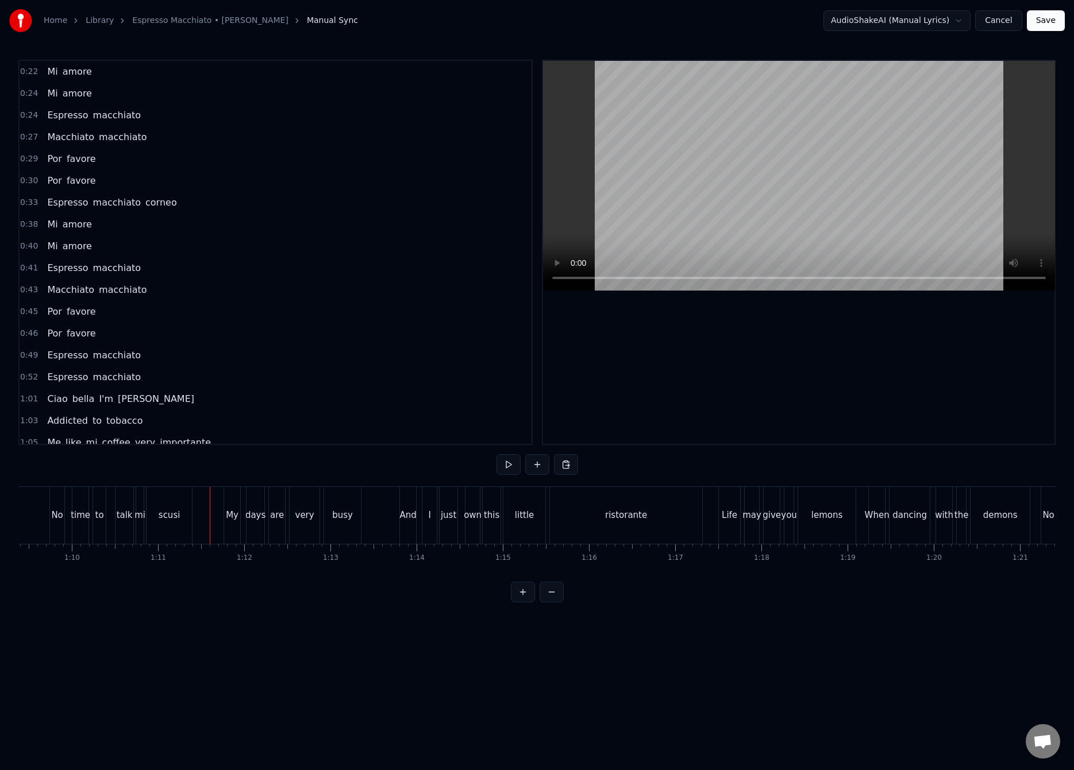
click at [590, 534] on div "ristorante" at bounding box center [626, 515] width 152 height 57
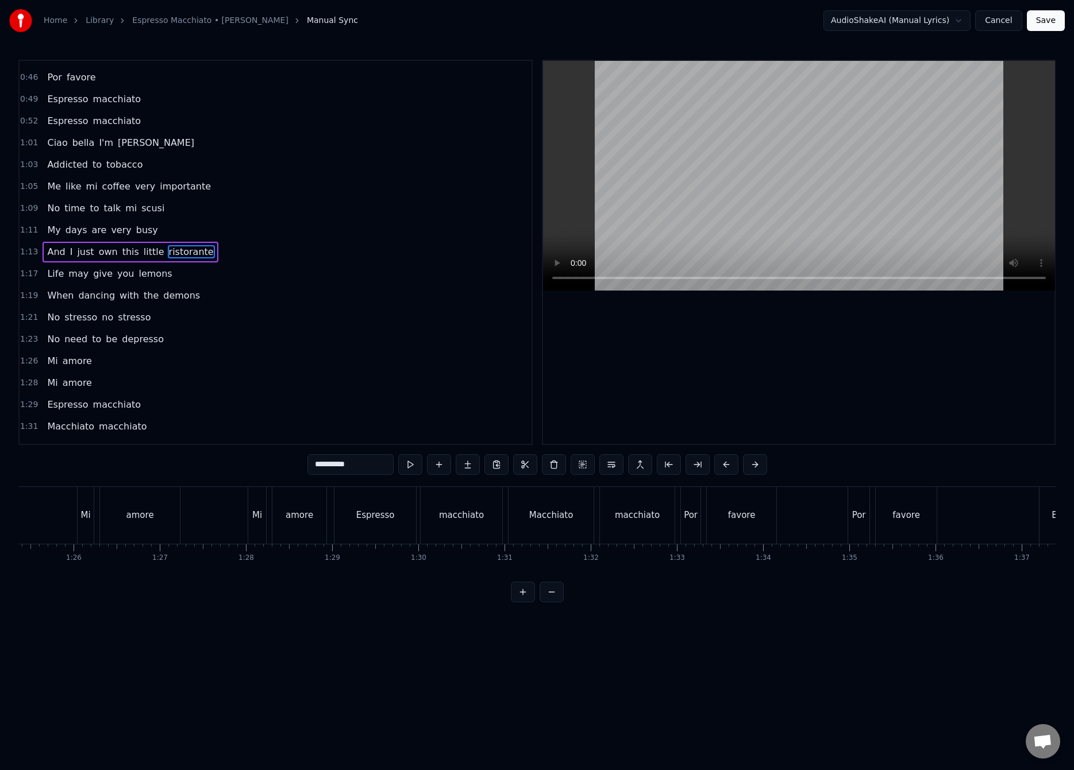
scroll to position [0, 7960]
click at [640, 511] on div "corneo" at bounding box center [672, 515] width 173 height 57
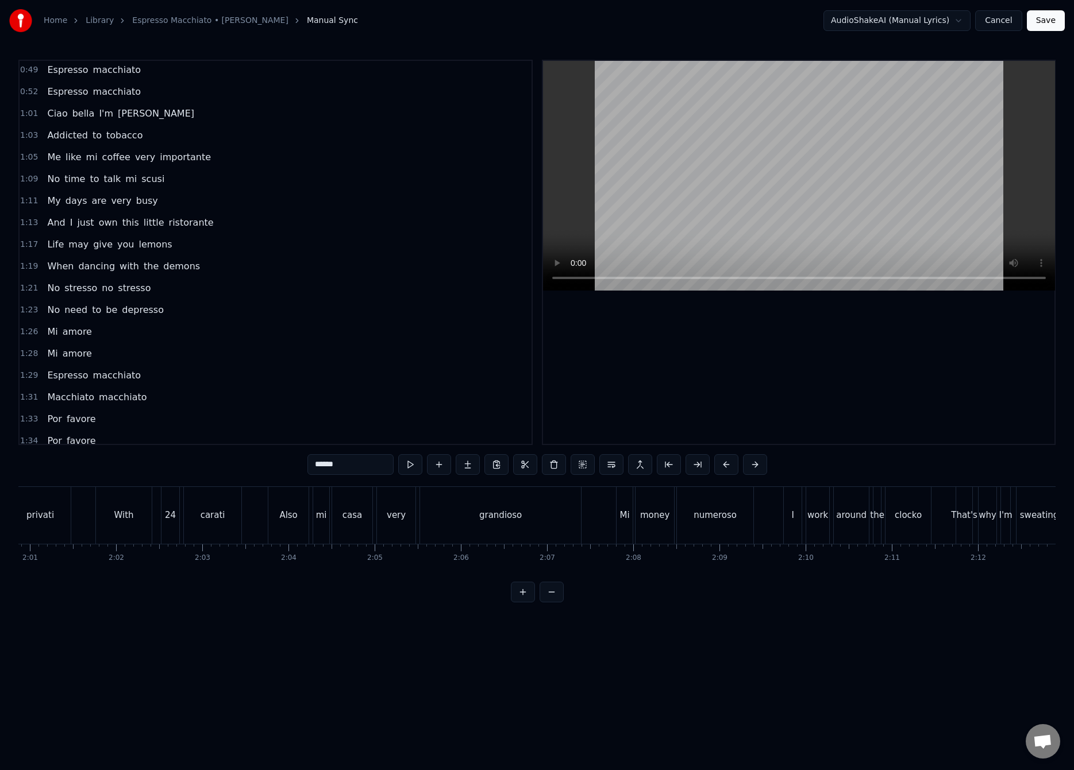
scroll to position [0, 10294]
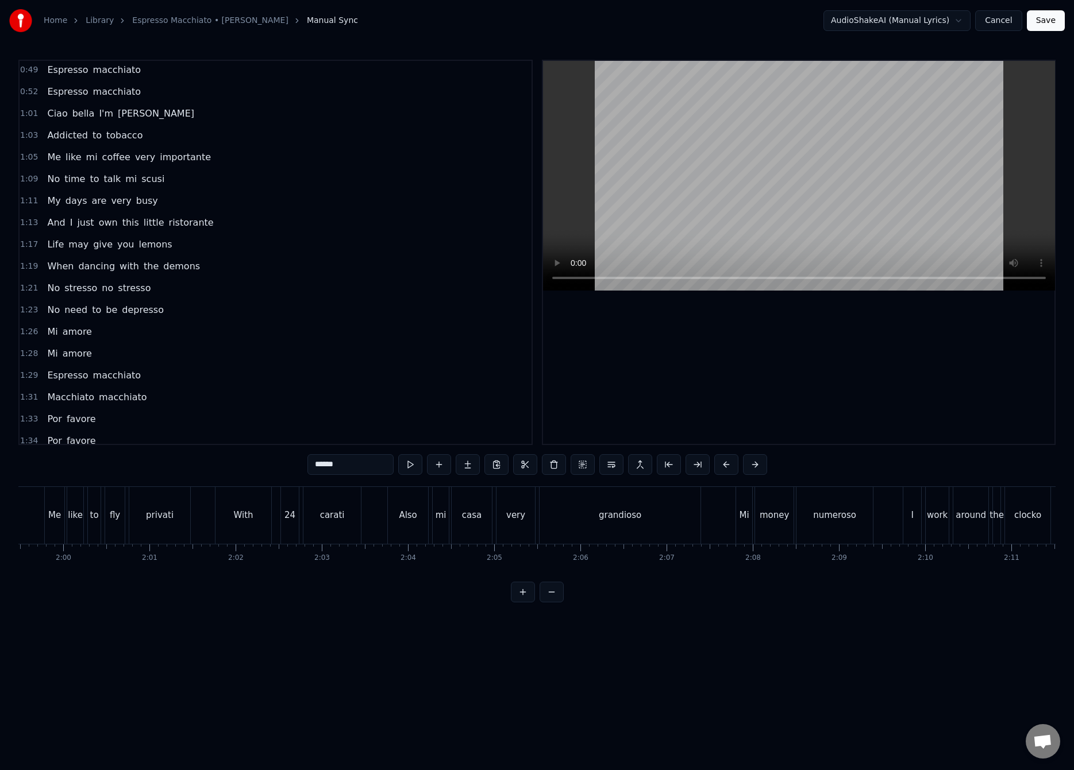
click at [616, 525] on div "grandioso" at bounding box center [619, 515] width 161 height 57
type input "*********"
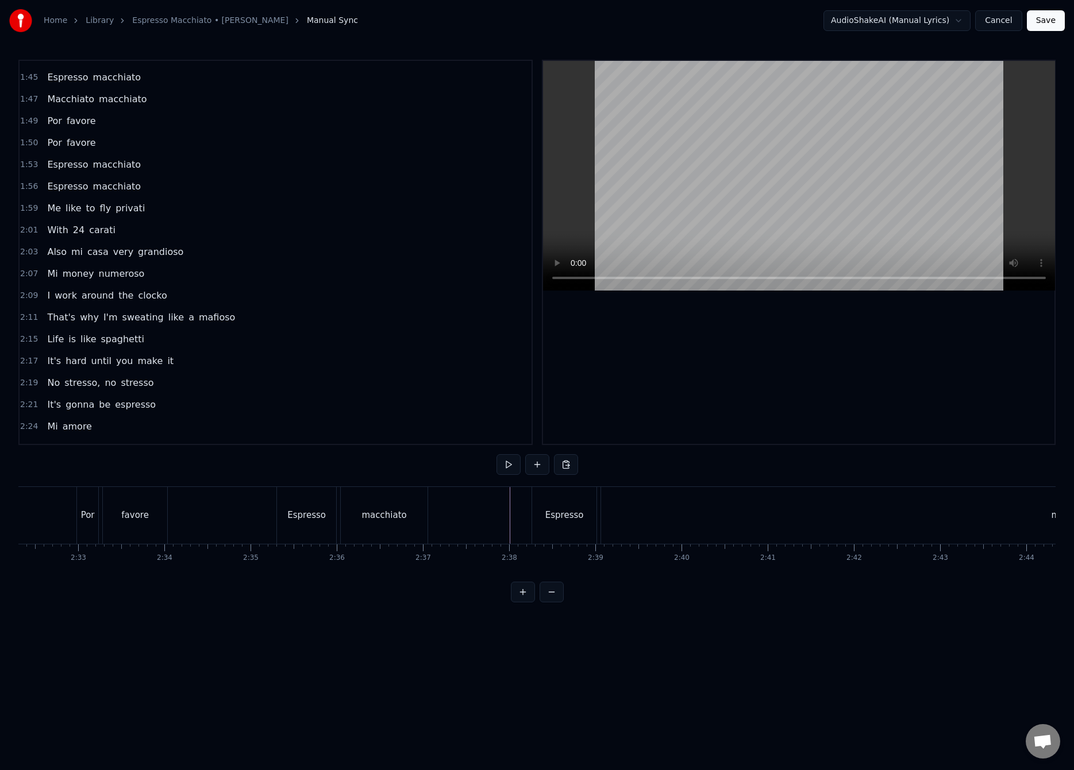
scroll to position [0, 13168]
click at [850, 519] on div "macchiato" at bounding box center [595, 515] width 945 height 57
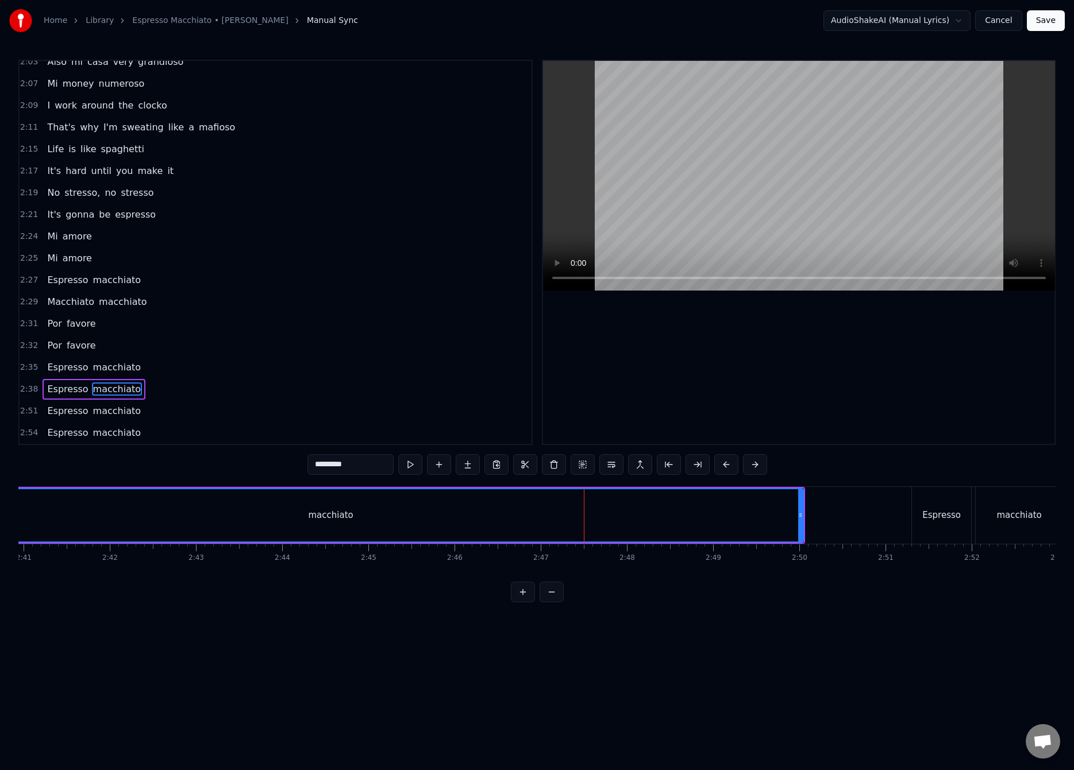
scroll to position [0, 13885]
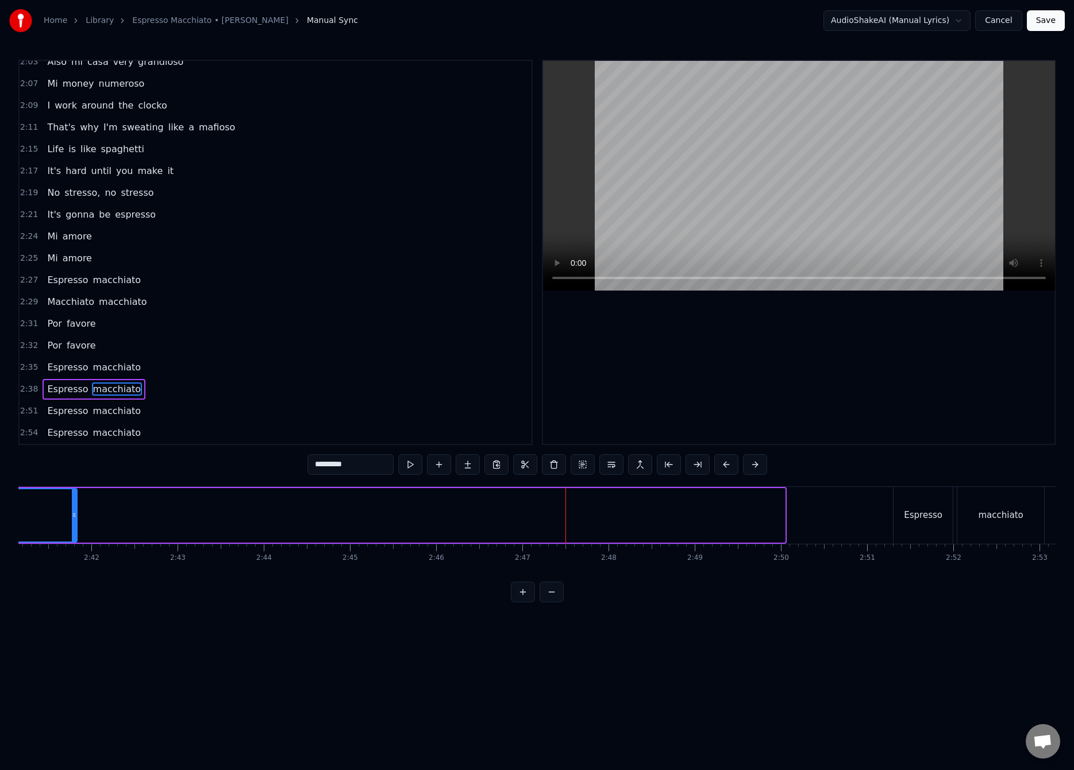
drag, startPoint x: 783, startPoint y: 514, endPoint x: 75, endPoint y: 520, distance: 707.7
click at [75, 520] on div at bounding box center [74, 515] width 5 height 52
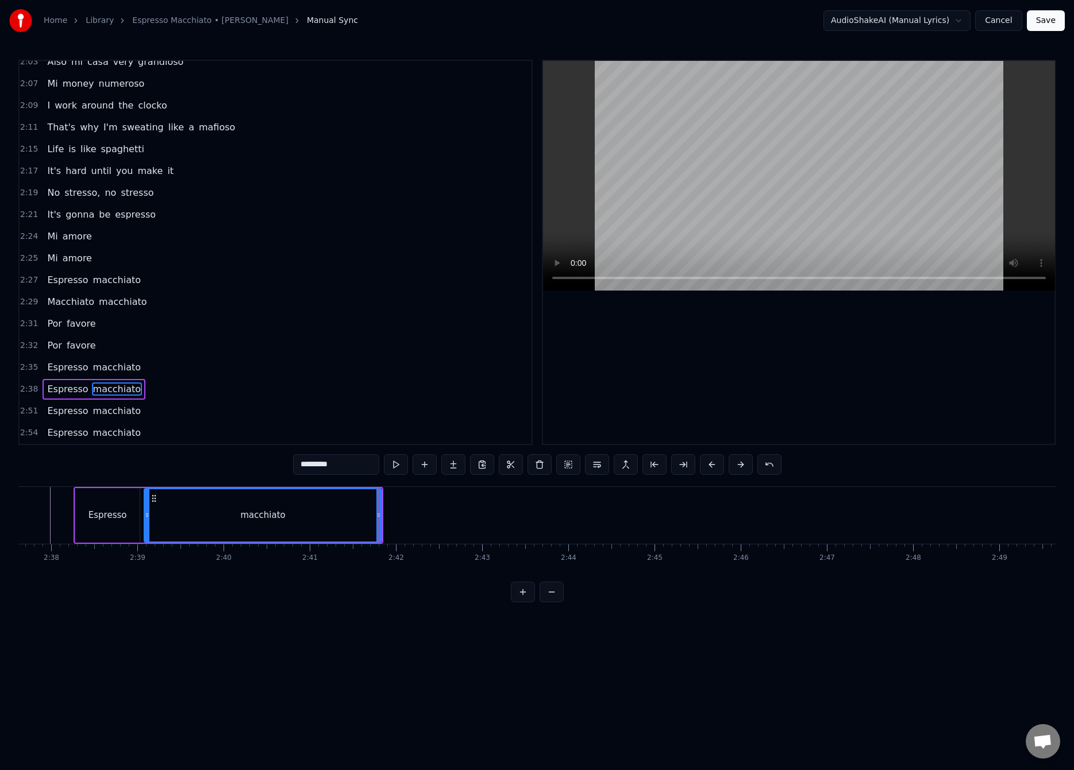
scroll to position [0, 13553]
click at [408, 516] on div "macchiato" at bounding box center [290, 515] width 238 height 55
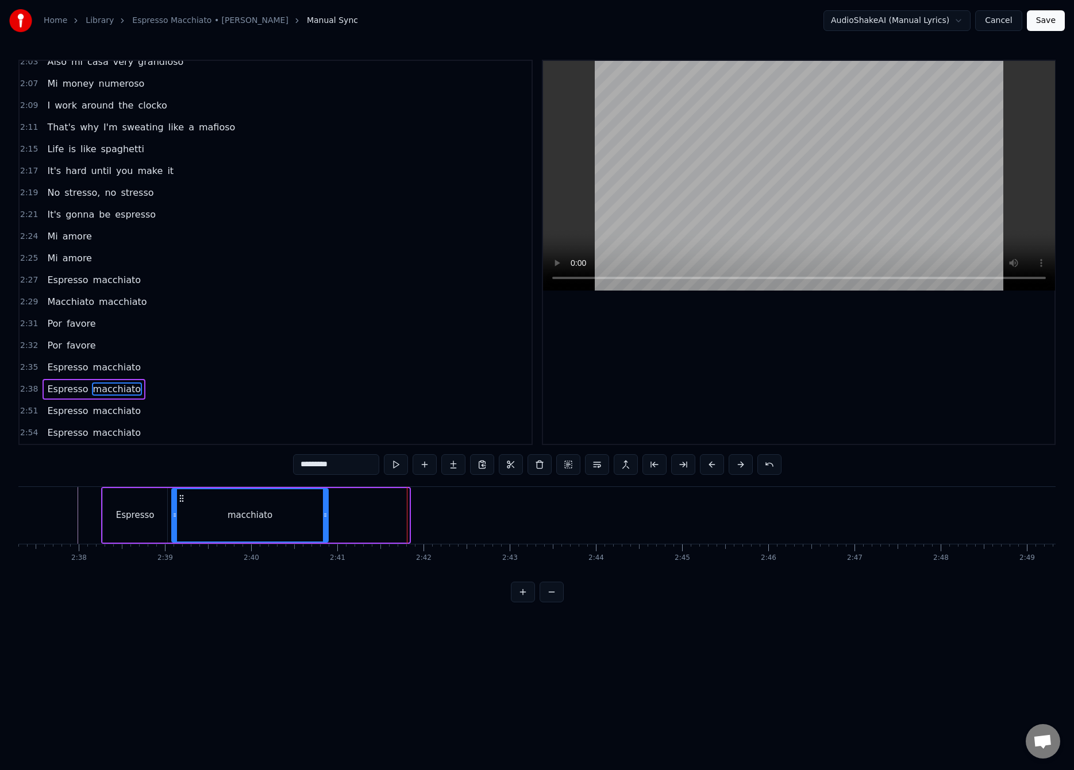
drag, startPoint x: 407, startPoint y: 516, endPoint x: 326, endPoint y: 519, distance: 81.1
click at [326, 519] on icon at bounding box center [325, 515] width 5 height 9
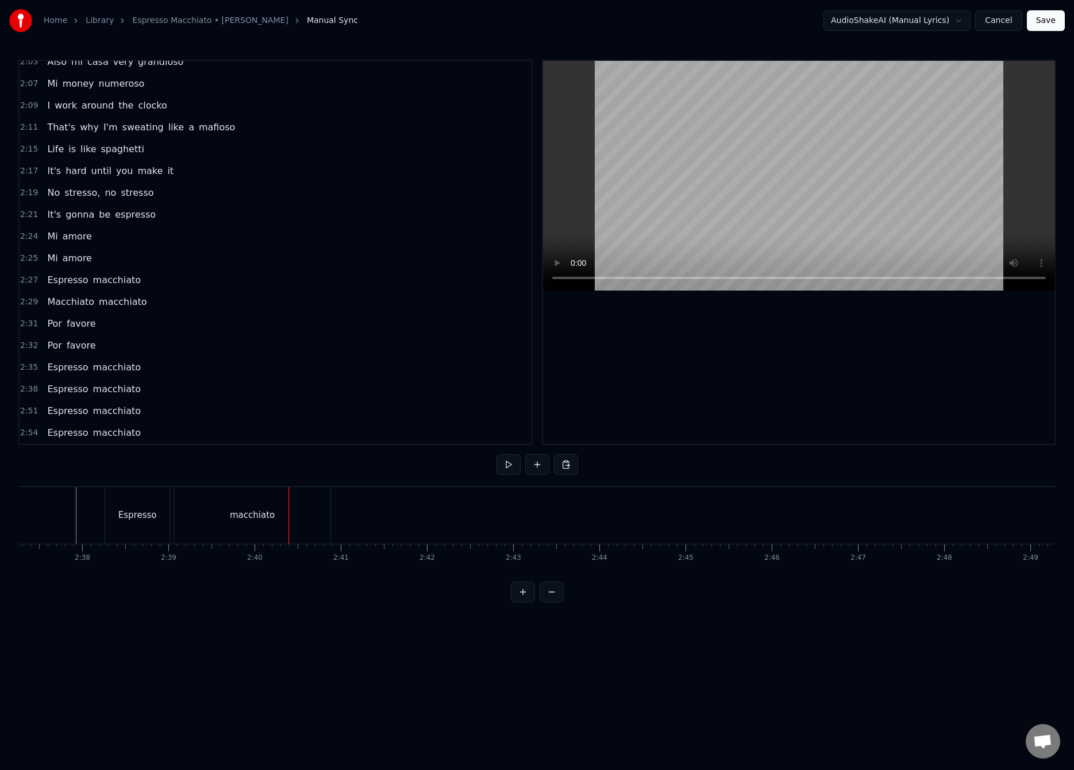
click at [284, 526] on div "macchiato" at bounding box center [252, 515] width 156 height 57
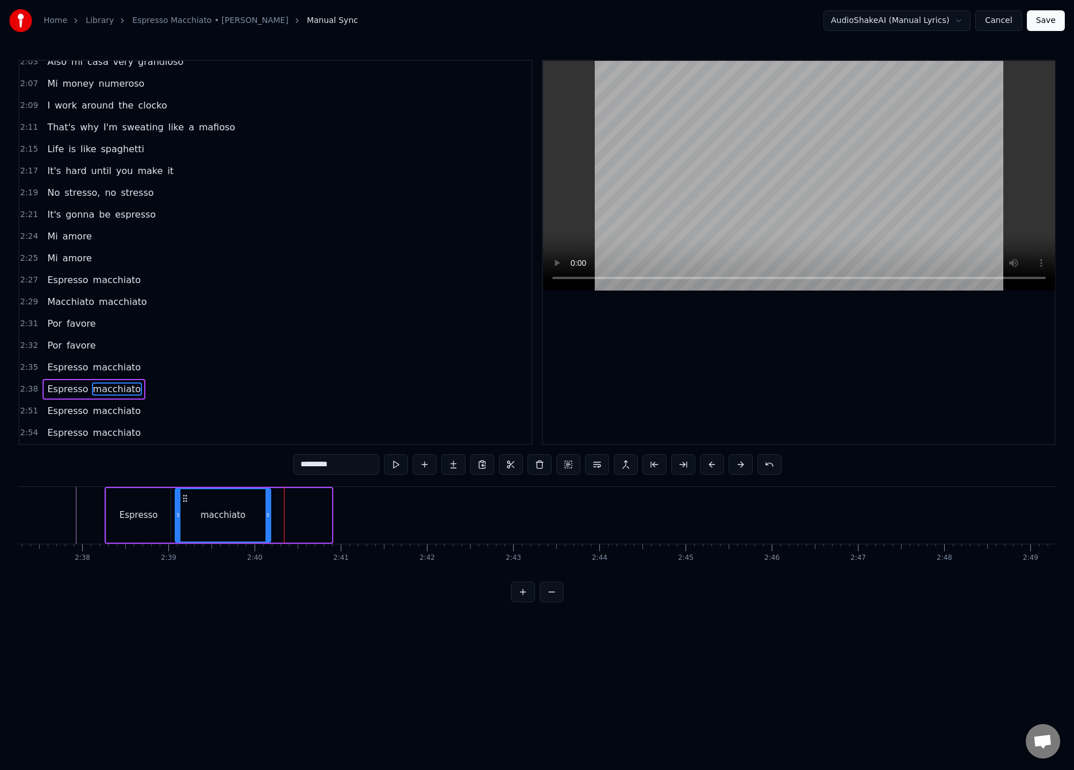
drag, startPoint x: 327, startPoint y: 514, endPoint x: 271, endPoint y: 528, distance: 58.0
click at [266, 526] on div at bounding box center [267, 515] width 5 height 52
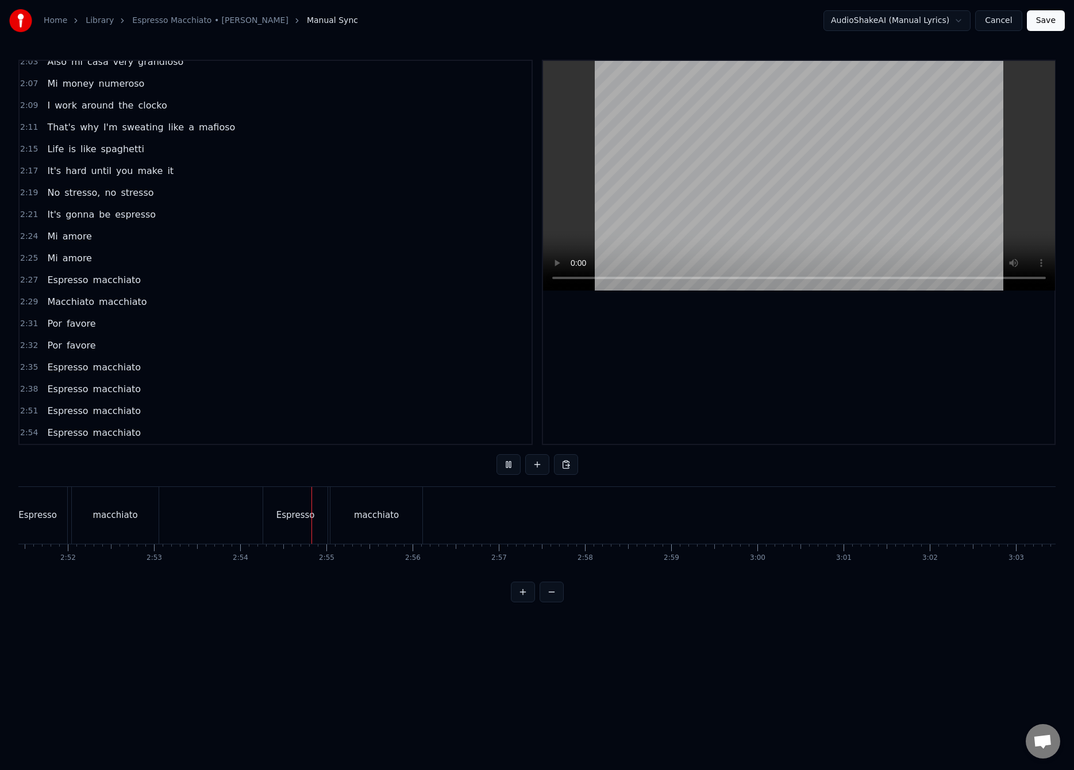
scroll to position [0, 14951]
click at [1038, 30] on button "Save" at bounding box center [1045, 20] width 38 height 21
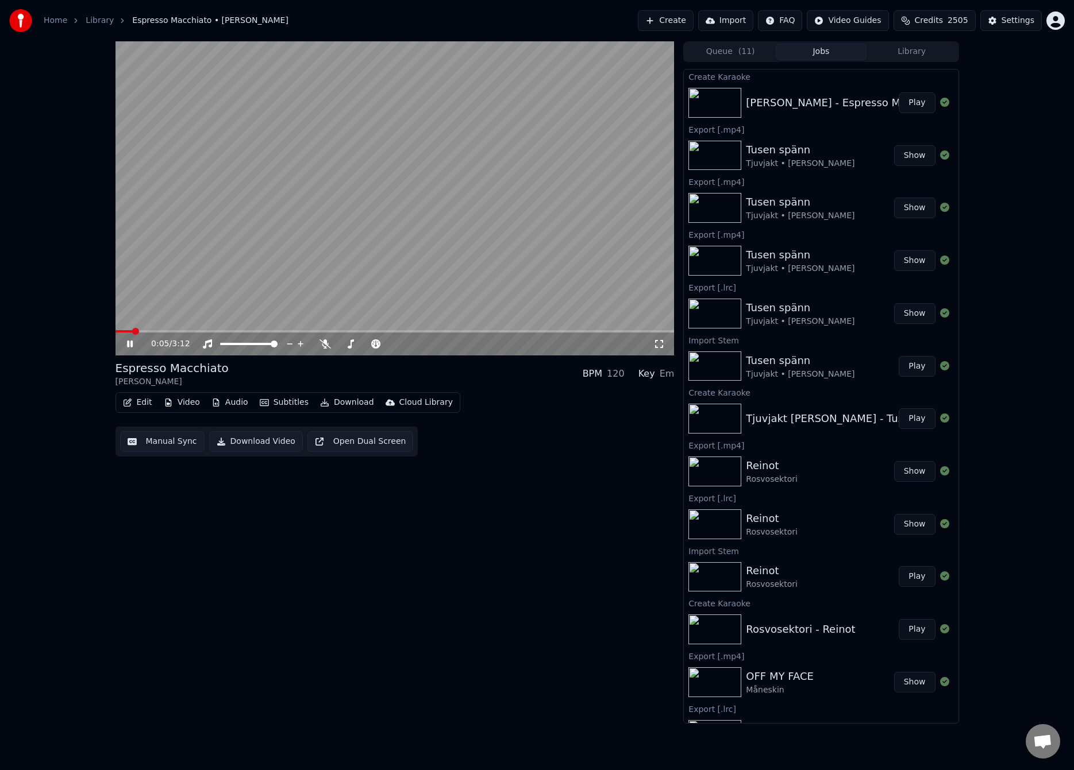
click at [144, 330] on span at bounding box center [394, 331] width 559 height 2
click at [155, 332] on span at bounding box center [394, 331] width 559 height 2
click at [170, 330] on span at bounding box center [394, 331] width 559 height 2
click at [295, 258] on video at bounding box center [394, 198] width 559 height 314
click at [244, 401] on button "Audio" at bounding box center [230, 403] width 46 height 16
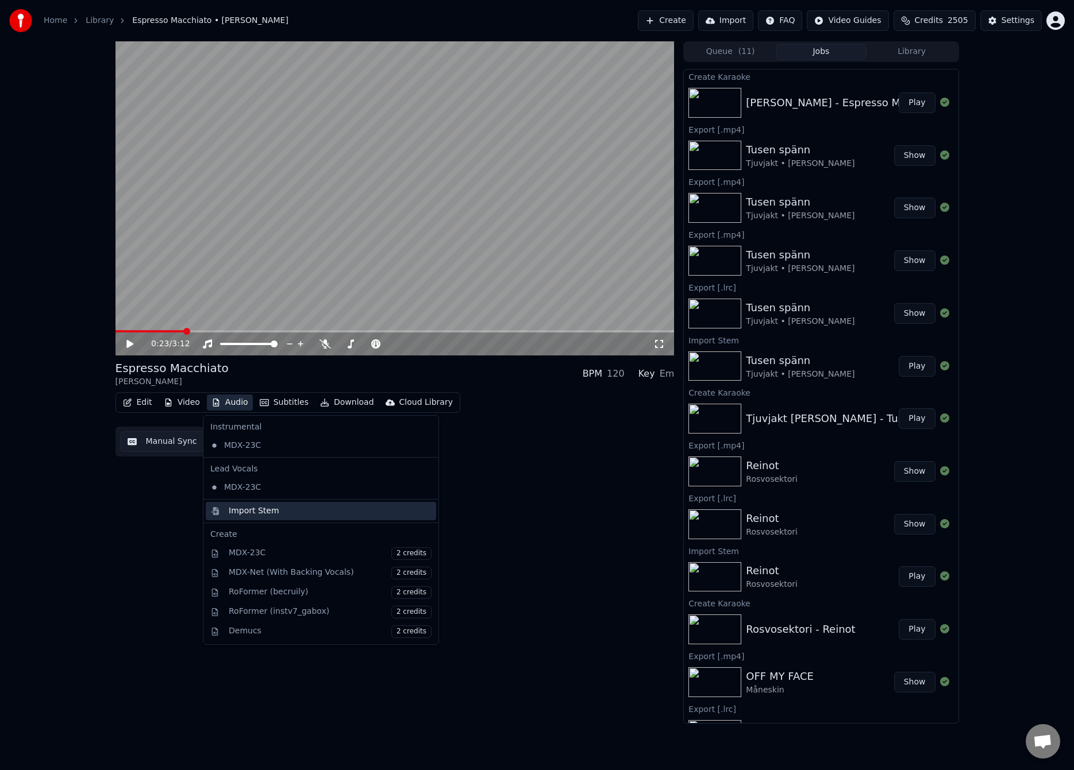
click at [260, 511] on div "Import Stem" at bounding box center [254, 510] width 51 height 11
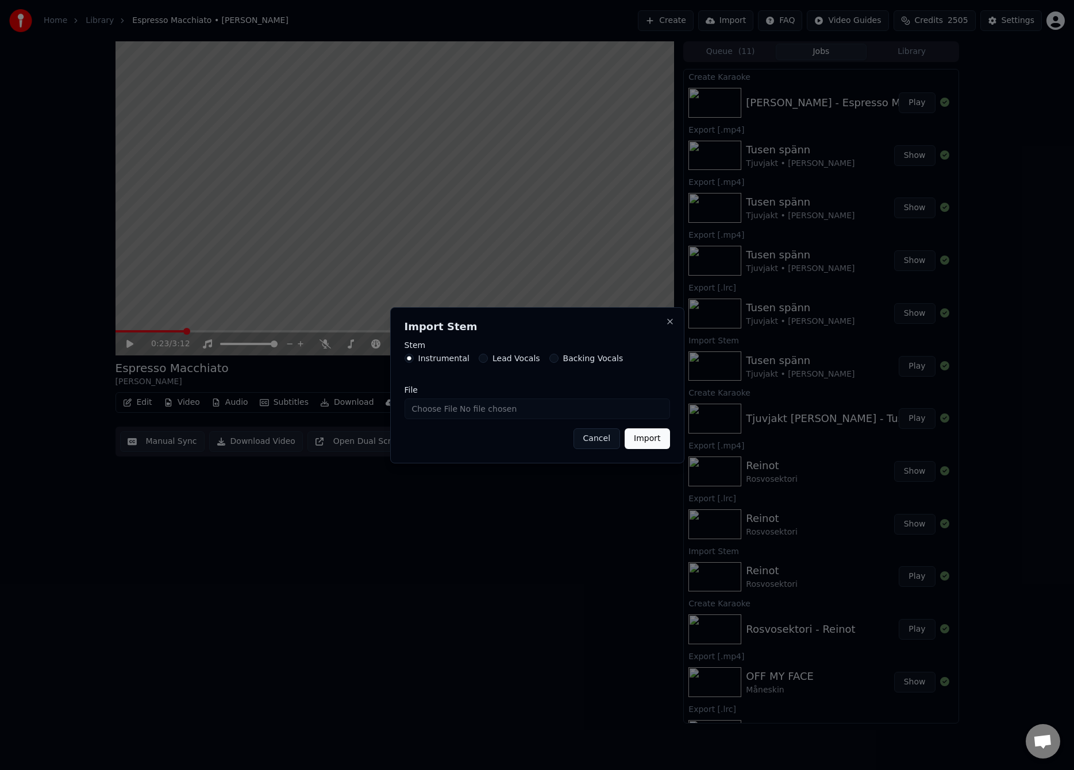
click at [423, 411] on input "File" at bounding box center [536, 409] width 265 height 21
type input "**********"
click at [635, 440] on button "Import" at bounding box center [646, 438] width 45 height 21
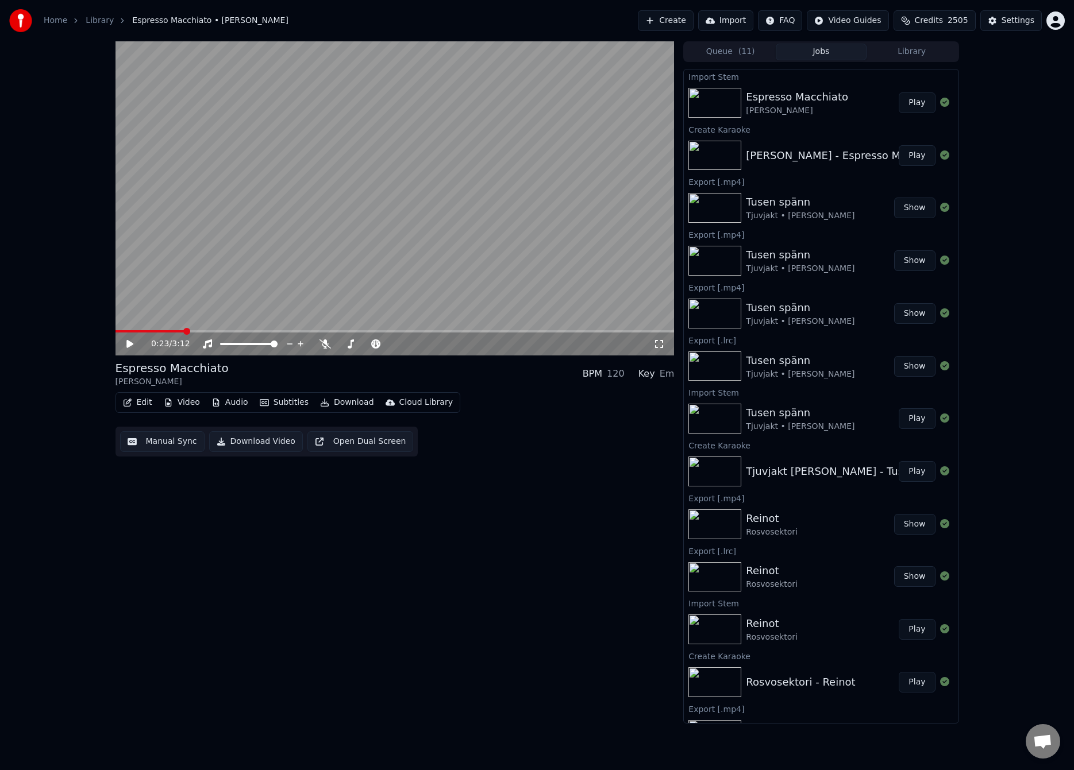
click at [230, 406] on button "Audio" at bounding box center [230, 403] width 46 height 16
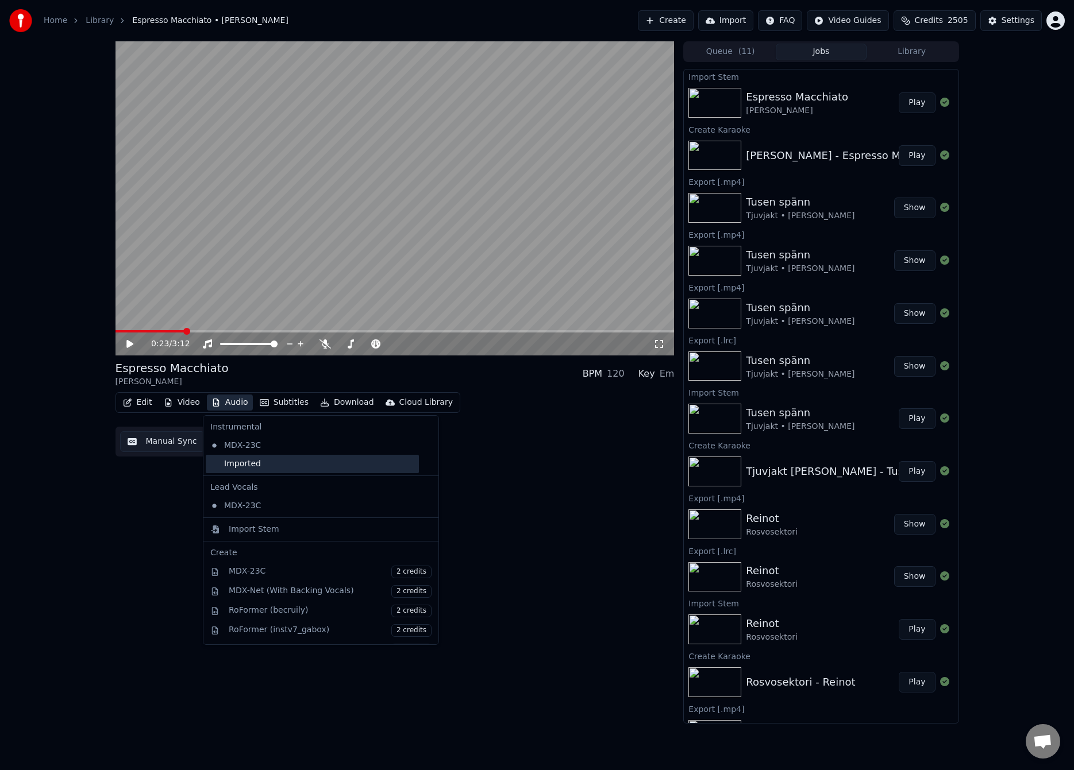
click at [250, 464] on div "Imported" at bounding box center [312, 464] width 213 height 18
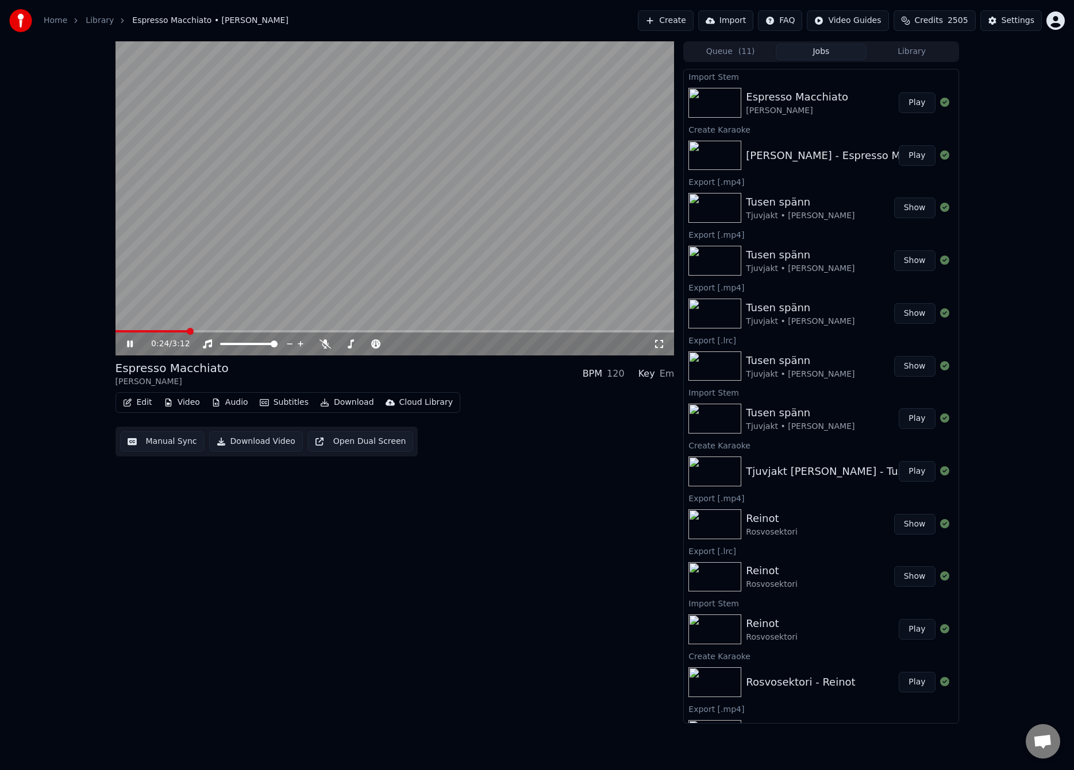
click at [179, 330] on span at bounding box center [151, 331] width 72 height 2
click at [175, 331] on span at bounding box center [148, 331] width 66 height 2
click at [156, 331] on span at bounding box center [168, 331] width 107 height 2
click at [155, 445] on button "Manual Sync" at bounding box center [162, 441] width 84 height 21
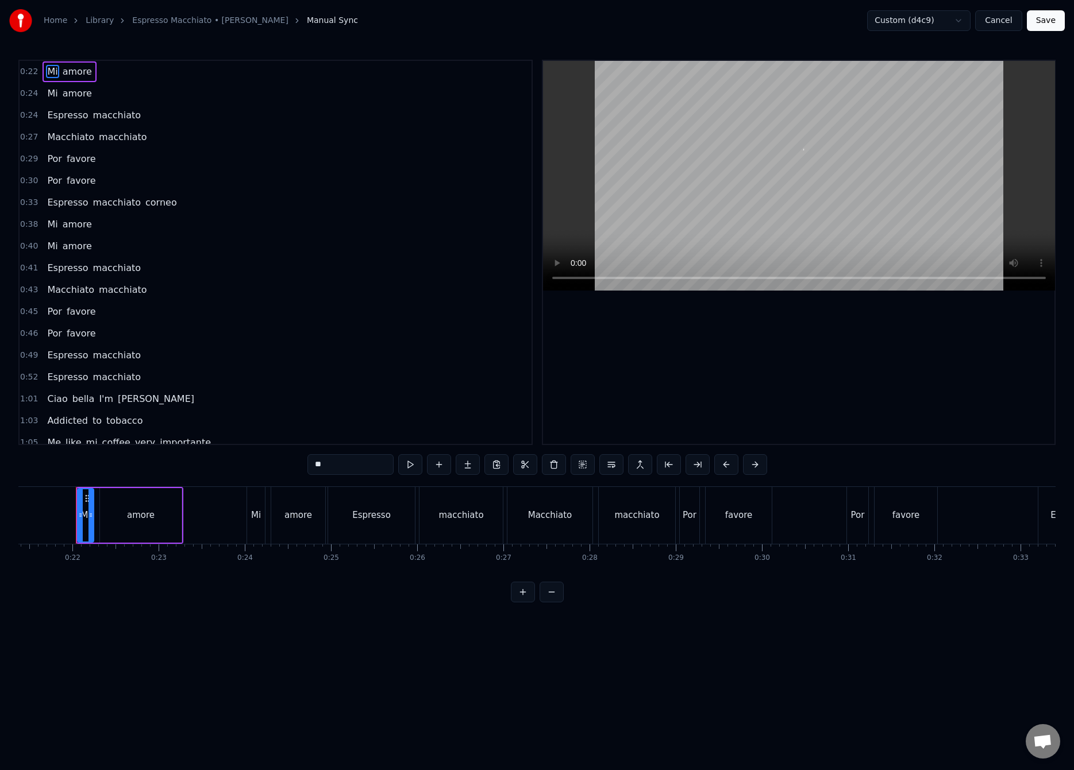
scroll to position [0, 1819]
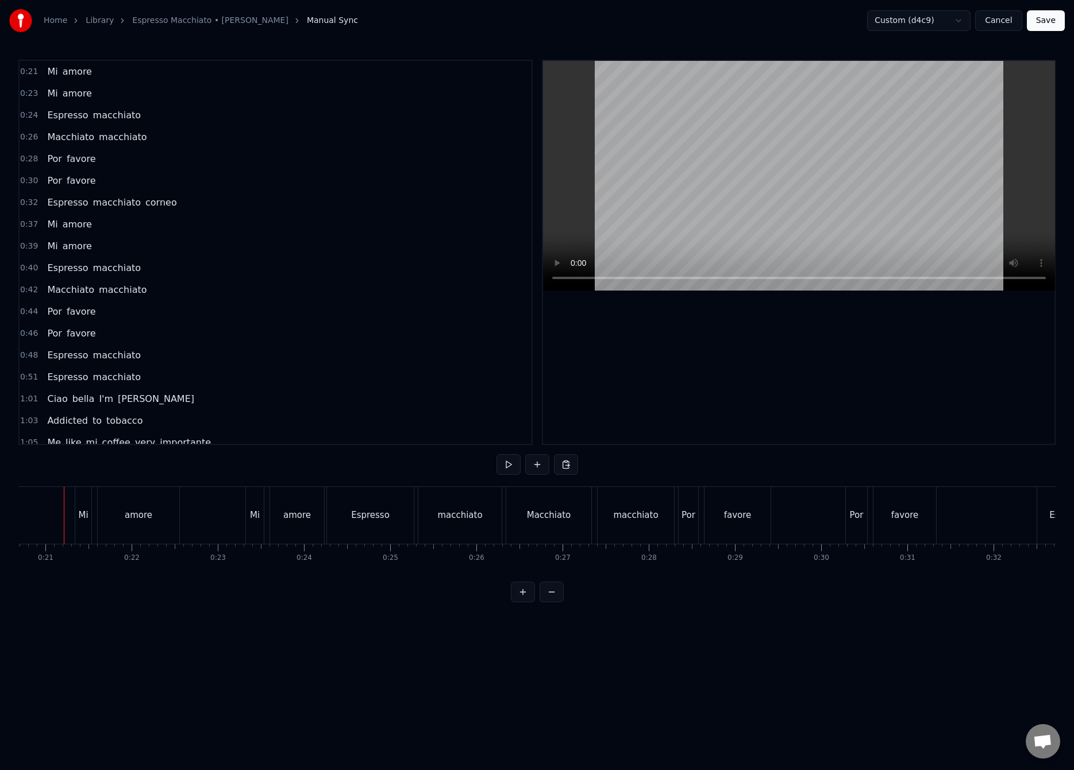
scroll to position [0, 1770]
click at [1055, 22] on button "Save" at bounding box center [1045, 20] width 38 height 21
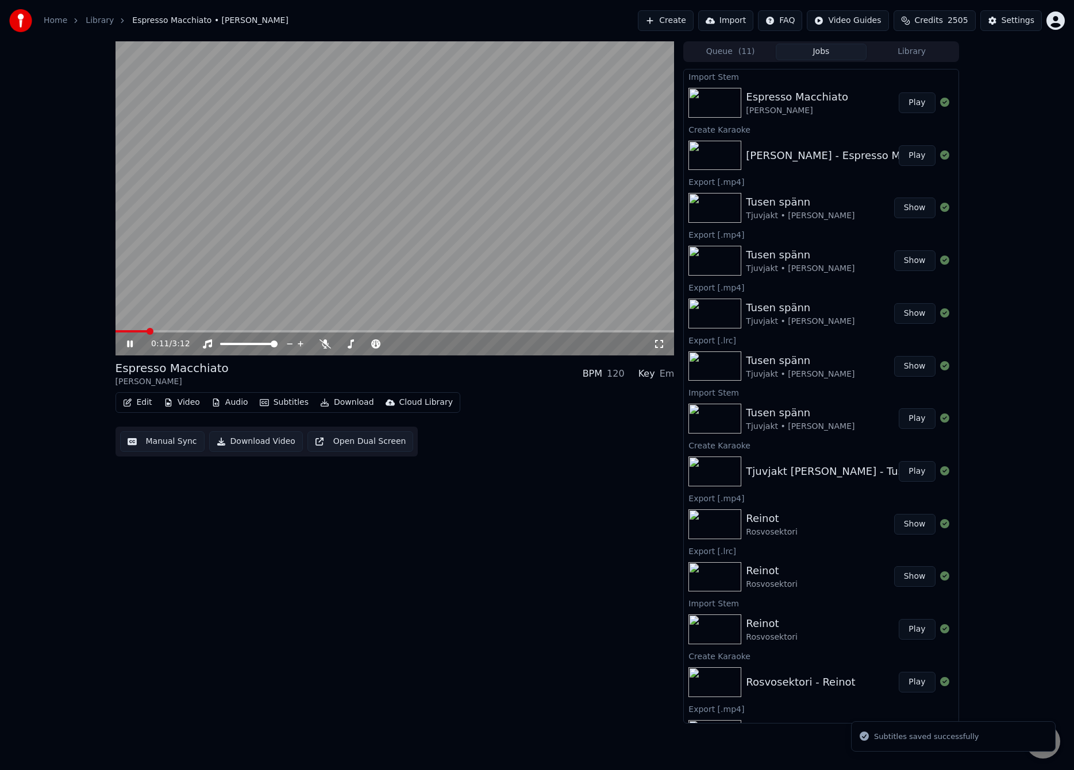
click at [146, 331] on span at bounding box center [394, 331] width 559 height 2
click at [157, 332] on span at bounding box center [394, 331] width 559 height 2
click at [163, 331] on span at bounding box center [160, 331] width 7 height 7
click at [167, 331] on span at bounding box center [394, 331] width 559 height 2
click at [160, 447] on button "Manual Sync" at bounding box center [162, 441] width 84 height 21
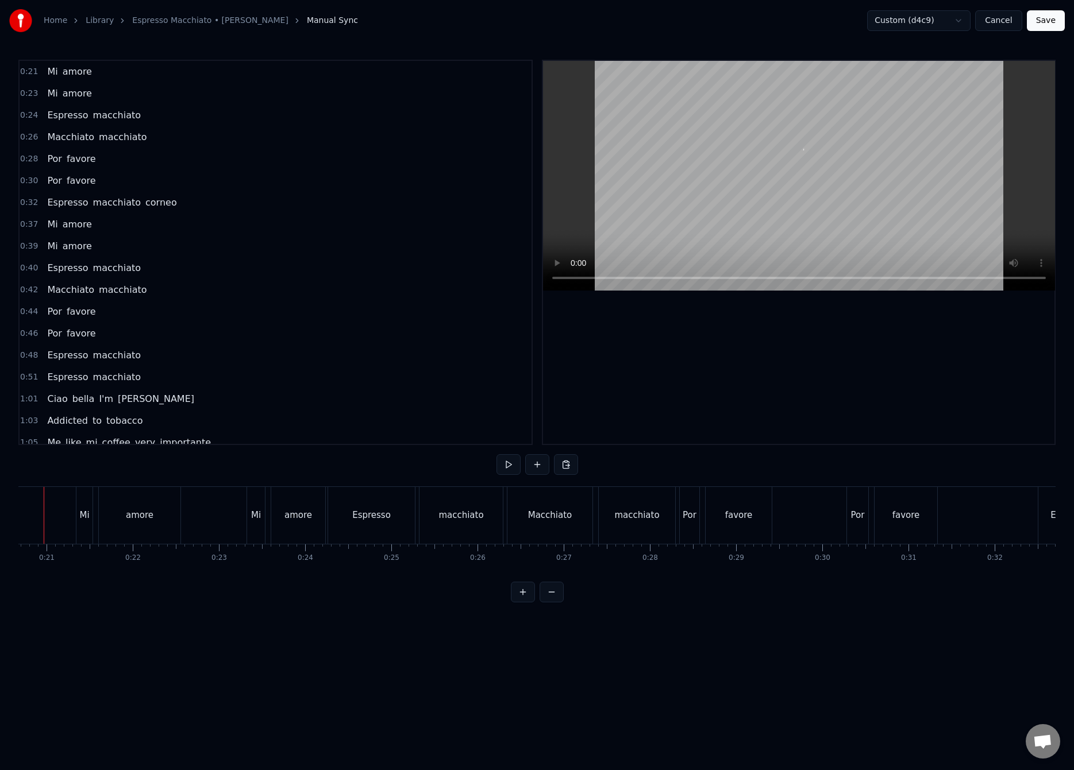
scroll to position [0, 1749]
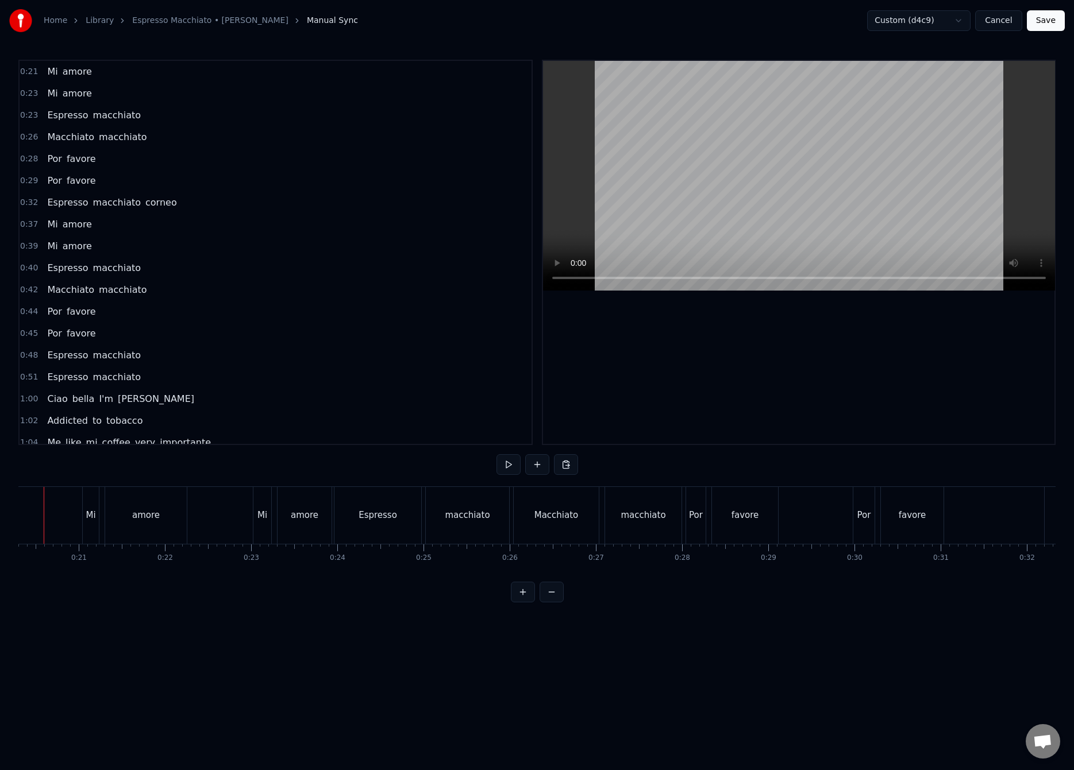
scroll to position [0, 1717]
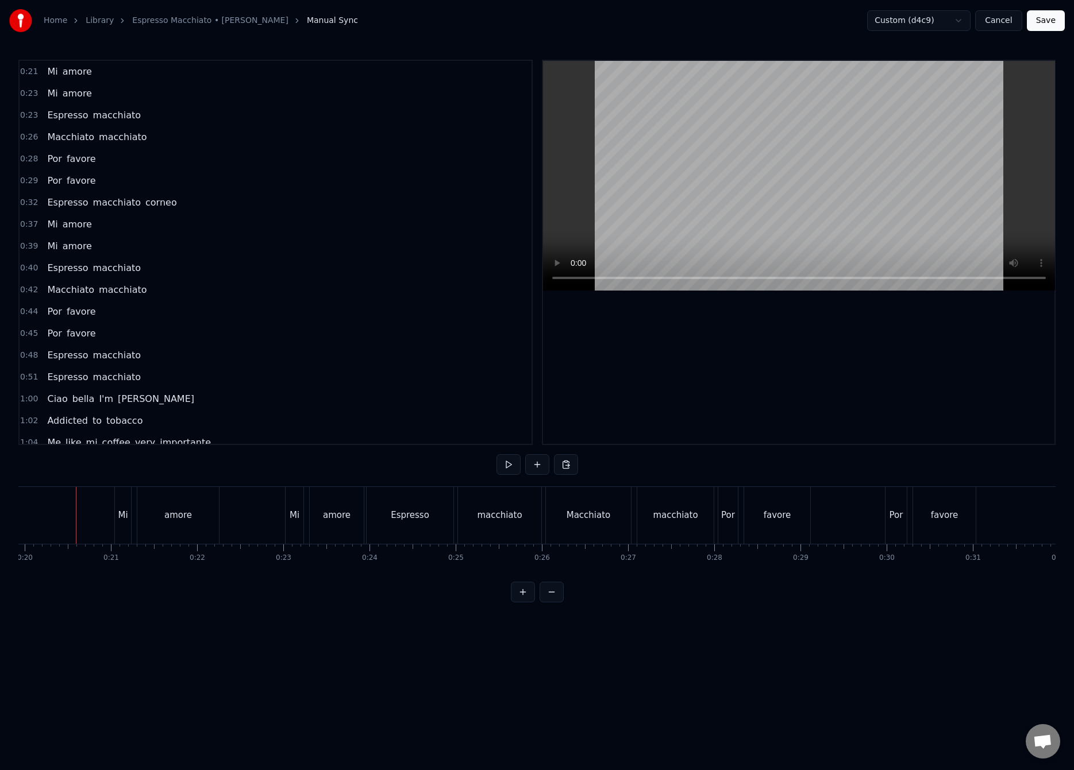
click at [1043, 22] on button "Save" at bounding box center [1045, 20] width 38 height 21
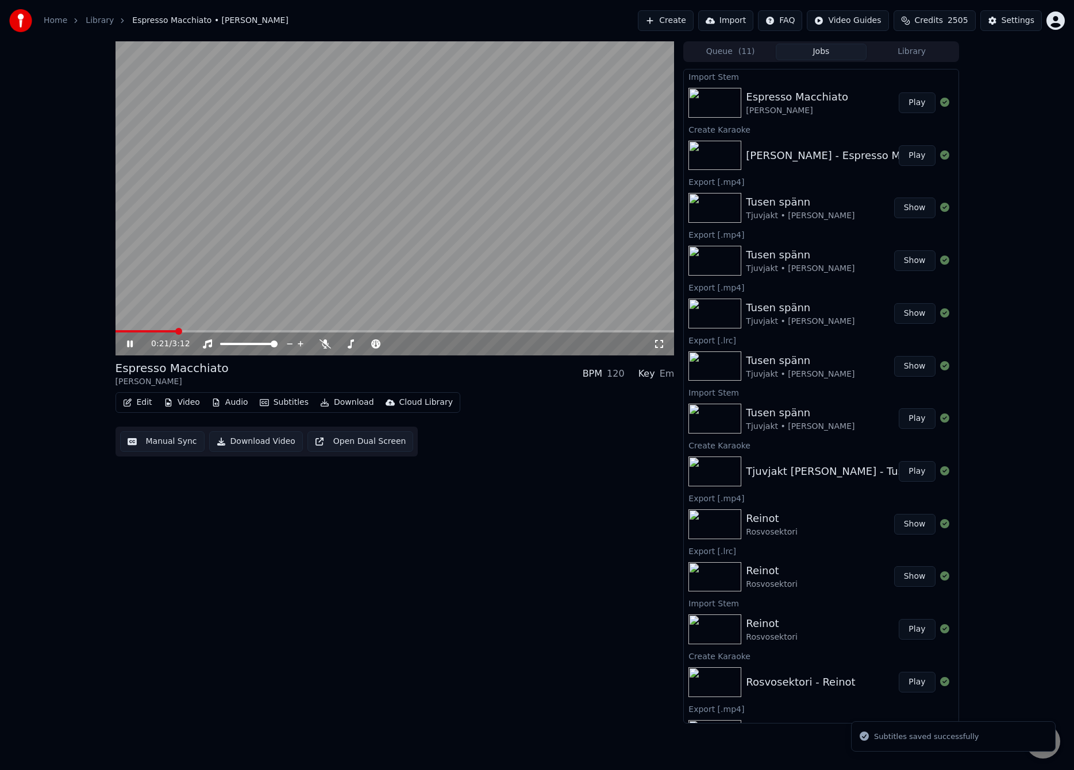
click at [177, 331] on span at bounding box center [394, 331] width 559 height 2
click at [153, 331] on span at bounding box center [134, 331] width 38 height 2
click at [164, 331] on span at bounding box center [394, 331] width 559 height 2
click at [161, 437] on button "Manual Sync" at bounding box center [162, 441] width 84 height 21
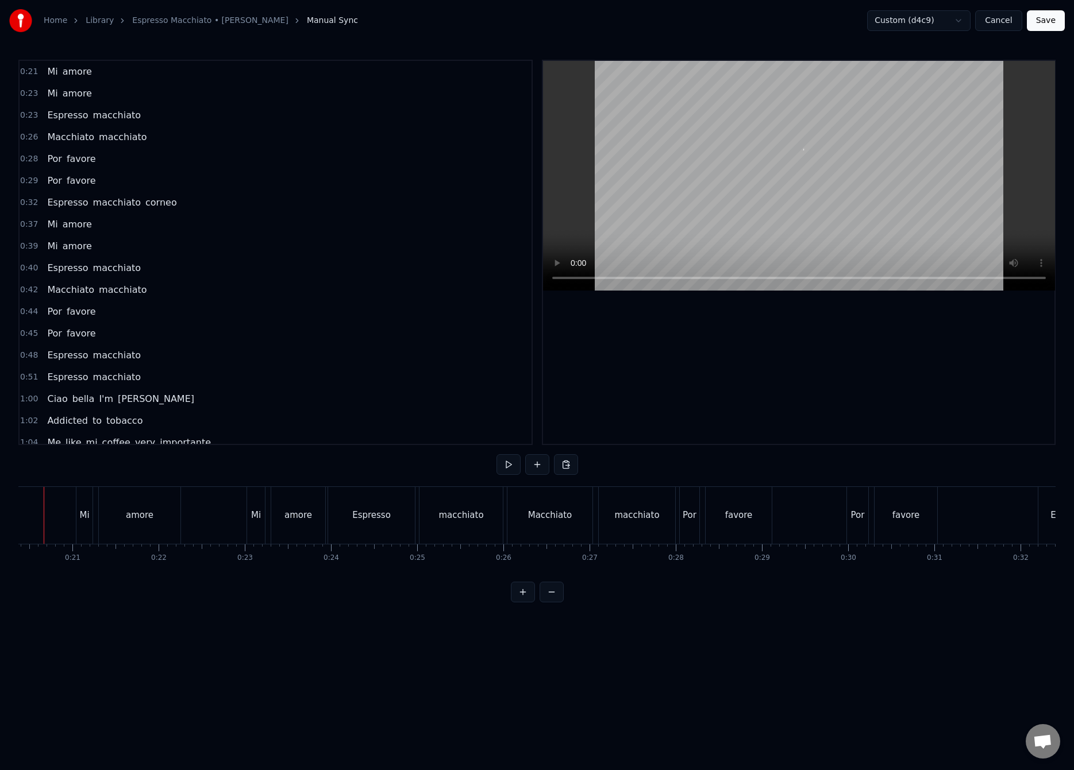
scroll to position [0, 1723]
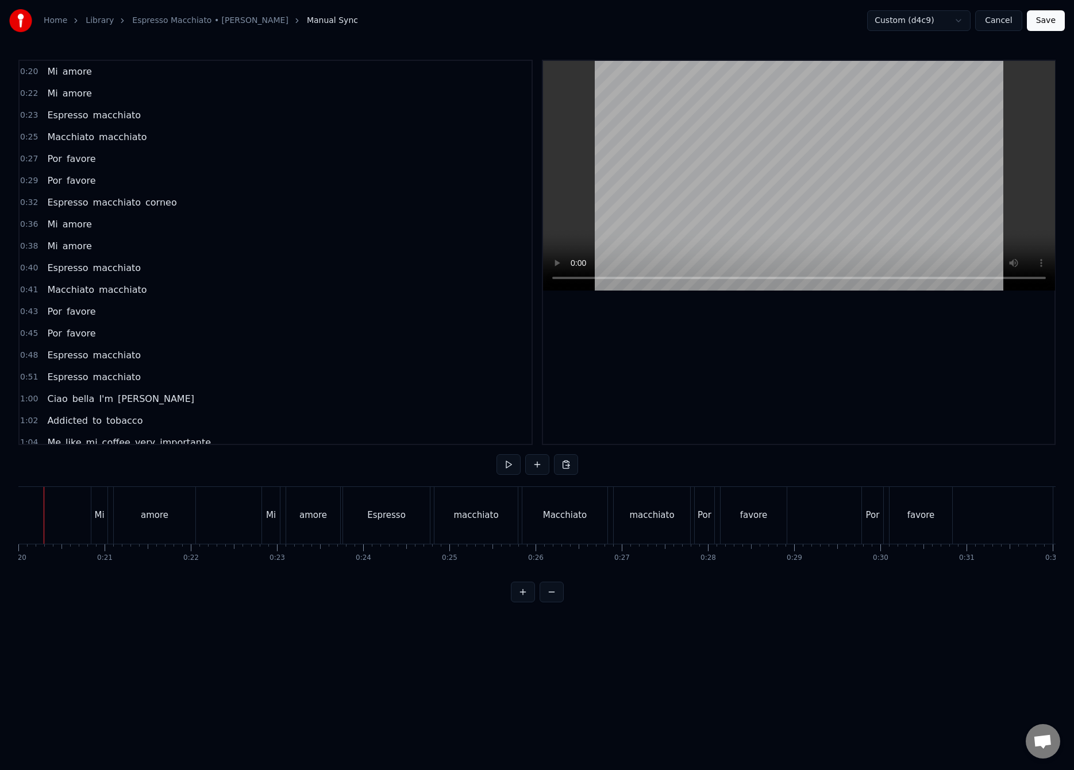
scroll to position [0, 1691]
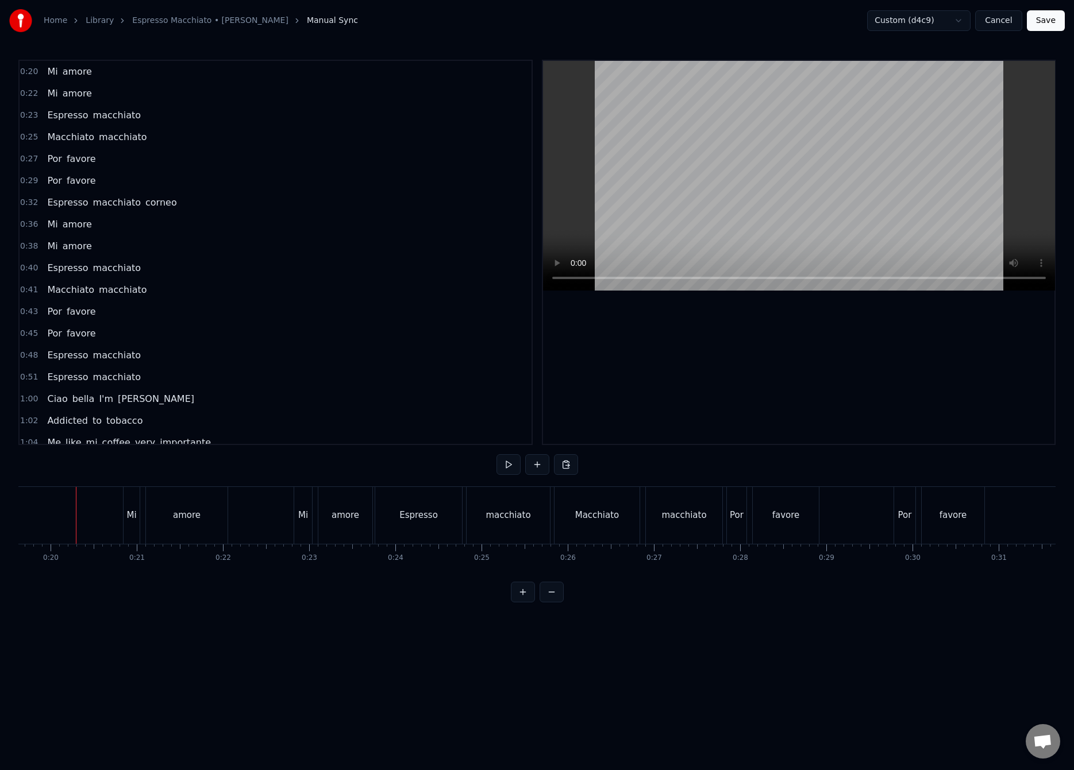
click at [1053, 23] on button "Save" at bounding box center [1045, 20] width 38 height 21
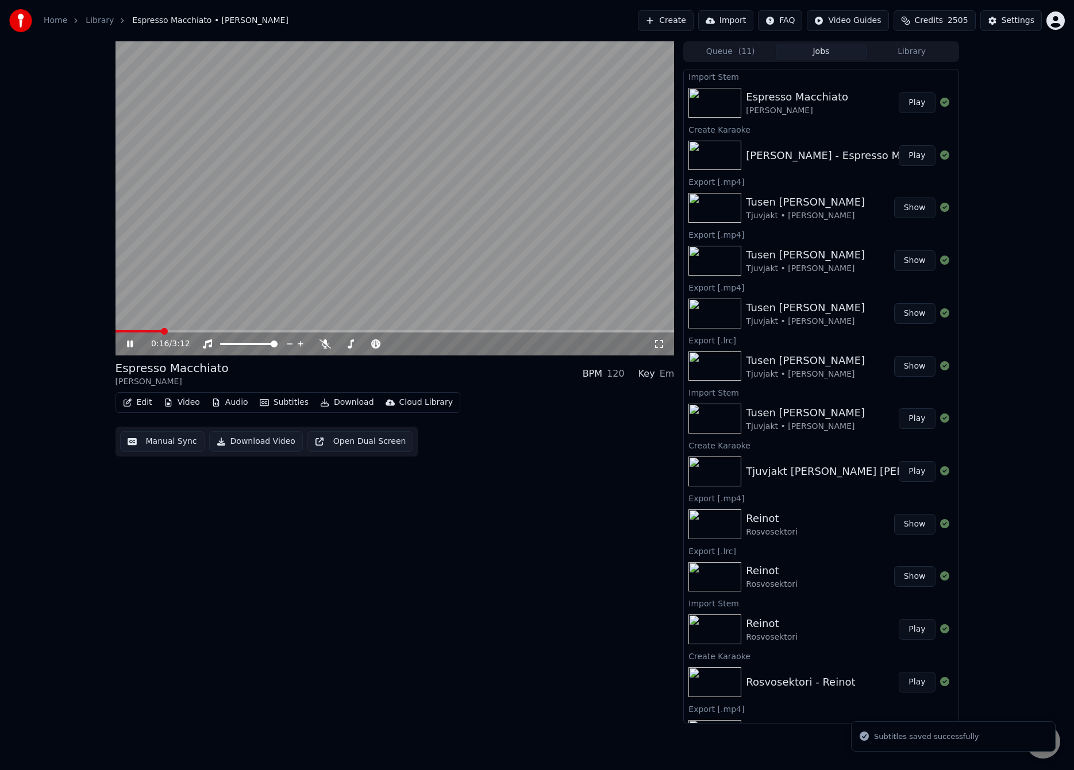
click at [162, 330] on span at bounding box center [394, 331] width 559 height 2
click at [148, 451] on button "Manual Sync" at bounding box center [162, 441] width 84 height 21
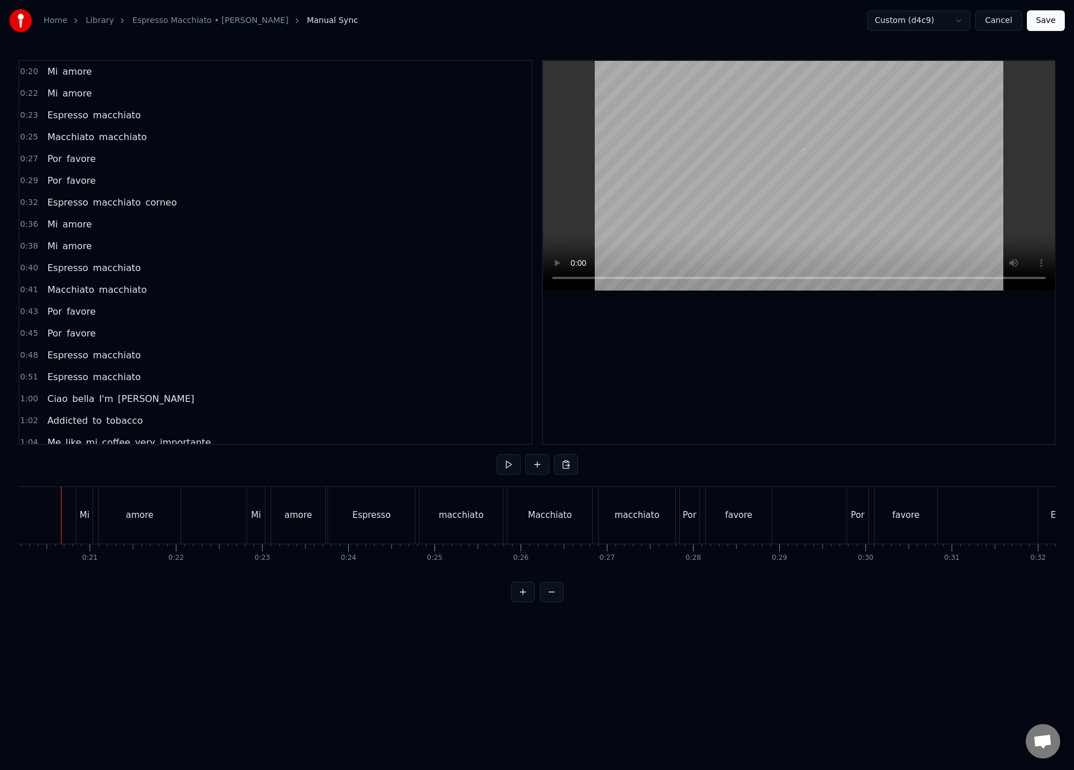
scroll to position [0, 1723]
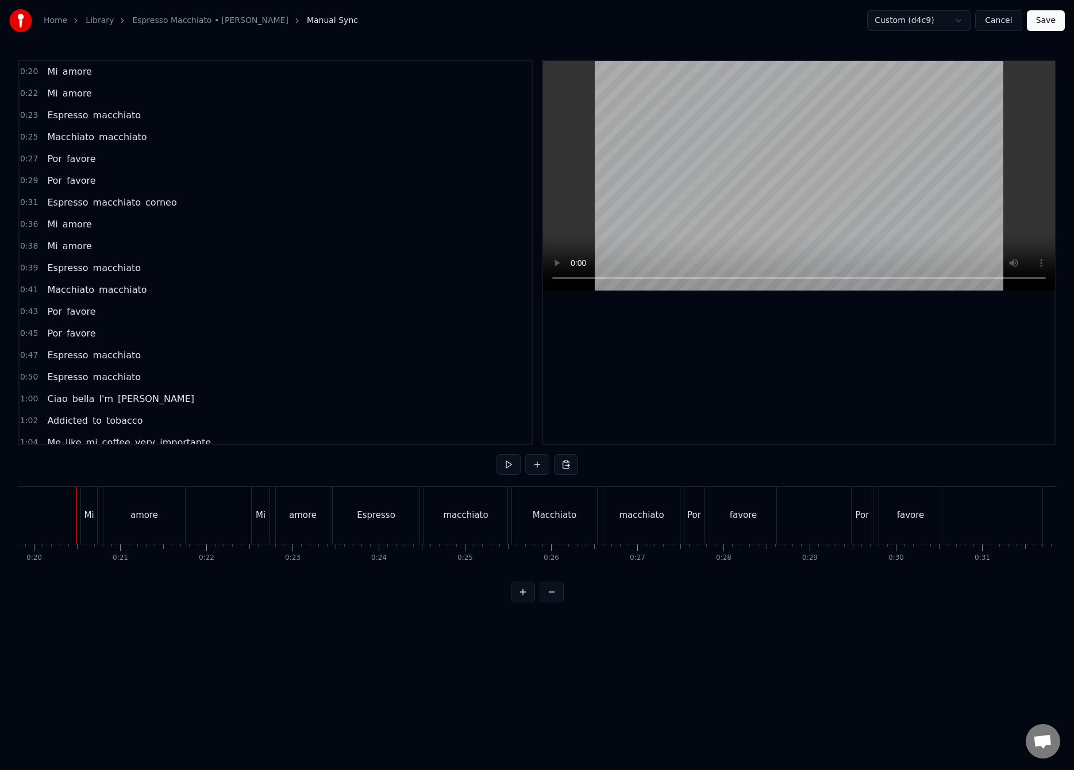
click at [1052, 24] on button "Save" at bounding box center [1045, 20] width 38 height 21
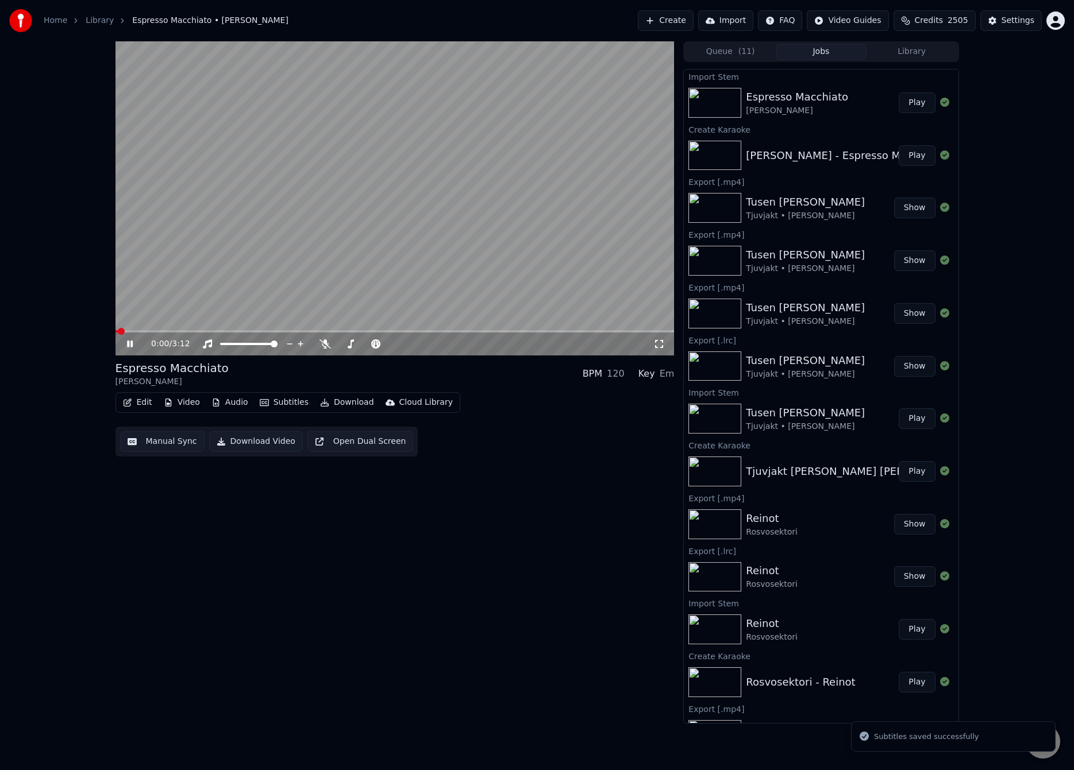
click at [165, 330] on span at bounding box center [394, 331] width 559 height 2
click at [175, 439] on button "Manual Sync" at bounding box center [162, 441] width 84 height 21
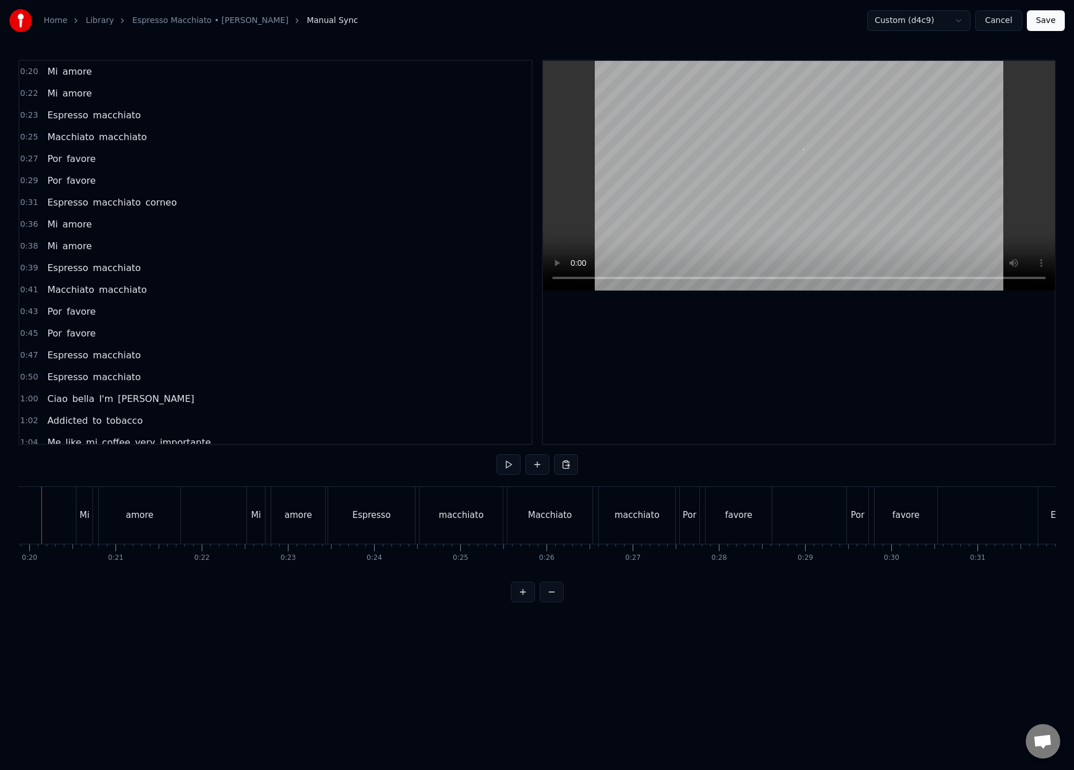
scroll to position [0, 1678]
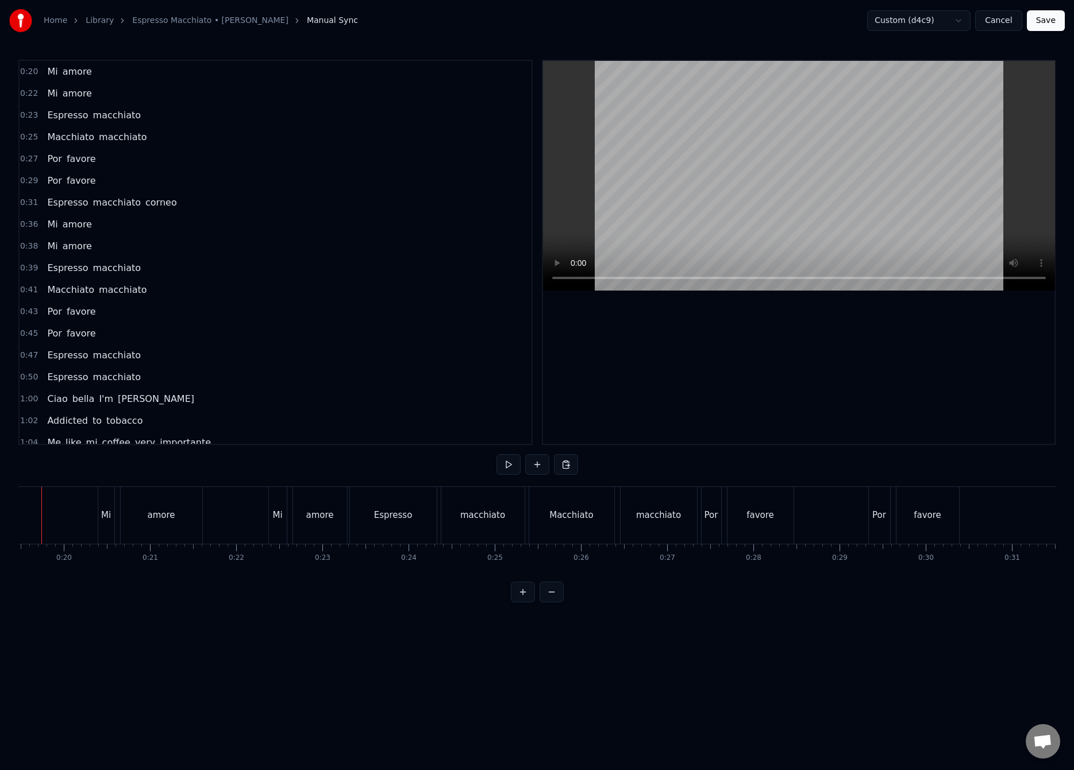
scroll to position [0, 1643]
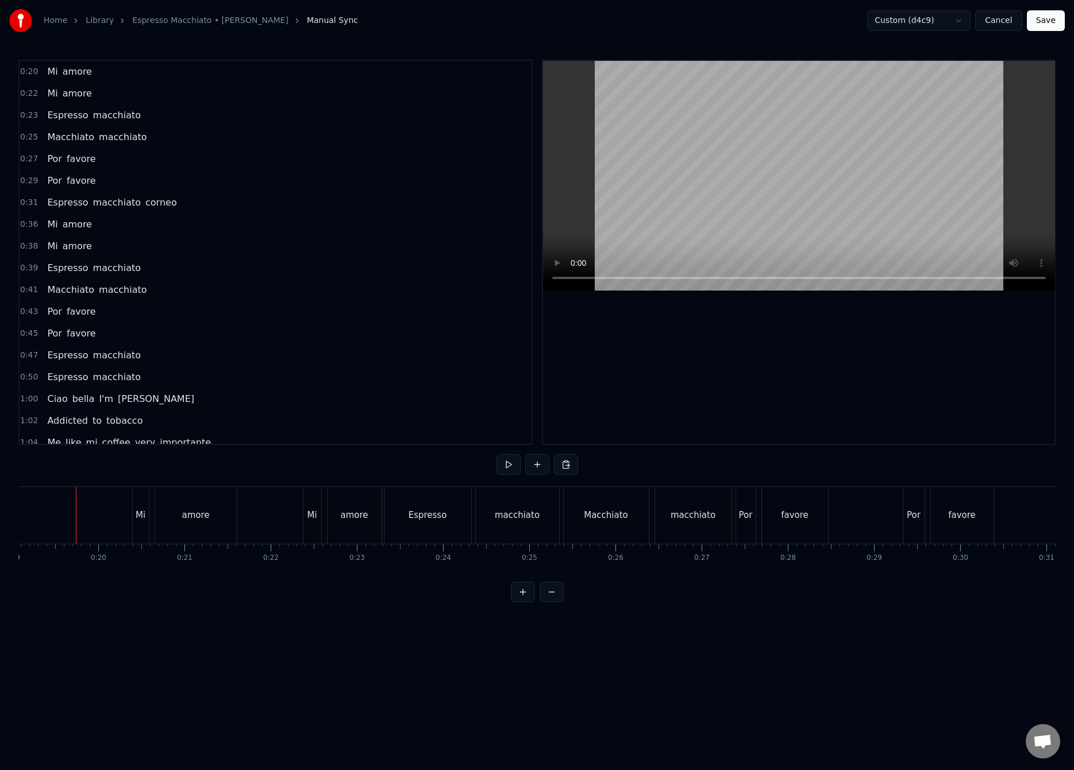
click at [1043, 17] on button "Save" at bounding box center [1045, 20] width 38 height 21
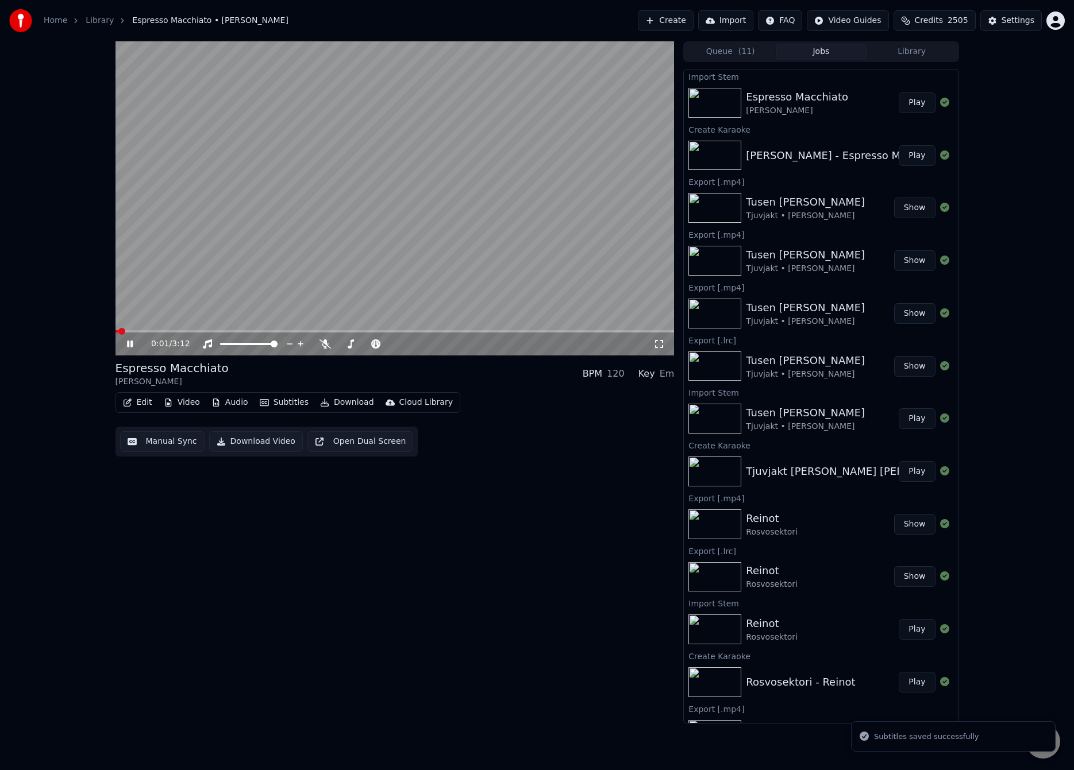
click at [161, 331] on span at bounding box center [394, 331] width 559 height 2
click at [164, 443] on button "Manual Sync" at bounding box center [162, 441] width 84 height 21
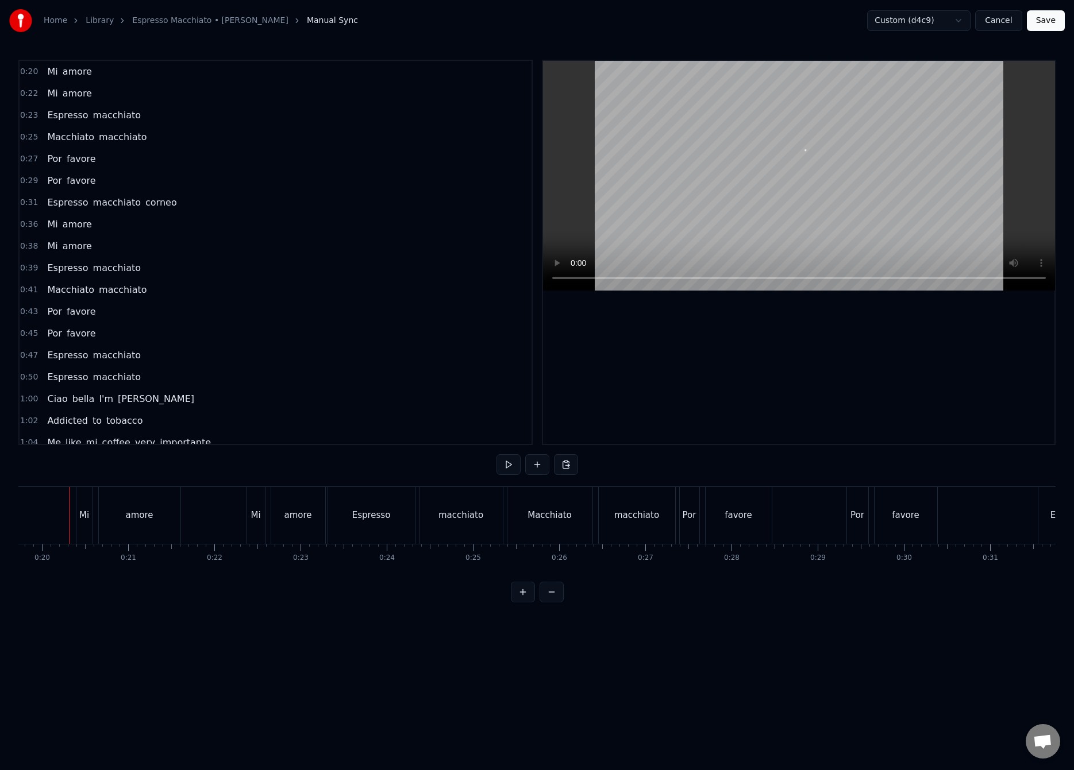
scroll to position [0, 1693]
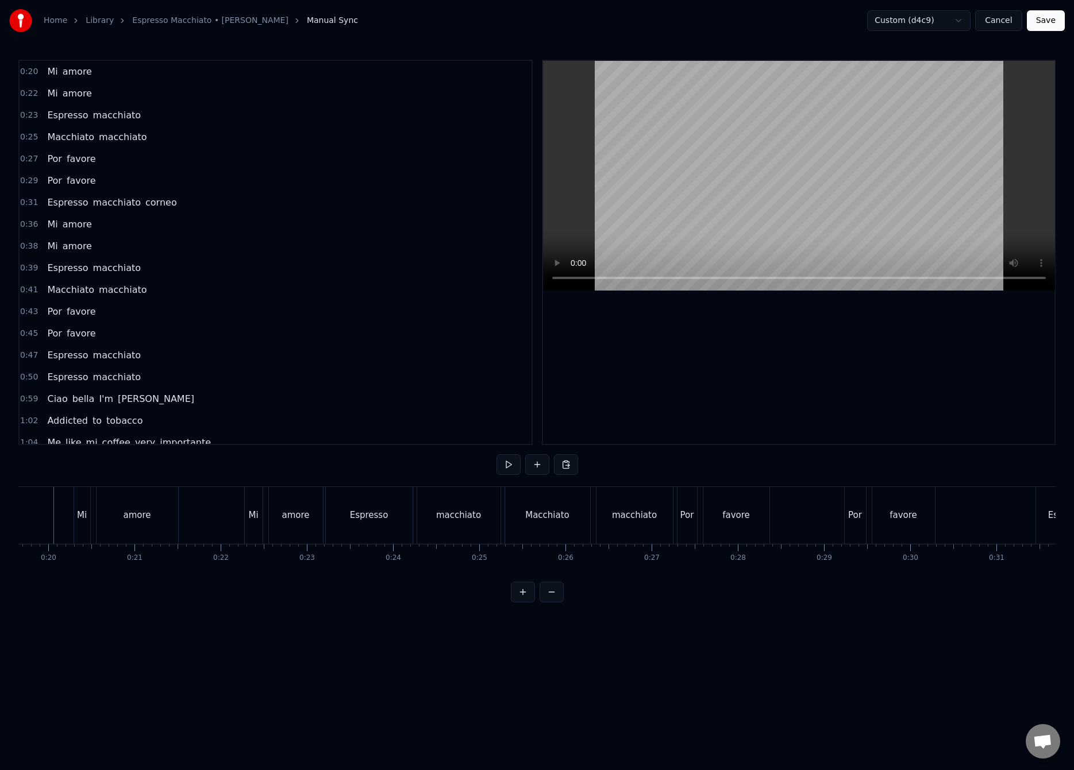
scroll to position [0, 1671]
click at [1040, 11] on button "Save" at bounding box center [1045, 20] width 38 height 21
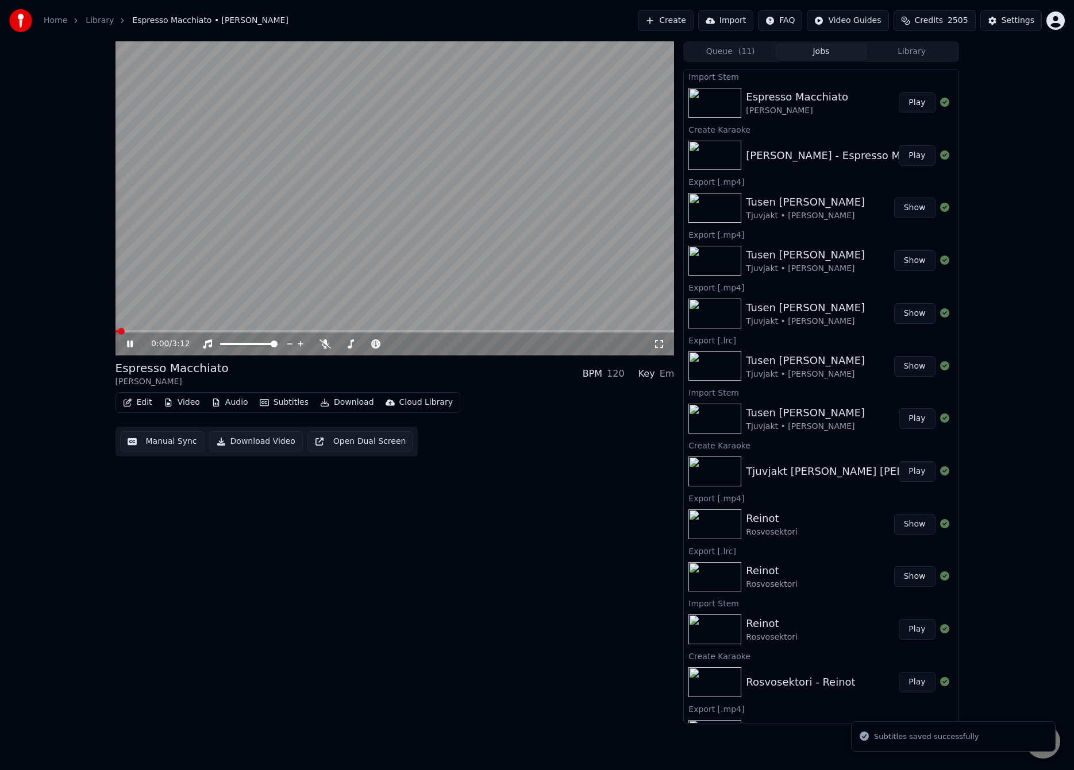
click at [169, 389] on div "Espresso Macchiato Tommy Cash BPM 120 Key Em Edit Video Audio Subtitles Downloa…" at bounding box center [394, 408] width 559 height 96
click at [160, 332] on span at bounding box center [394, 331] width 559 height 2
click at [330, 238] on video at bounding box center [394, 198] width 559 height 314
click at [159, 439] on button "Manual Sync" at bounding box center [162, 441] width 84 height 21
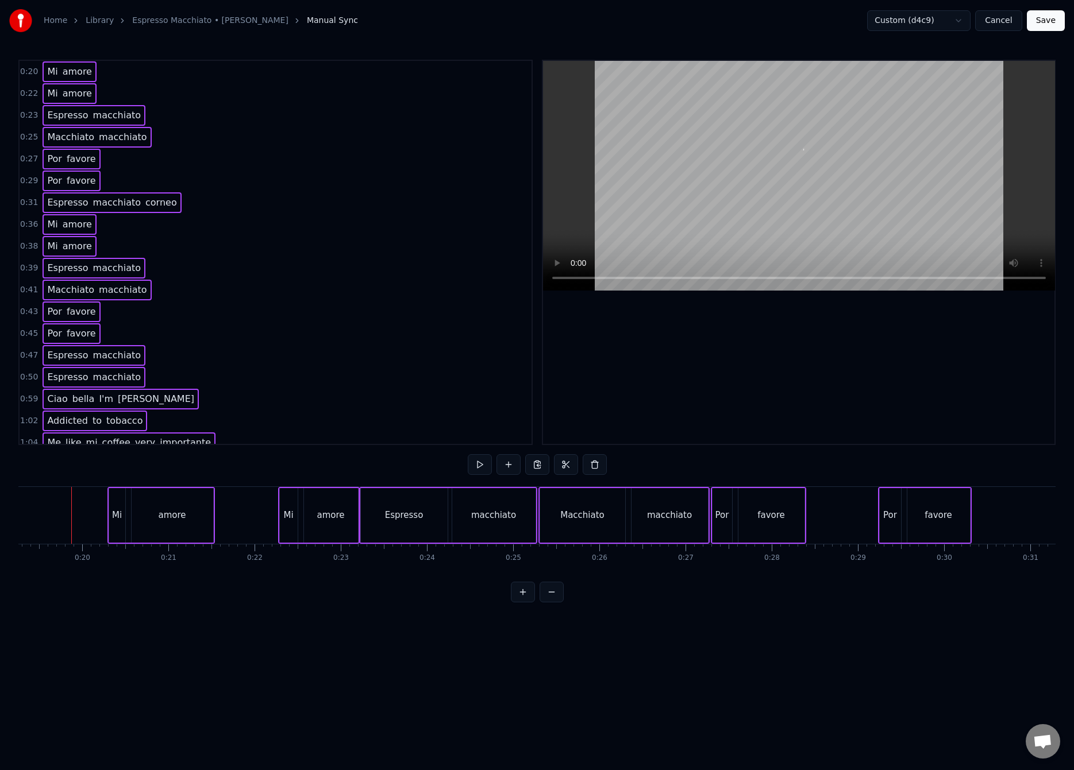
scroll to position [0, 1655]
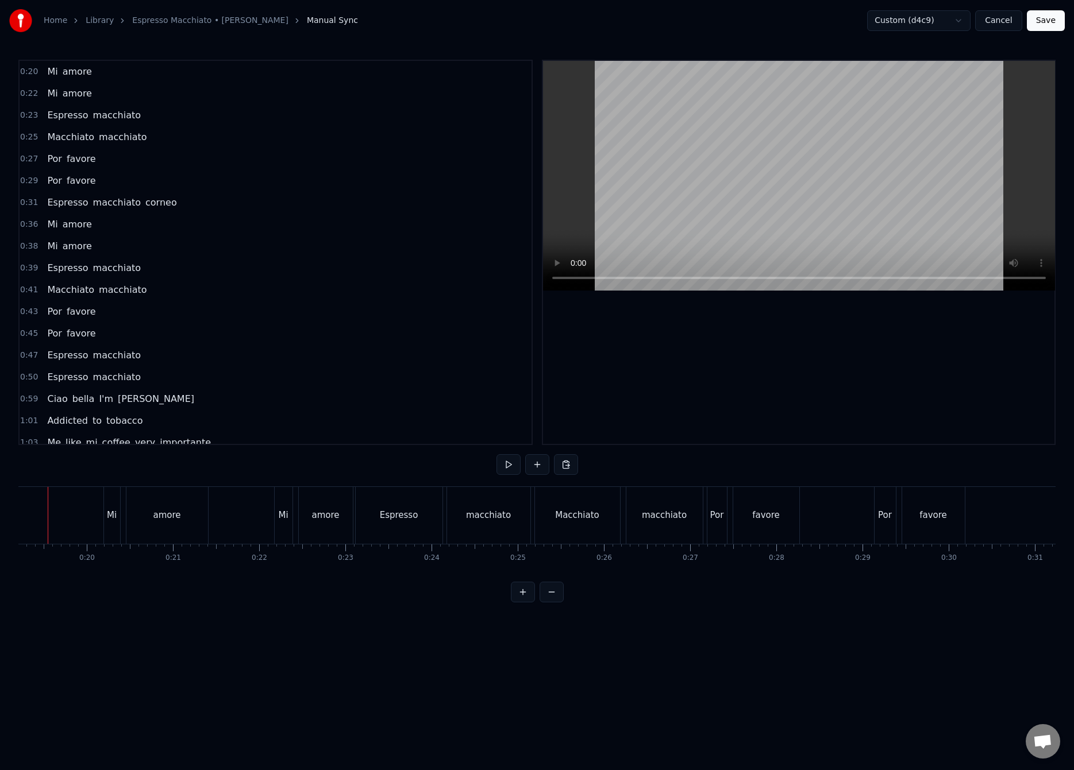
scroll to position [0, 1627]
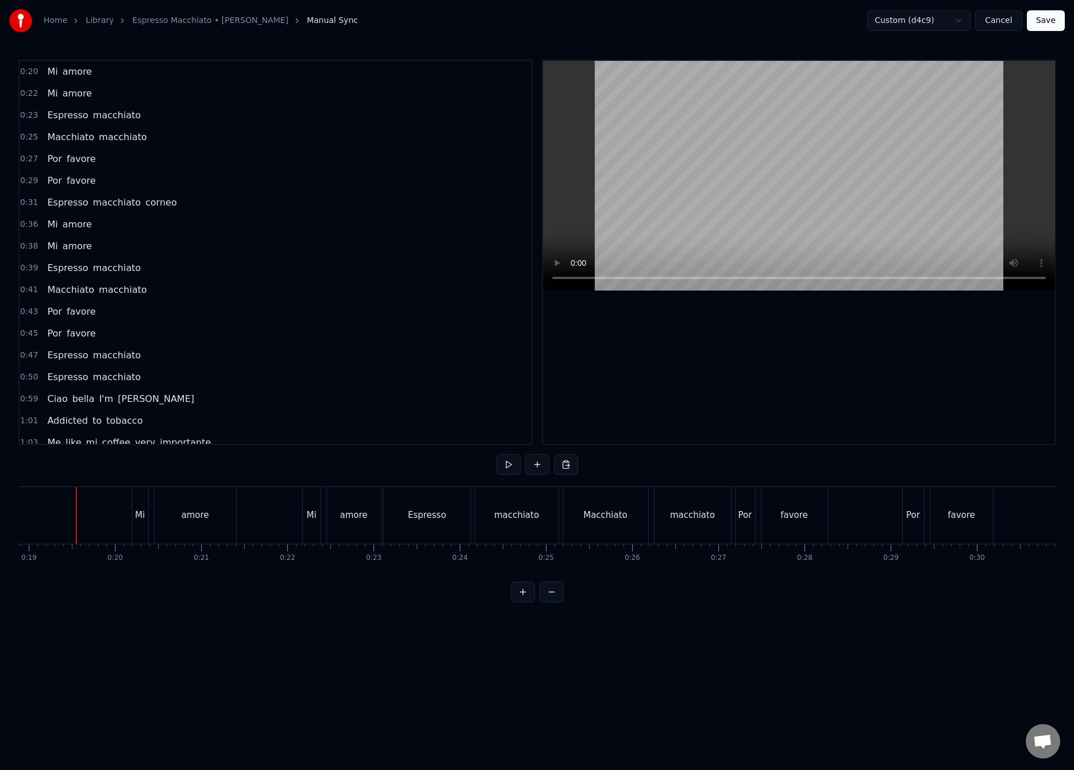
click at [1047, 26] on button "Save" at bounding box center [1045, 20] width 38 height 21
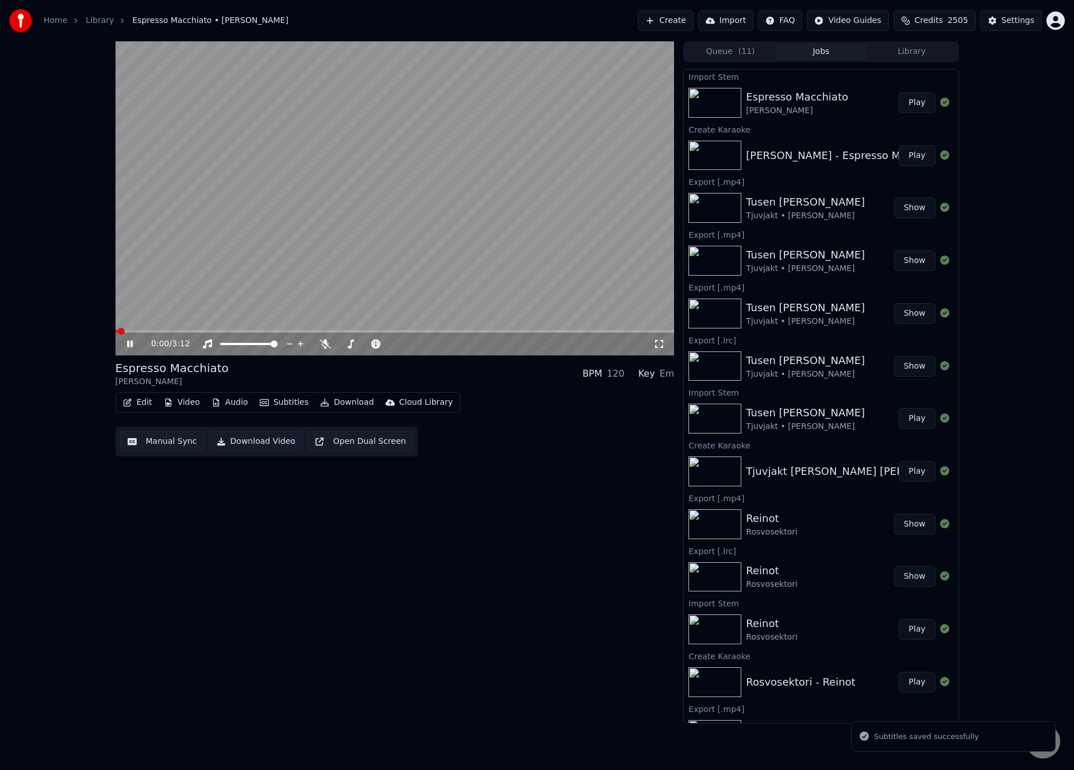
click at [170, 372] on div "Espresso Macchiato" at bounding box center [171, 368] width 113 height 16
click at [163, 330] on span at bounding box center [394, 331] width 559 height 2
click at [494, 230] on video at bounding box center [394, 198] width 559 height 314
click at [491, 381] on div "Espresso Macchiato Tommy Cash BPM 120 Key Em" at bounding box center [394, 374] width 559 height 28
click at [600, 331] on span at bounding box center [394, 331] width 559 height 2
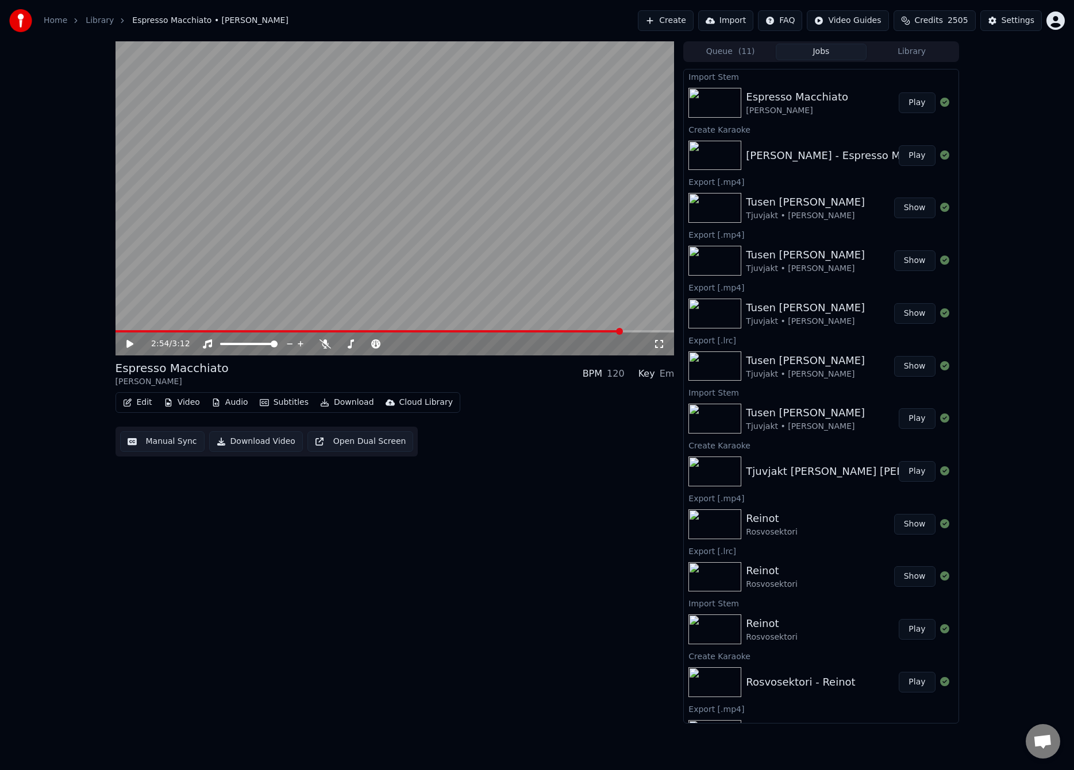
click at [480, 265] on video at bounding box center [394, 198] width 559 height 314
click at [330, 402] on button "Download" at bounding box center [346, 403] width 63 height 16
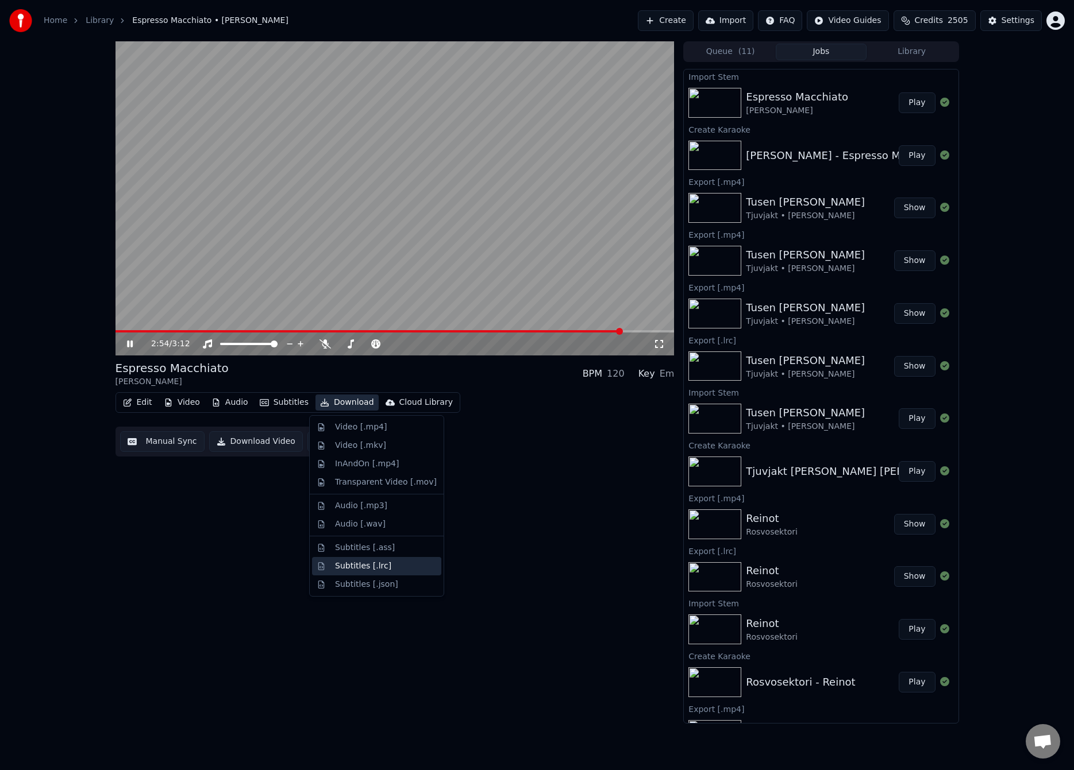
click at [363, 562] on div "Subtitles [.lrc]" at bounding box center [363, 566] width 56 height 11
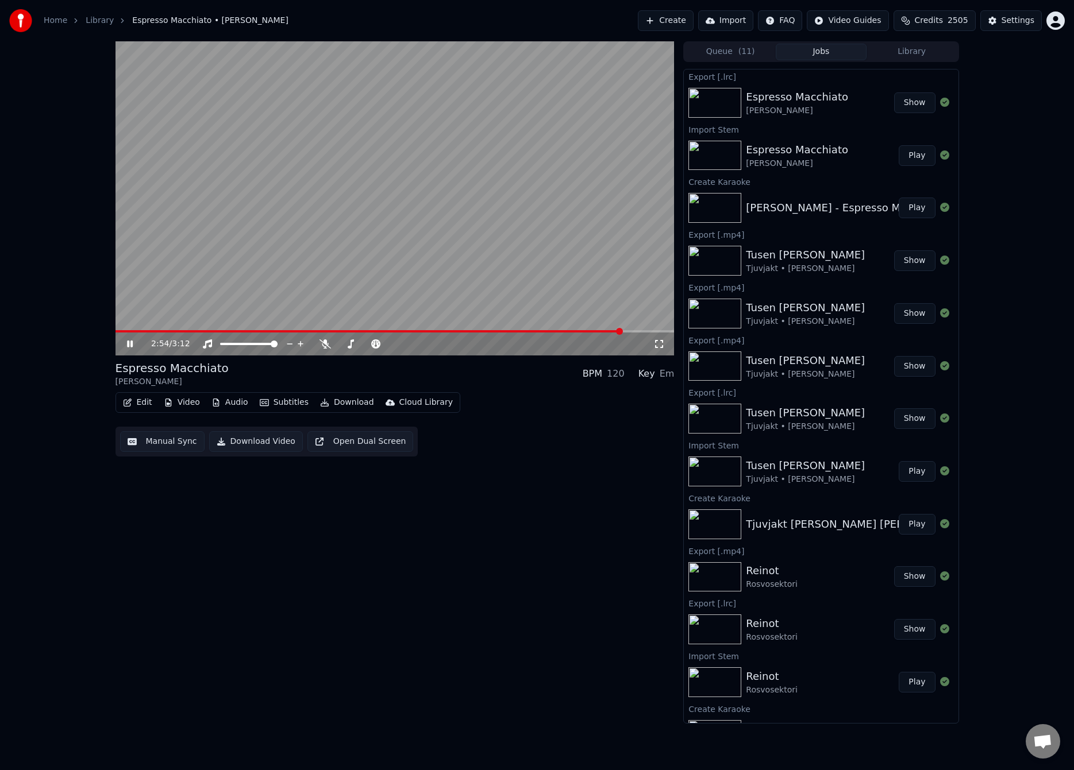
click at [339, 403] on button "Download" at bounding box center [346, 403] width 63 height 16
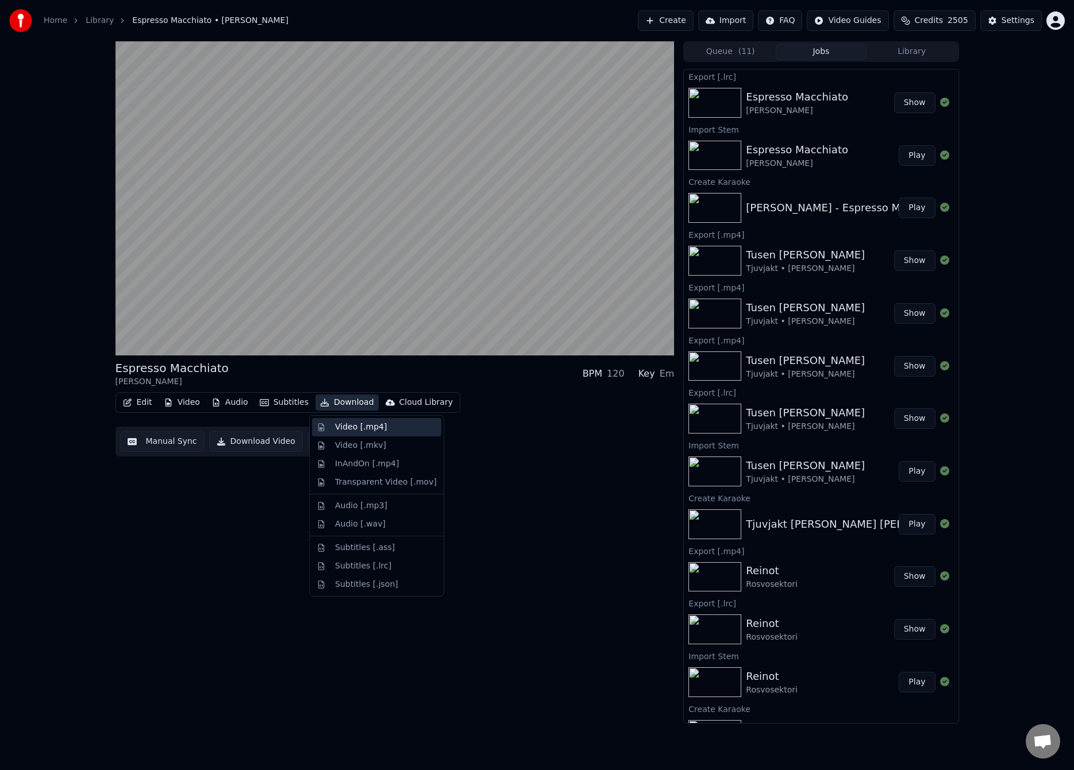
click at [352, 426] on div "Video [.mp4]" at bounding box center [361, 427] width 52 height 11
